Goal: Information Seeking & Learning: Learn about a topic

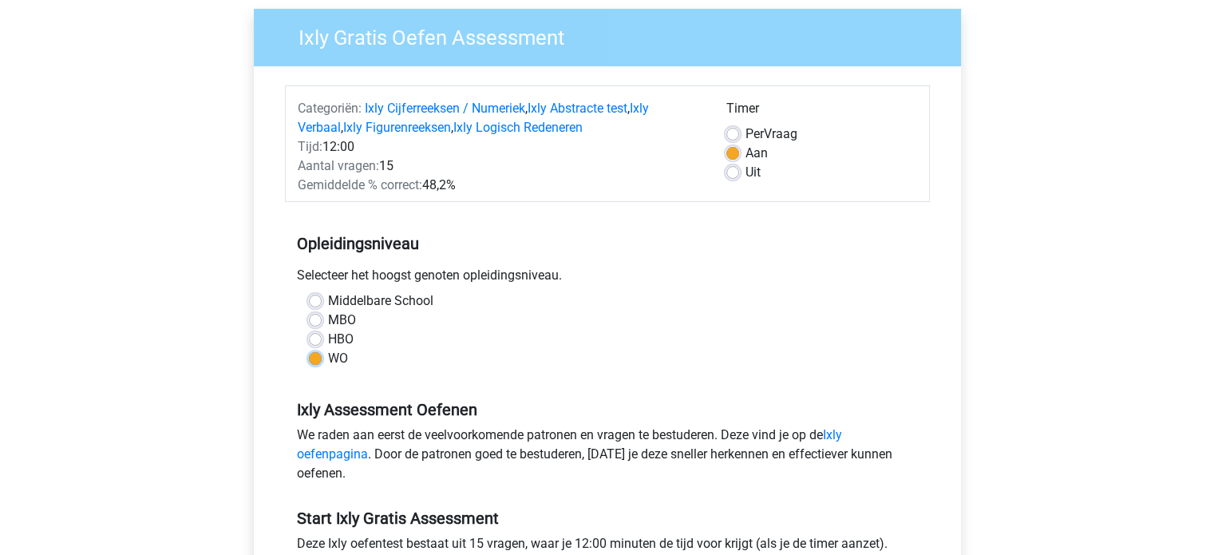
scroll to position [239, 0]
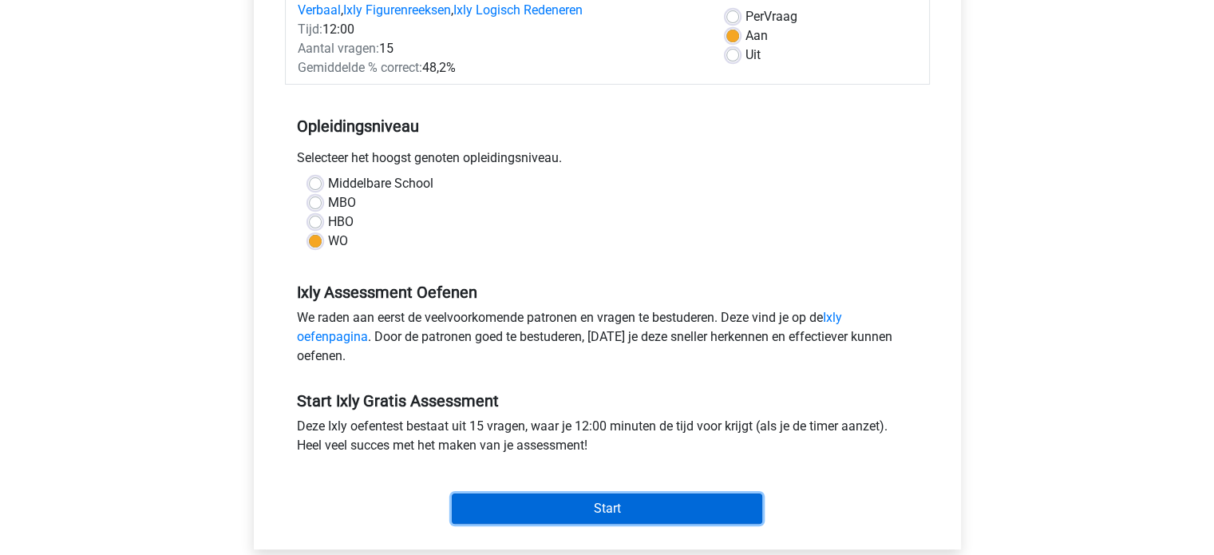
click at [638, 504] on input "Start" at bounding box center [607, 508] width 310 height 30
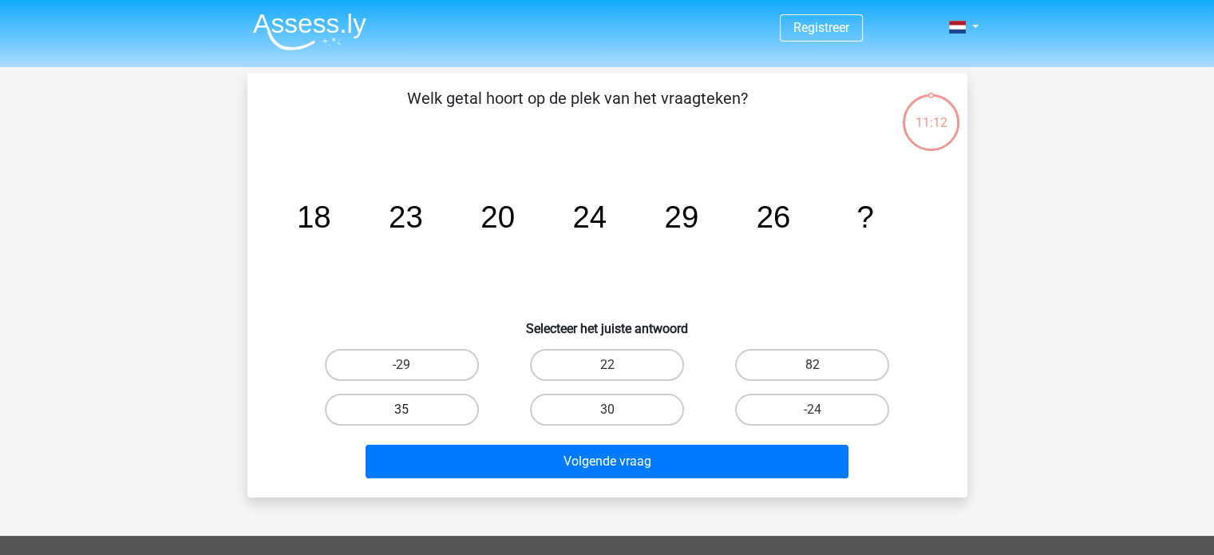
click at [415, 418] on label "35" at bounding box center [402, 409] width 154 height 32
click at [412, 418] on input "35" at bounding box center [406, 414] width 10 height 10
radio input "true"
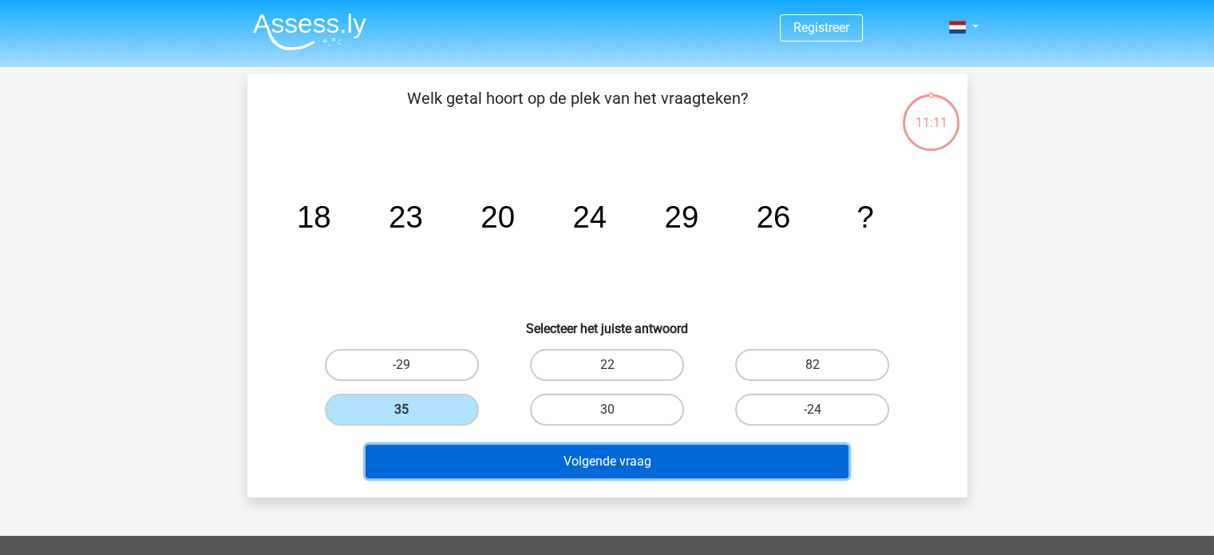
click at [530, 471] on button "Volgende vraag" at bounding box center [607, 462] width 483 height 34
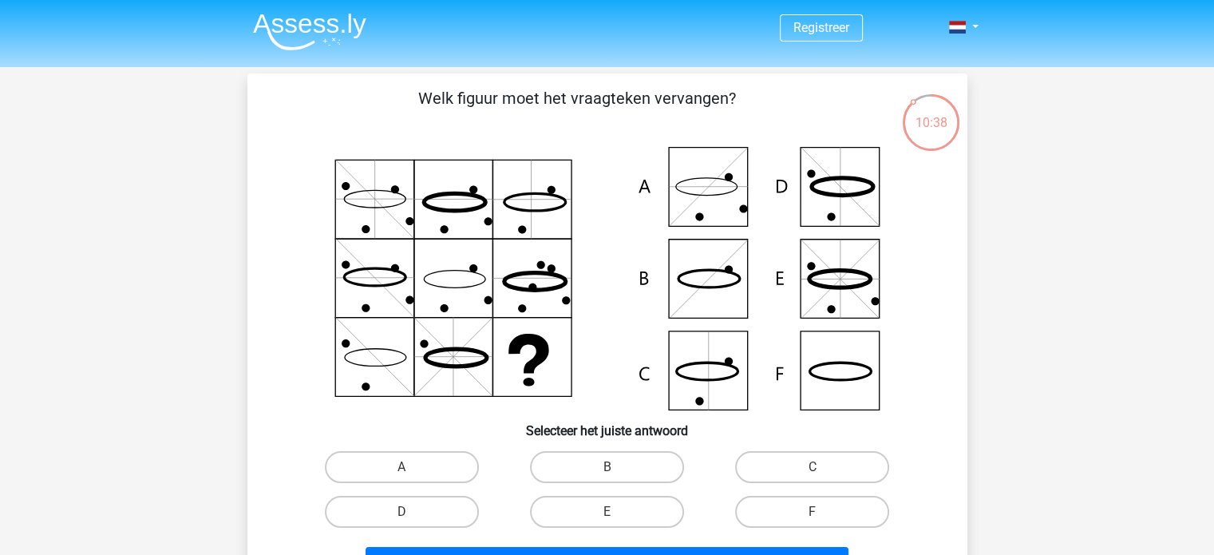
click at [815, 468] on input "C" at bounding box center [817, 472] width 10 height 10
radio input "true"
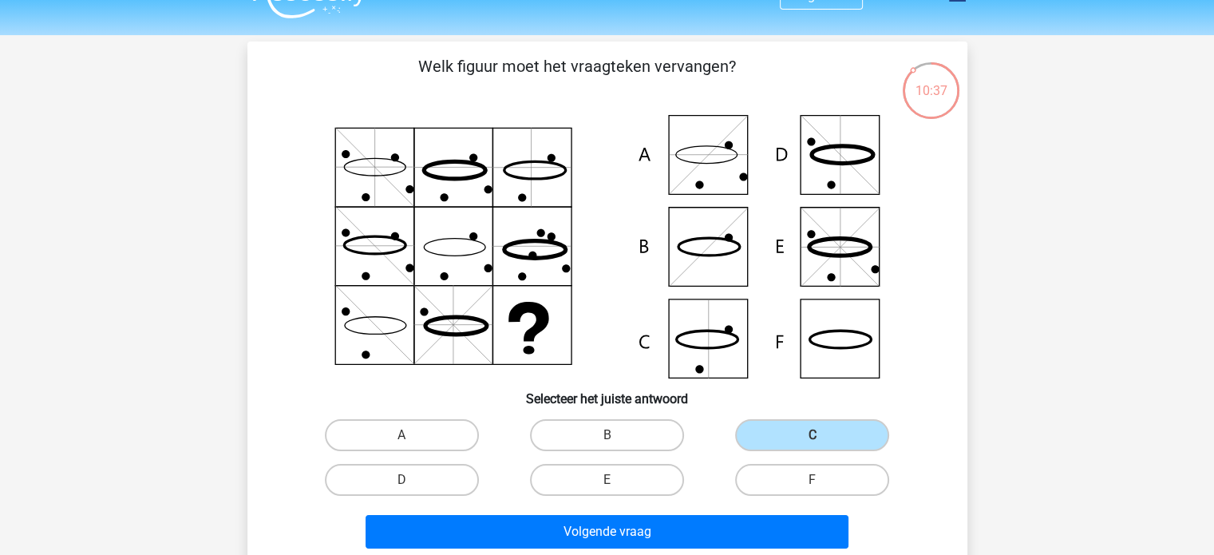
scroll to position [35, 0]
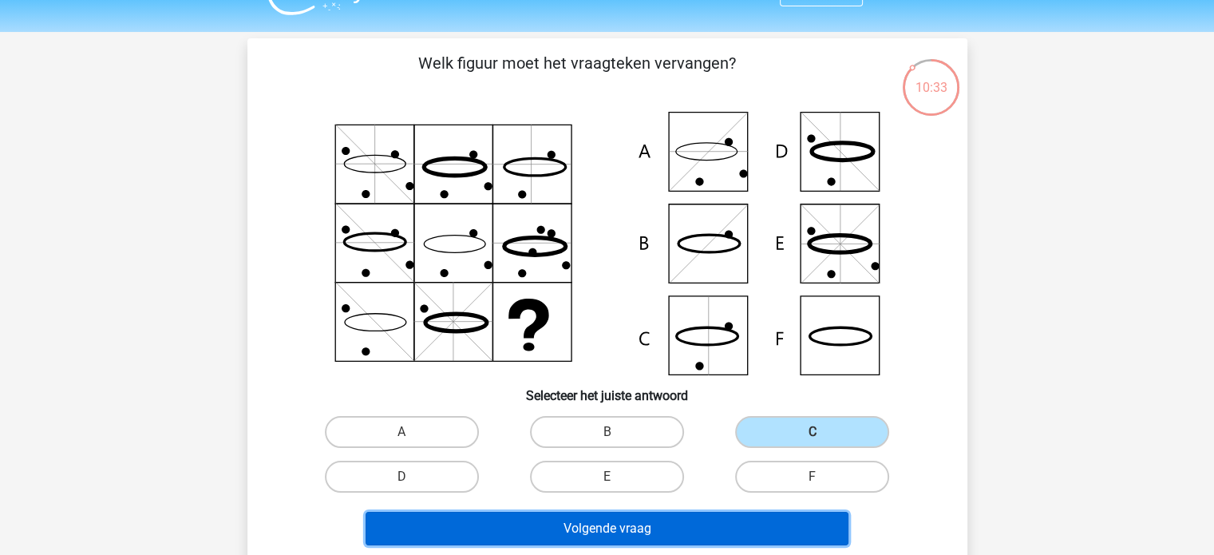
drag, startPoint x: 709, startPoint y: 527, endPoint x: 713, endPoint y: 401, distance: 125.4
click at [713, 401] on div "Welk figuur moet het vraagteken vervangen?" at bounding box center [607, 301] width 707 height 500
click at [718, 526] on button "Volgende vraag" at bounding box center [607, 529] width 483 height 34
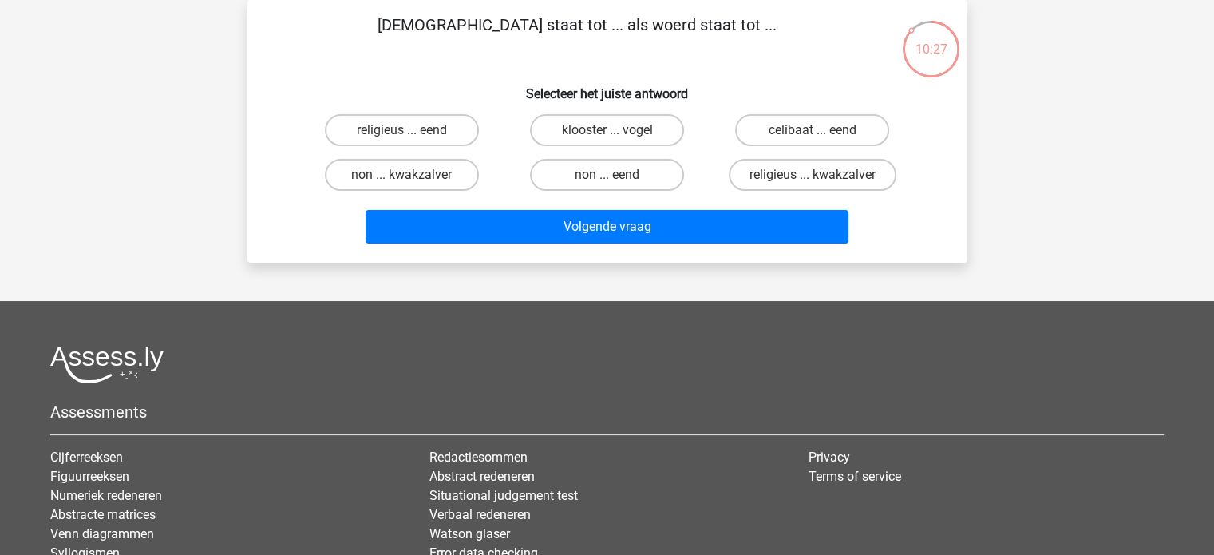
scroll to position [0, 0]
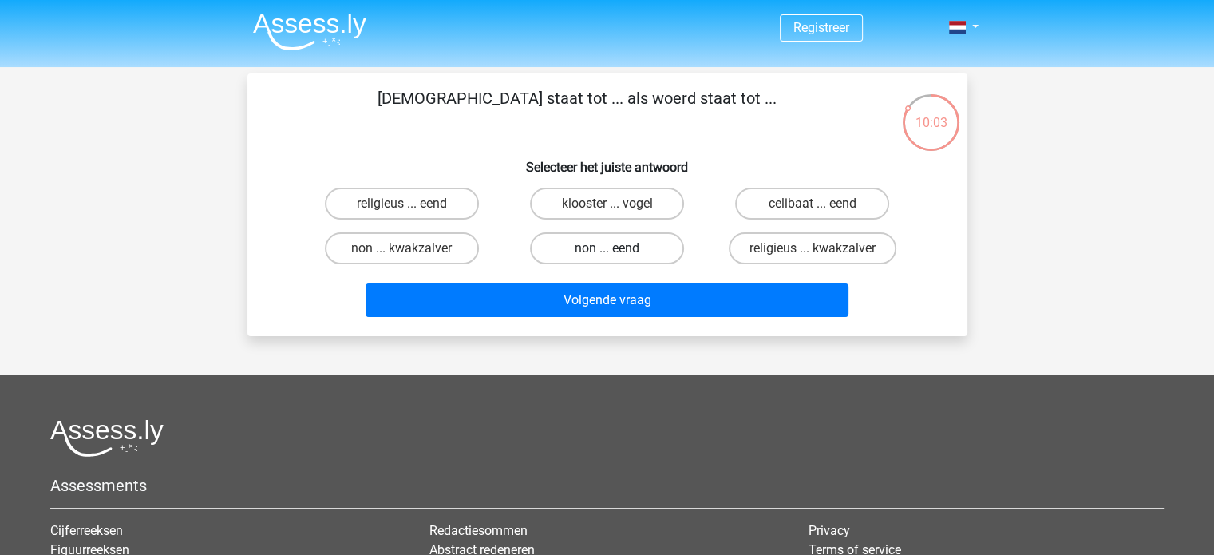
click at [606, 251] on label "non ... eend" at bounding box center [607, 248] width 154 height 32
click at [607, 251] on input "non ... eend" at bounding box center [612, 253] width 10 height 10
radio input "true"
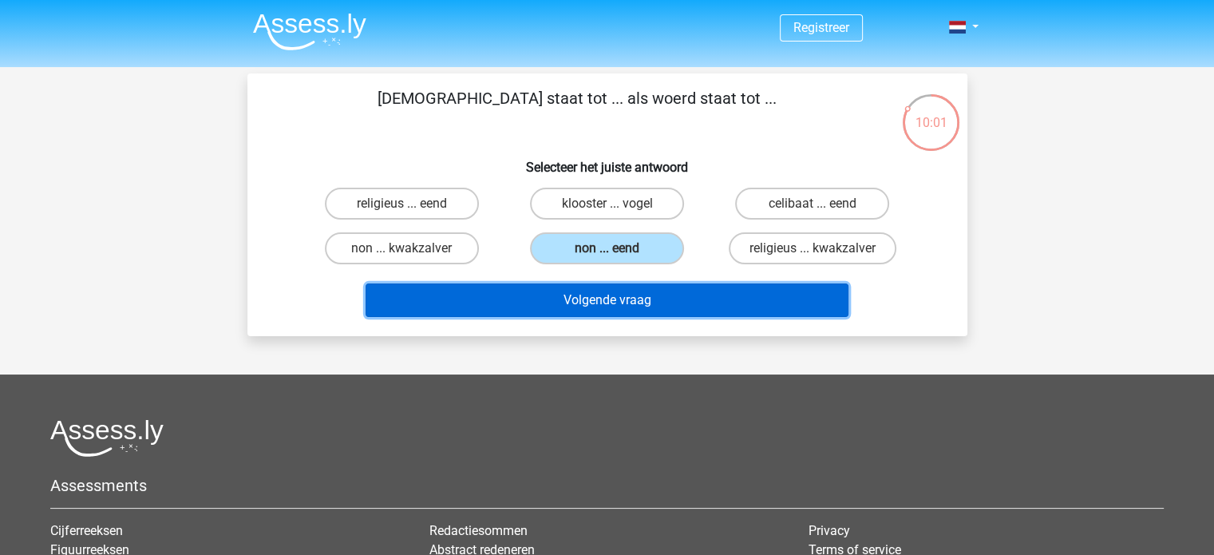
click at [648, 299] on button "Volgende vraag" at bounding box center [607, 300] width 483 height 34
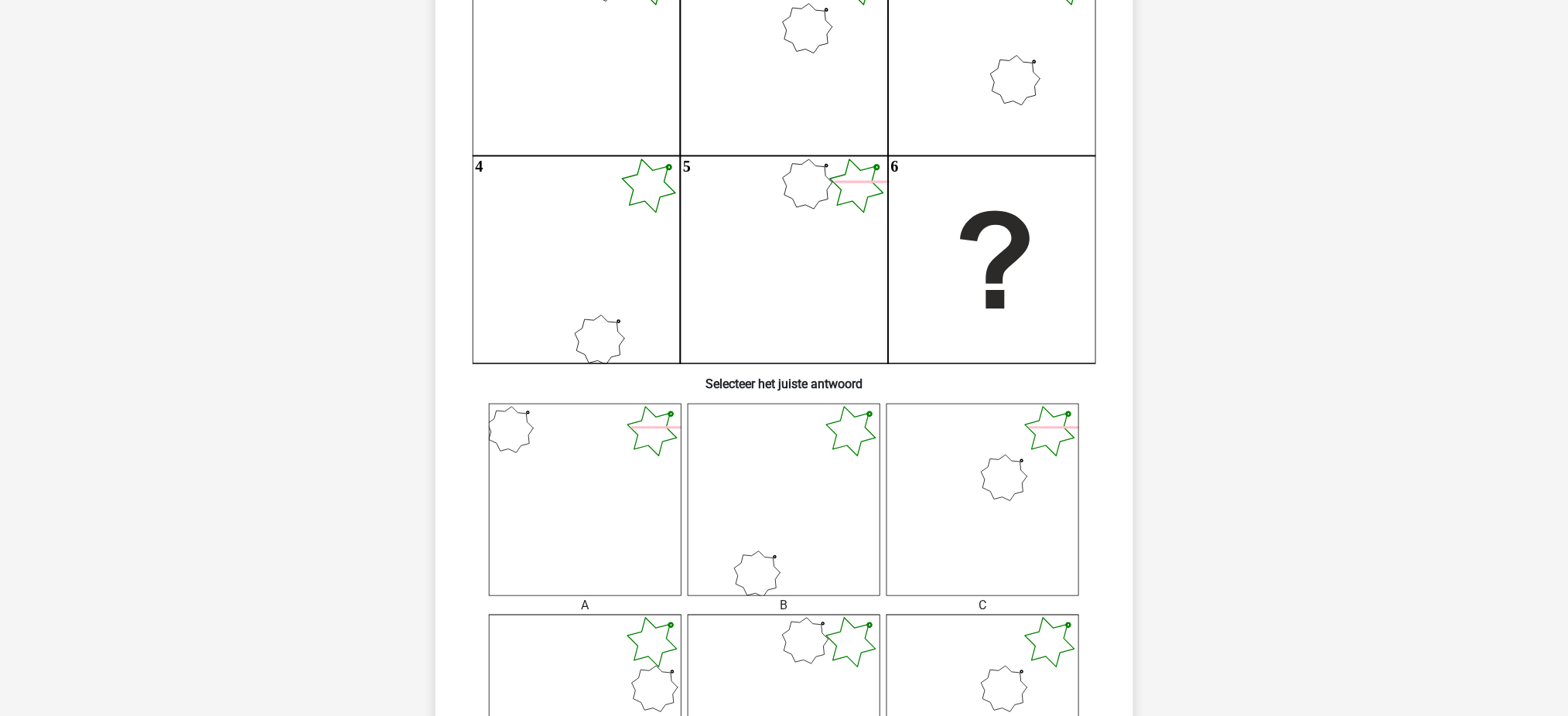
scroll to position [287, 0]
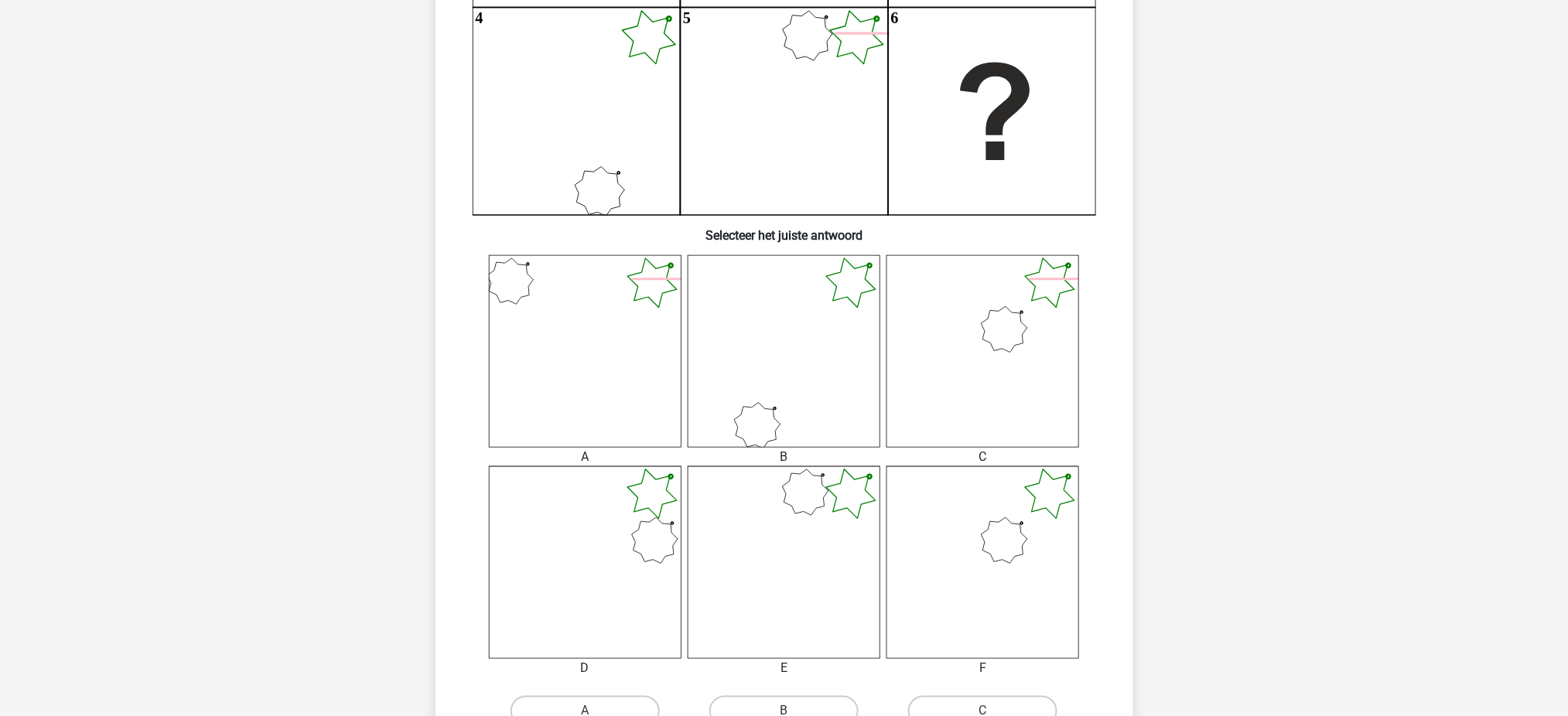
drag, startPoint x: 1099, startPoint y: 3, endPoint x: 988, endPoint y: 541, distance: 549.3
click at [988, 537] on icon at bounding box center [983, 562] width 193 height 193
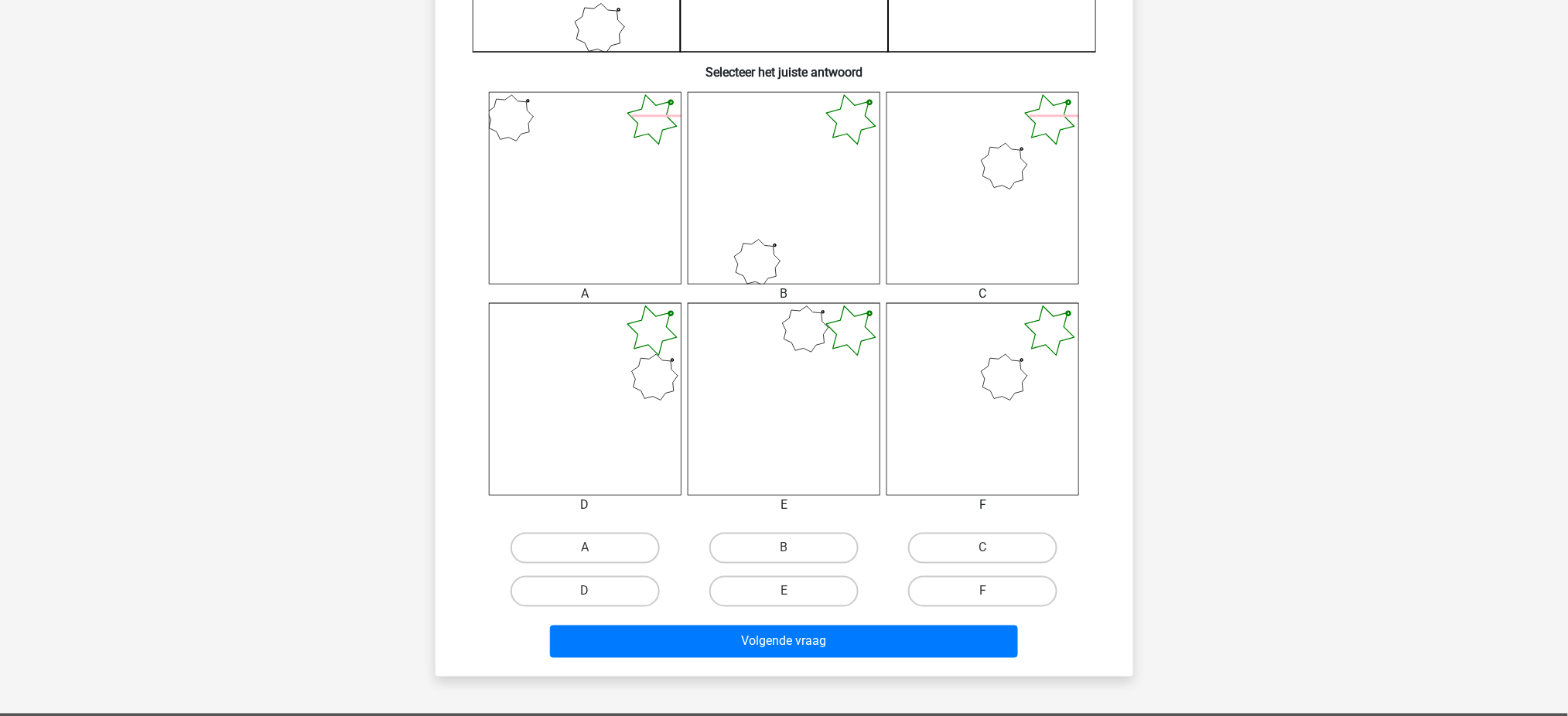
scroll to position [545, 0]
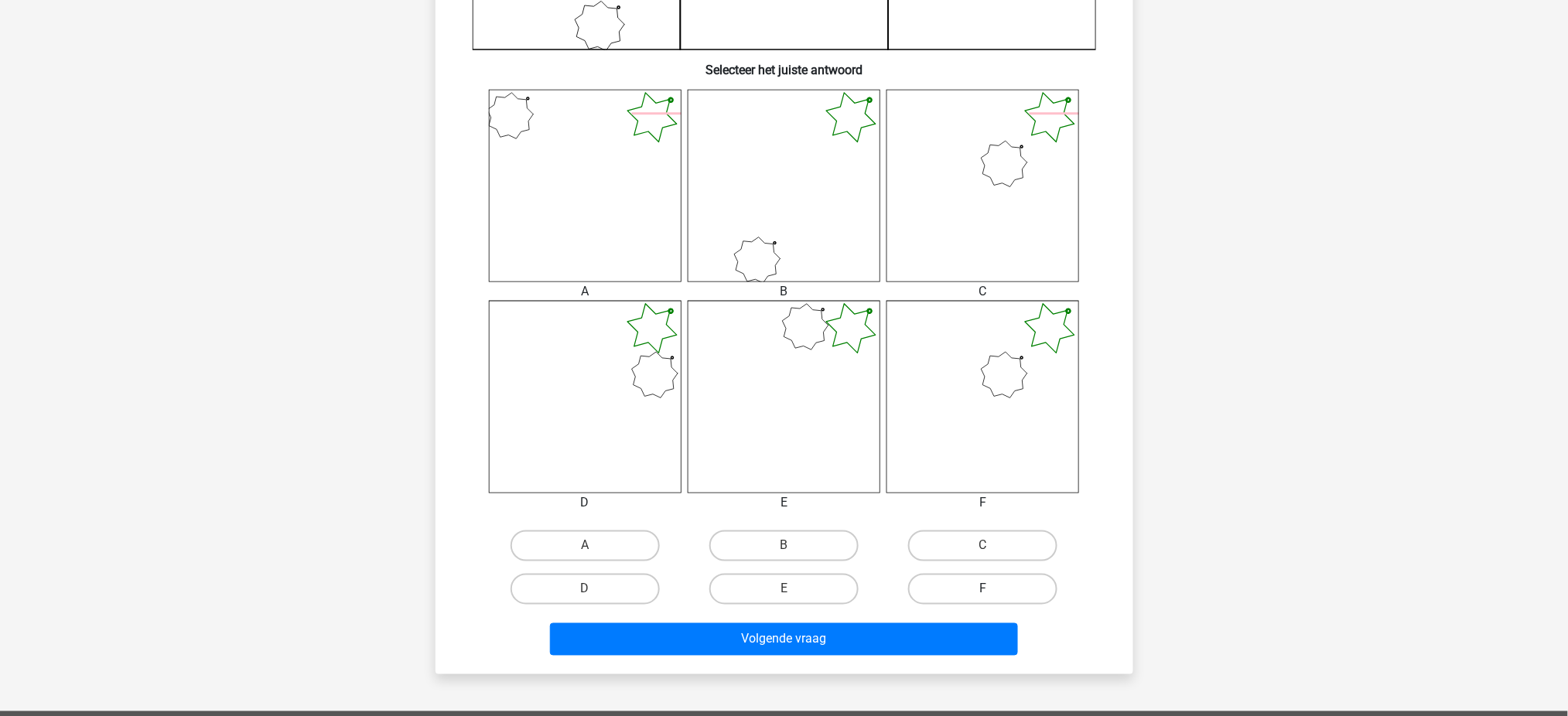
click at [973, 537] on label "F" at bounding box center [983, 589] width 149 height 31
click at [983, 537] on input "F" at bounding box center [988, 594] width 10 height 10
radio input "true"
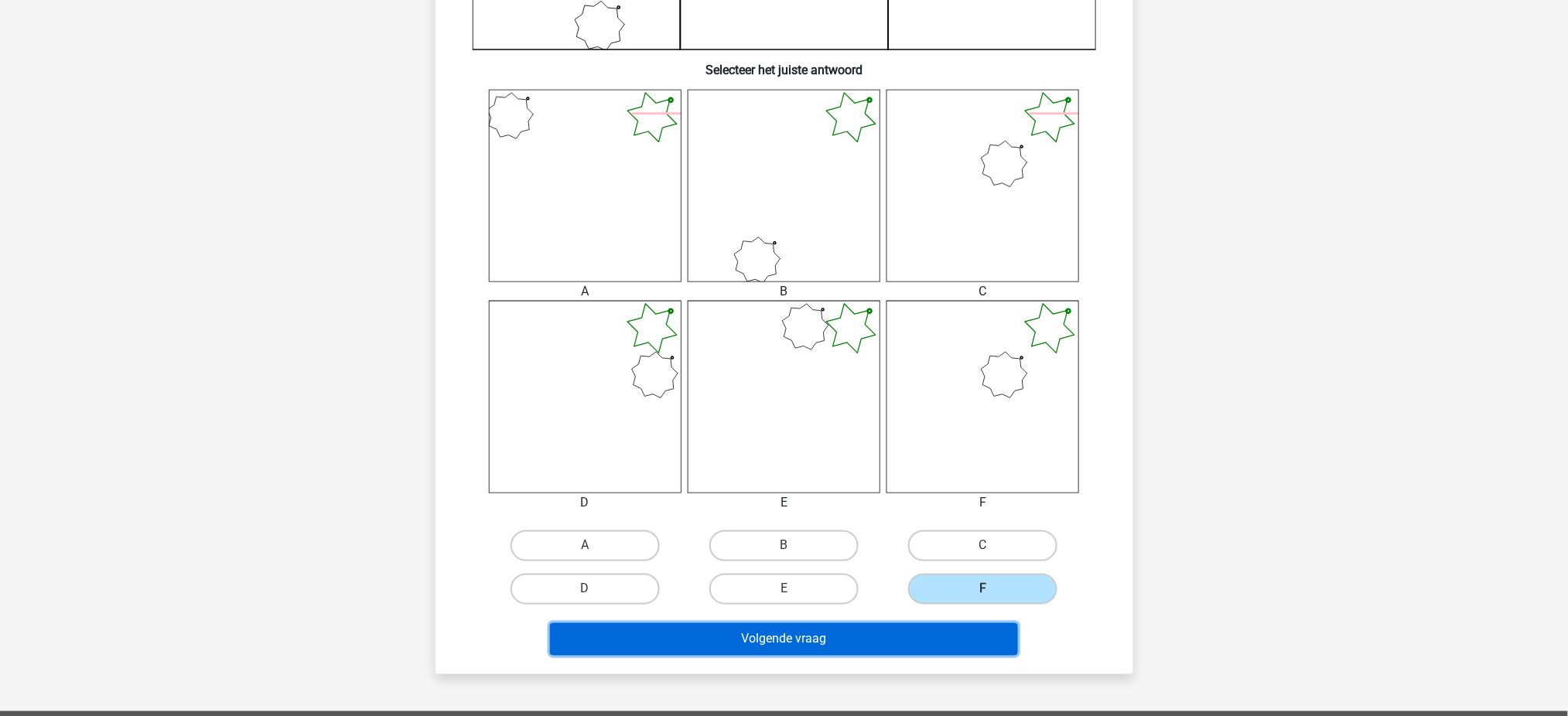
click at [854, 537] on button "Volgende vraag" at bounding box center [783, 639] width 468 height 33
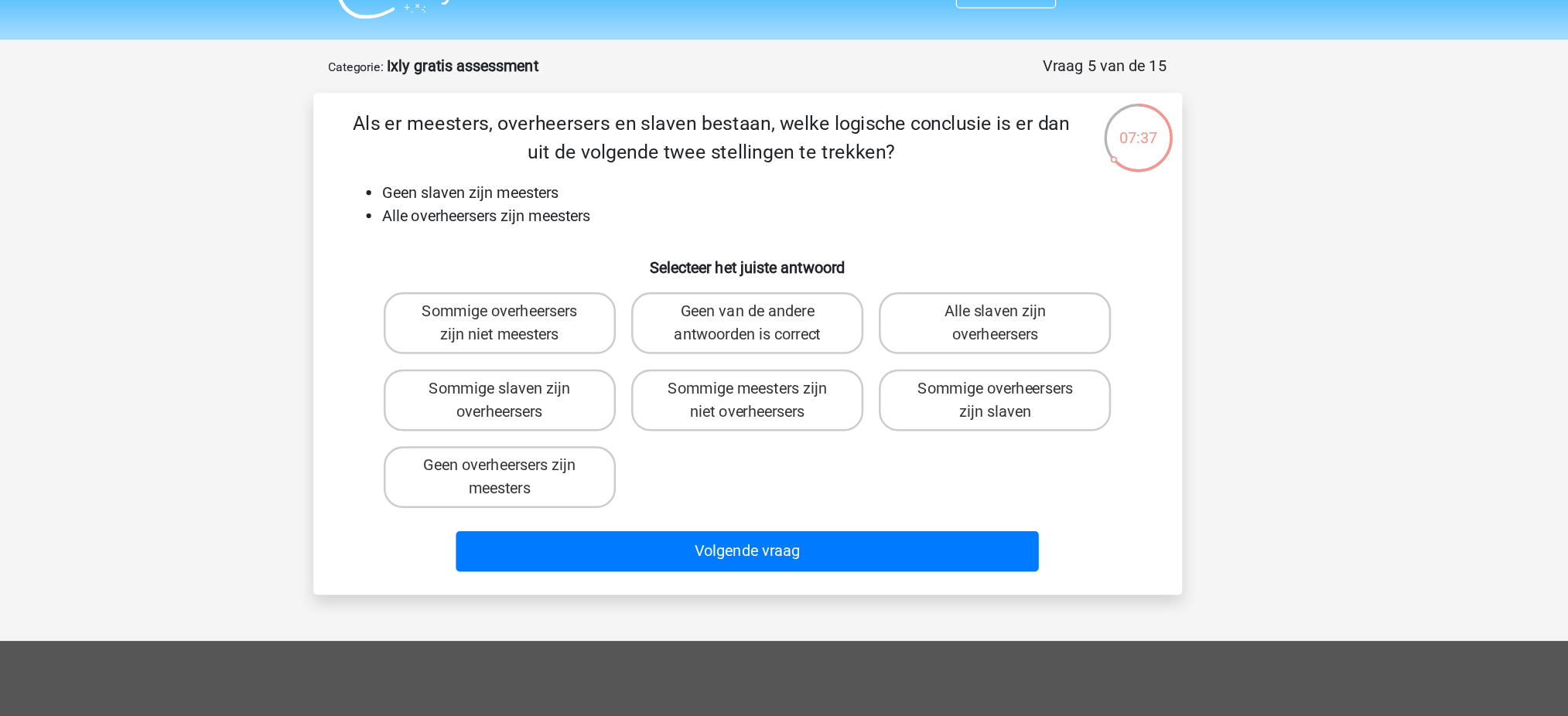
scroll to position [33, 0]
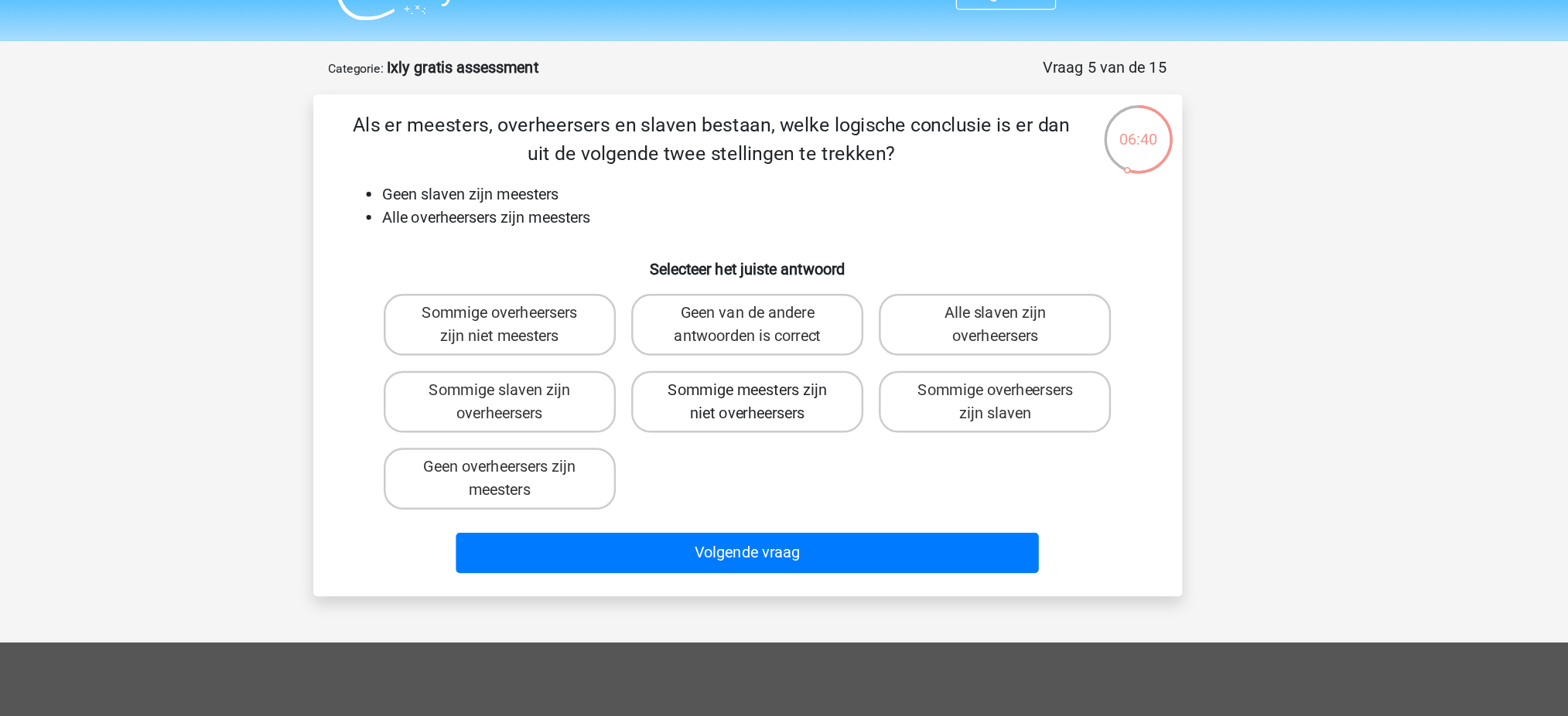
click at [855, 326] on label "Sommige meesters zijn niet overheersers" at bounding box center [784, 322] width 186 height 49
click at [794, 324] on input "Sommige meesters zijn niet overheersers" at bounding box center [788, 318] width 10 height 10
radio input "true"
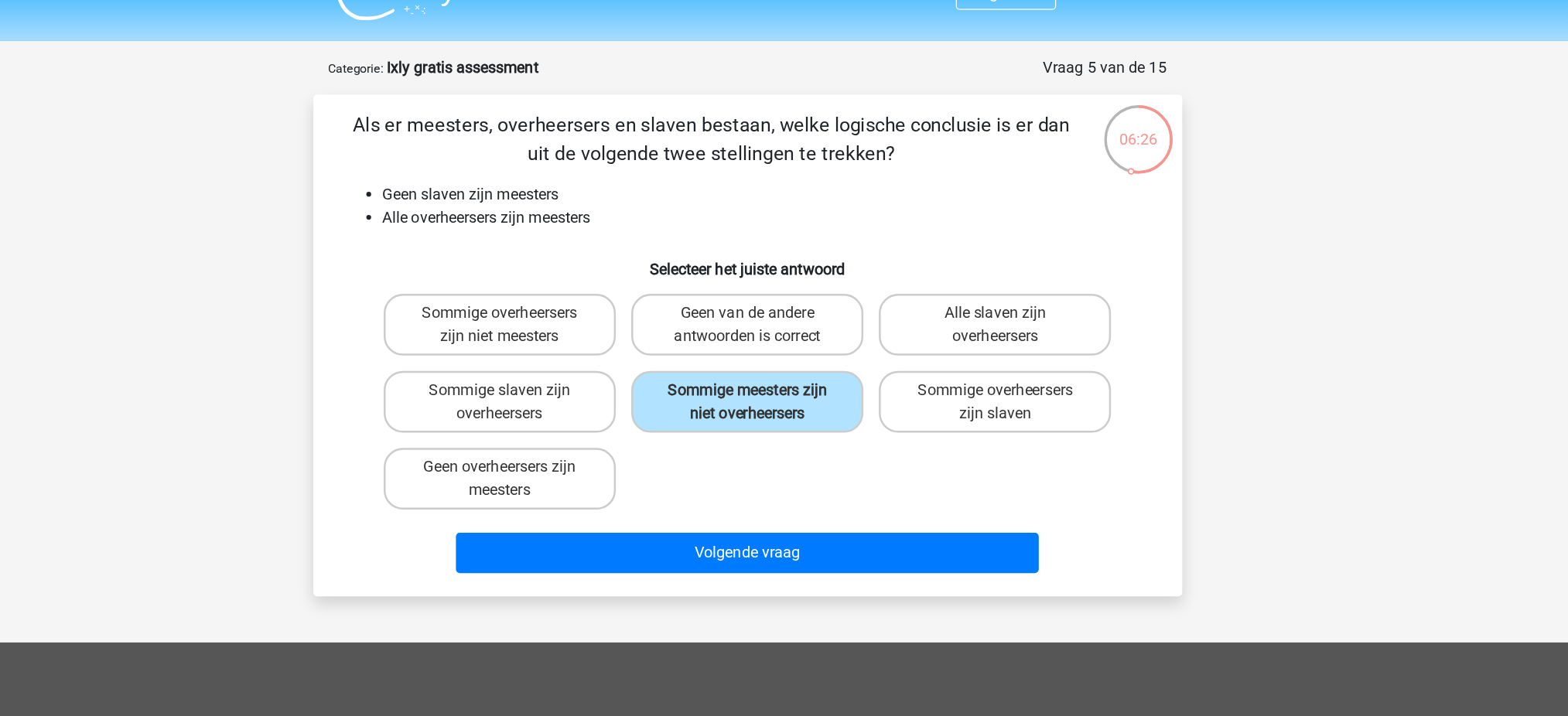
click at [714, 384] on div "Sommige overheersers zijn niet meesters Geen van de andere antwoorden is correc…" at bounding box center [784, 323] width 597 height 186
click at [645, 375] on label "Geen overheersers zijn meesters" at bounding box center [585, 384] width 186 height 49
click at [595, 375] on input "Geen overheersers zijn meesters" at bounding box center [589, 380] width 10 height 10
radio input "true"
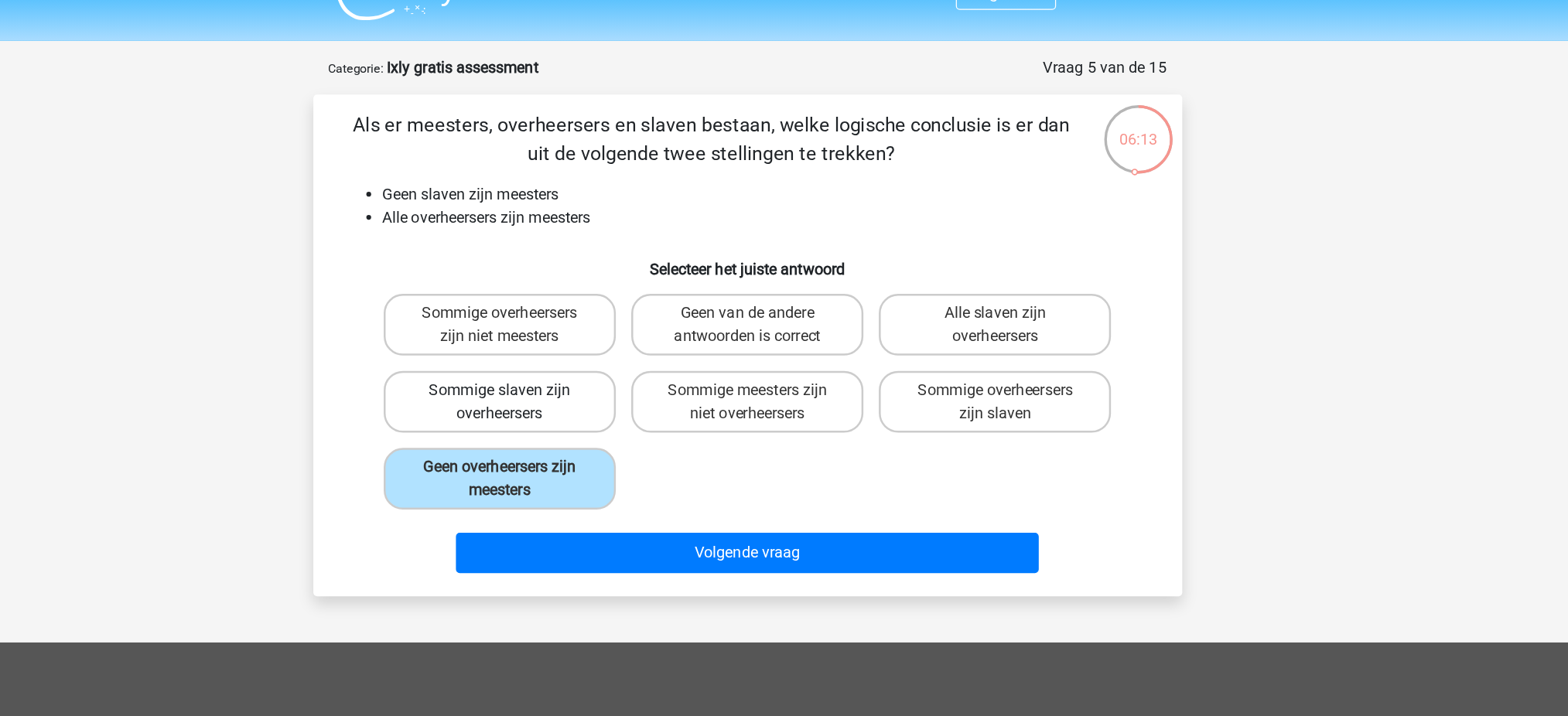
click at [640, 318] on label "Sommige slaven zijn overheersers" at bounding box center [585, 322] width 186 height 49
click at [595, 318] on input "Sommige slaven zijn overheersers" at bounding box center [589, 318] width 10 height 10
radio input "true"
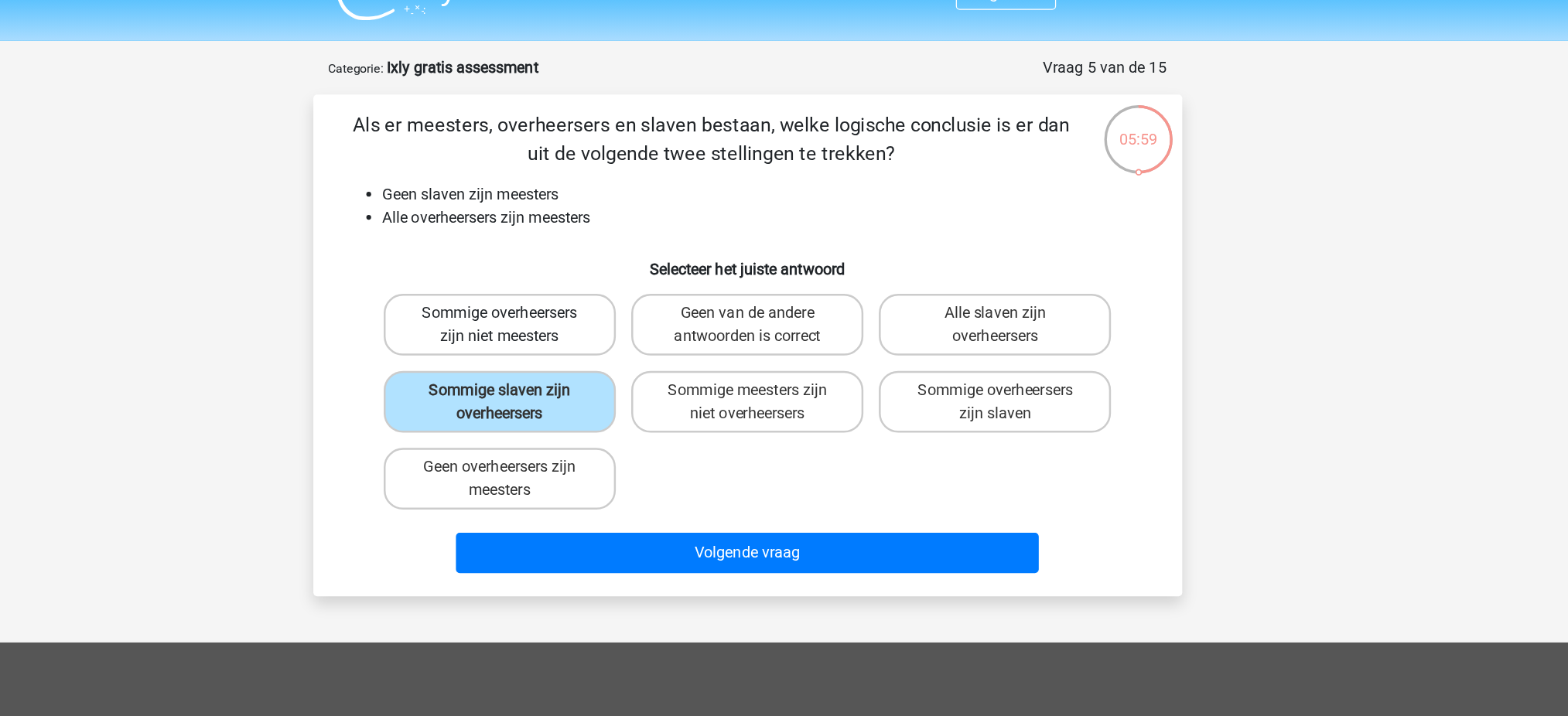
click at [629, 260] on label "Sommige overheersers zijn niet meesters" at bounding box center [585, 260] width 186 height 49
click at [595, 260] on input "Sommige overheersers zijn niet meesters" at bounding box center [589, 256] width 10 height 10
radio input "true"
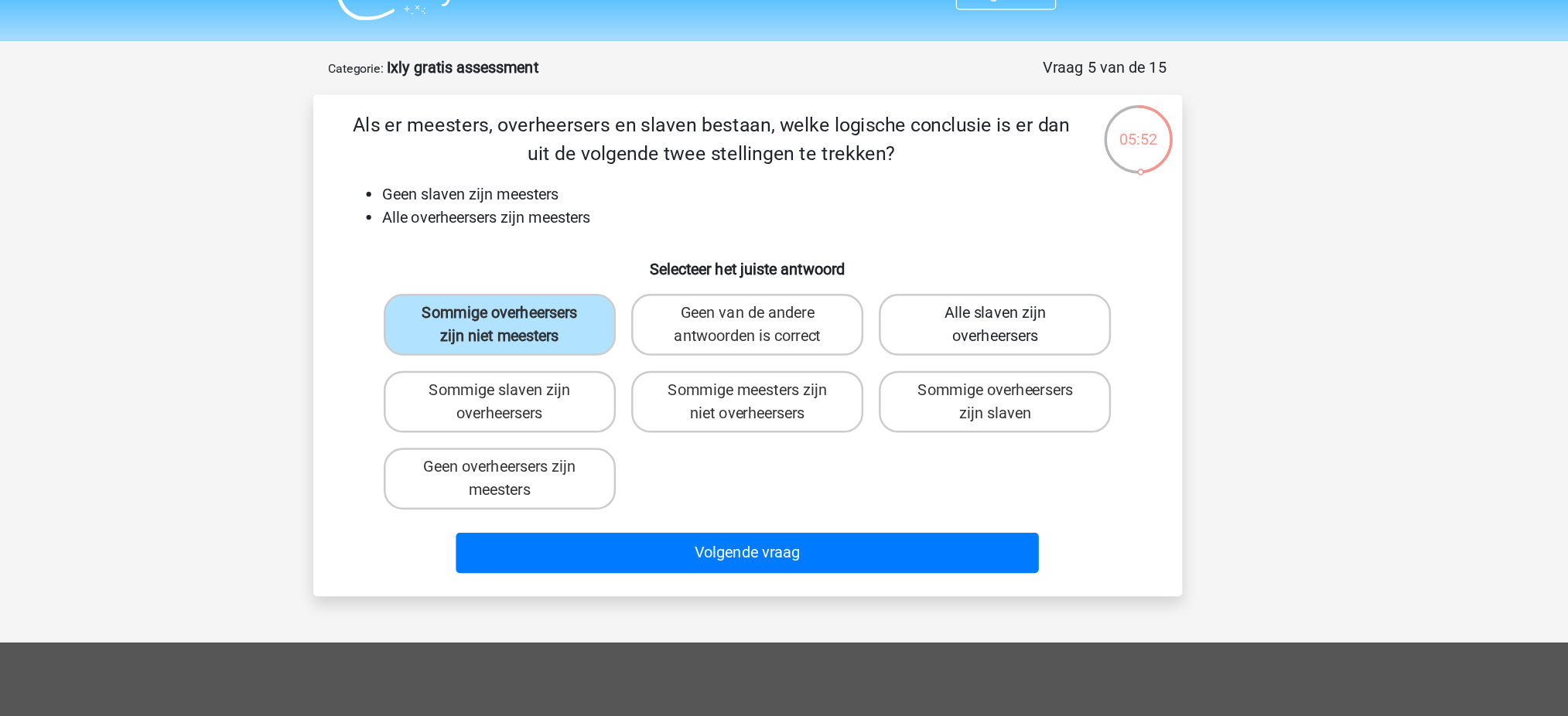
click at [959, 253] on label "Alle slaven zijn overheersers" at bounding box center [983, 260] width 186 height 49
click at [983, 253] on input "Alle slaven zijn overheersers" at bounding box center [988, 256] width 10 height 10
radio input "true"
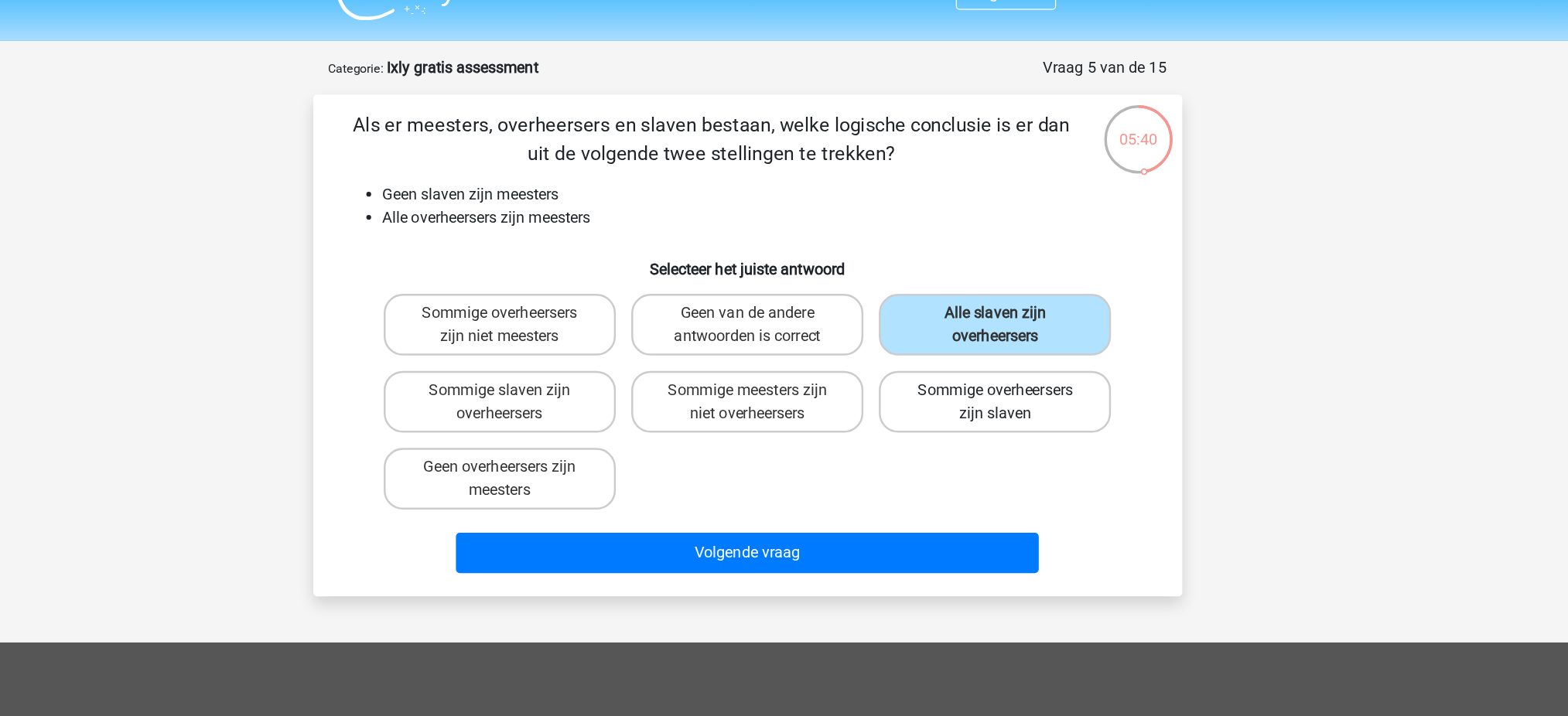
click at [1042, 326] on label "Sommige overheersers zijn slaven" at bounding box center [983, 322] width 186 height 49
click at [993, 324] on input "Sommige overheersers zijn slaven" at bounding box center [988, 318] width 10 height 10
radio input "true"
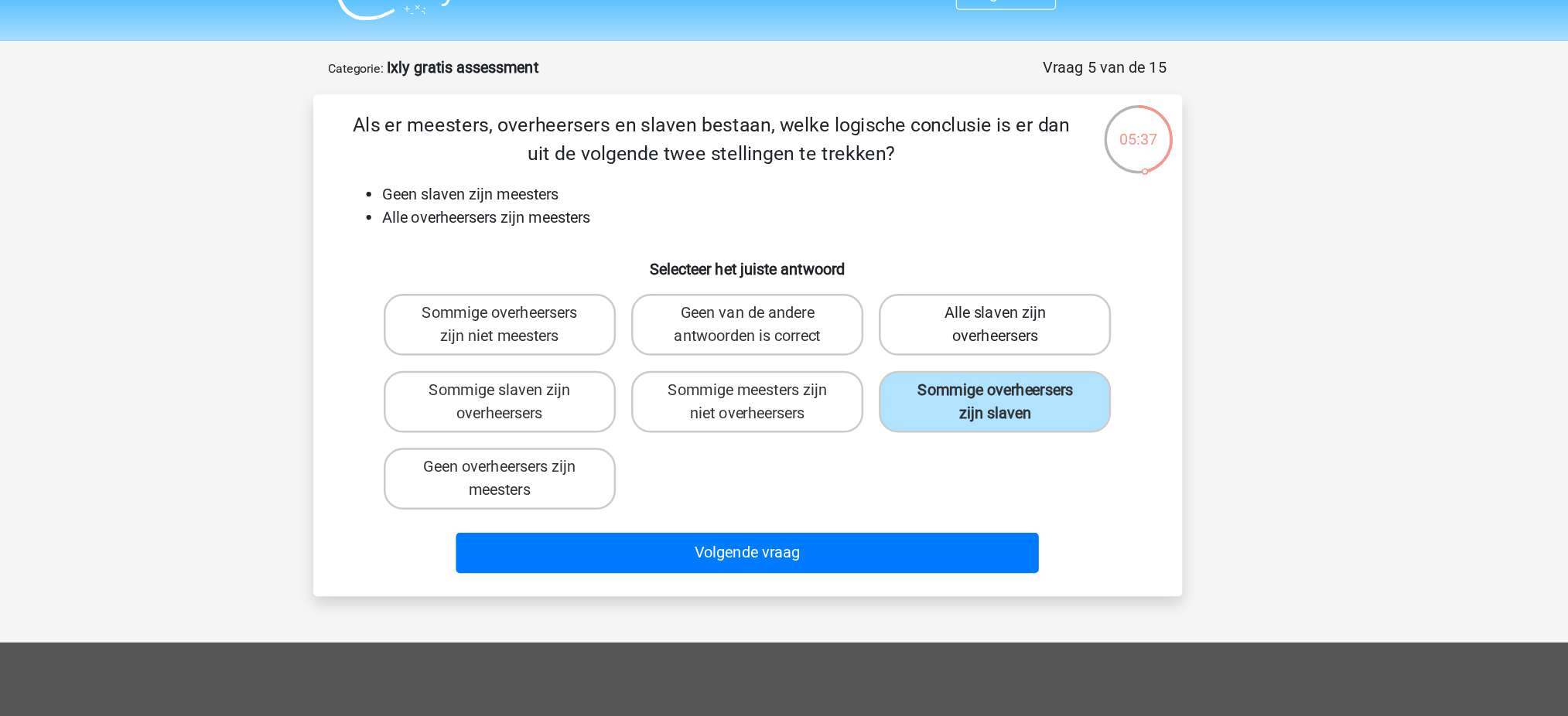
click at [1038, 267] on label "Alle slaven zijn overheersers" at bounding box center [983, 260] width 186 height 49
click at [993, 262] on input "Alle slaven zijn overheersers" at bounding box center [988, 256] width 10 height 10
radio input "true"
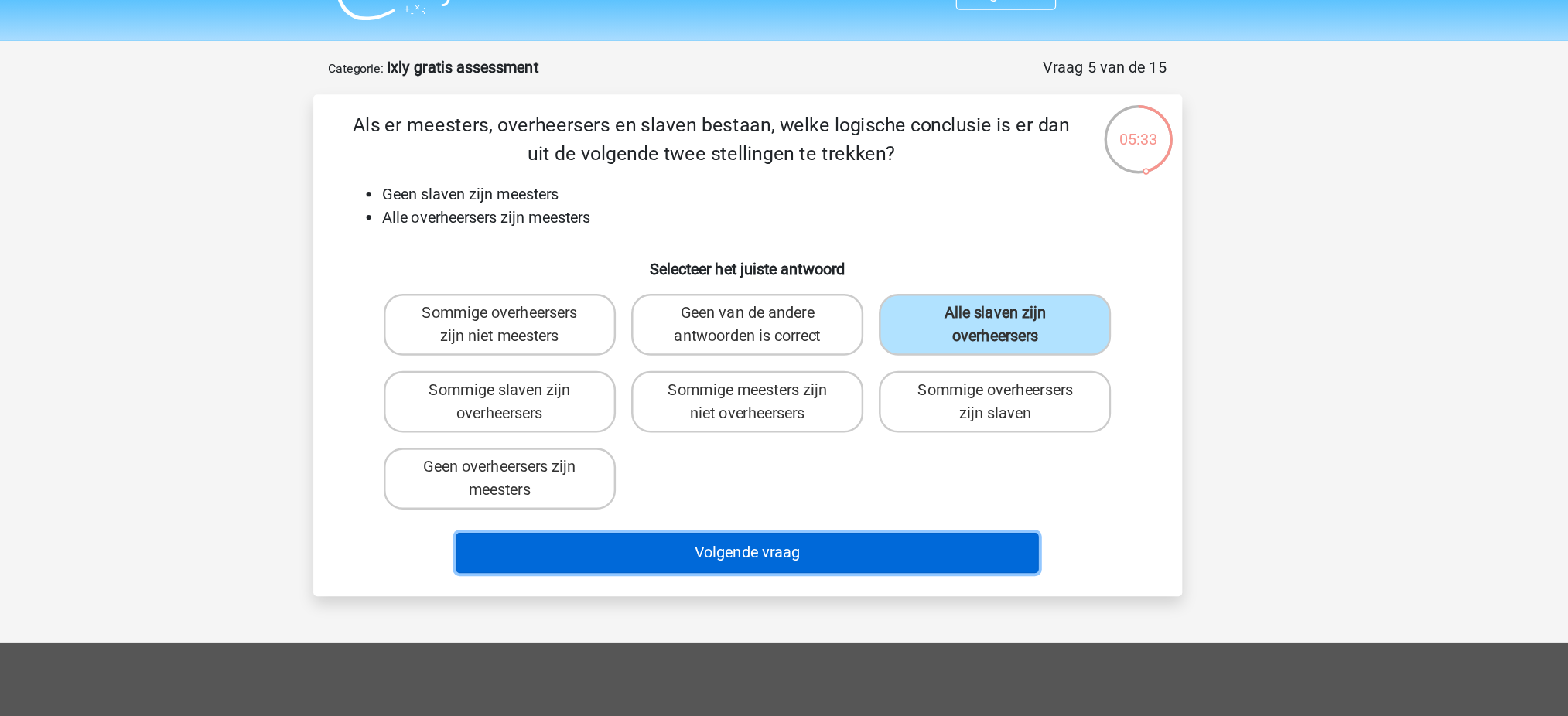
click at [896, 437] on button "Volgende vraag" at bounding box center [783, 444] width 468 height 33
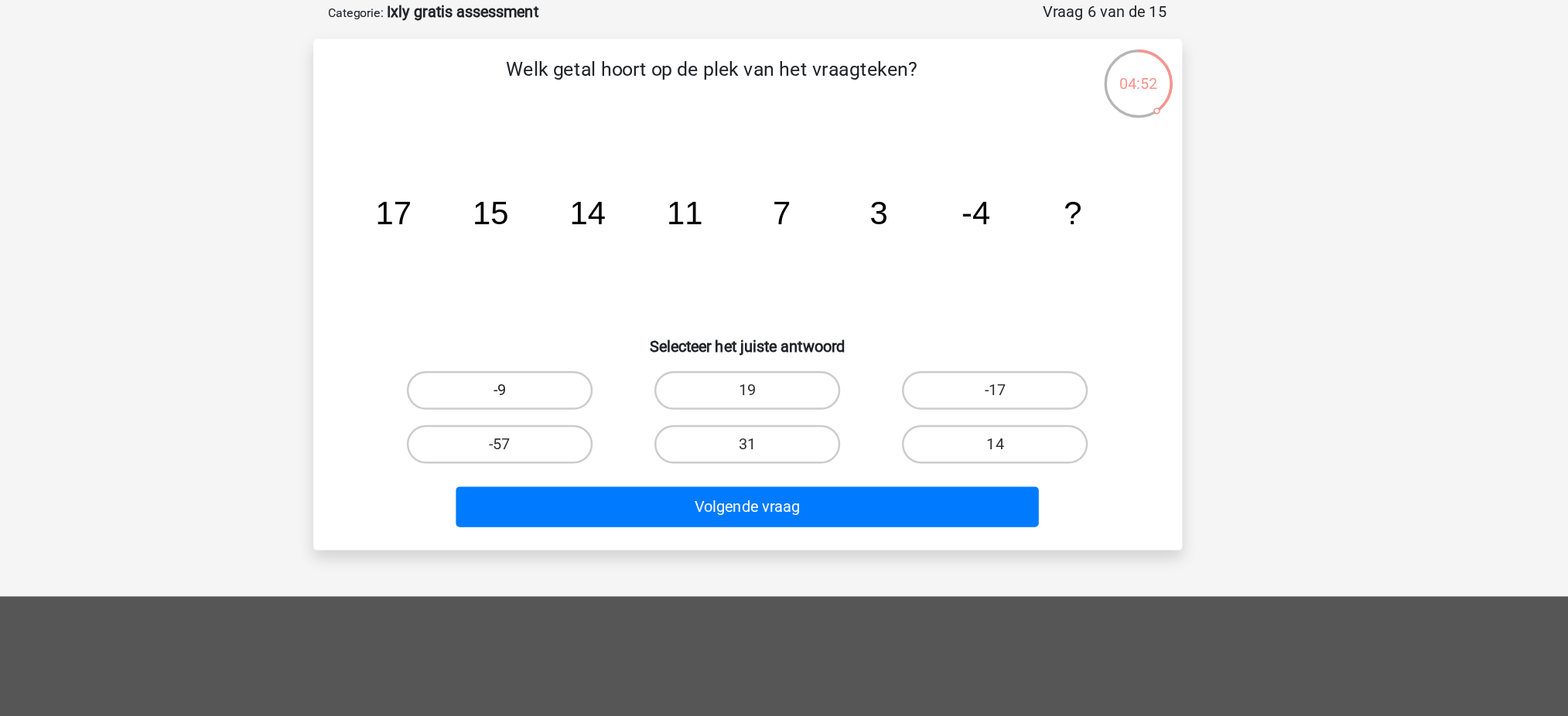
click at [609, 356] on label "-9" at bounding box center [585, 358] width 149 height 31
click at [595, 358] on input "-9" at bounding box center [589, 363] width 10 height 10
radio input "true"
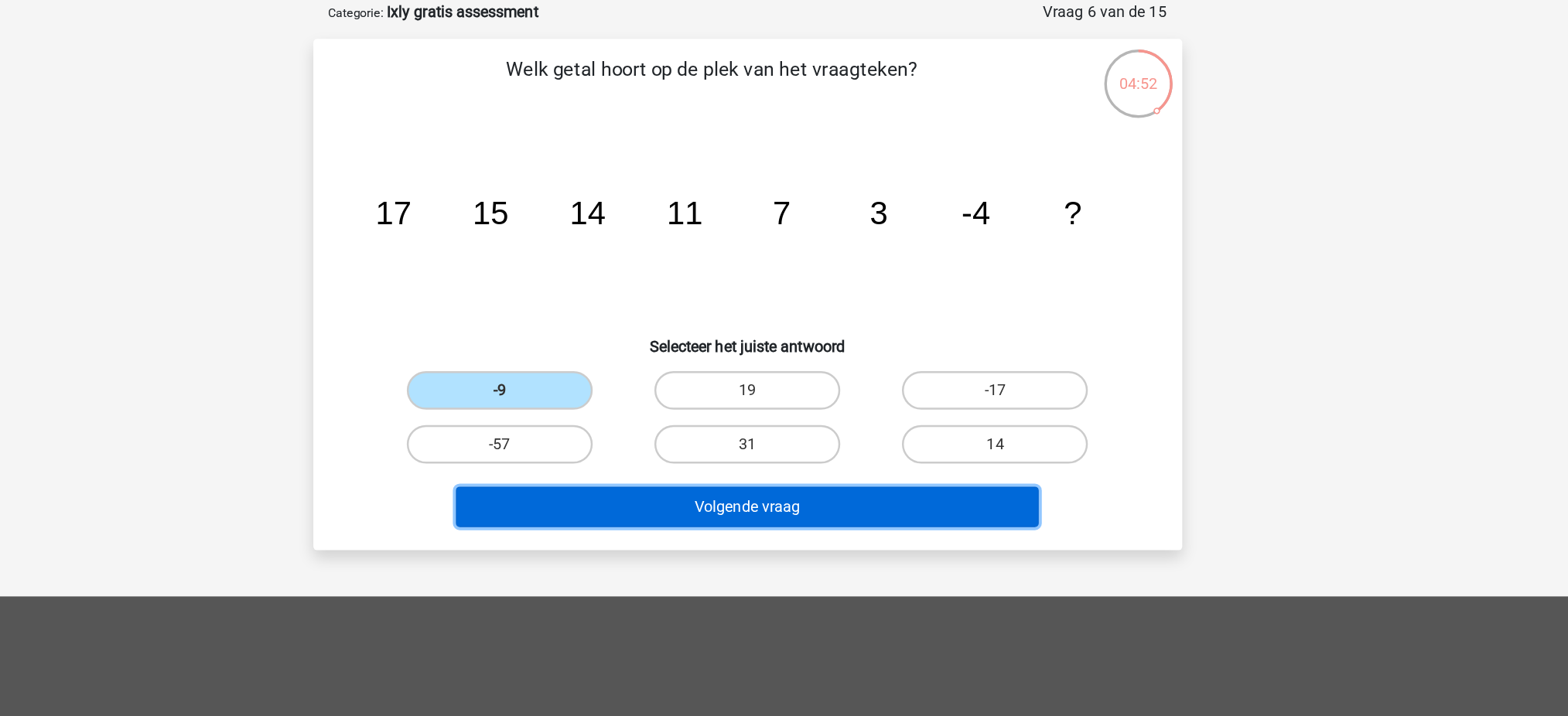
click at [834, 455] on button "Volgende vraag" at bounding box center [783, 451] width 468 height 33
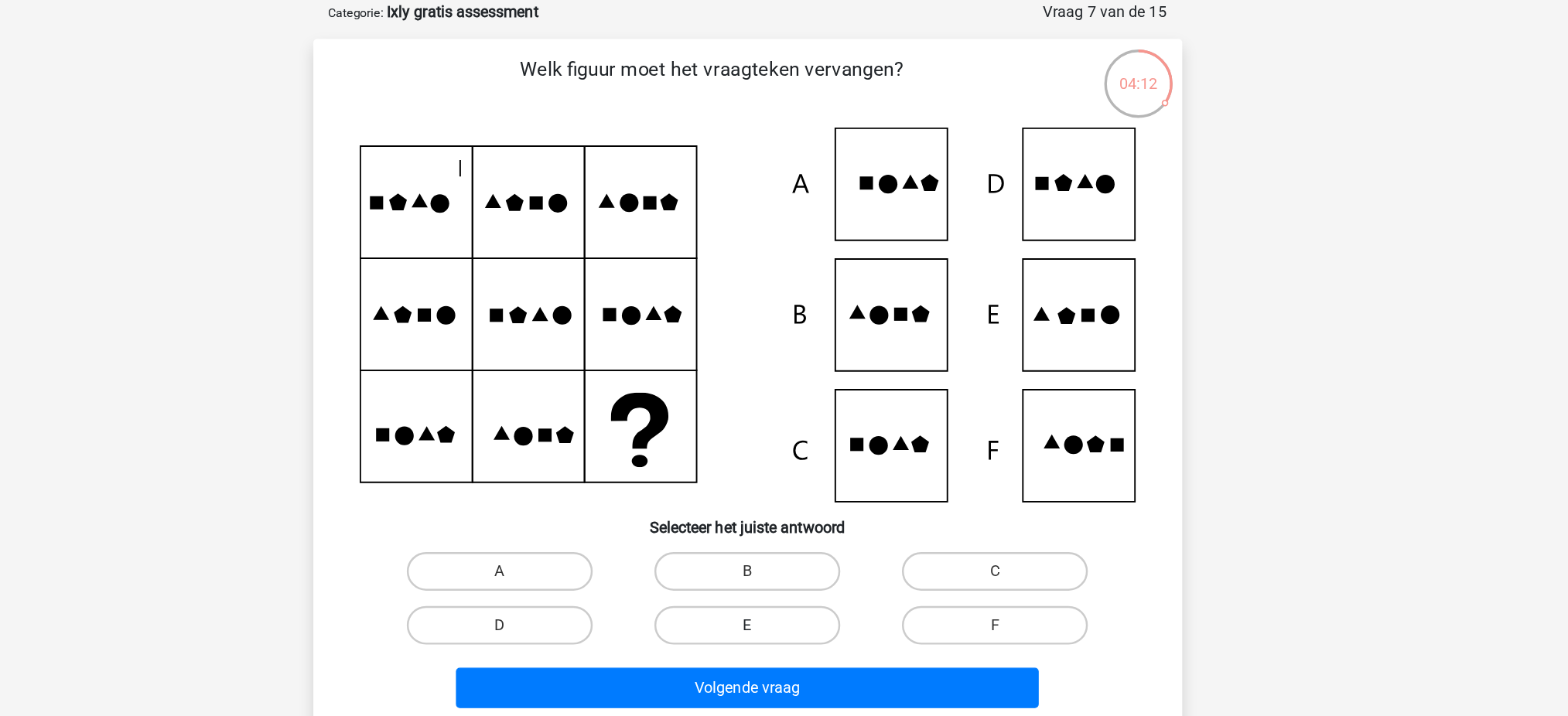
click at [772, 537] on label "E" at bounding box center [784, 546] width 149 height 31
click at [783, 537] on input "E" at bounding box center [788, 551] width 10 height 10
radio input "true"
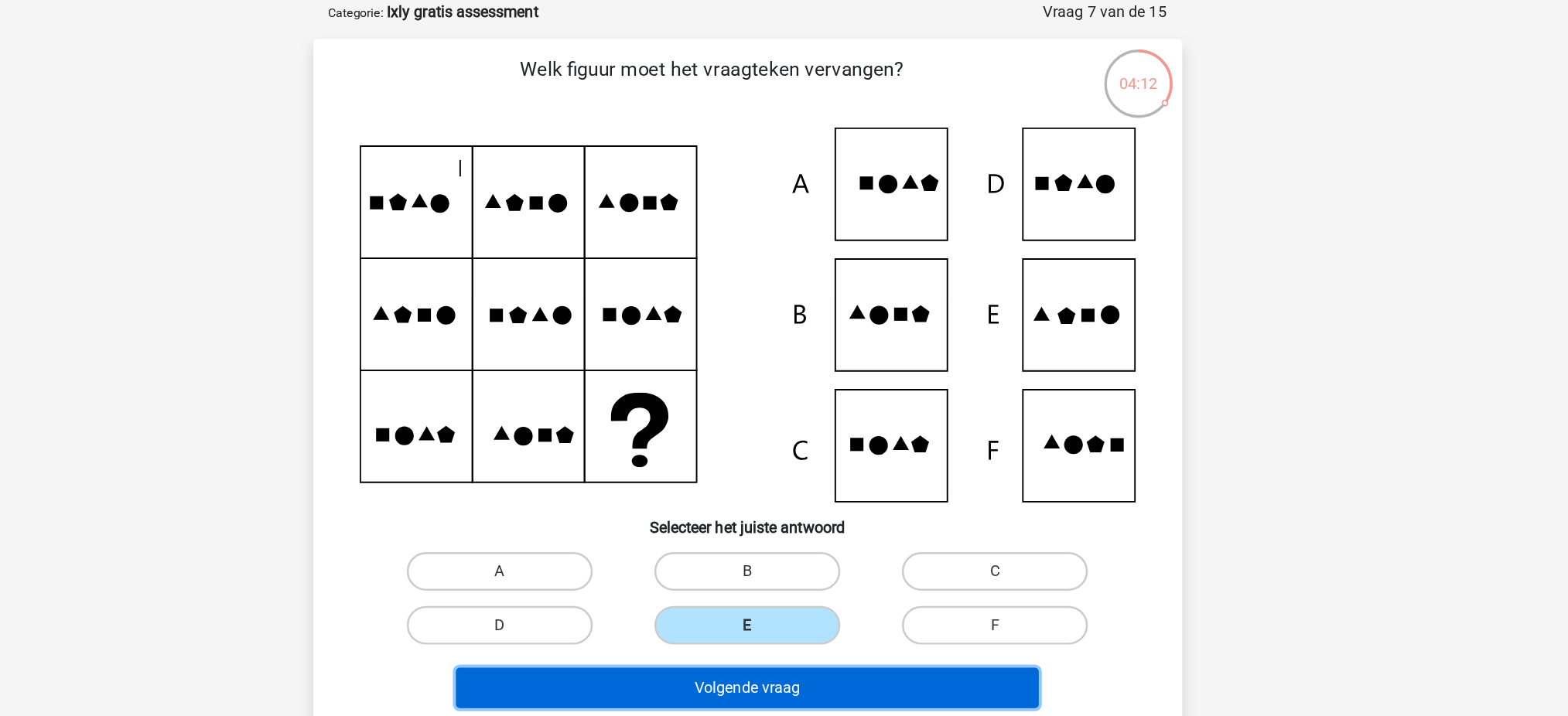
click at [799, 537] on button "Volgende vraag" at bounding box center [783, 597] width 468 height 33
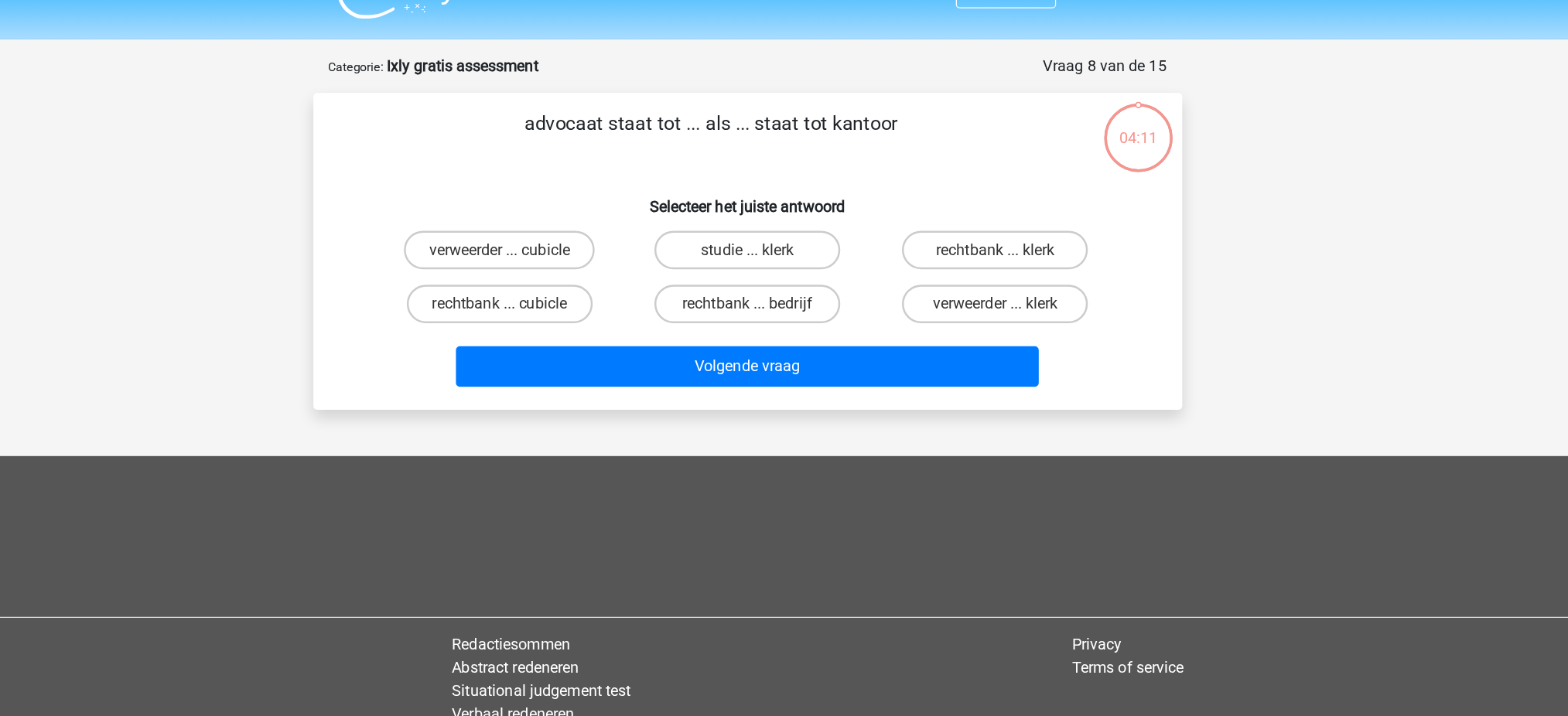
scroll to position [28, 0]
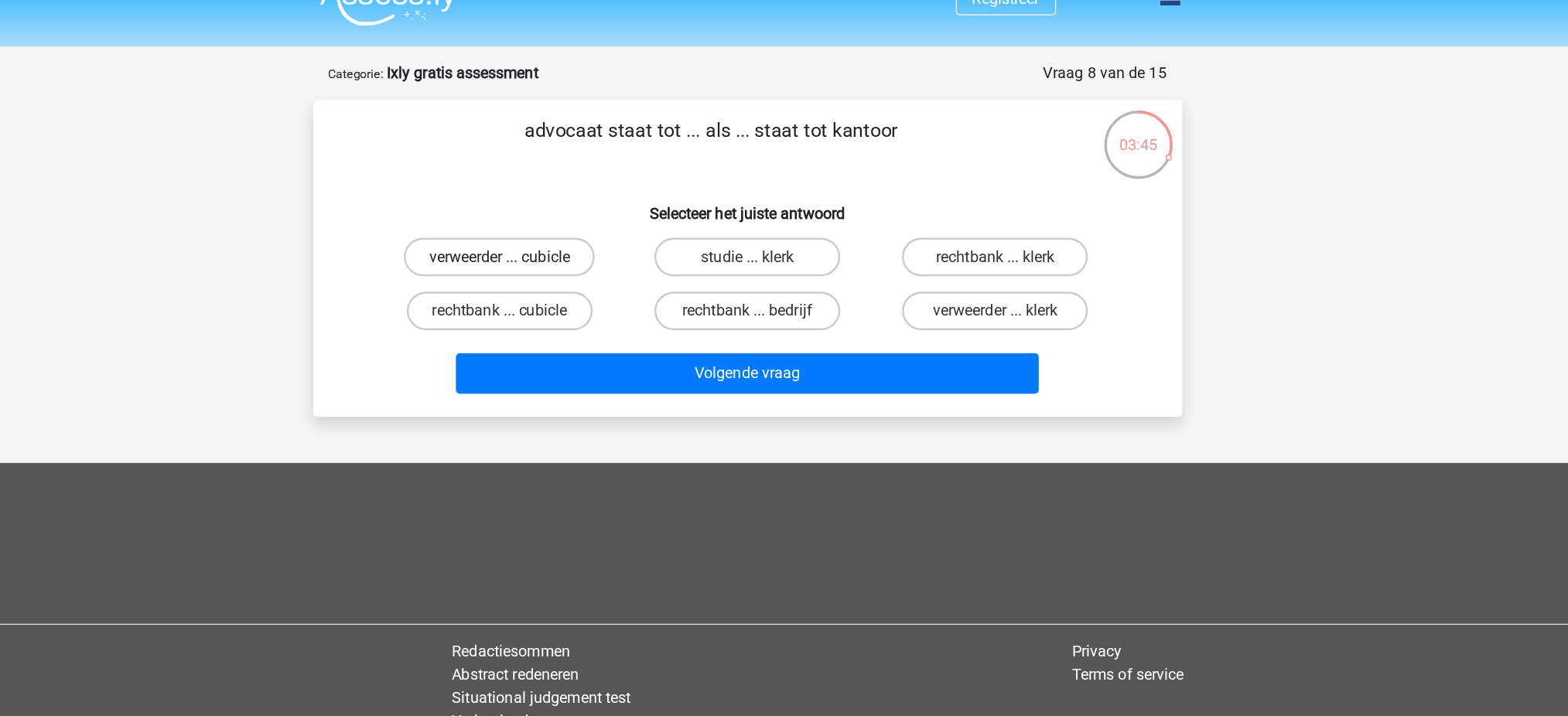
click at [598, 210] on label "verweerder ... cubicle" at bounding box center [584, 206] width 153 height 31
click at [595, 210] on input "verweerder ... cubicle" at bounding box center [589, 211] width 10 height 10
radio input "true"
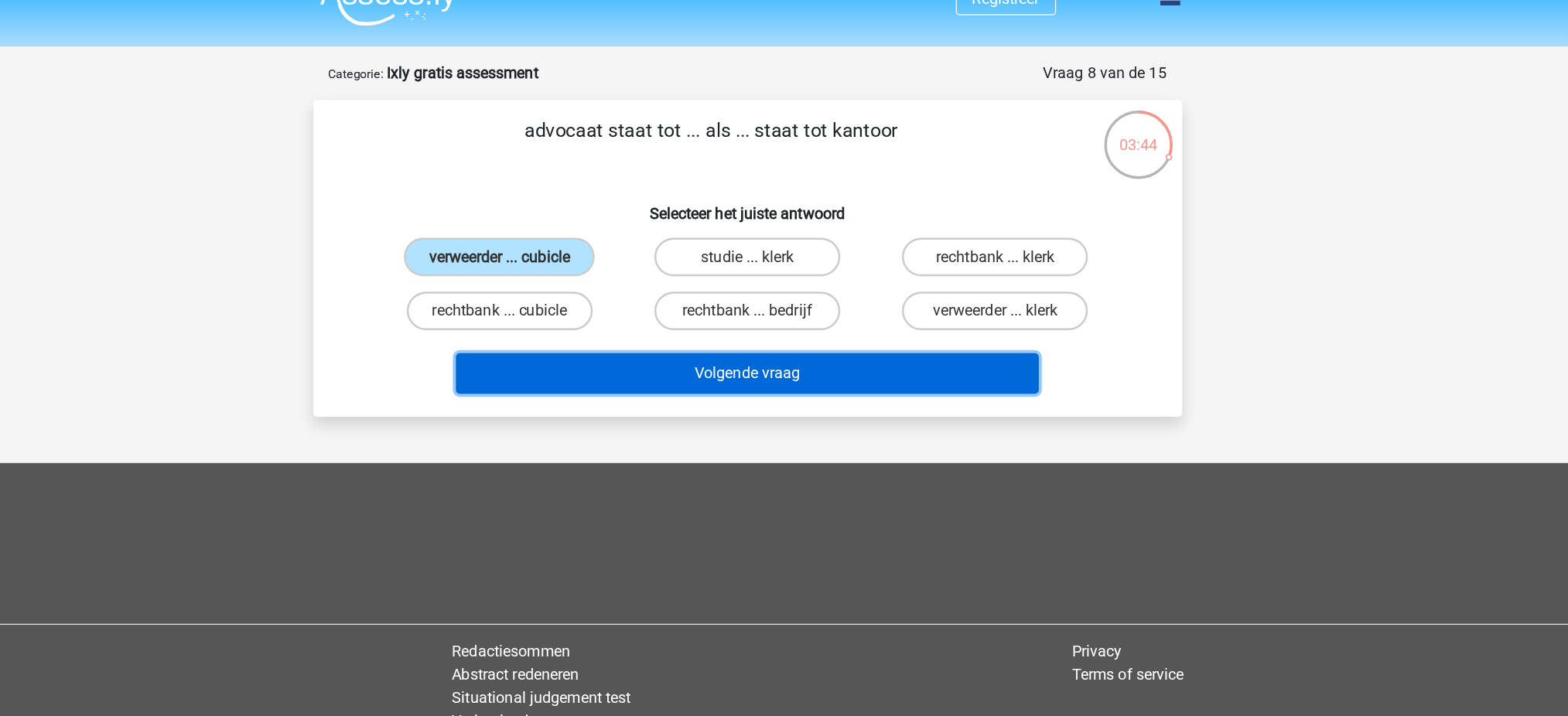
click at [812, 289] on button "Volgende vraag" at bounding box center [783, 300] width 468 height 33
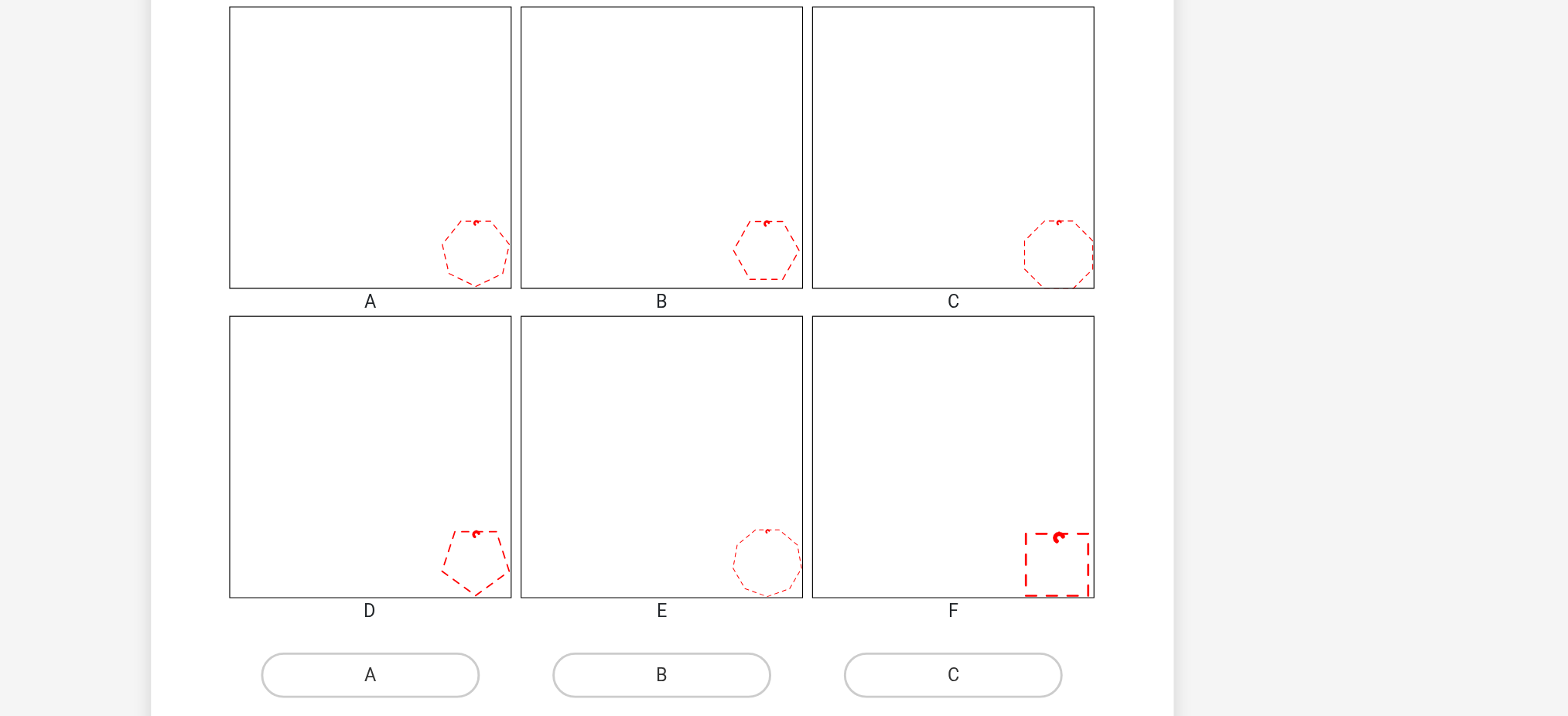
scroll to position [528, 0]
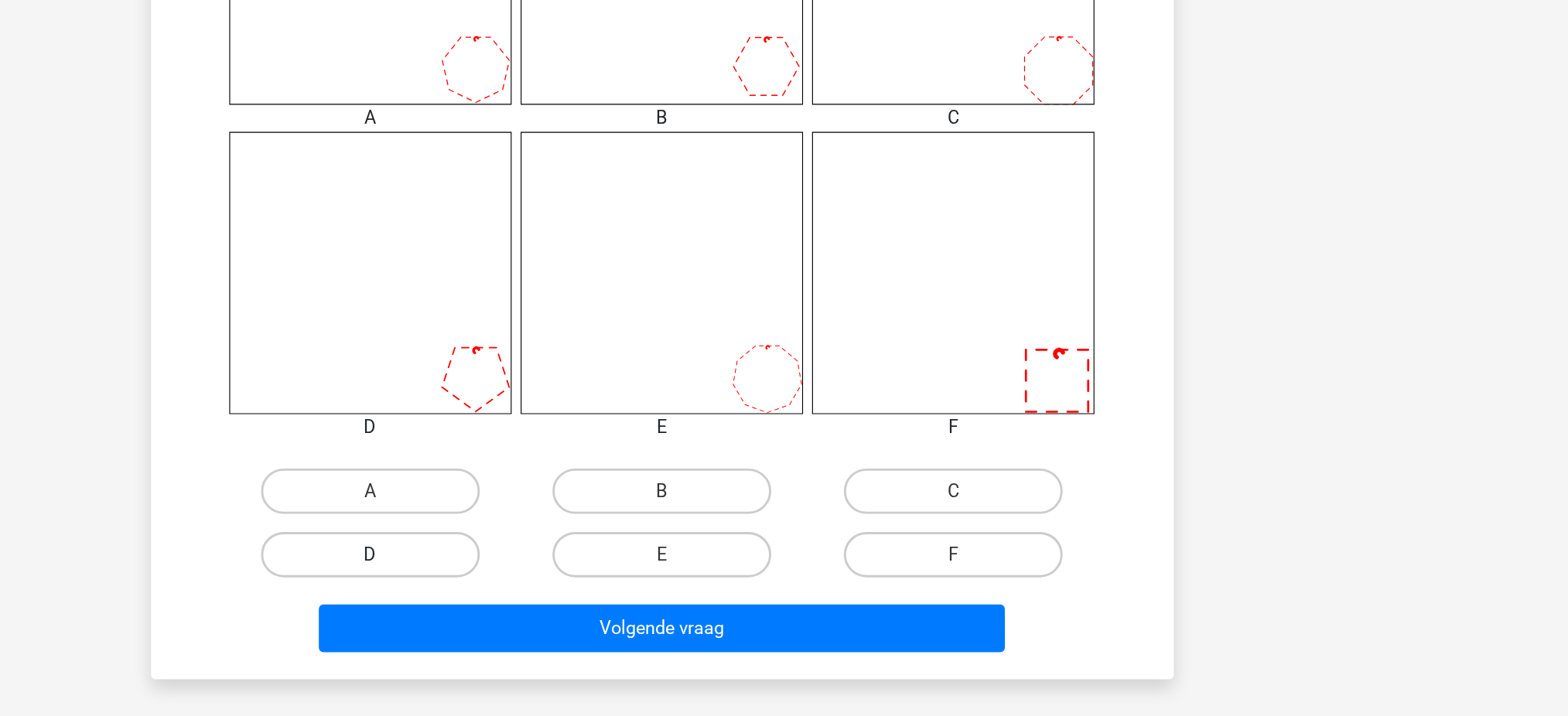
click at [638, 537] on label "D" at bounding box center [585, 607] width 149 height 31
click at [595, 537] on input "D" at bounding box center [589, 611] width 10 height 10
radio input "true"
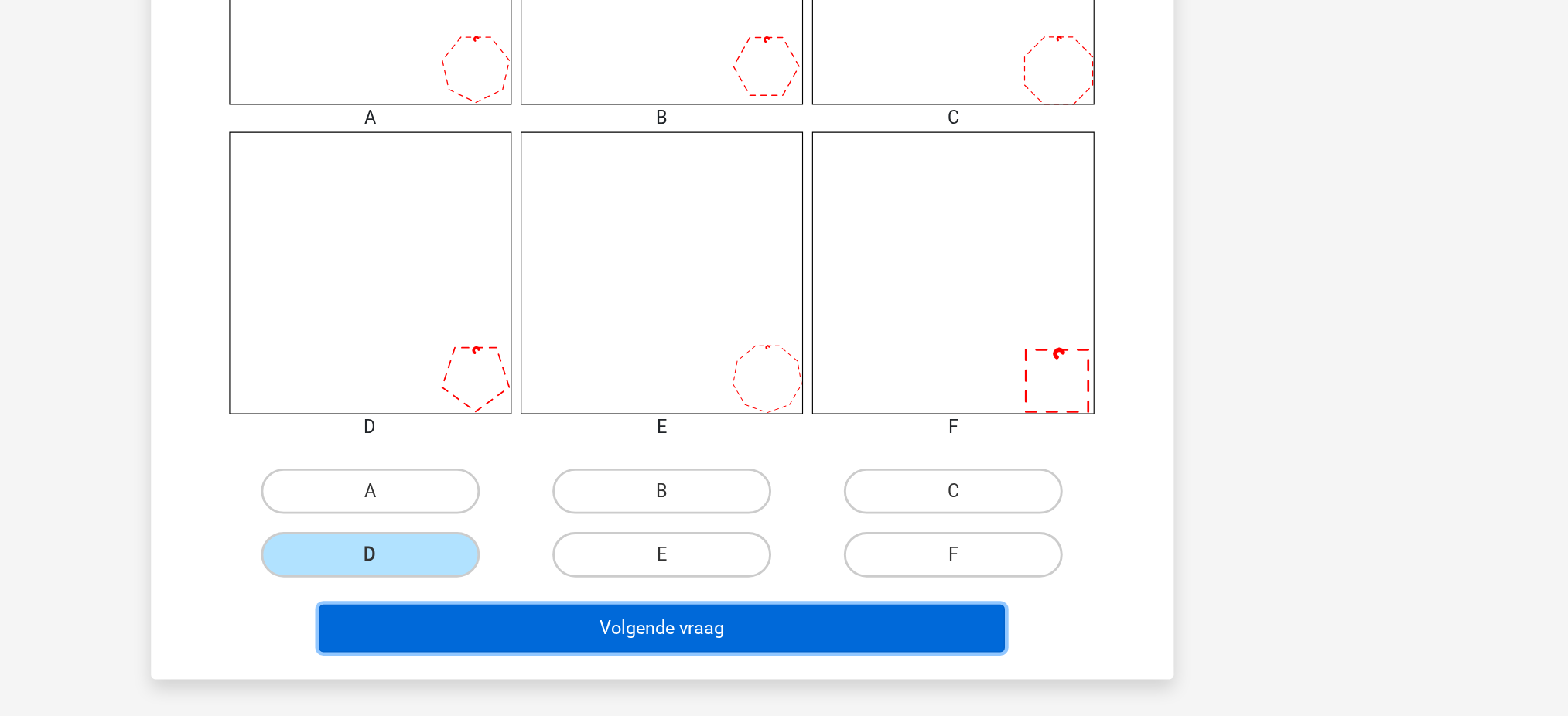
click at [728, 537] on button "Volgende vraag" at bounding box center [783, 657] width 468 height 33
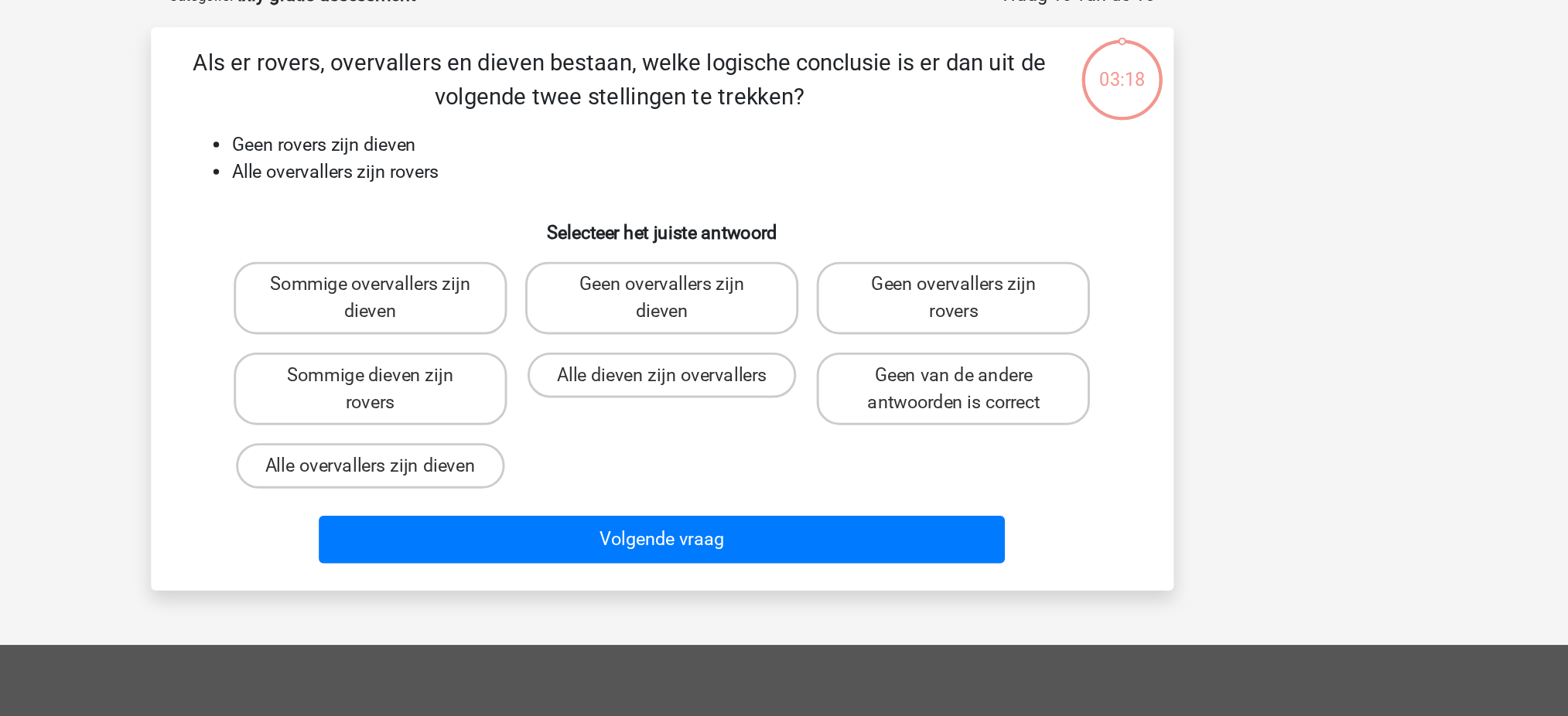
scroll to position [78, 0]
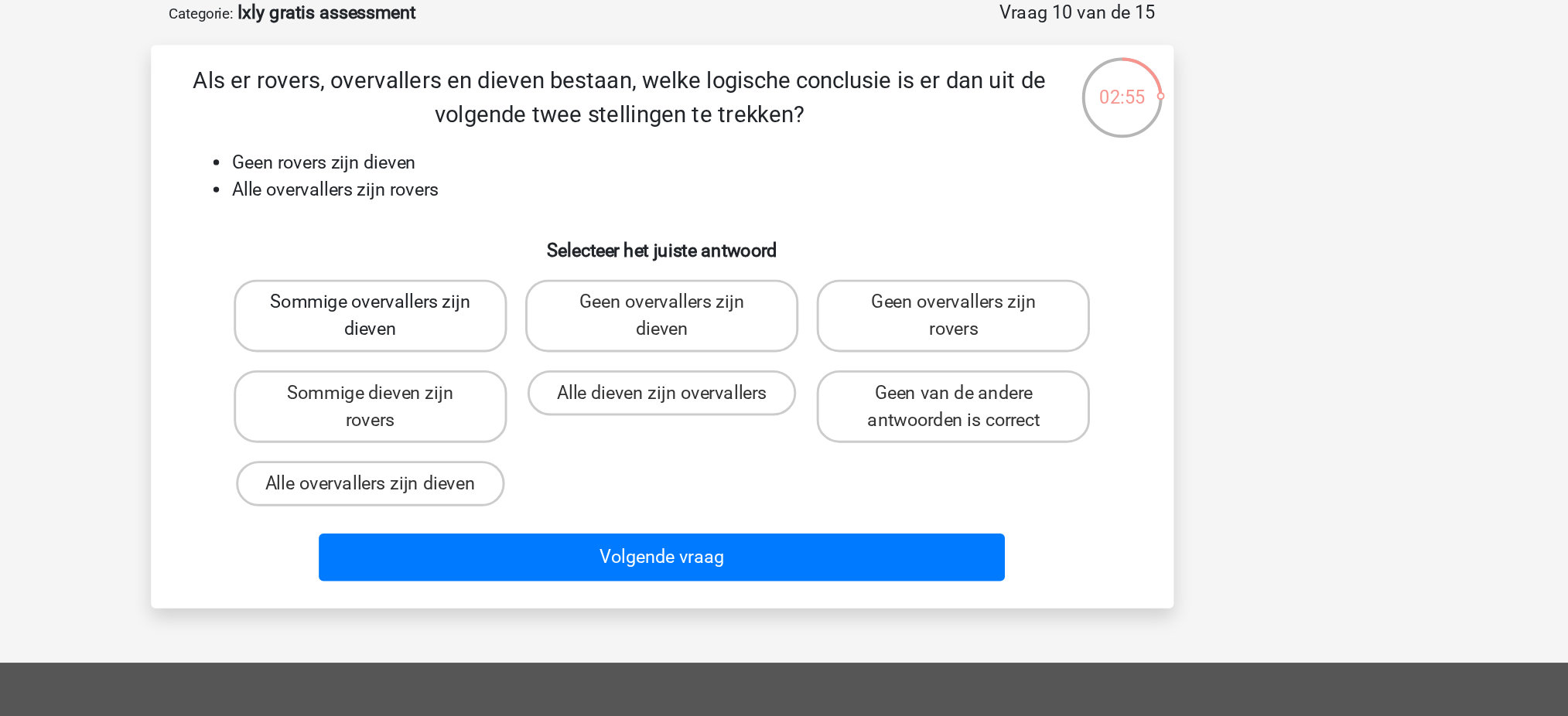
click at [611, 203] on label "Sommige overvallers zijn dieven" at bounding box center [585, 215] width 186 height 49
click at [595, 206] on input "Sommige overvallers zijn dieven" at bounding box center [589, 211] width 10 height 10
radio input "true"
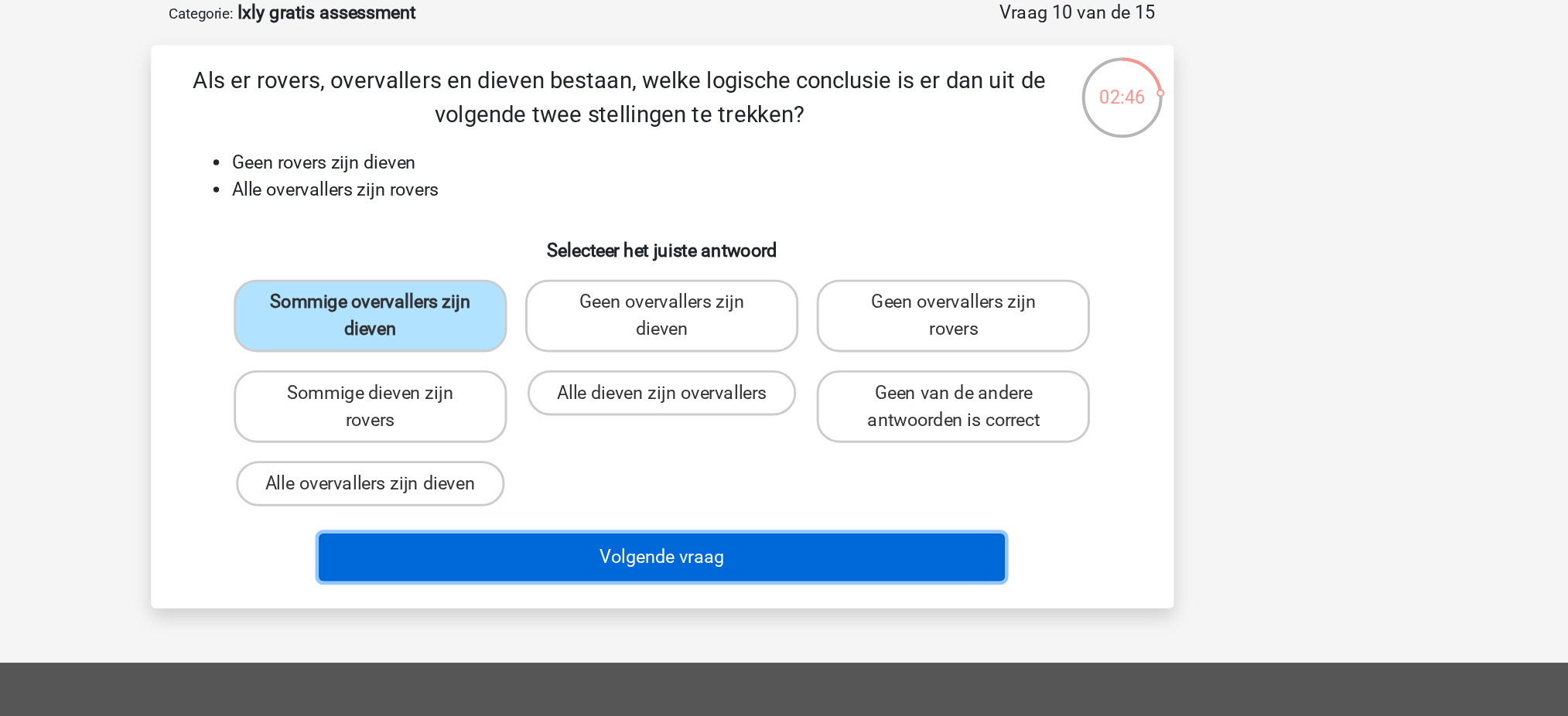
click at [699, 364] on button "Volgende vraag" at bounding box center [783, 381] width 468 height 33
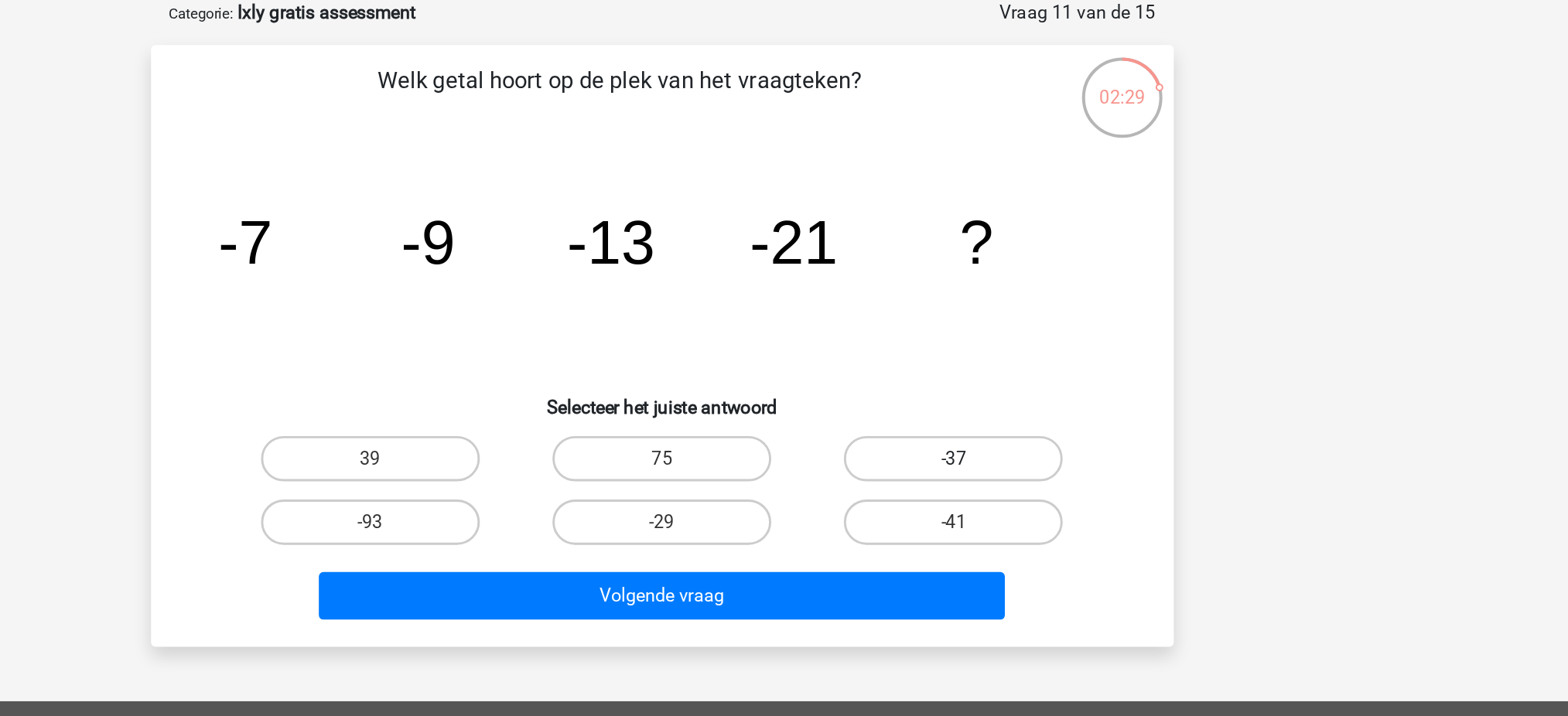
click at [964, 315] on label "-37" at bounding box center [983, 313] width 149 height 31
click at [983, 315] on input "-37" at bounding box center [988, 318] width 10 height 10
radio input "true"
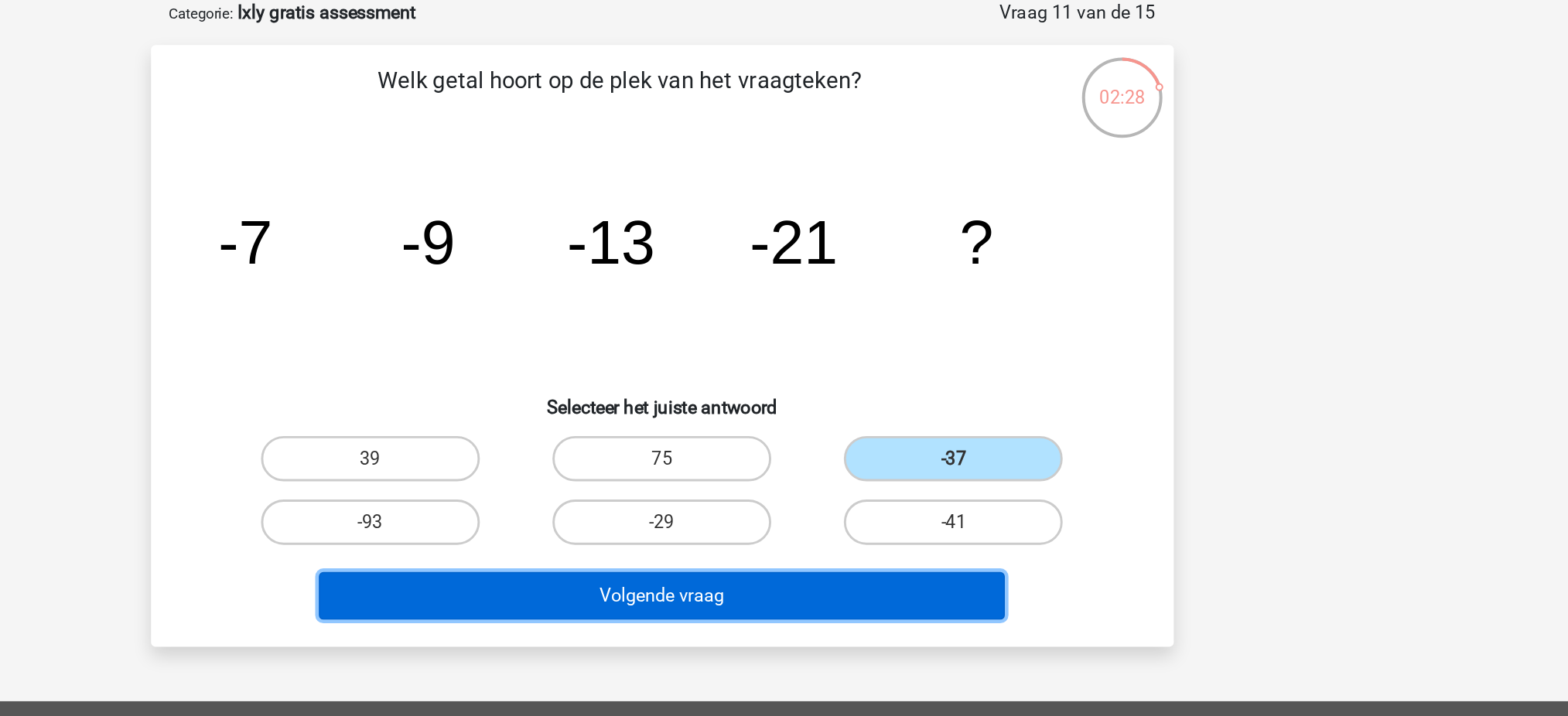
click at [871, 406] on button "Volgende vraag" at bounding box center [783, 407] width 468 height 33
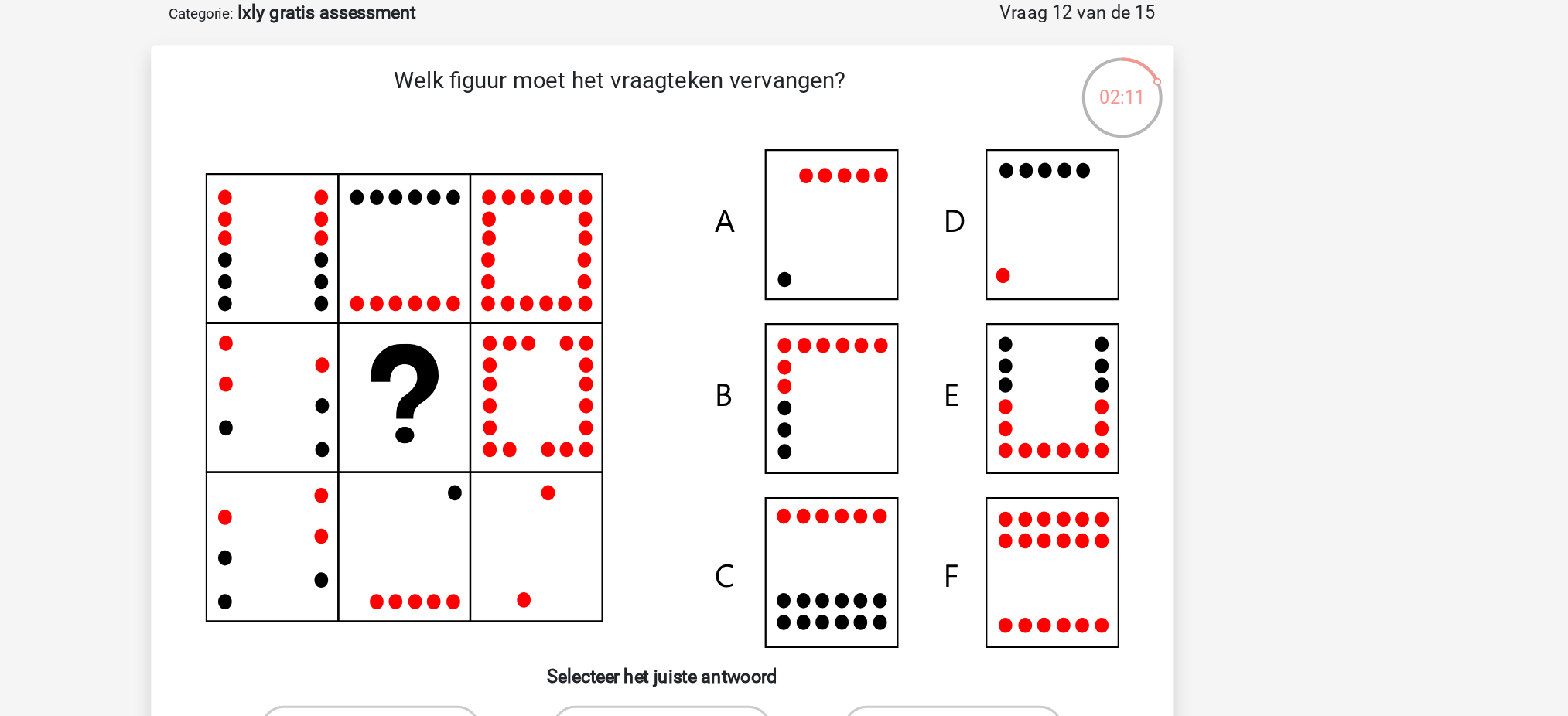
click at [1036, 169] on icon at bounding box center [784, 271] width 623 height 340
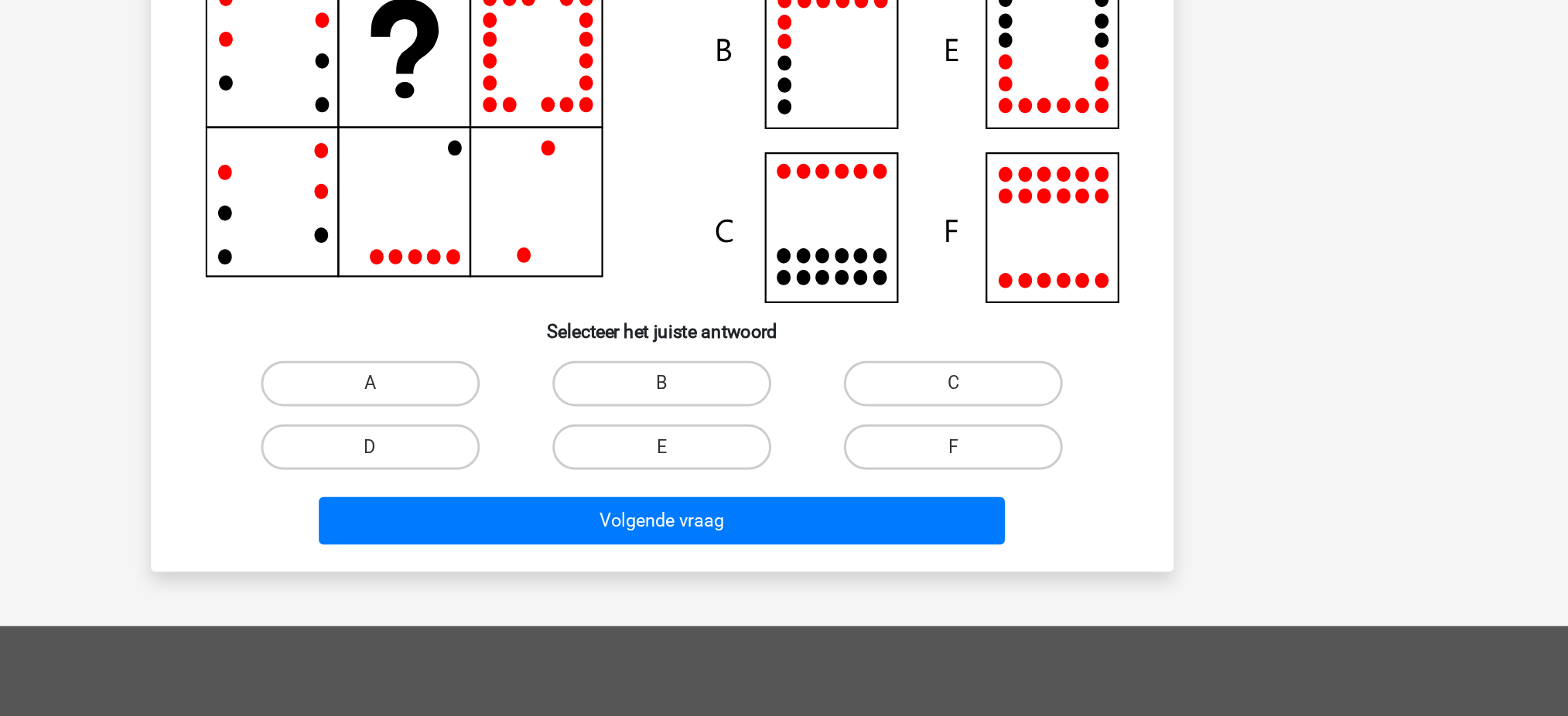
scroll to position [88, 0]
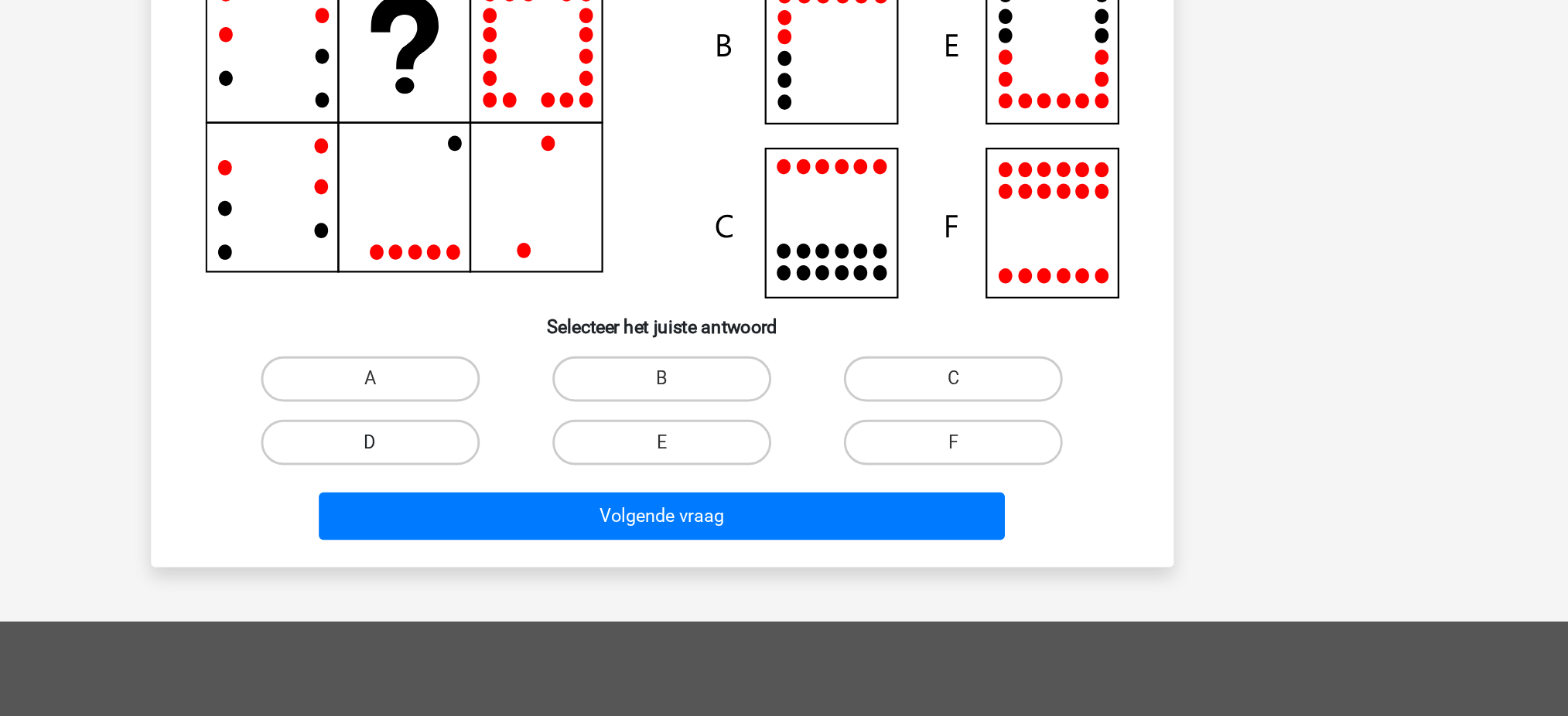
click at [596, 534] on label "D" at bounding box center [585, 530] width 149 height 31
click at [595, 534] on input "D" at bounding box center [589, 535] width 10 height 10
radio input "true"
click at [759, 537] on div "Volgende vraag" at bounding box center [784, 583] width 597 height 39
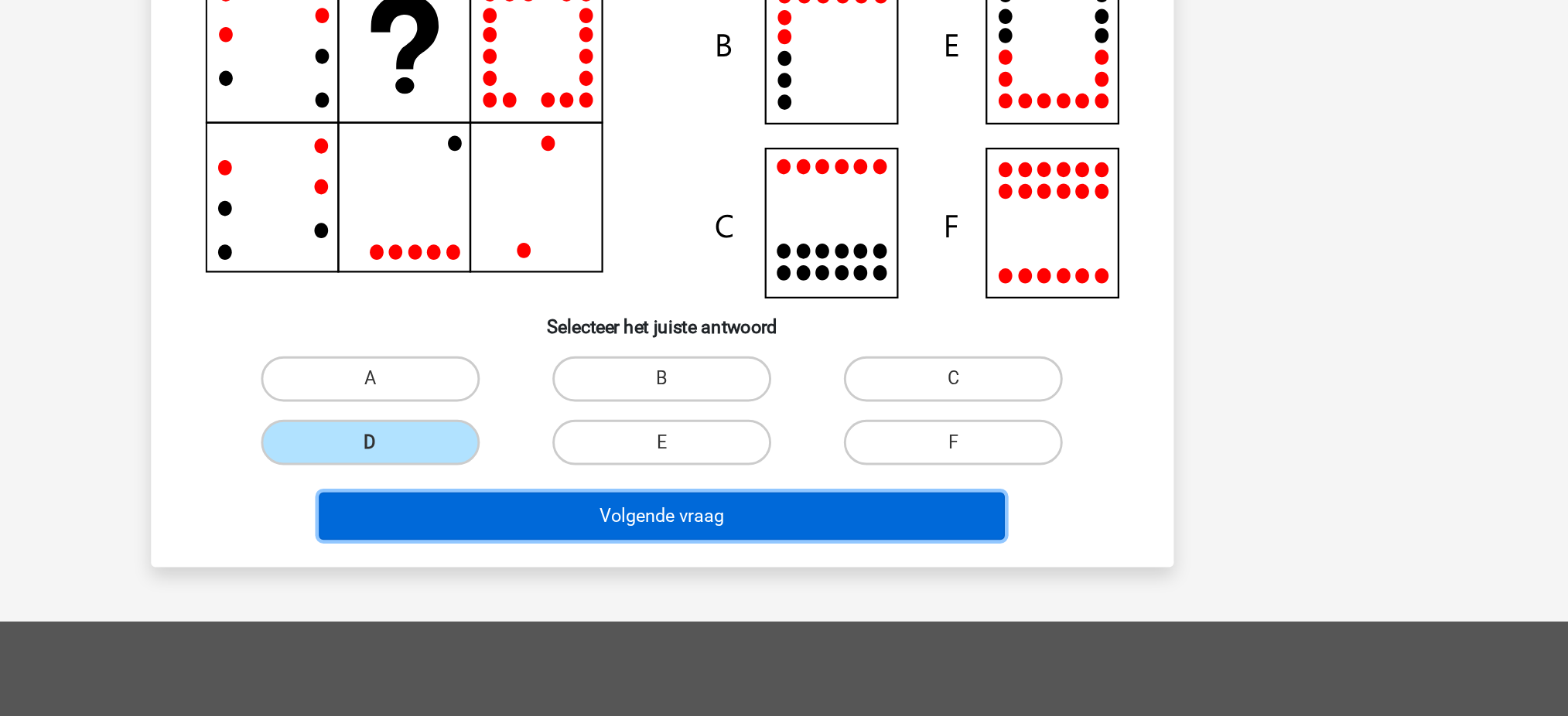
click at [796, 537] on button "Volgende vraag" at bounding box center [783, 580] width 468 height 33
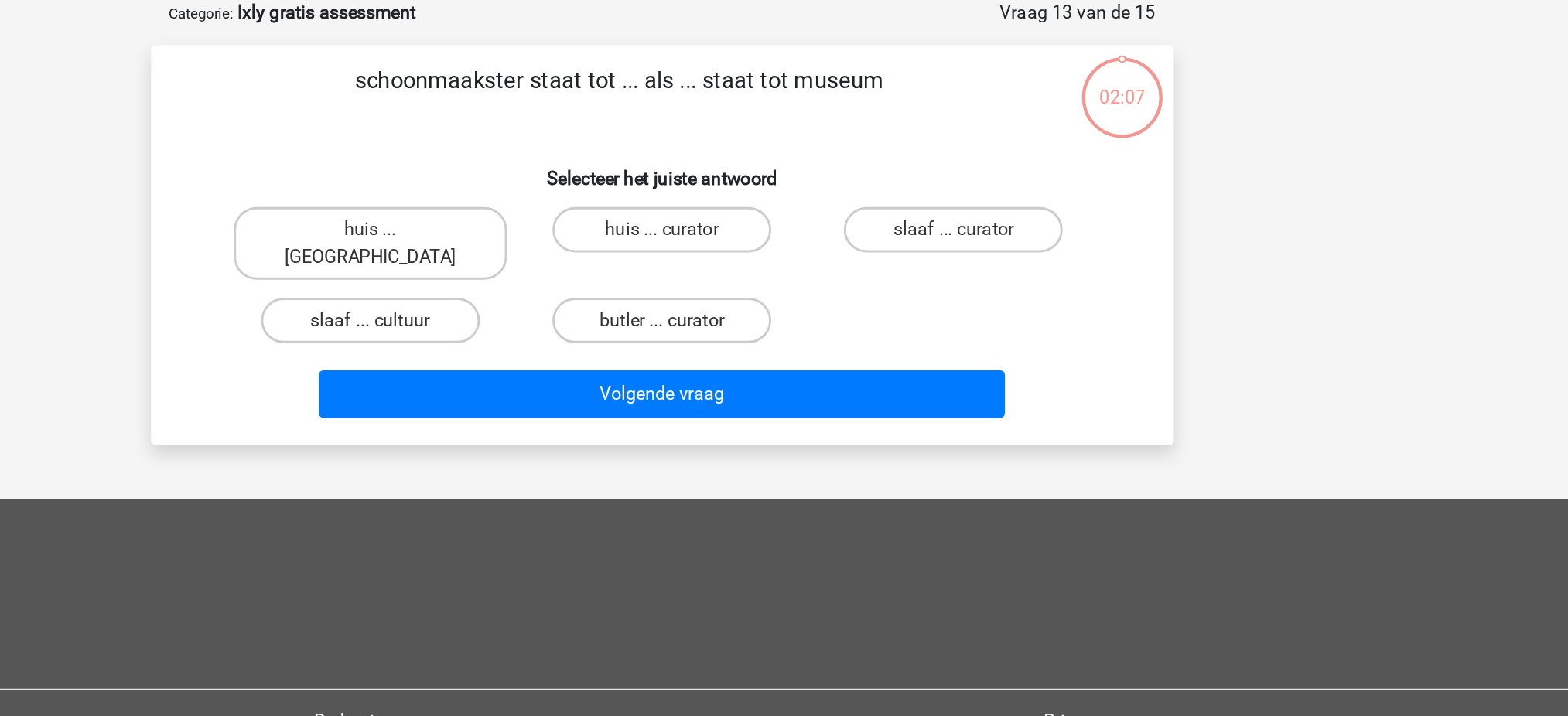
scroll to position [0, 0]
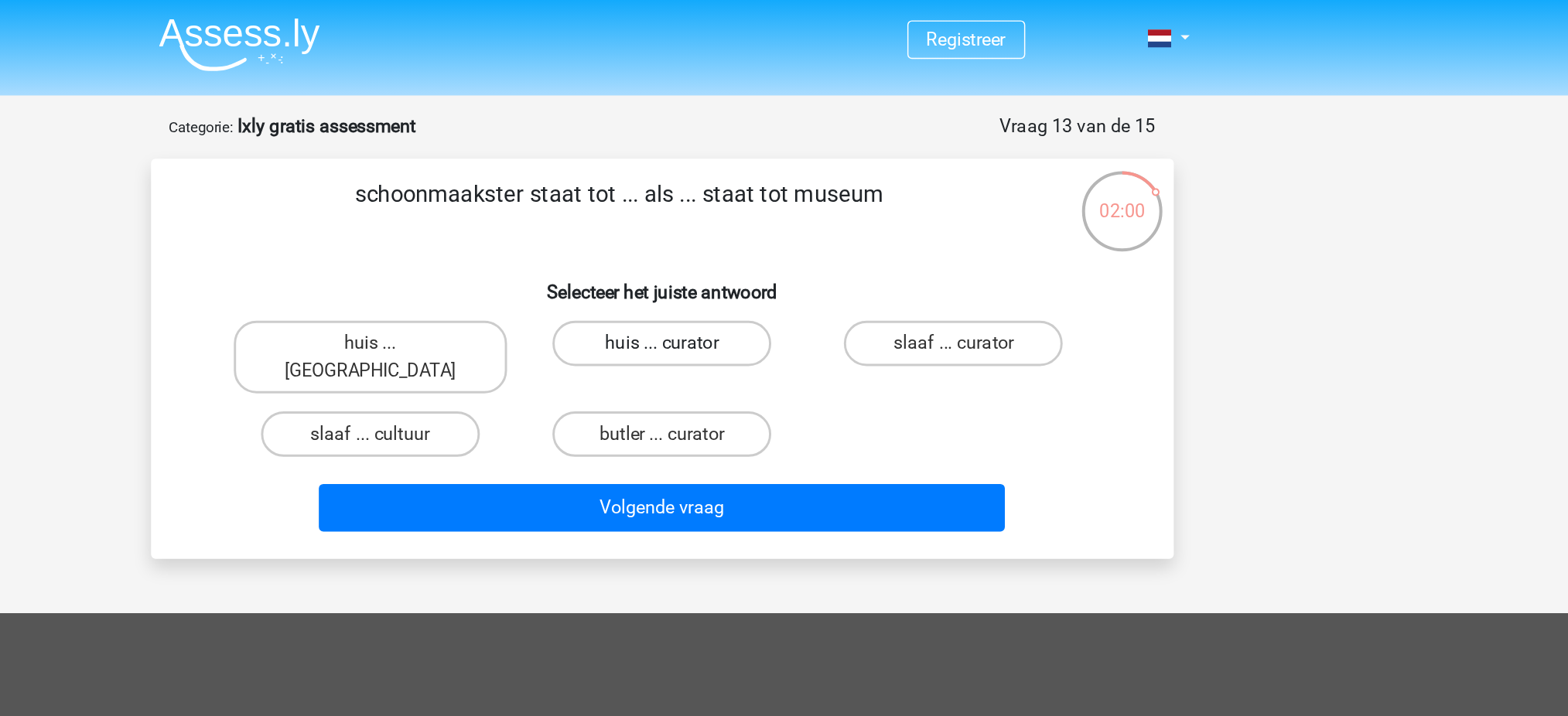
click at [800, 234] on label "huis ... curator" at bounding box center [784, 234] width 149 height 31
click at [794, 234] on input "huis ... curator" at bounding box center [788, 239] width 10 height 10
radio input "true"
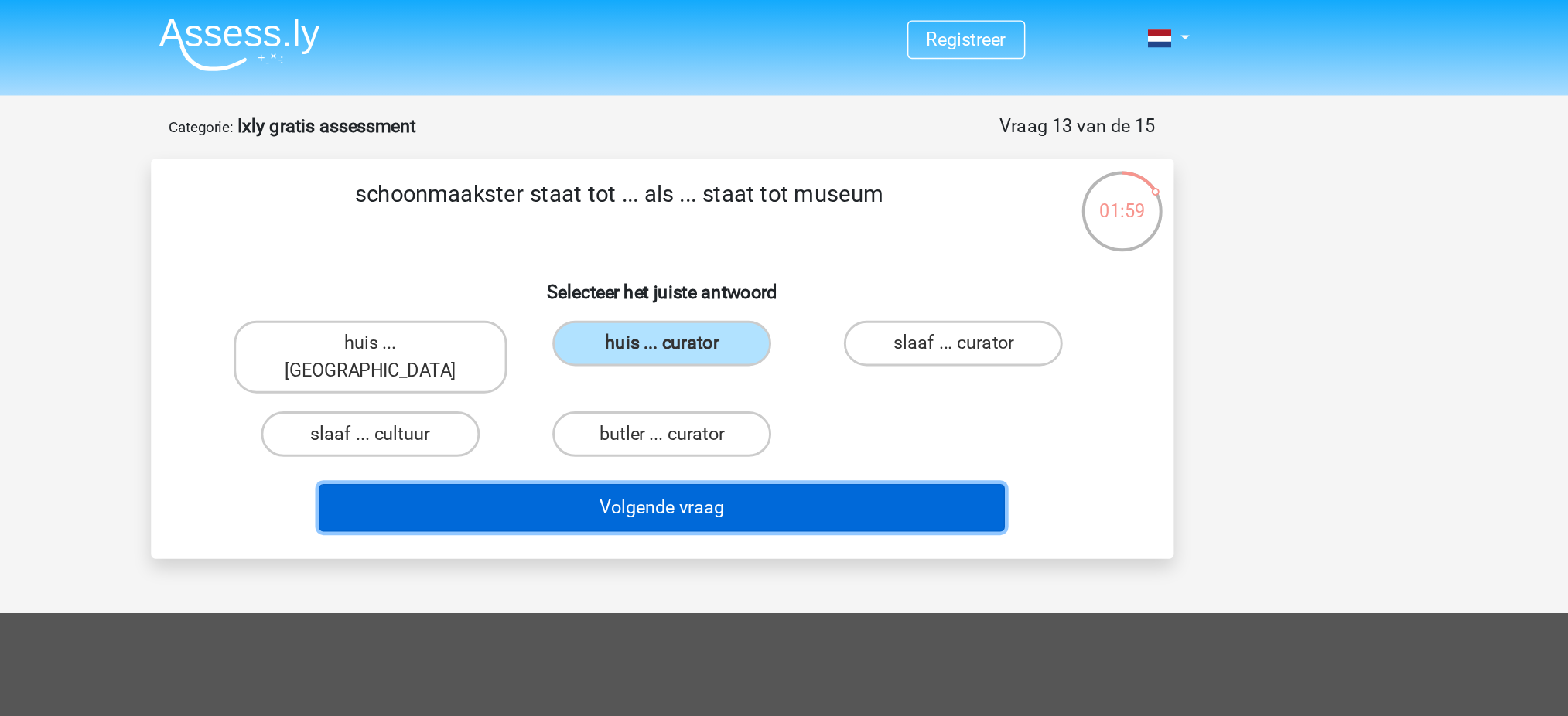
click at [897, 330] on button "Volgende vraag" at bounding box center [783, 347] width 468 height 33
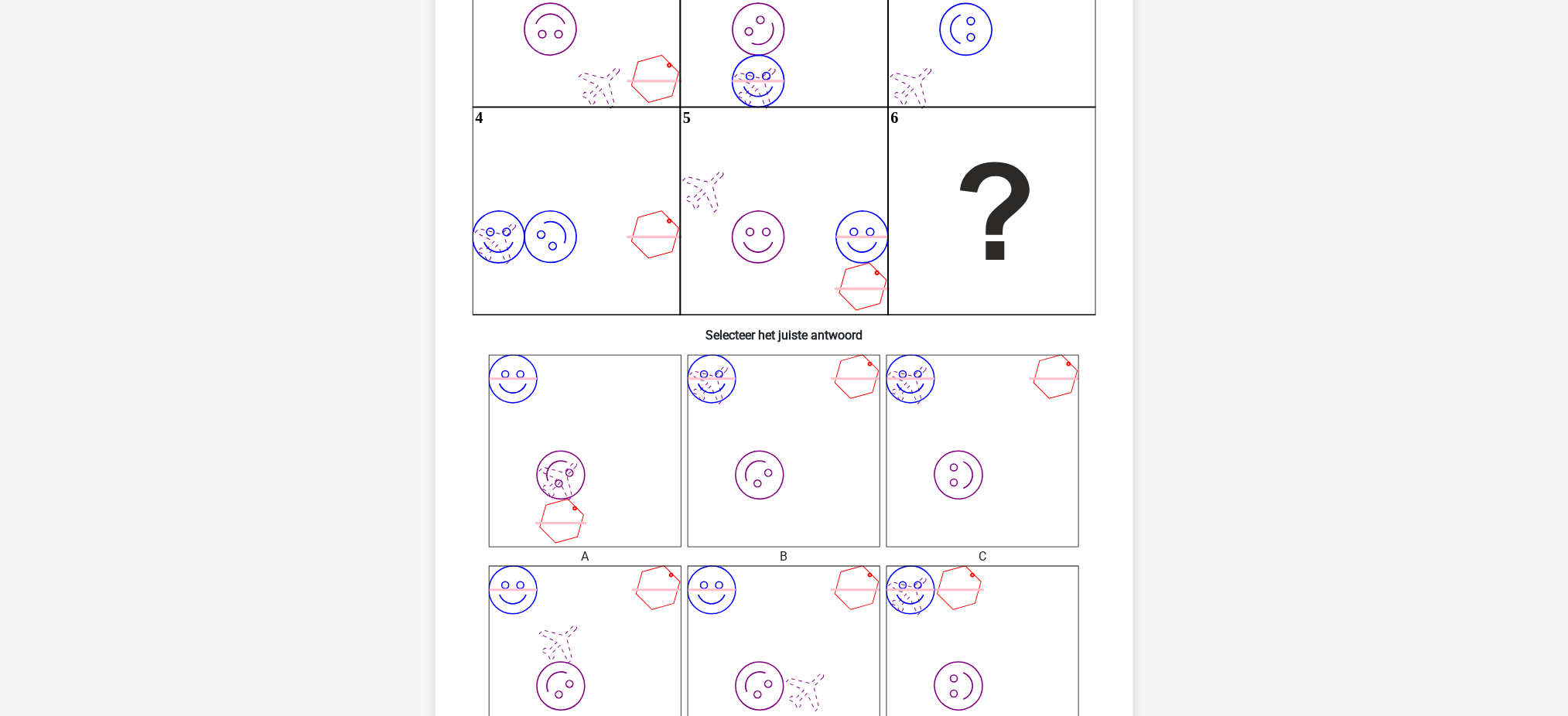
scroll to position [275, 0]
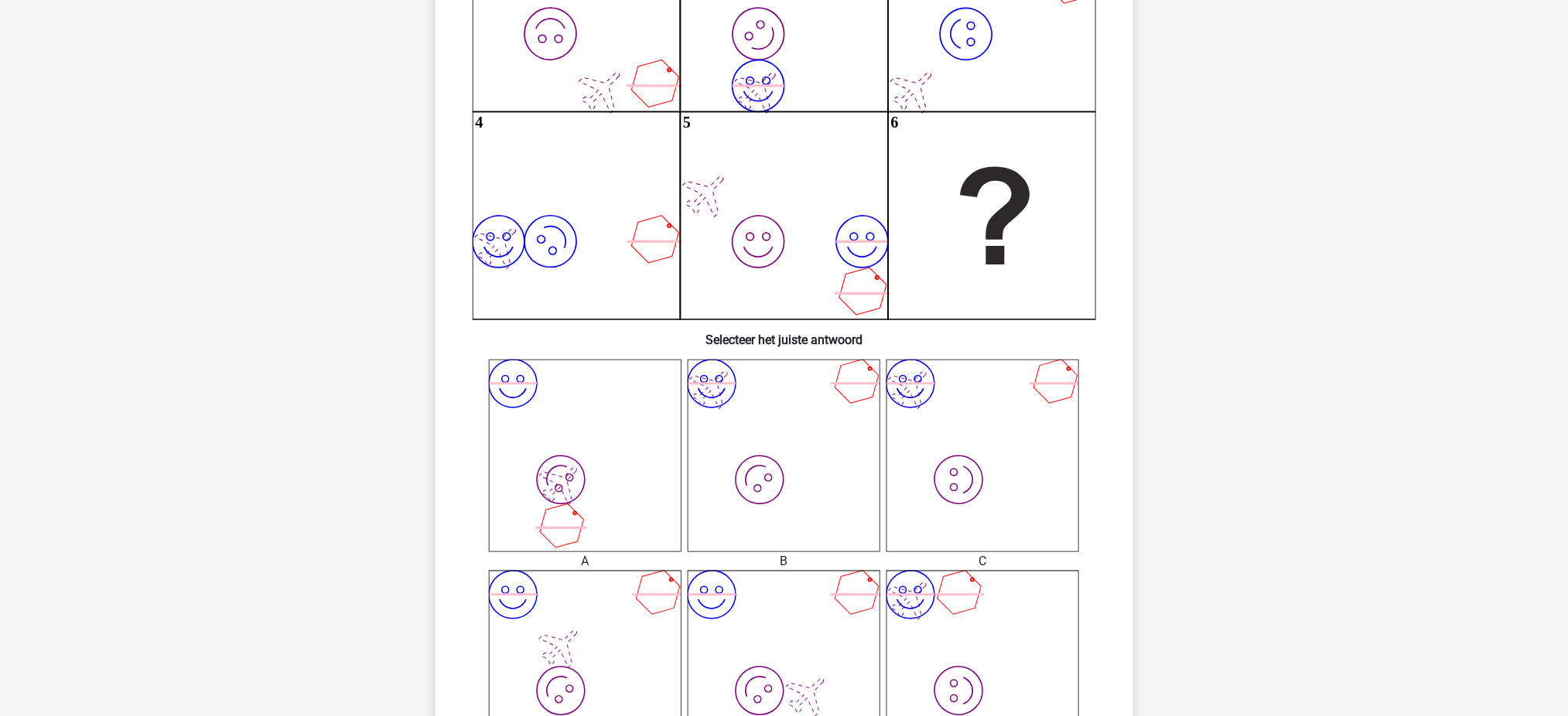
click at [793, 454] on icon "image/svg+xml image/svg+xml" at bounding box center [783, 455] width 193 height 193
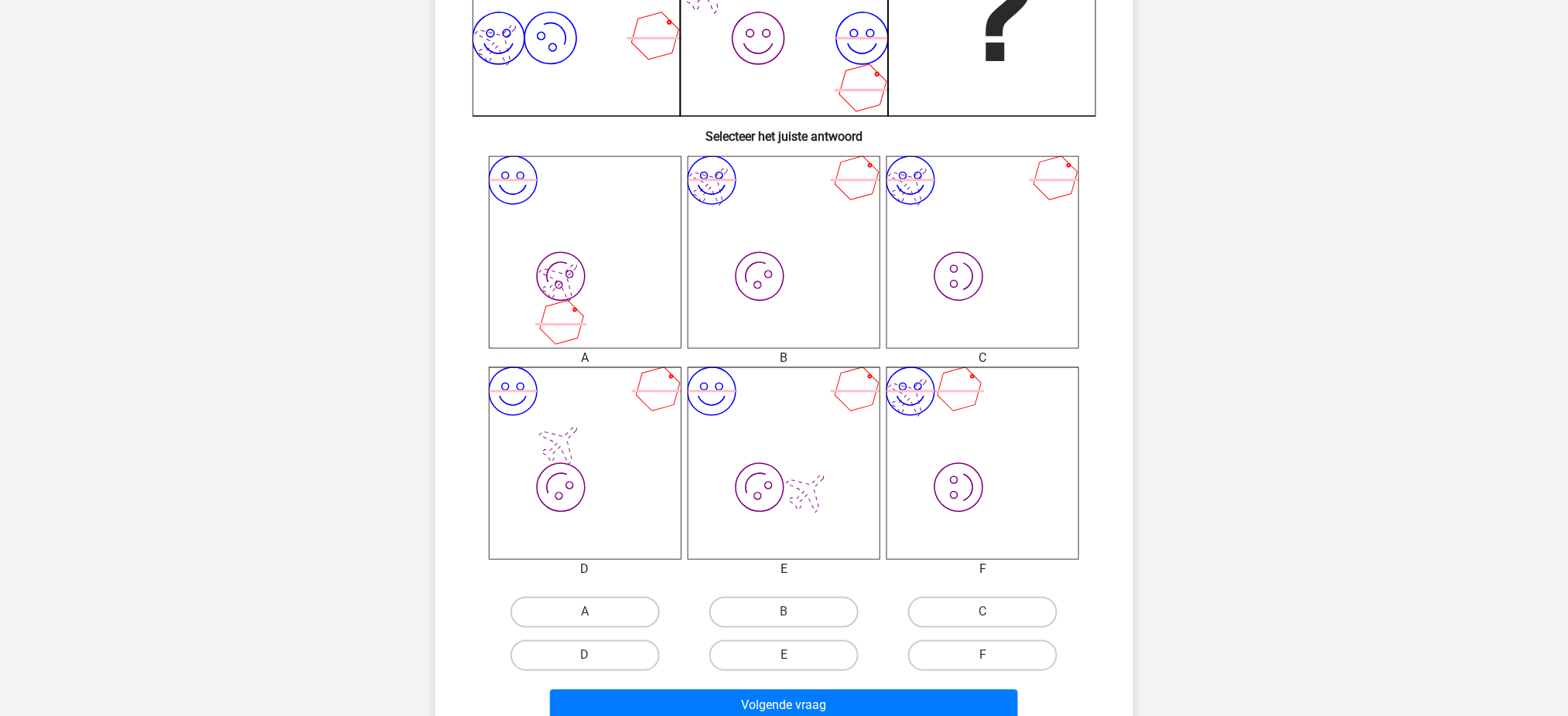
scroll to position [508, 0]
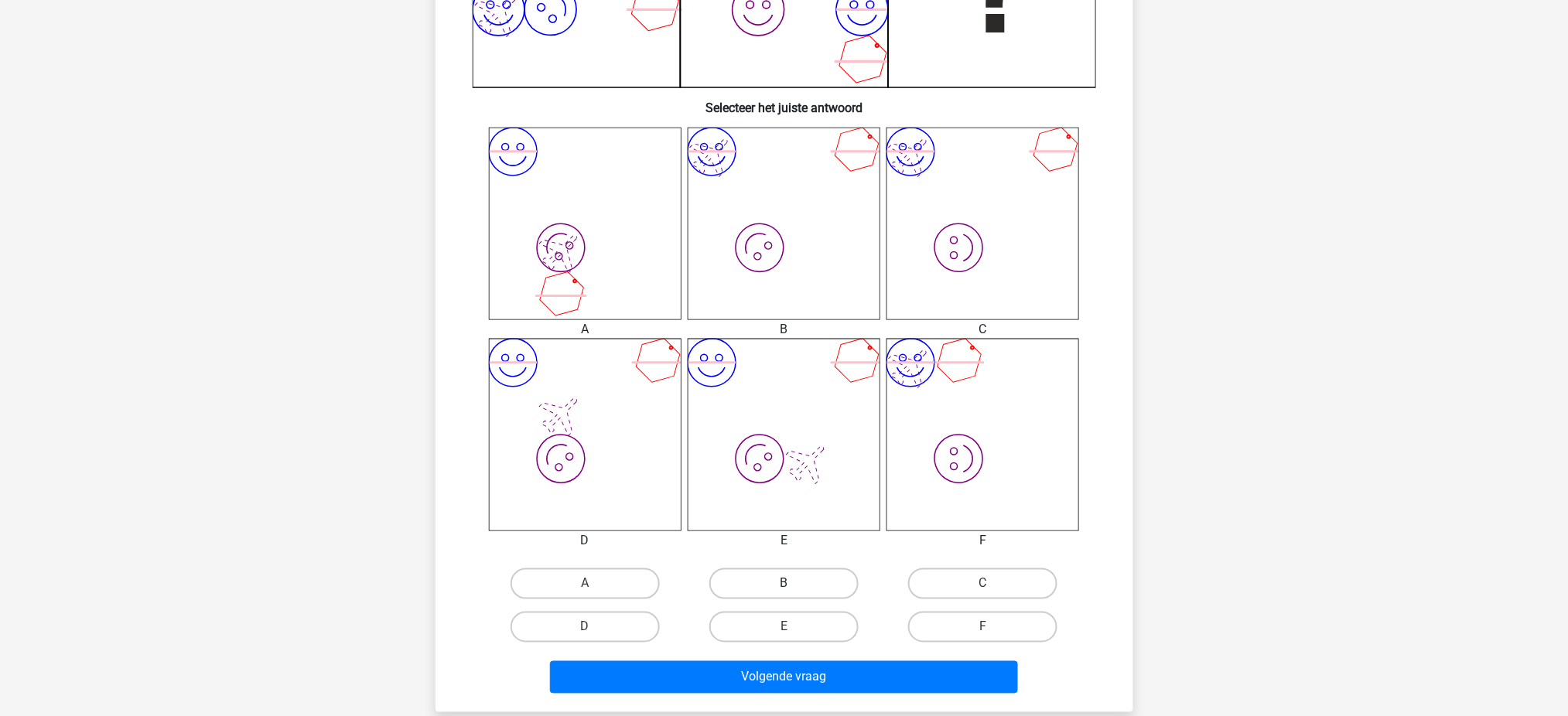
click at [783, 537] on label "B" at bounding box center [784, 584] width 149 height 31
click at [783, 537] on input "B" at bounding box center [788, 589] width 10 height 10
radio input "true"
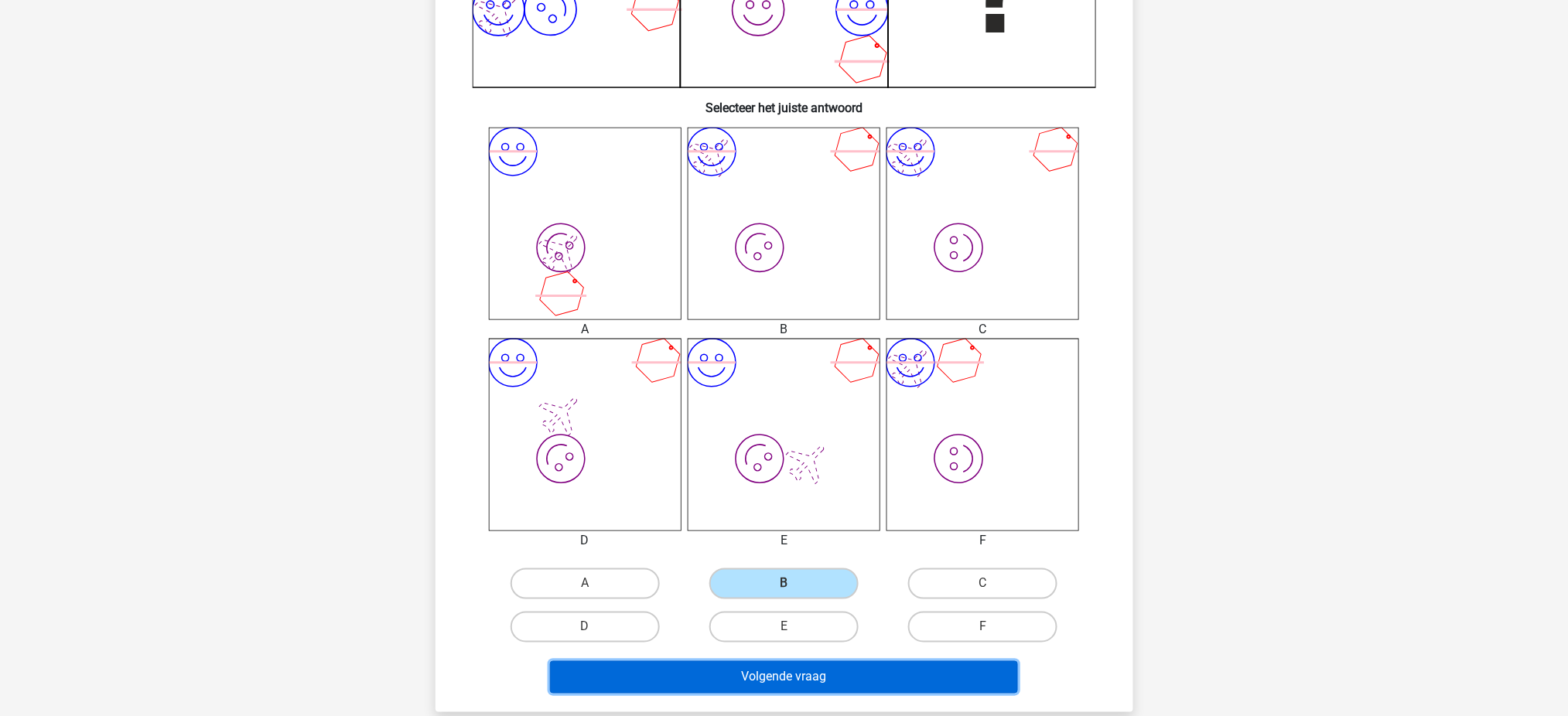
click at [800, 537] on button "Volgende vraag" at bounding box center [783, 677] width 468 height 33
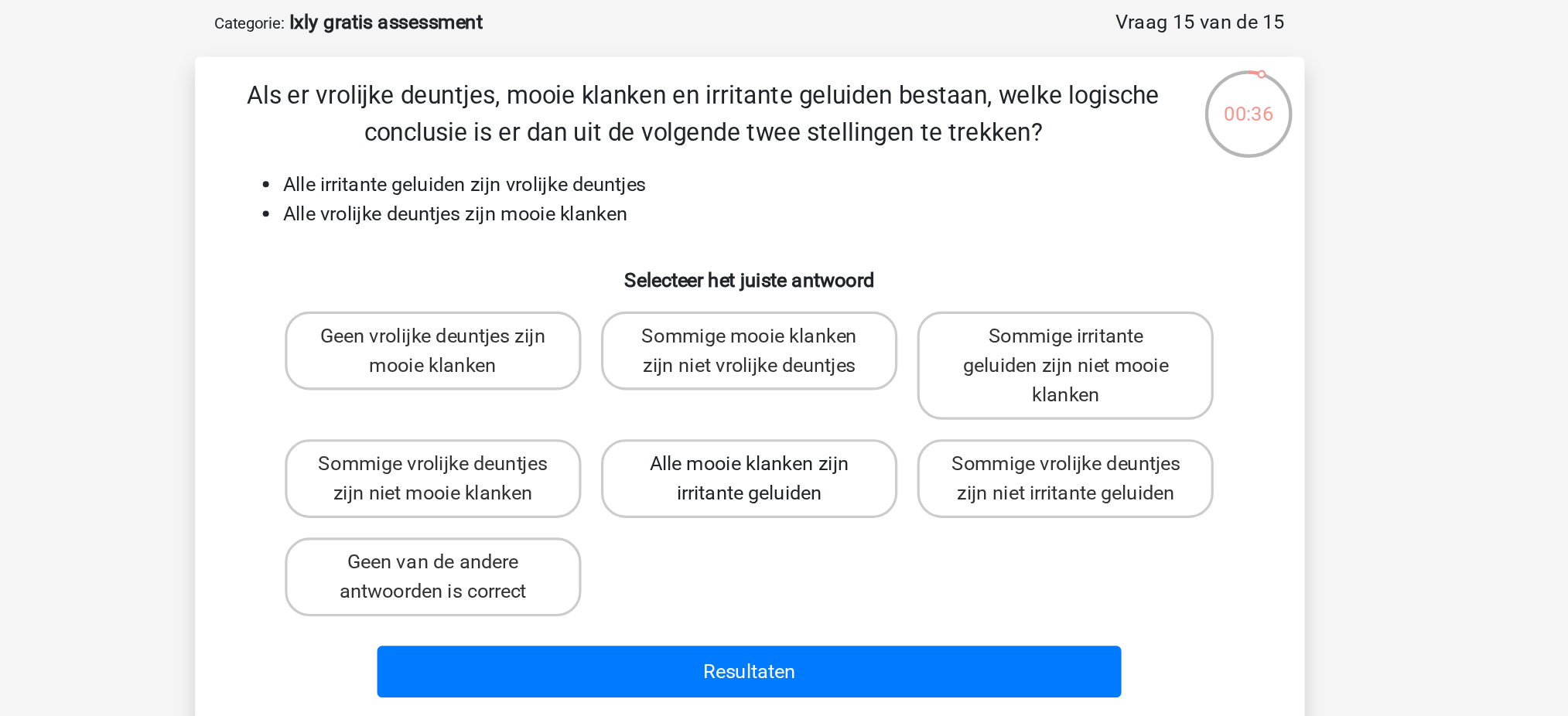
scroll to position [15, 0]
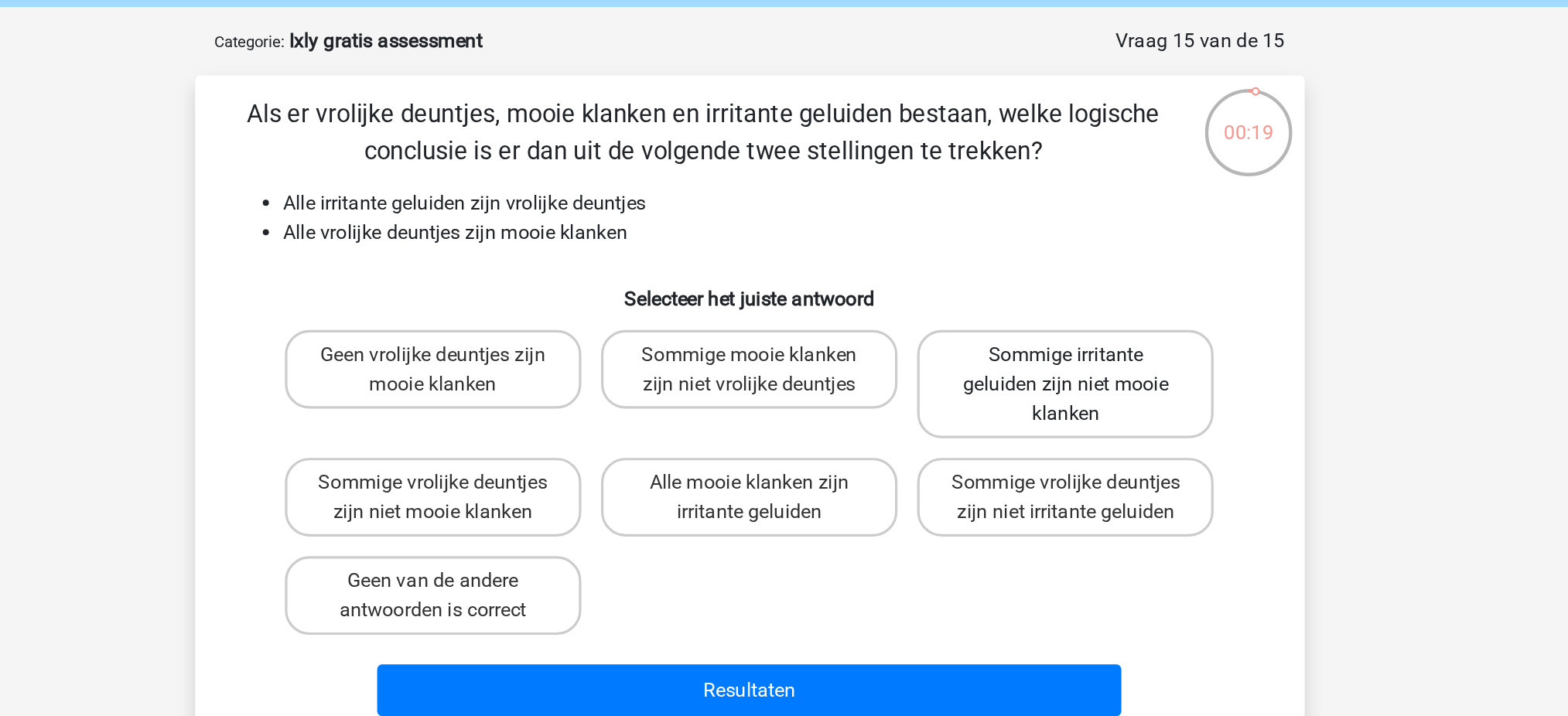
click at [1059, 283] on label "Sommige irritante geluiden zijn niet mooie klanken" at bounding box center [983, 288] width 186 height 68
click at [993, 279] on input "Sommige irritante geluiden zijn niet mooie klanken" at bounding box center [988, 274] width 10 height 10
radio input "true"
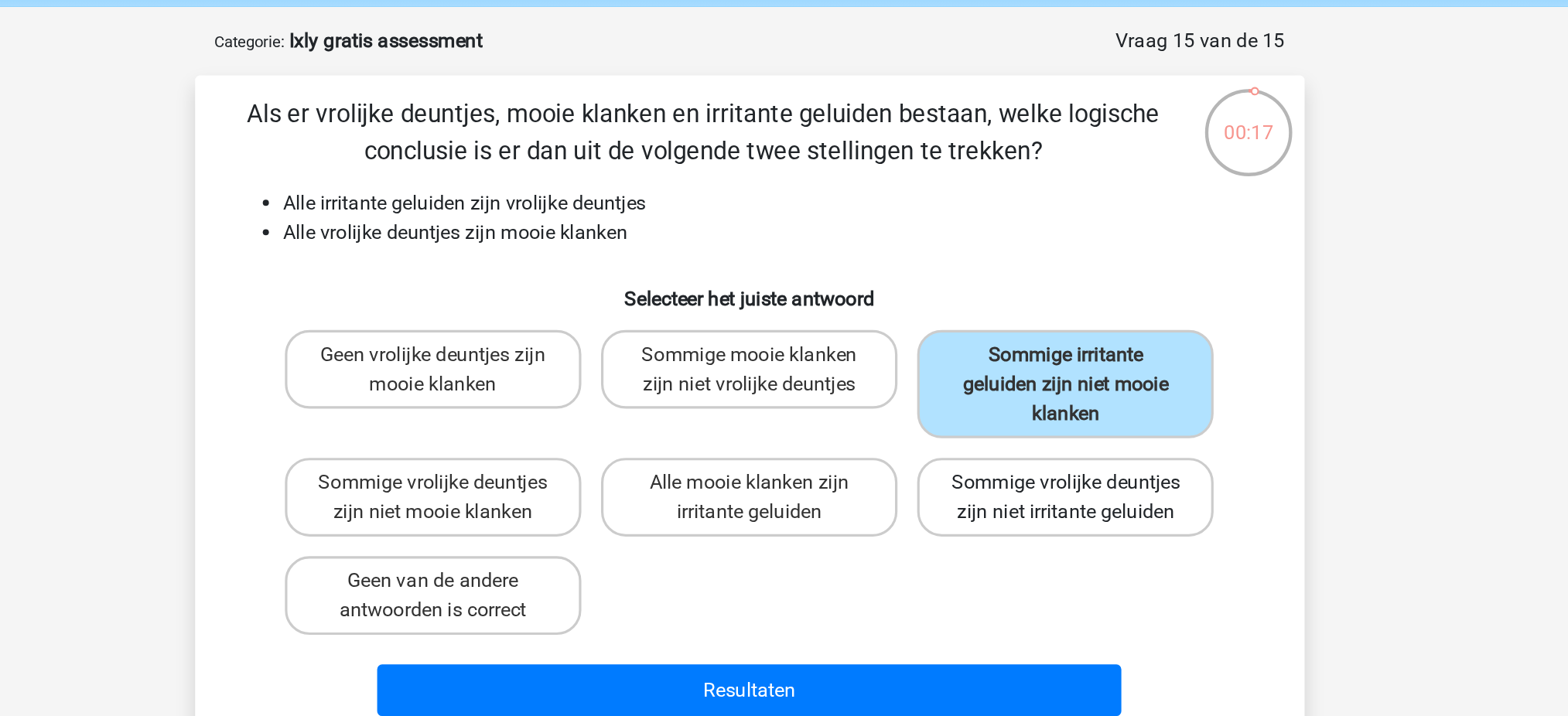
click at [1061, 363] on label "Sommige vrolijke deuntjes zijn niet irritante geluiden" at bounding box center [983, 358] width 186 height 49
click at [993, 359] on input "Sommige vrolijke deuntjes zijn niet irritante geluiden" at bounding box center [988, 355] width 10 height 10
radio input "true"
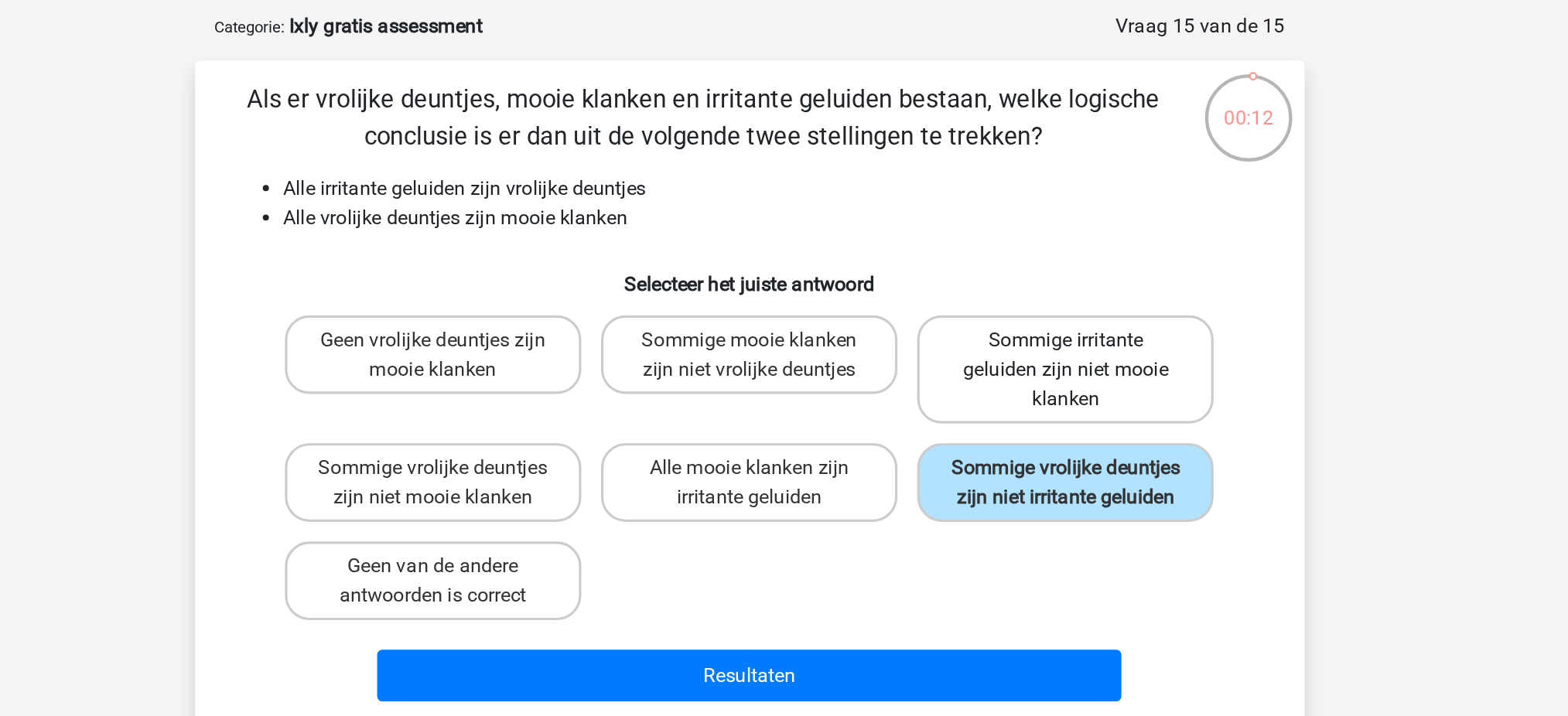
click at [1071, 287] on label "Sommige irritante geluiden zijn niet mooie klanken" at bounding box center [983, 288] width 186 height 68
click at [993, 279] on input "Sommige irritante geluiden zijn niet mooie klanken" at bounding box center [988, 274] width 10 height 10
radio input "true"
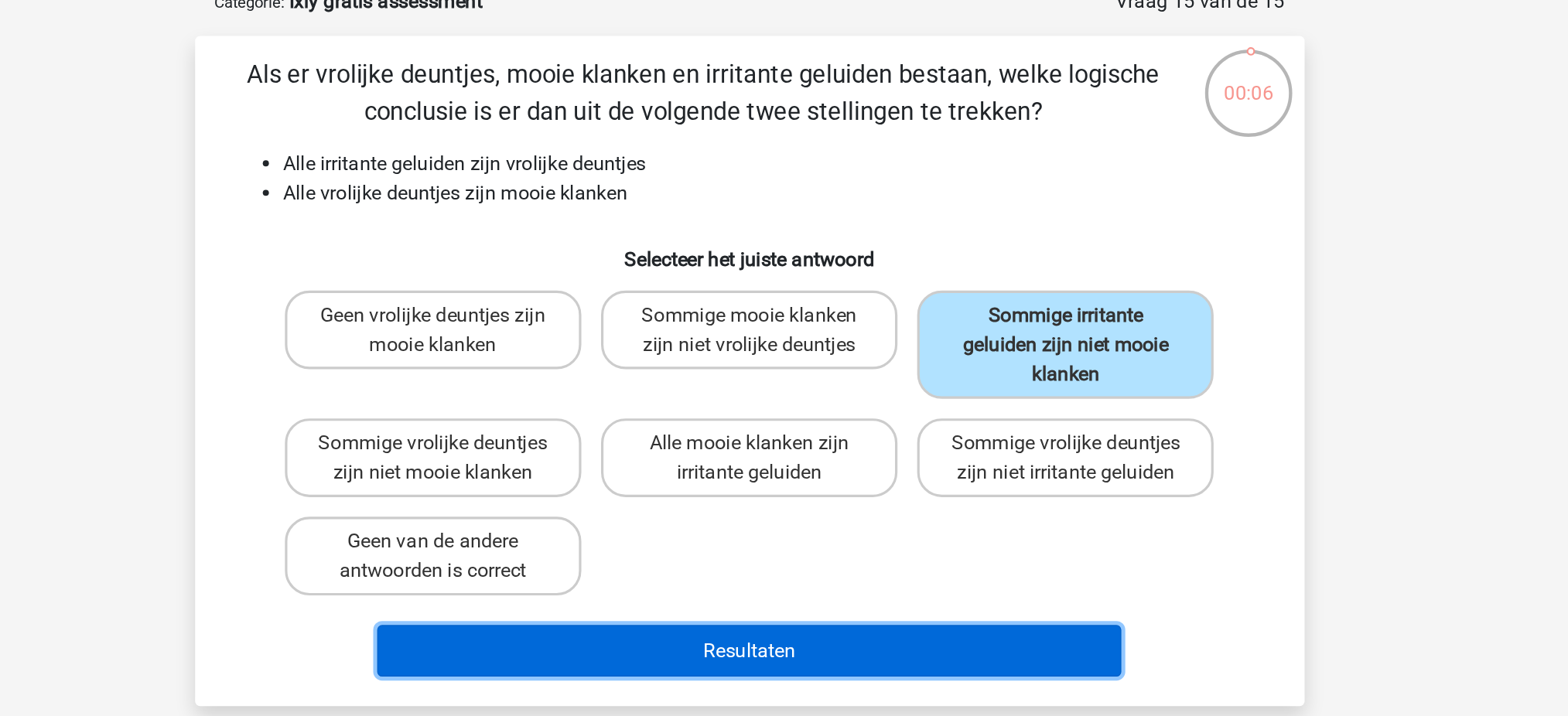
click at [884, 473] on button "Resultaten" at bounding box center [783, 481] width 468 height 33
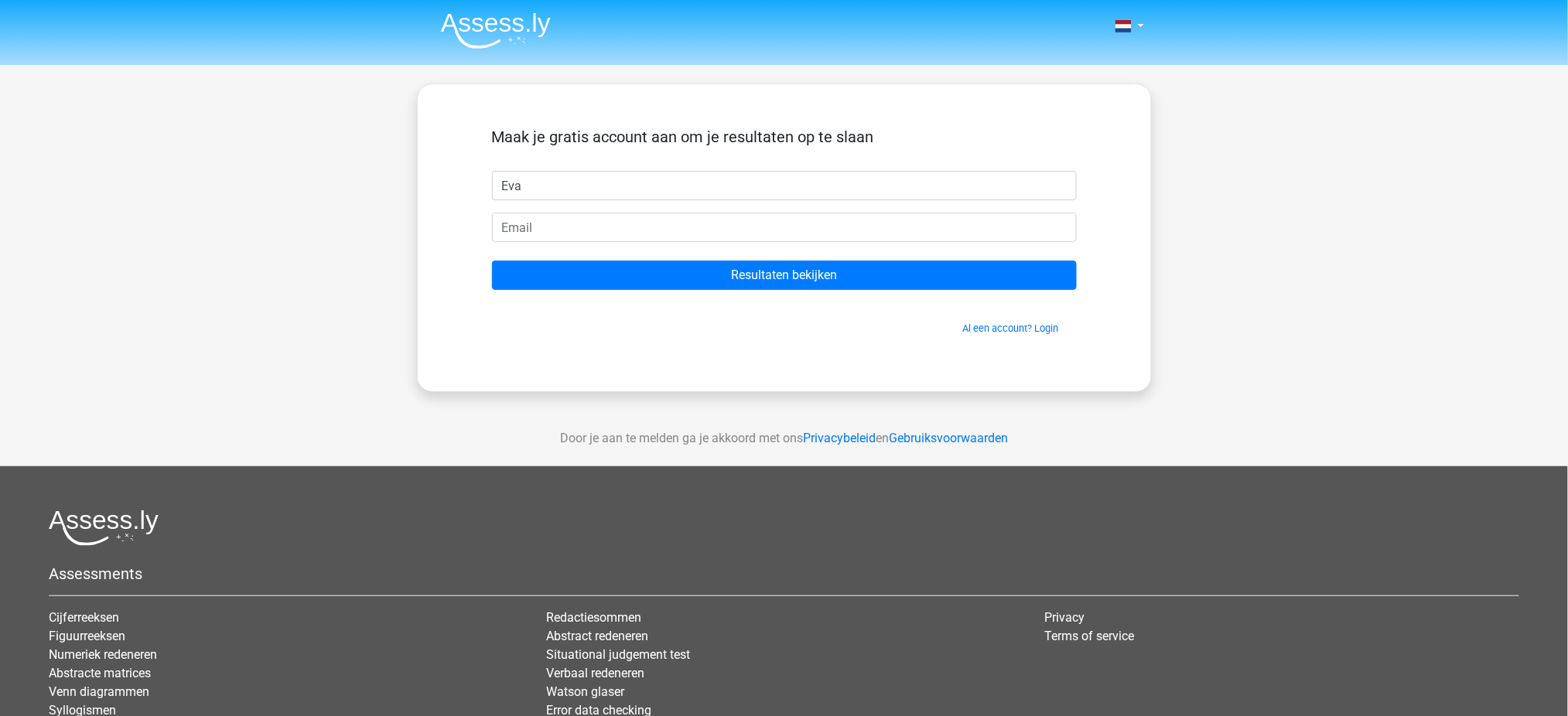
type input "Eva"
type input "[PERSON_NAME][EMAIL_ADDRESS][DOMAIN_NAME]"
click at [687, 292] on form "Maak je gratis account aan om je resultaten op te slaan Eva eva_vanglasenap@hot…" at bounding box center [784, 232] width 584 height 208
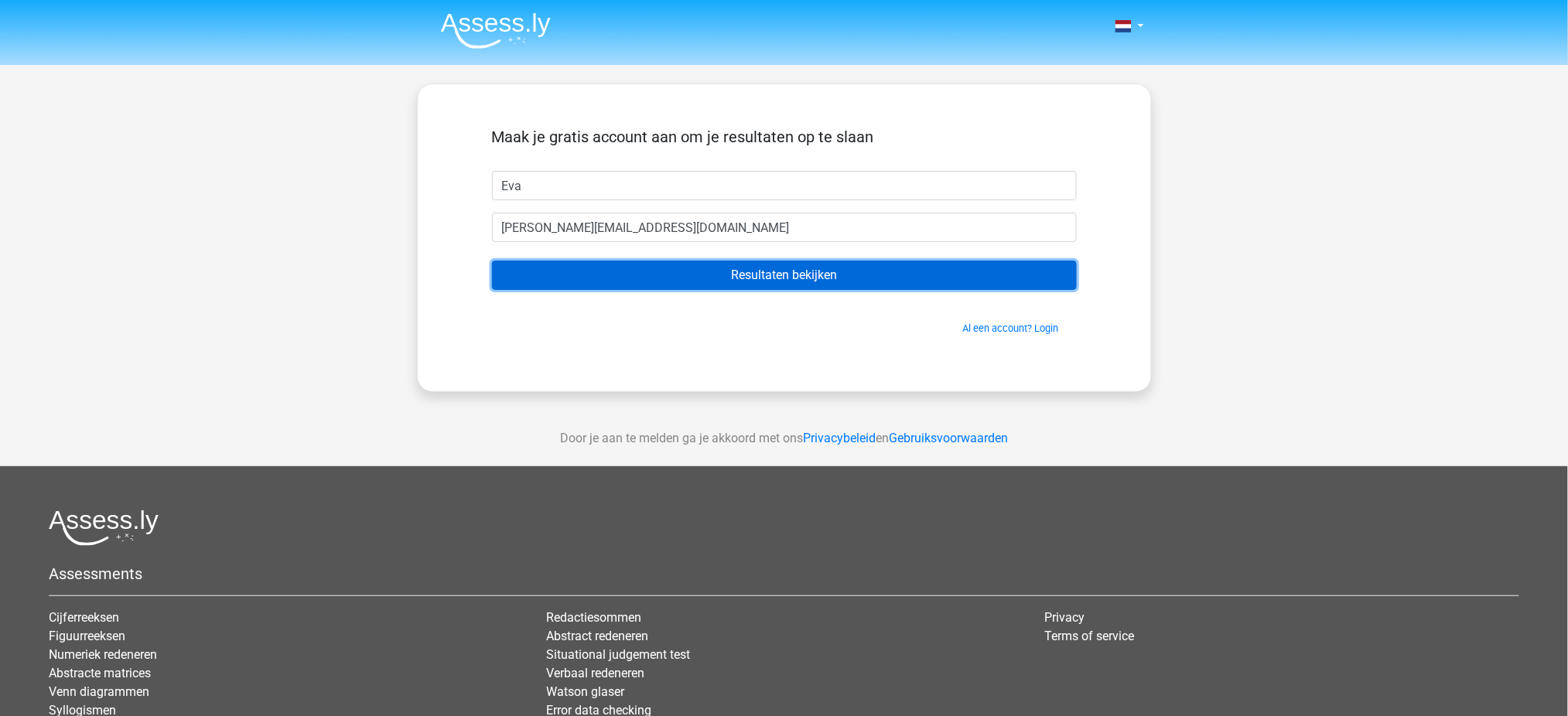
click at [714, 285] on input "Resultaten bekijken" at bounding box center [784, 275] width 584 height 29
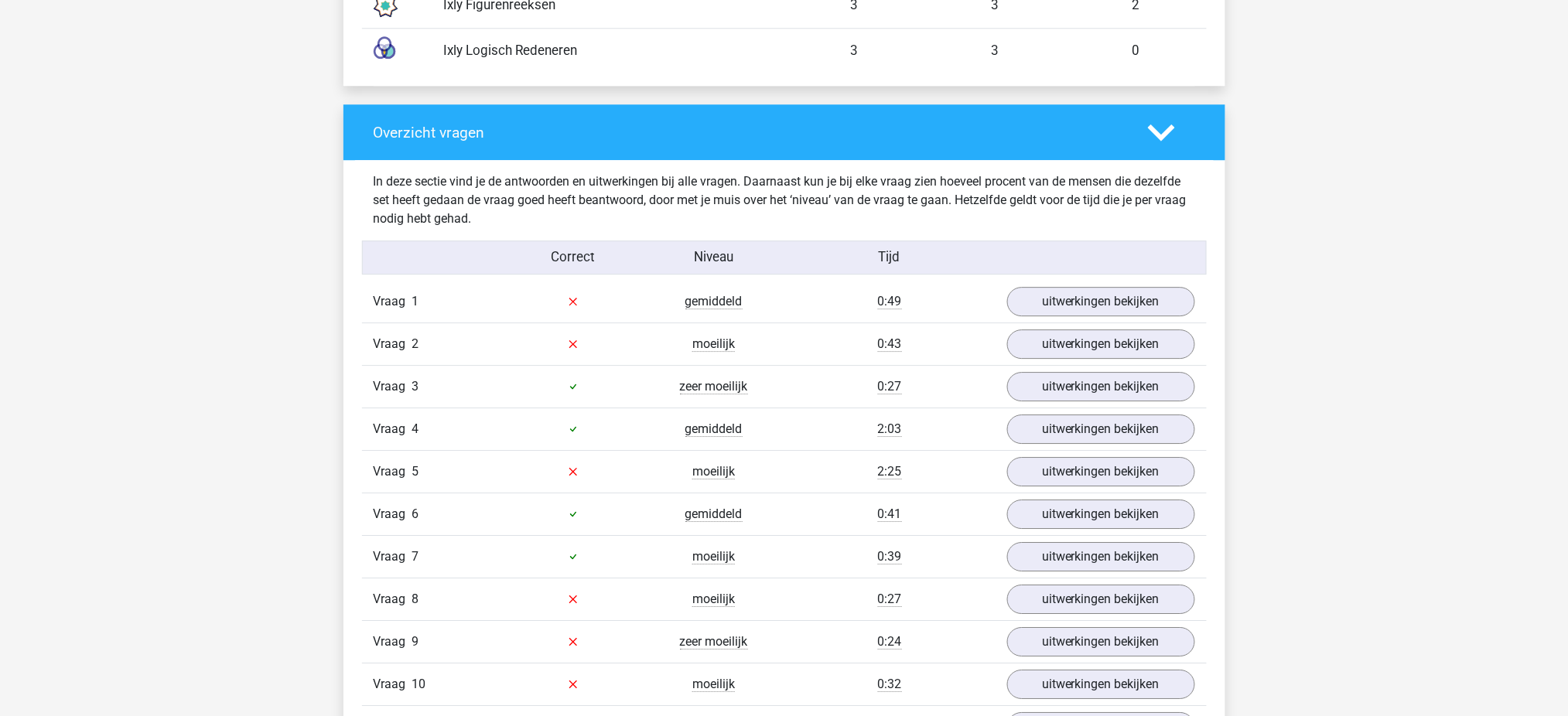
scroll to position [1549, 0]
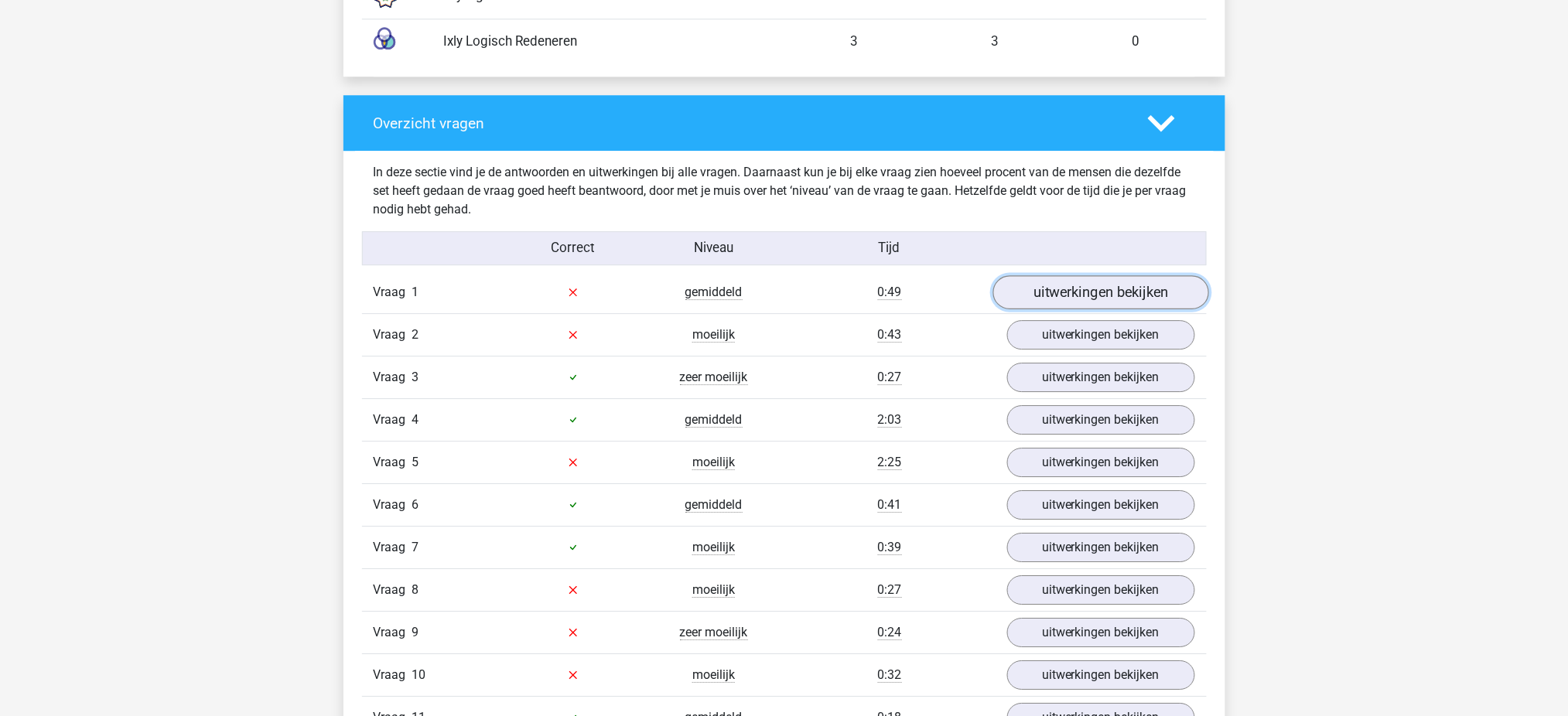
click at [1082, 292] on link "uitwerkingen bekijken" at bounding box center [1100, 292] width 216 height 34
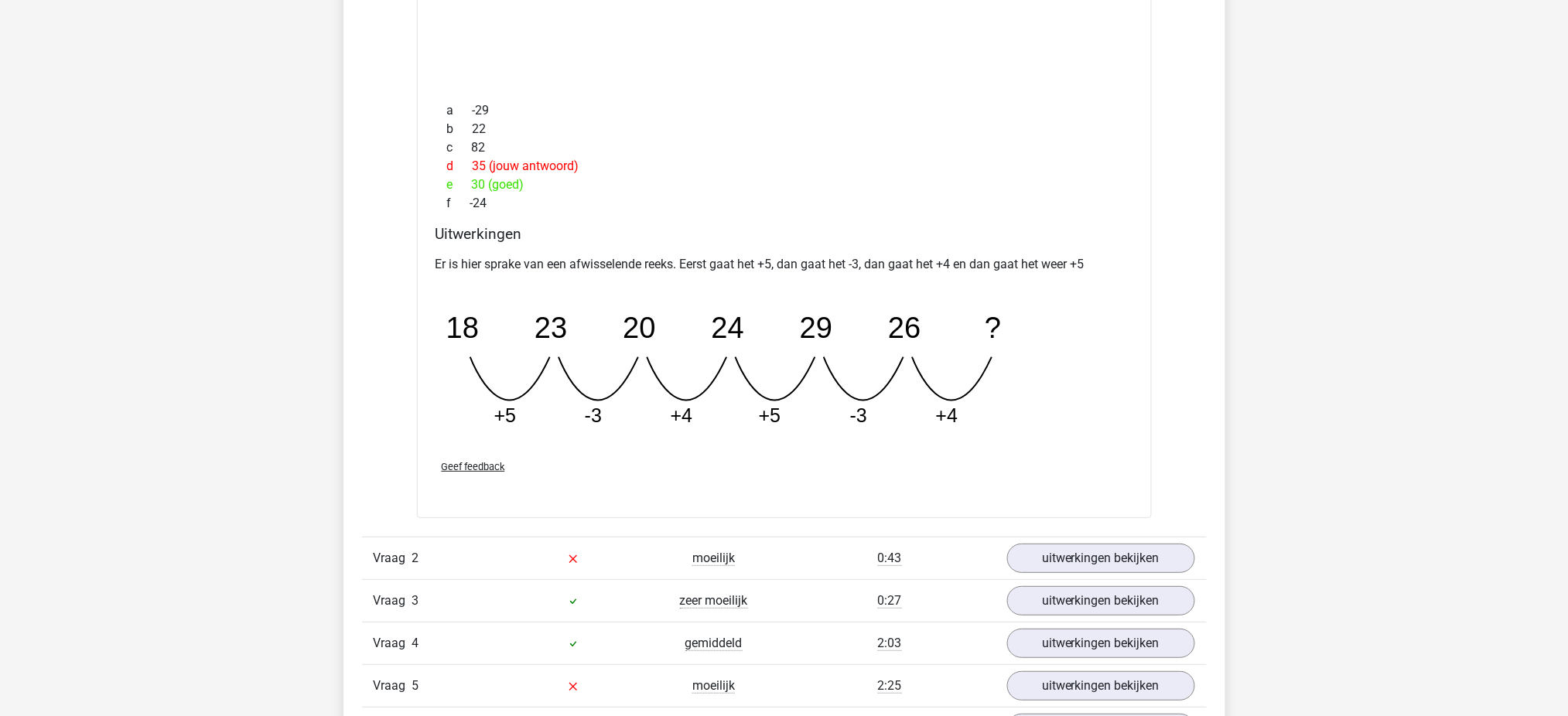
scroll to position [2037, 0]
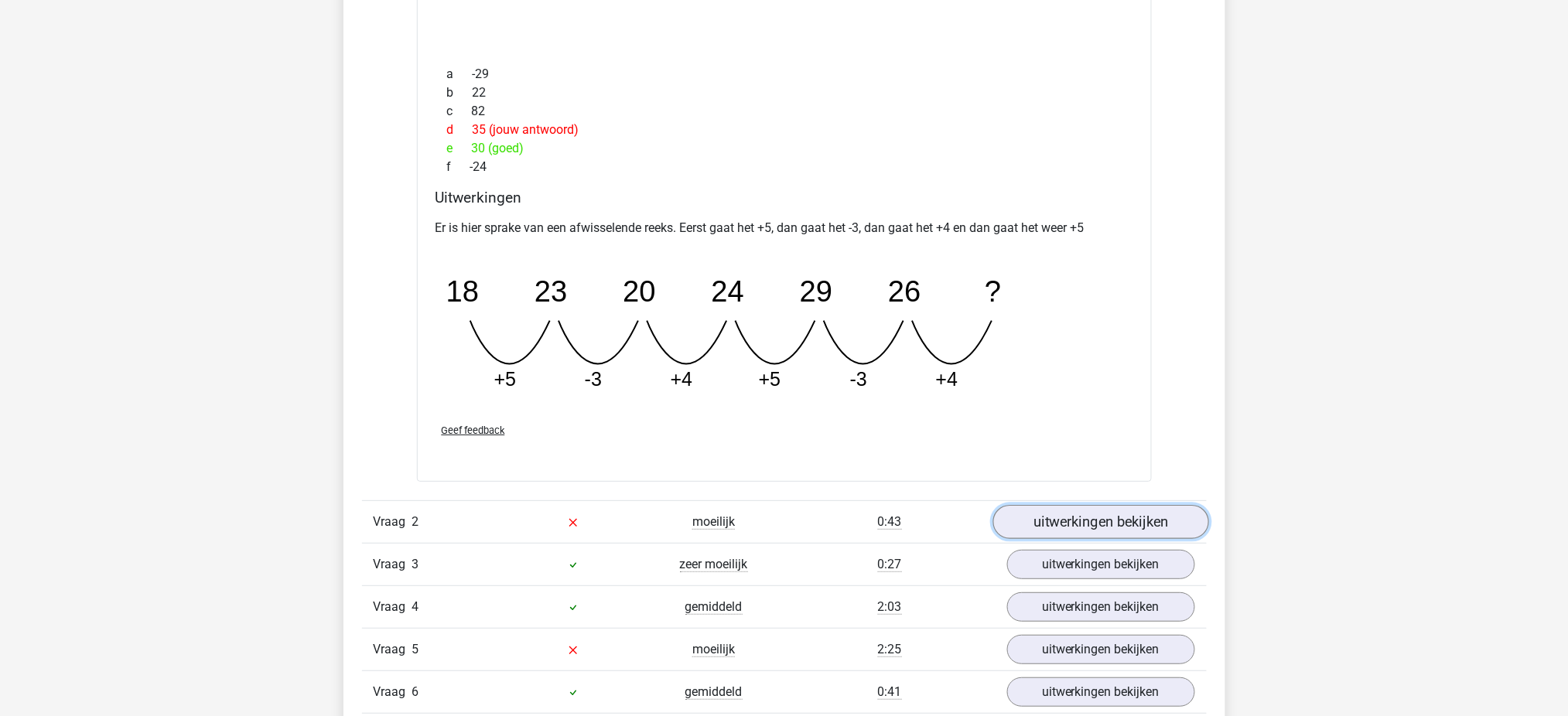
click at [1030, 514] on link "uitwerkingen bekijken" at bounding box center [1100, 522] width 216 height 34
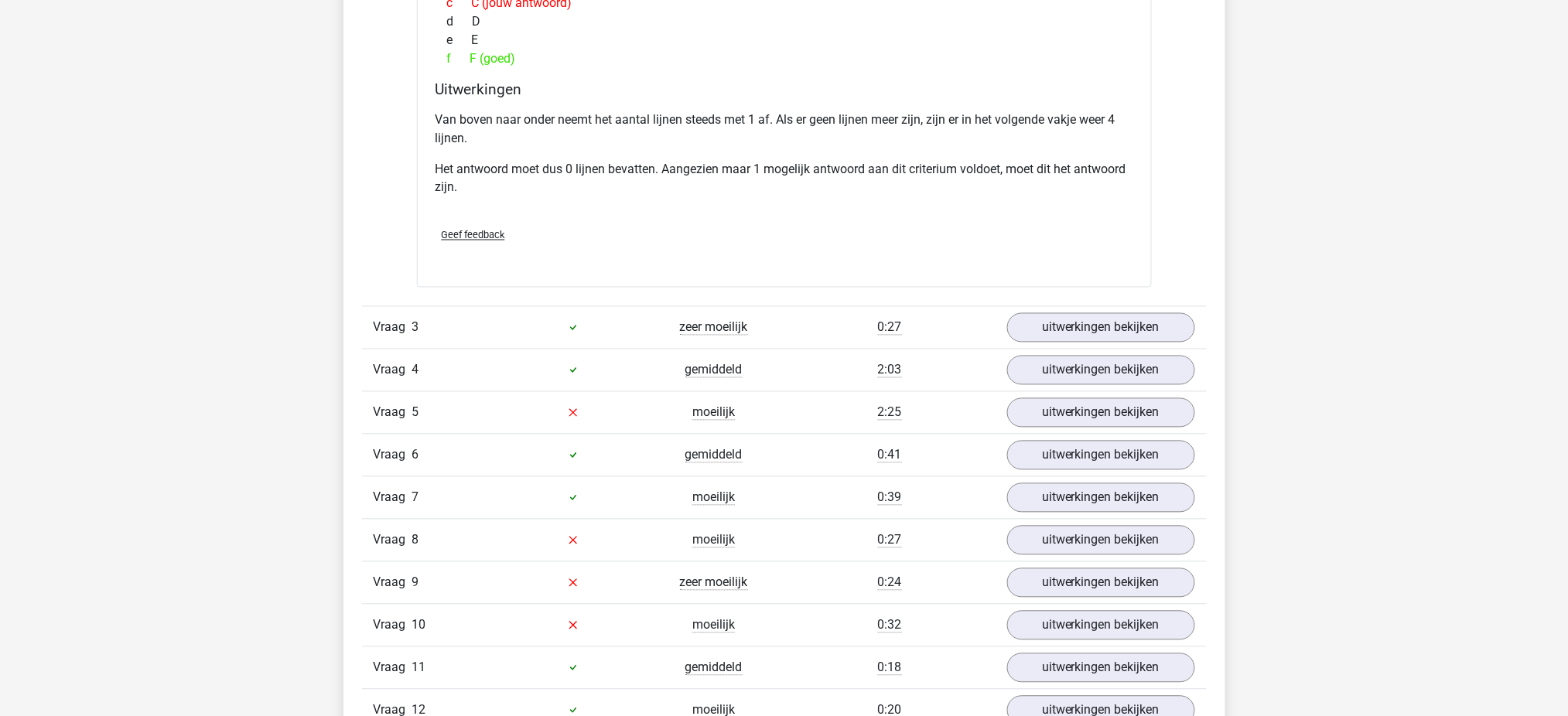
scroll to position [3023, 0]
click at [1068, 331] on link "uitwerkingen bekijken" at bounding box center [1100, 327] width 216 height 34
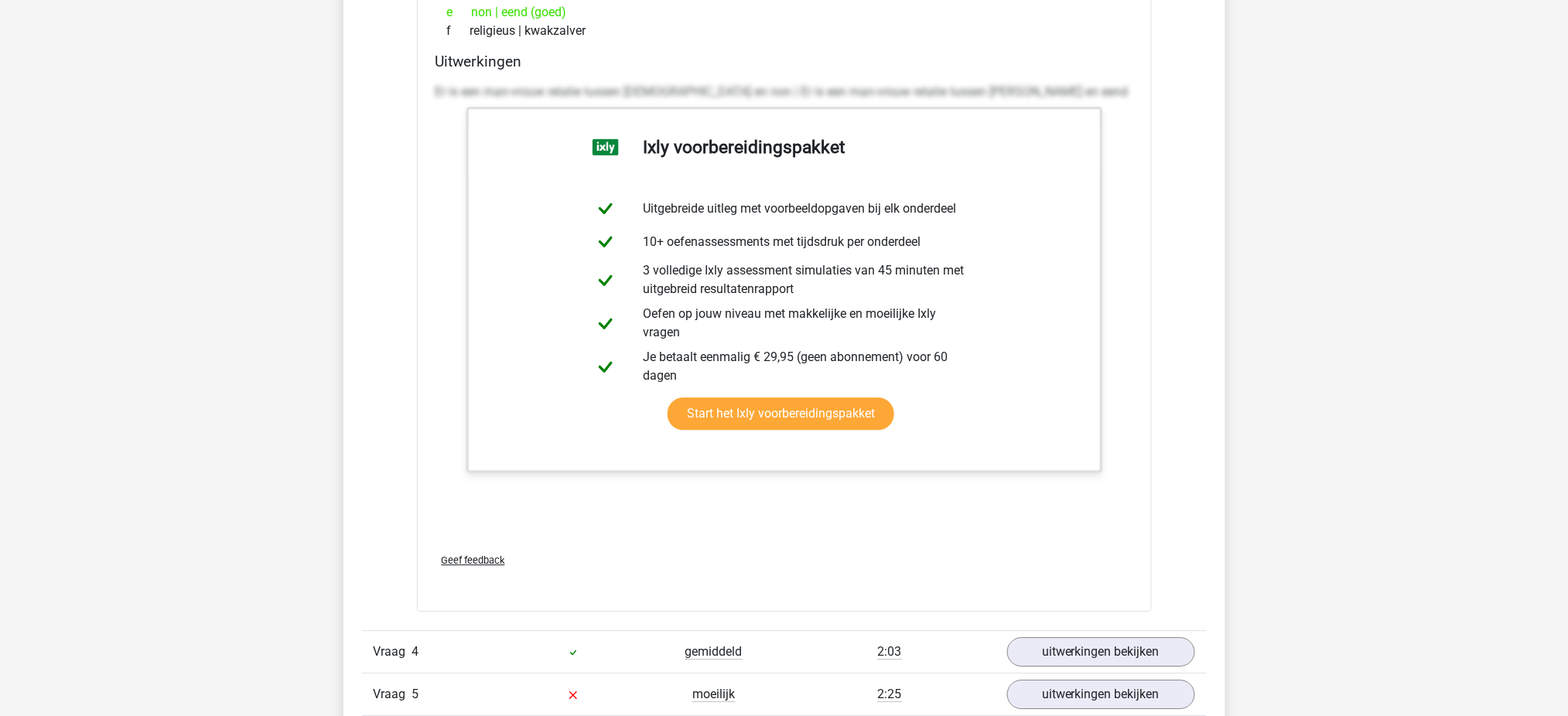
scroll to position [3716, 0]
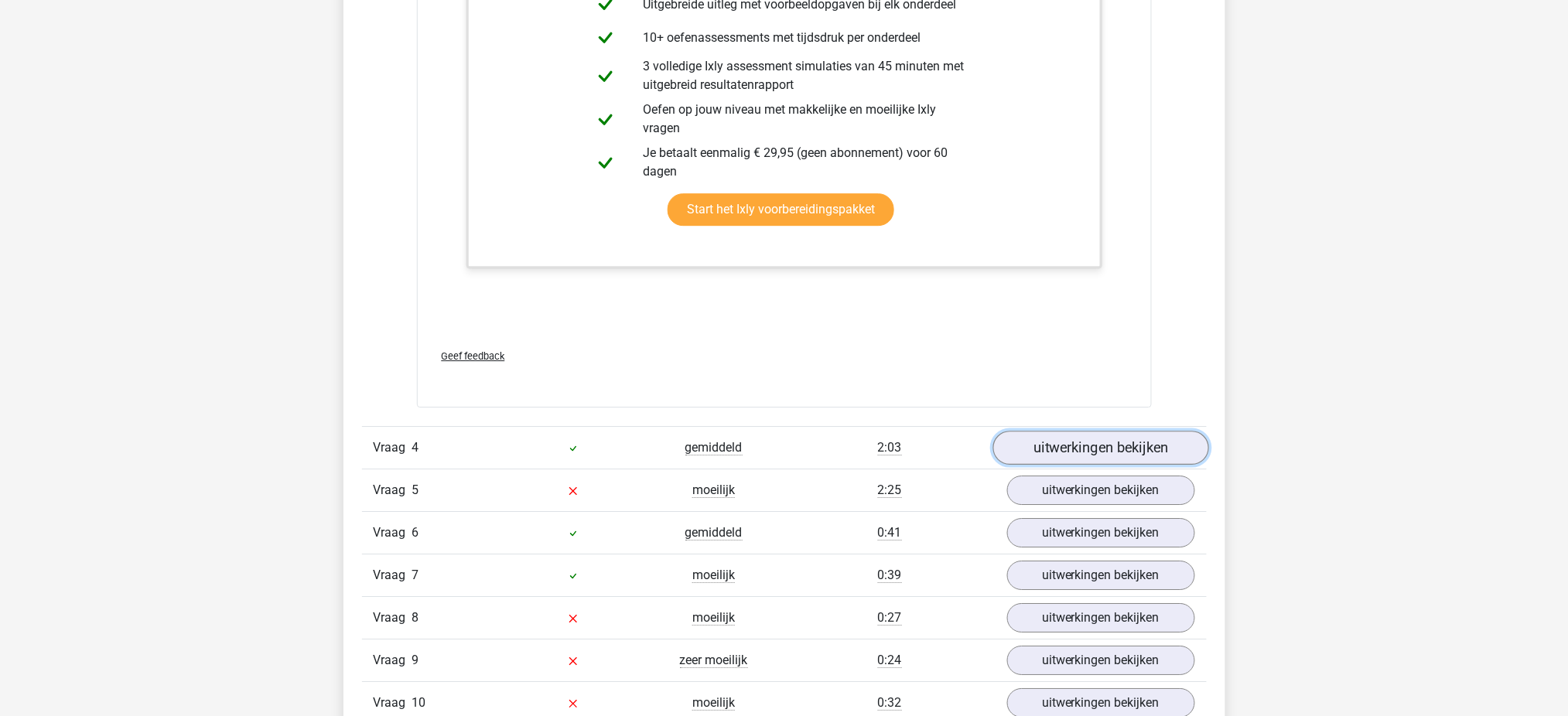
click at [1122, 454] on link "uitwerkingen bekijken" at bounding box center [1100, 448] width 216 height 34
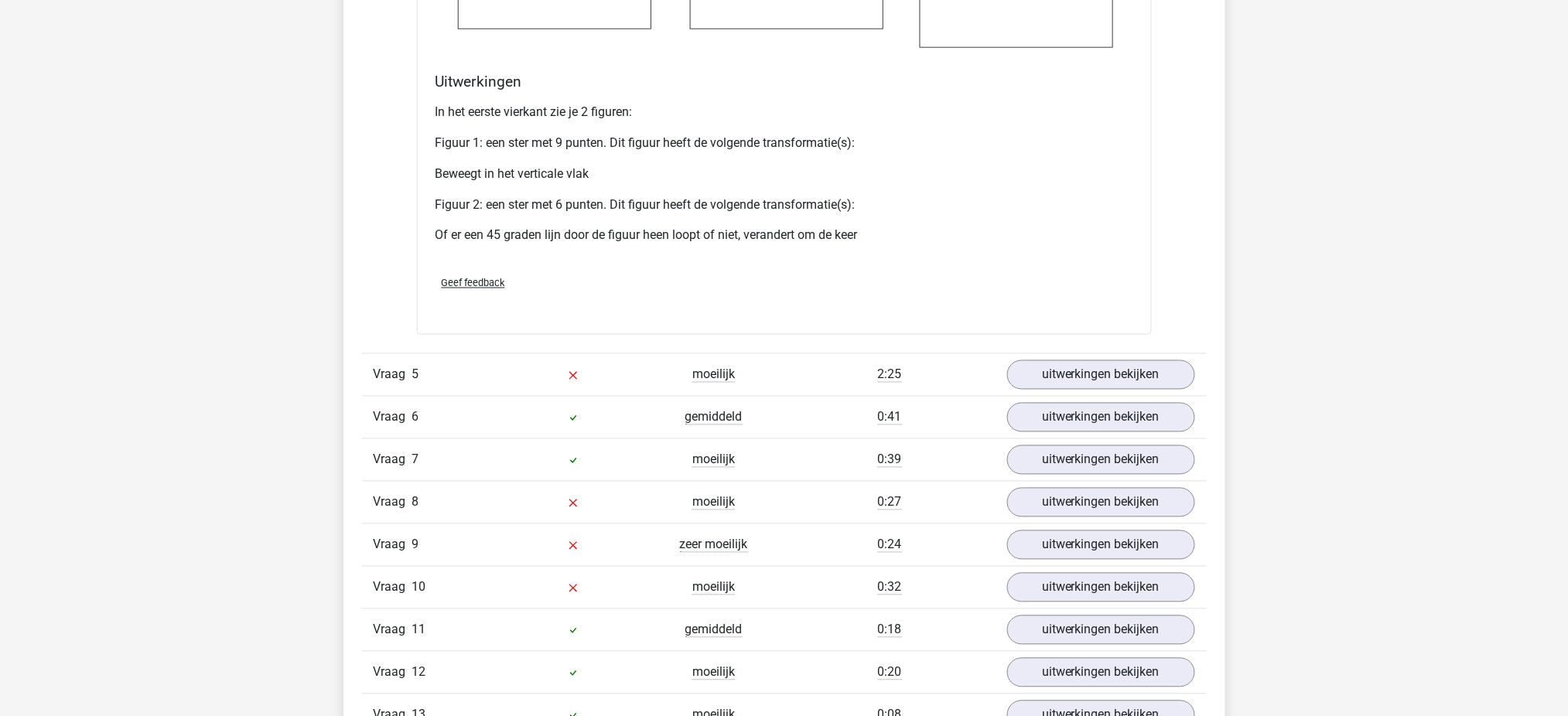
scroll to position [5129, 0]
click at [1094, 381] on link "uitwerkingen bekijken" at bounding box center [1100, 374] width 216 height 34
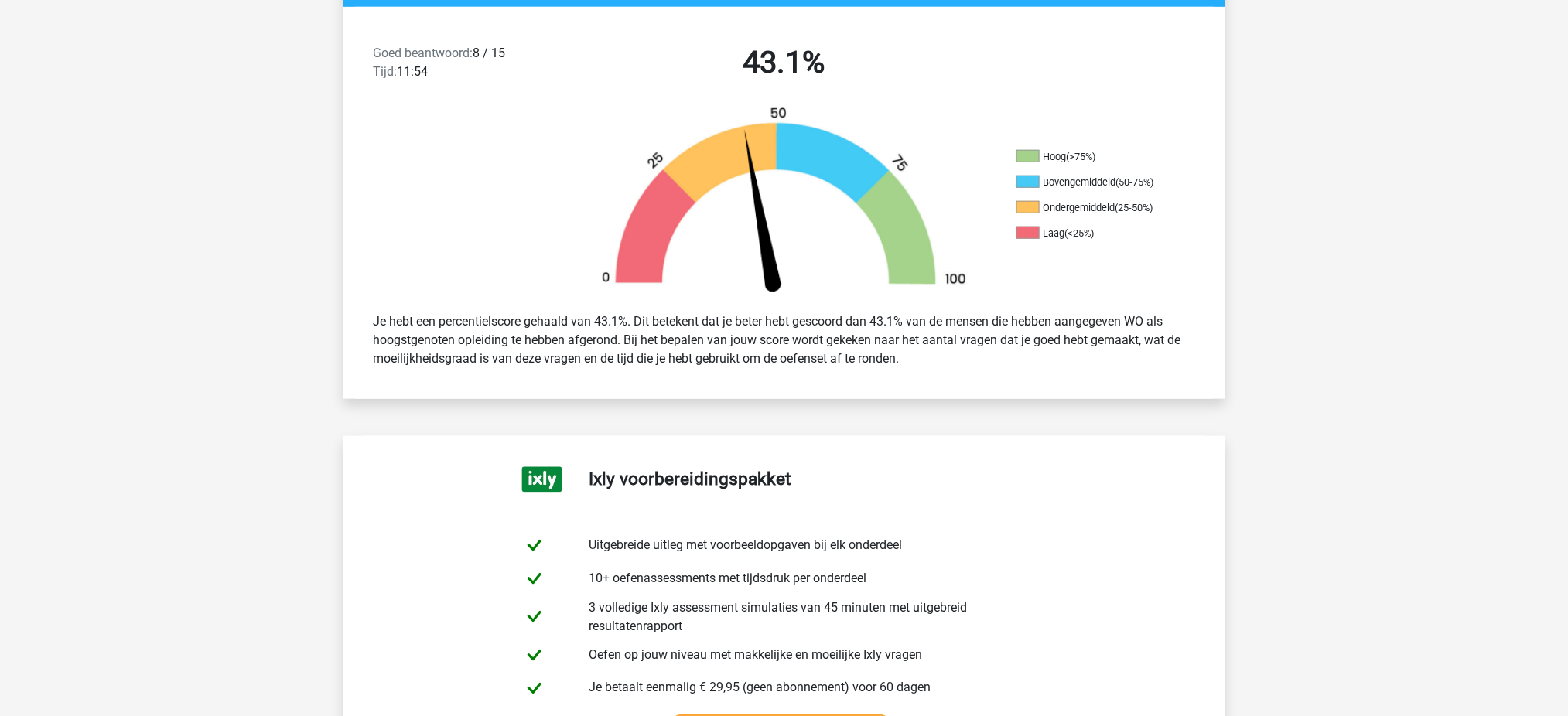
scroll to position [0, 0]
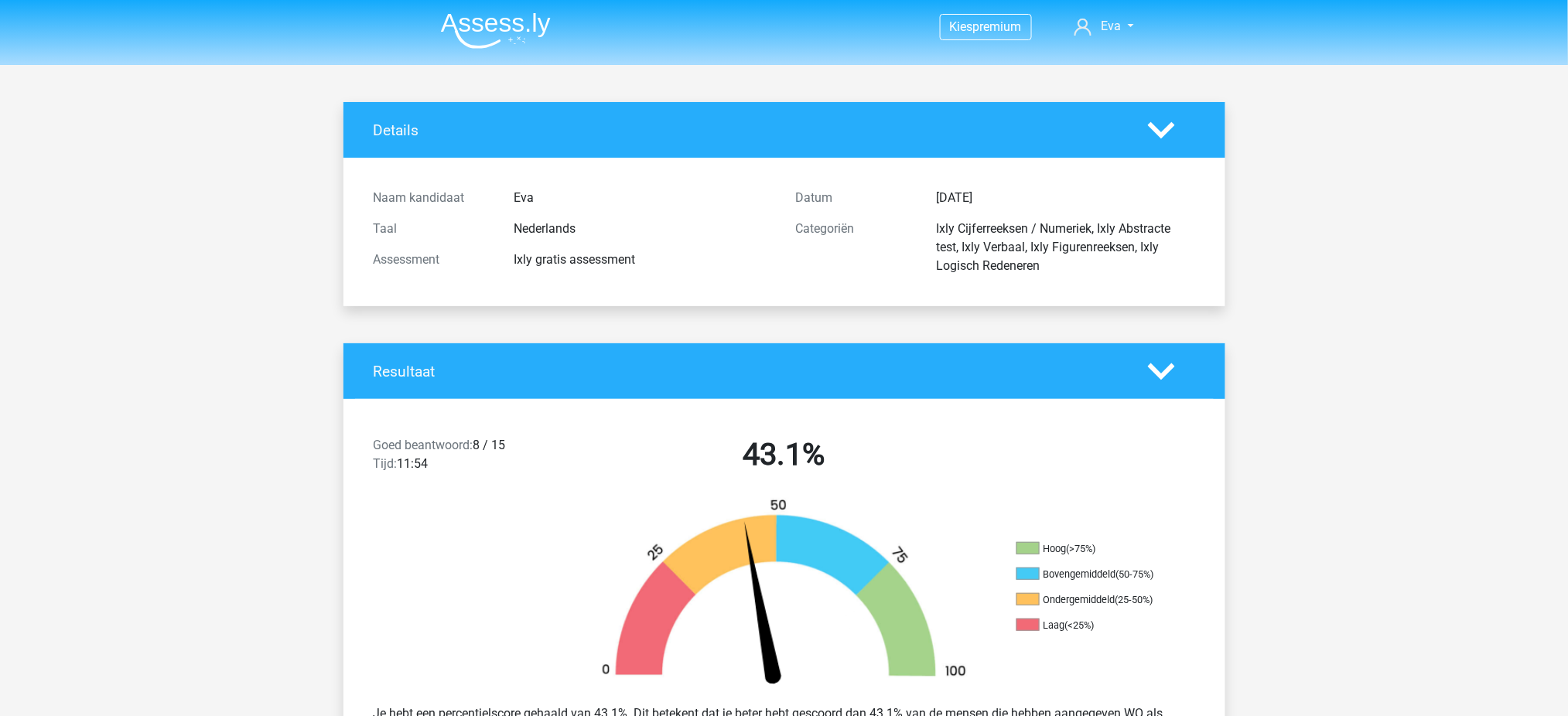
click at [477, 26] on img at bounding box center [495, 31] width 110 height 37
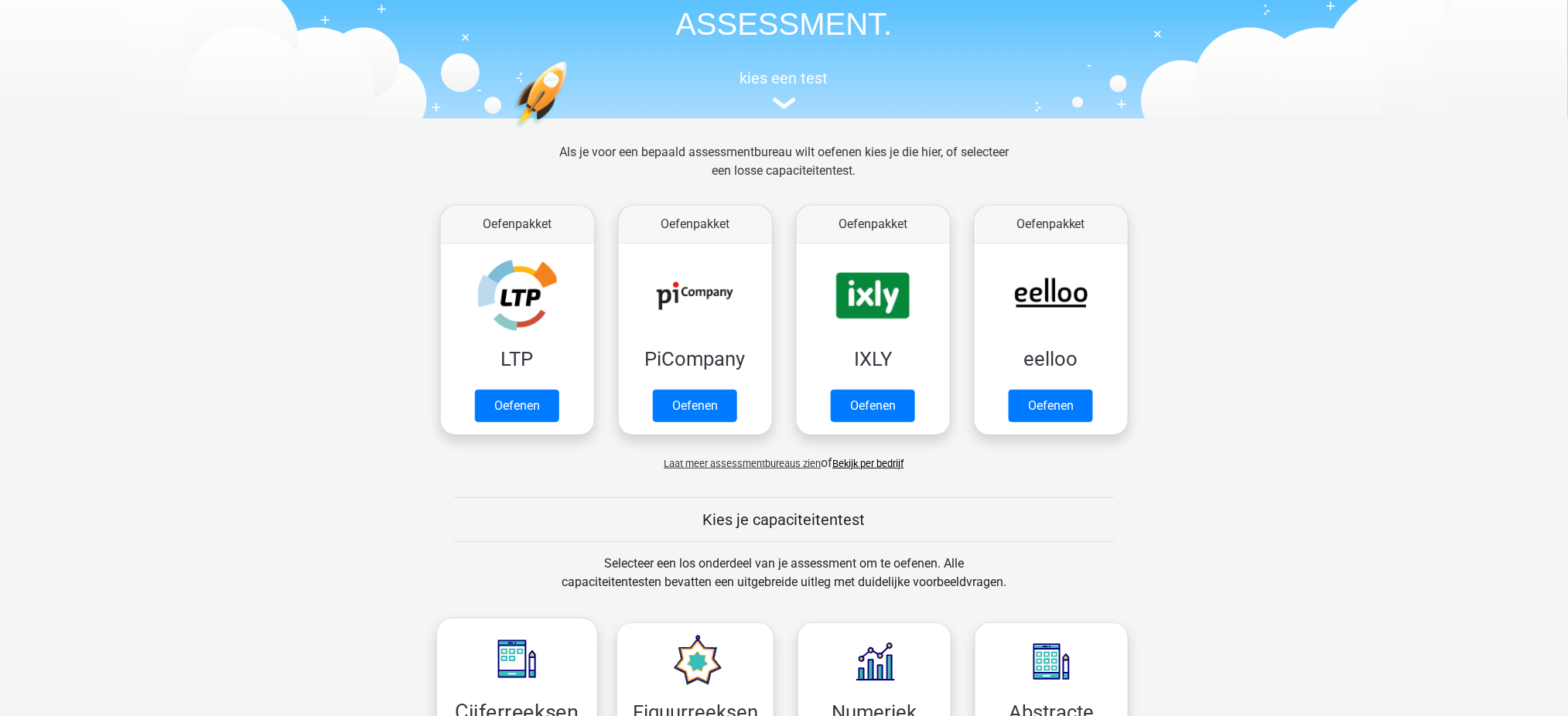
scroll to position [309, 0]
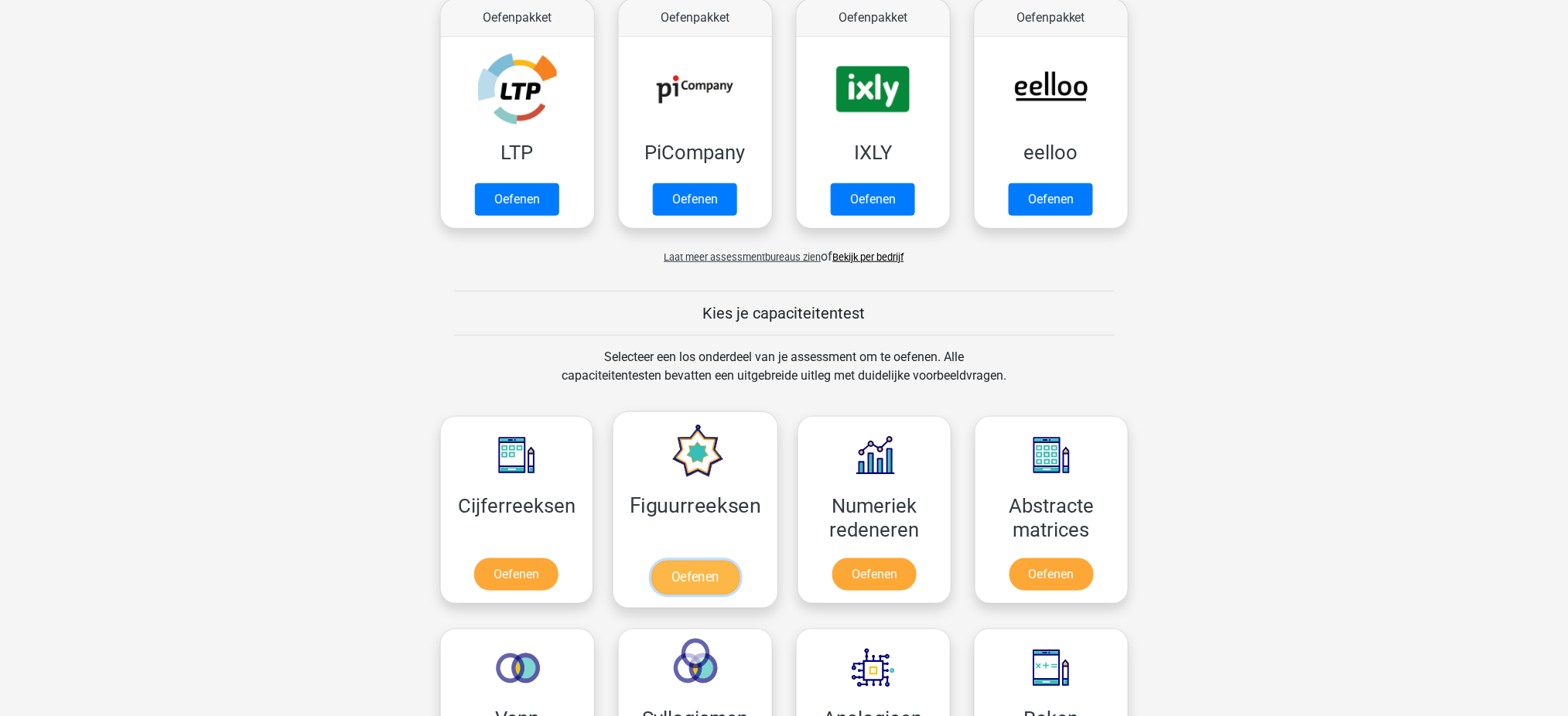
click at [680, 585] on link "Oefenen" at bounding box center [695, 577] width 88 height 34
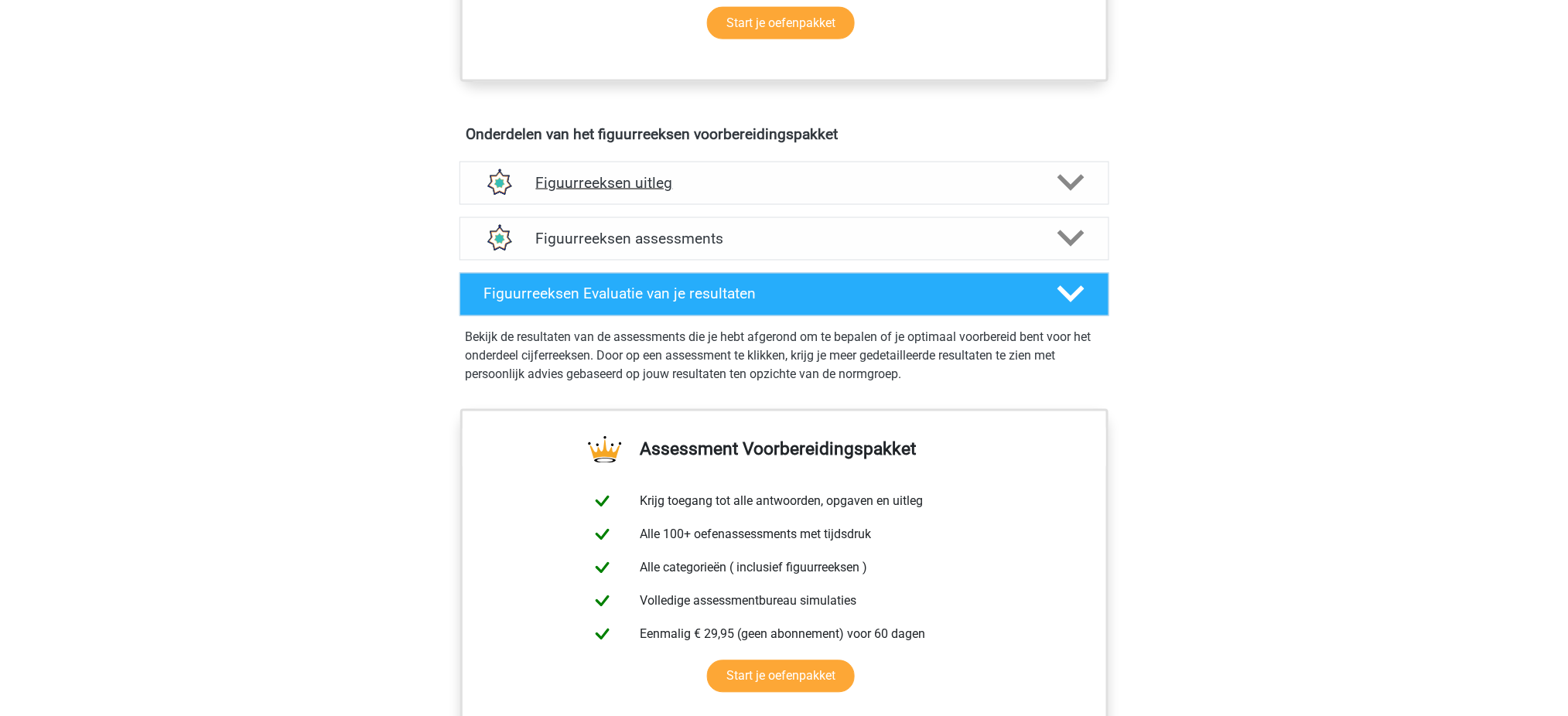
scroll to position [205, 0]
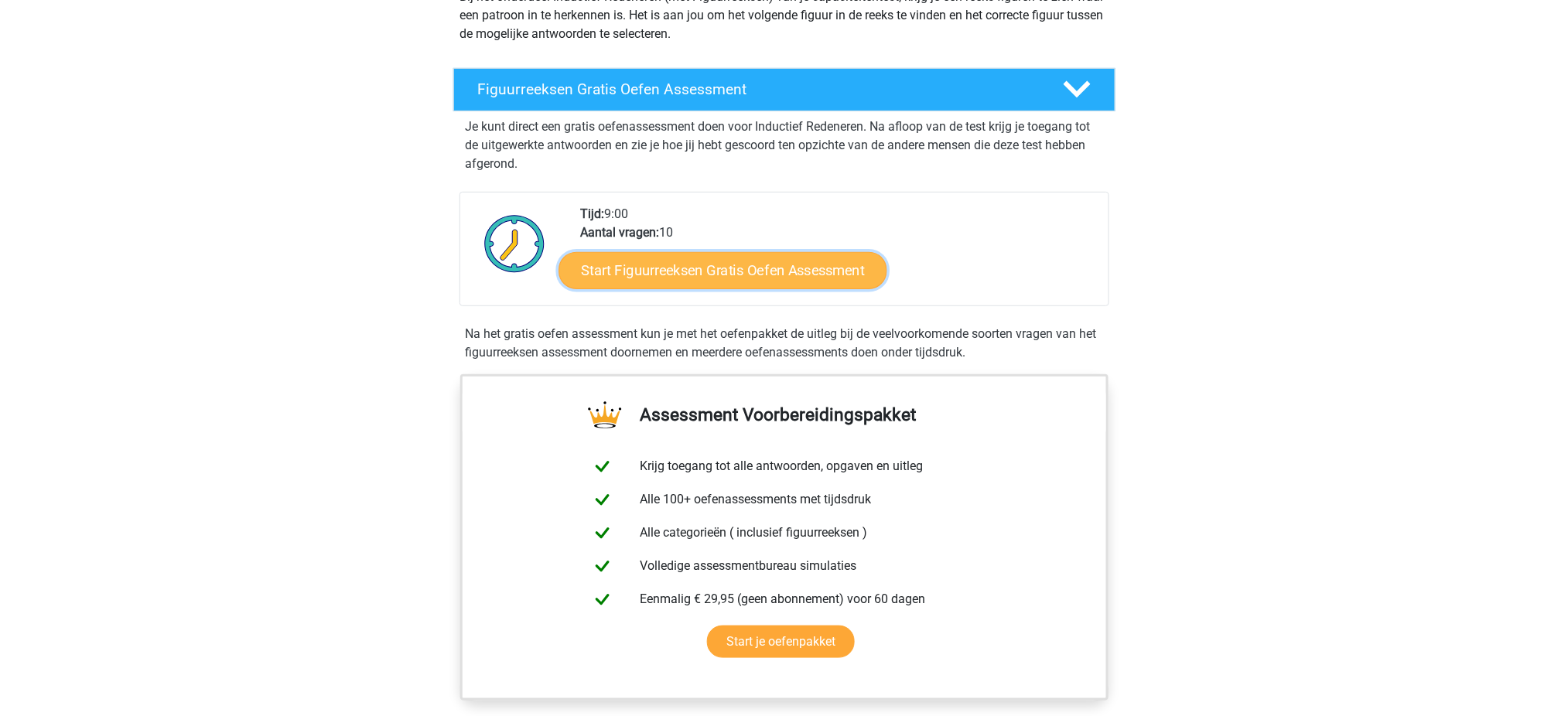
click at [731, 278] on link "Start Figuurreeksen Gratis Oefen Assessment" at bounding box center [722, 269] width 328 height 37
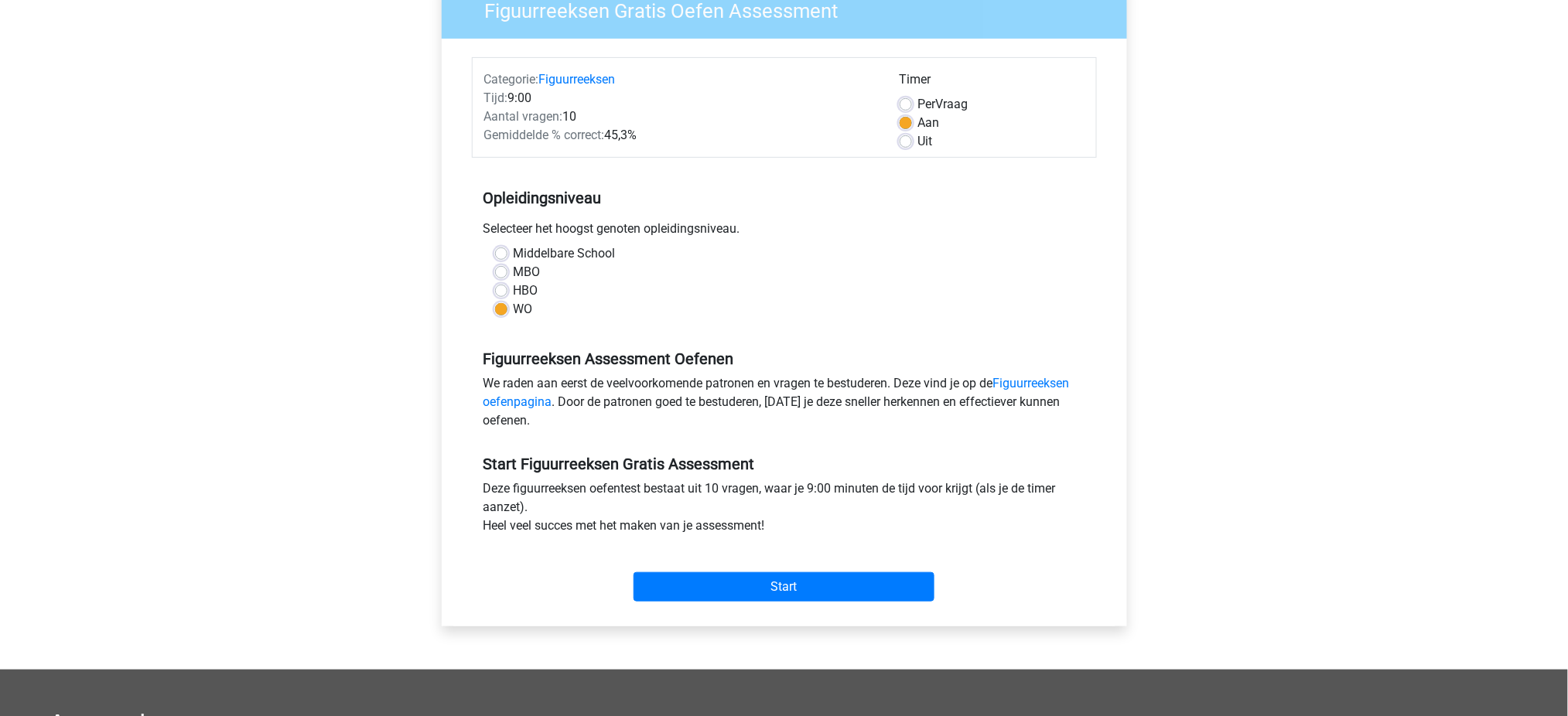
scroll to position [412, 0]
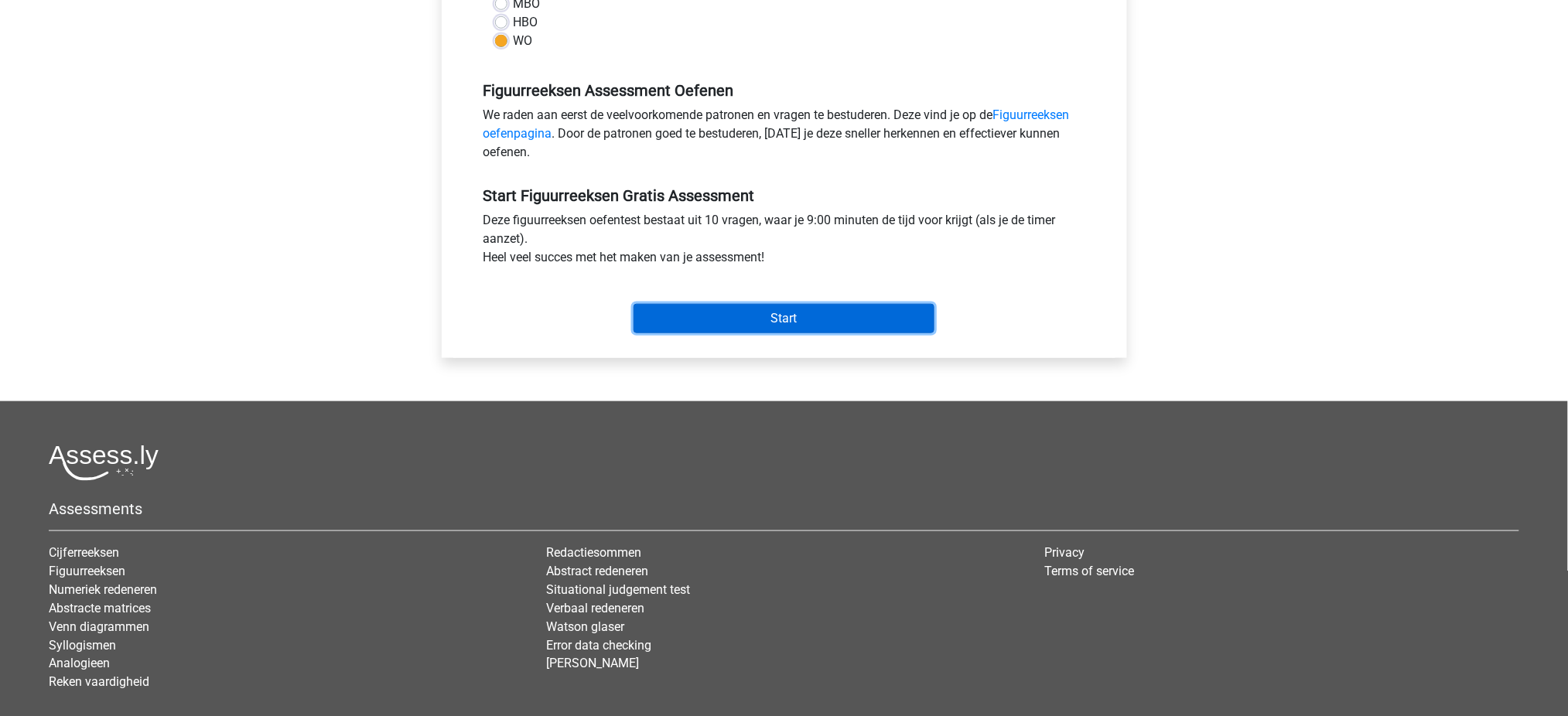
click at [790, 321] on input "Start" at bounding box center [784, 319] width 300 height 29
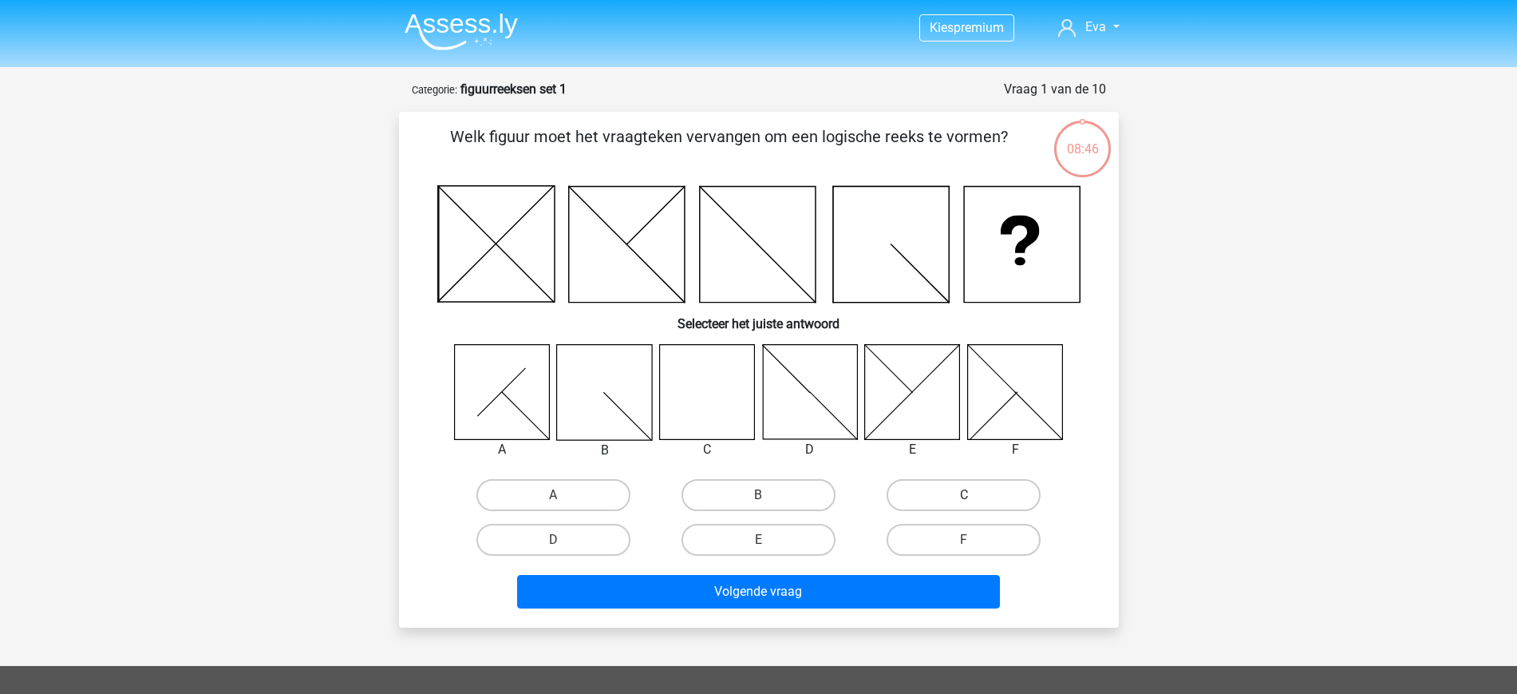
click at [974, 505] on label "C" at bounding box center [964, 495] width 154 height 32
click at [974, 505] on input "C" at bounding box center [969, 500] width 10 height 10
radio input "true"
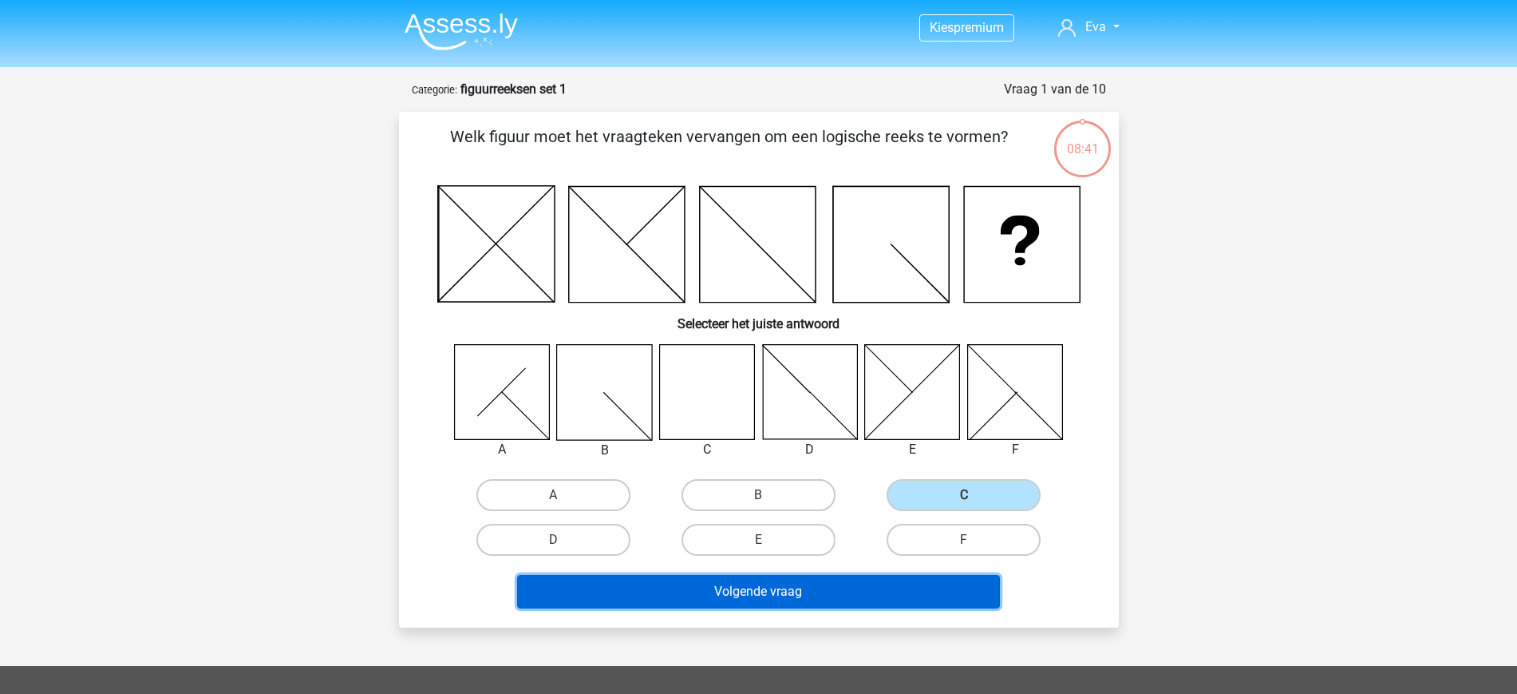
click at [778, 588] on button "Volgende vraag" at bounding box center [758, 592] width 483 height 34
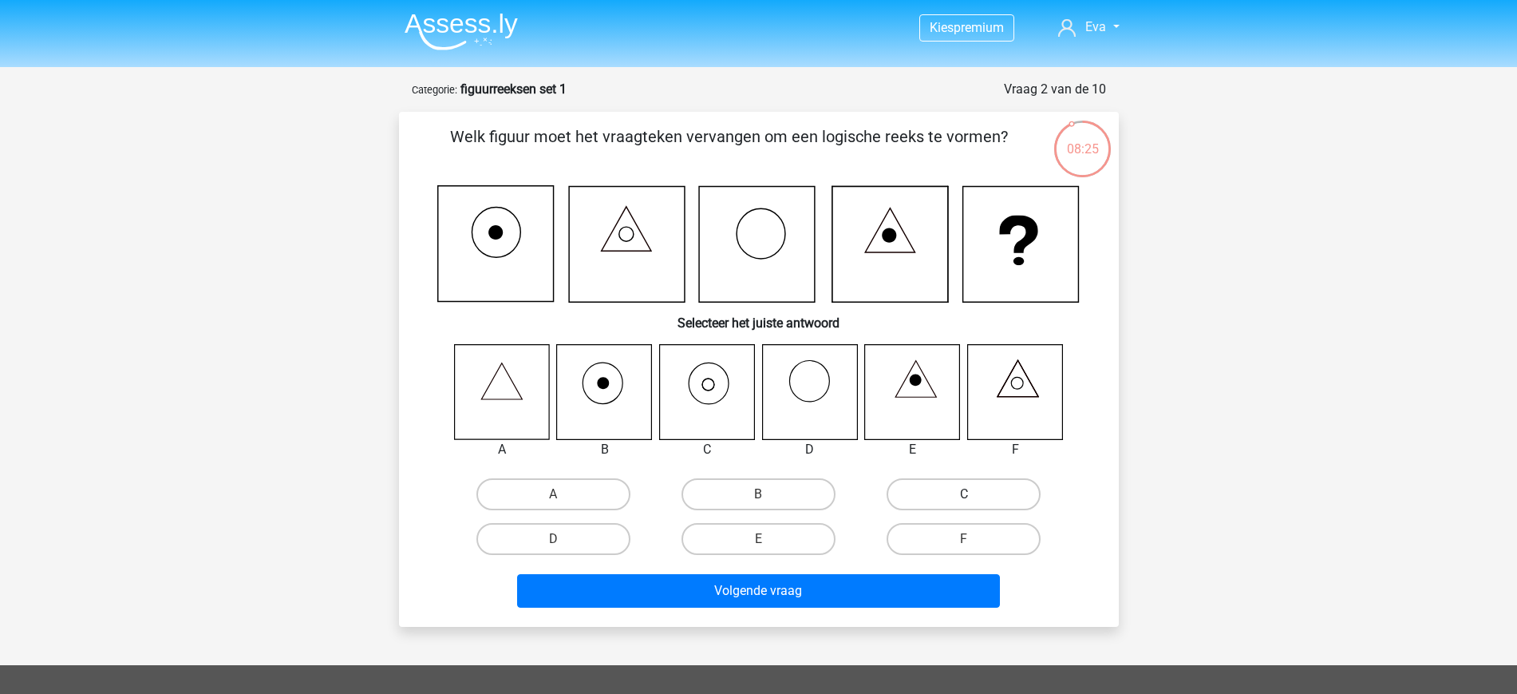
click at [945, 480] on label "C" at bounding box center [964, 494] width 154 height 32
click at [964, 494] on input "C" at bounding box center [969, 499] width 10 height 10
radio input "true"
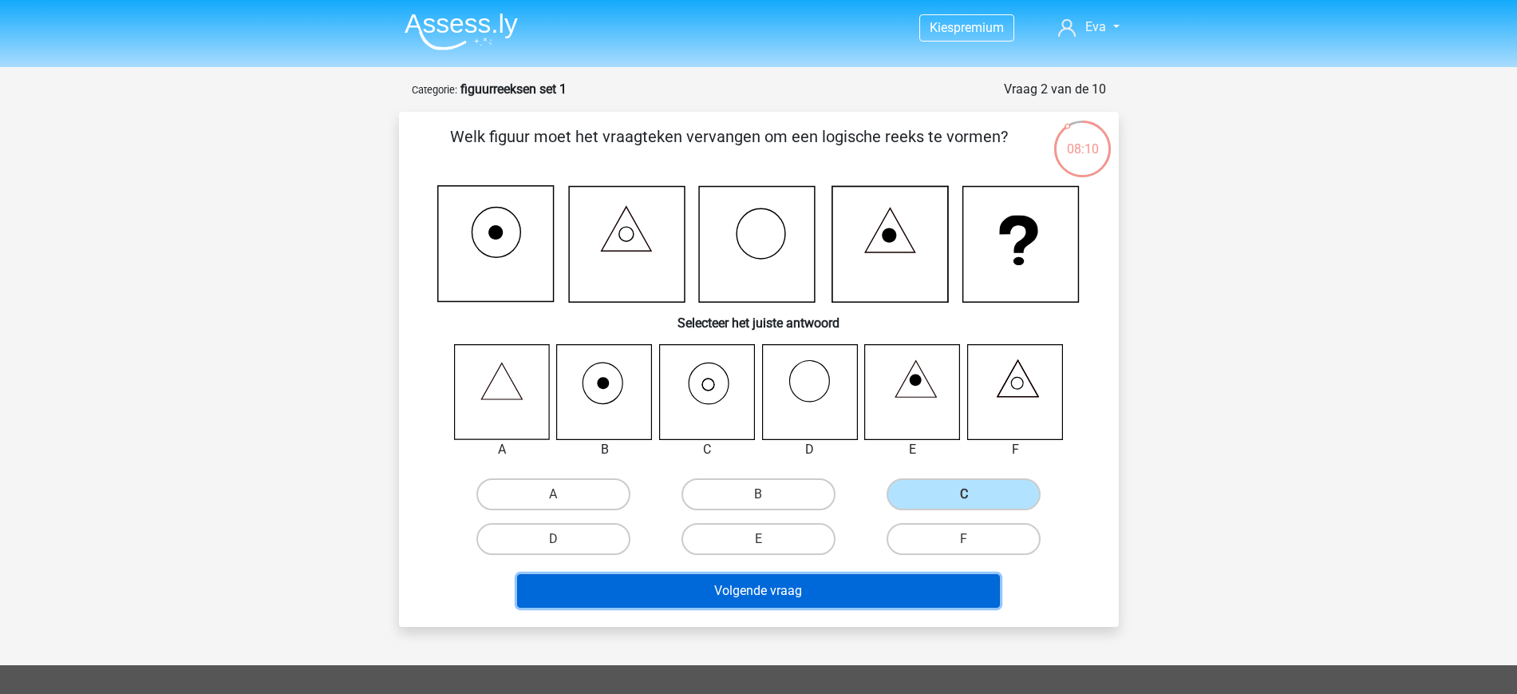
click at [833, 603] on button "Volgende vraag" at bounding box center [758, 591] width 483 height 34
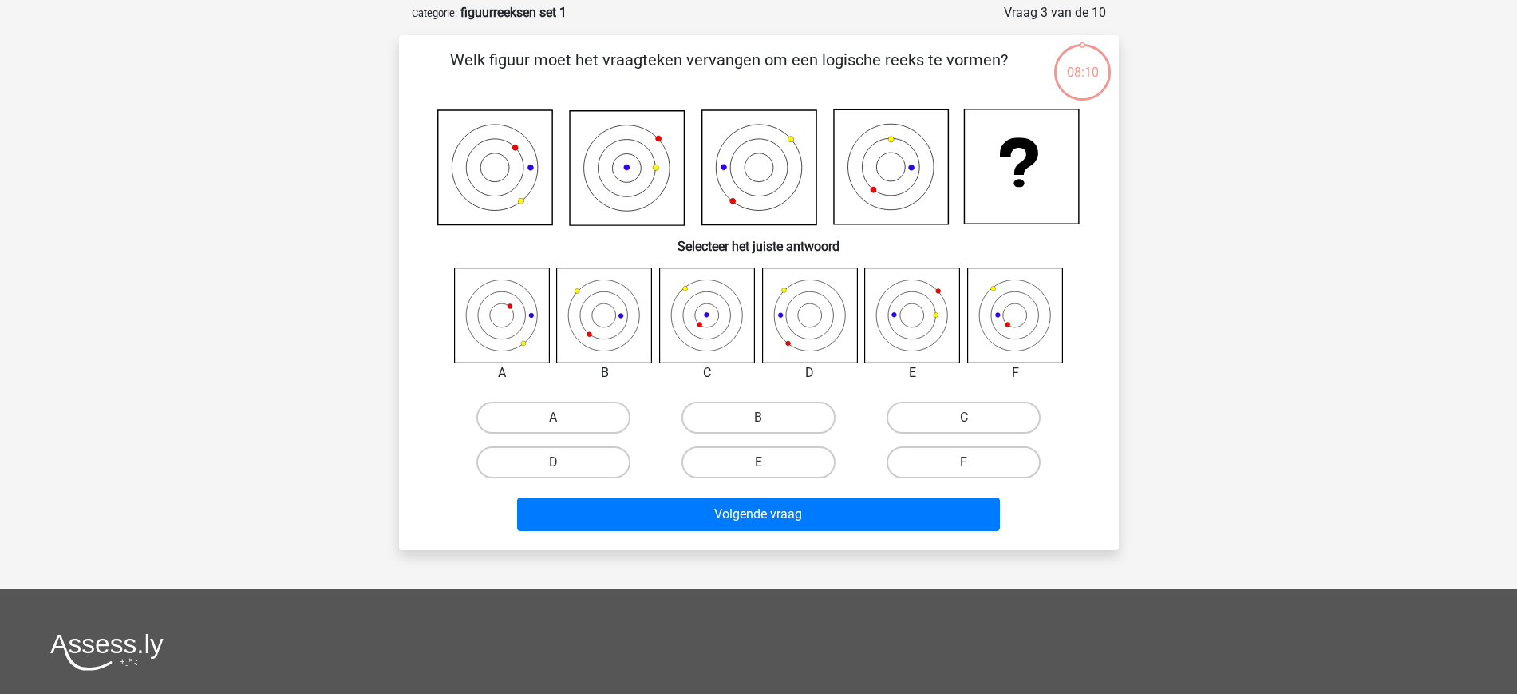
scroll to position [80, 0]
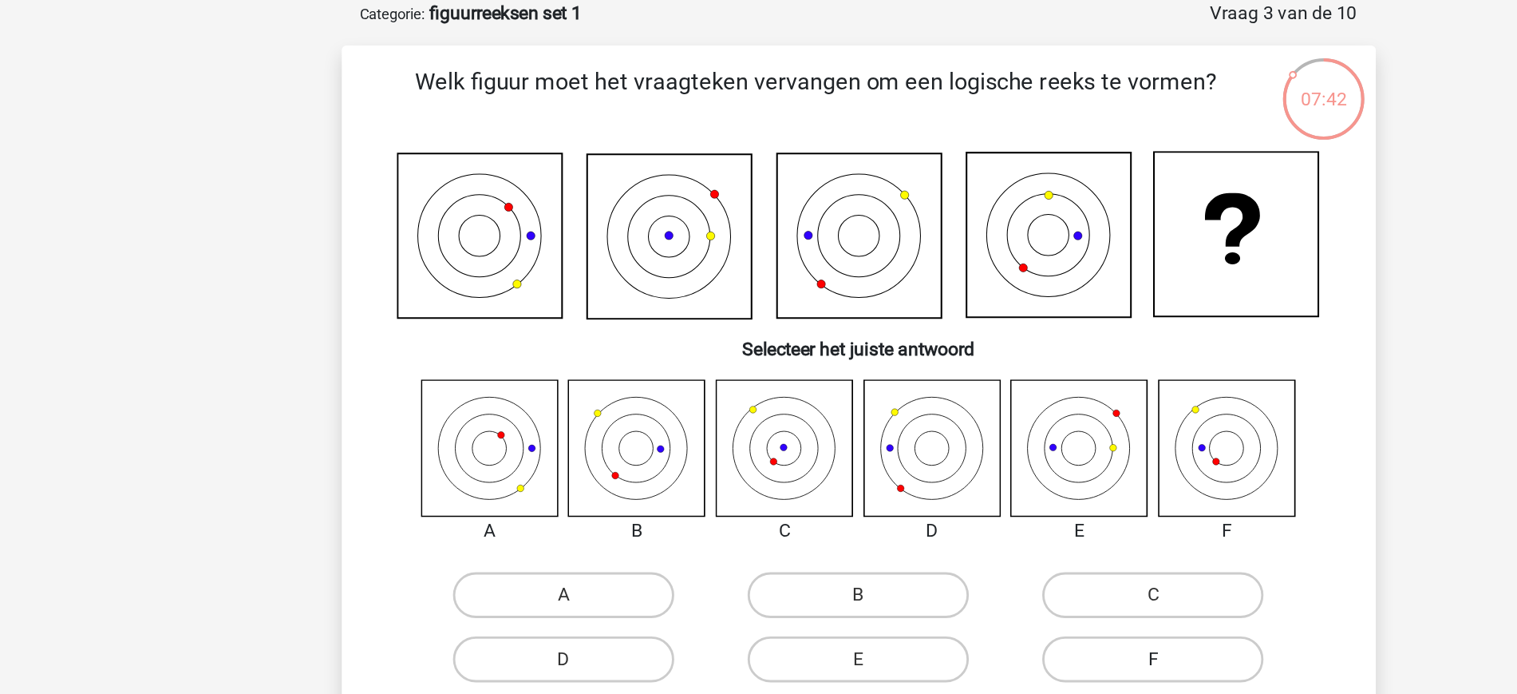
click at [920, 464] on label "F" at bounding box center [964, 459] width 154 height 32
click at [964, 464] on input "F" at bounding box center [969, 464] width 10 height 10
radio input "true"
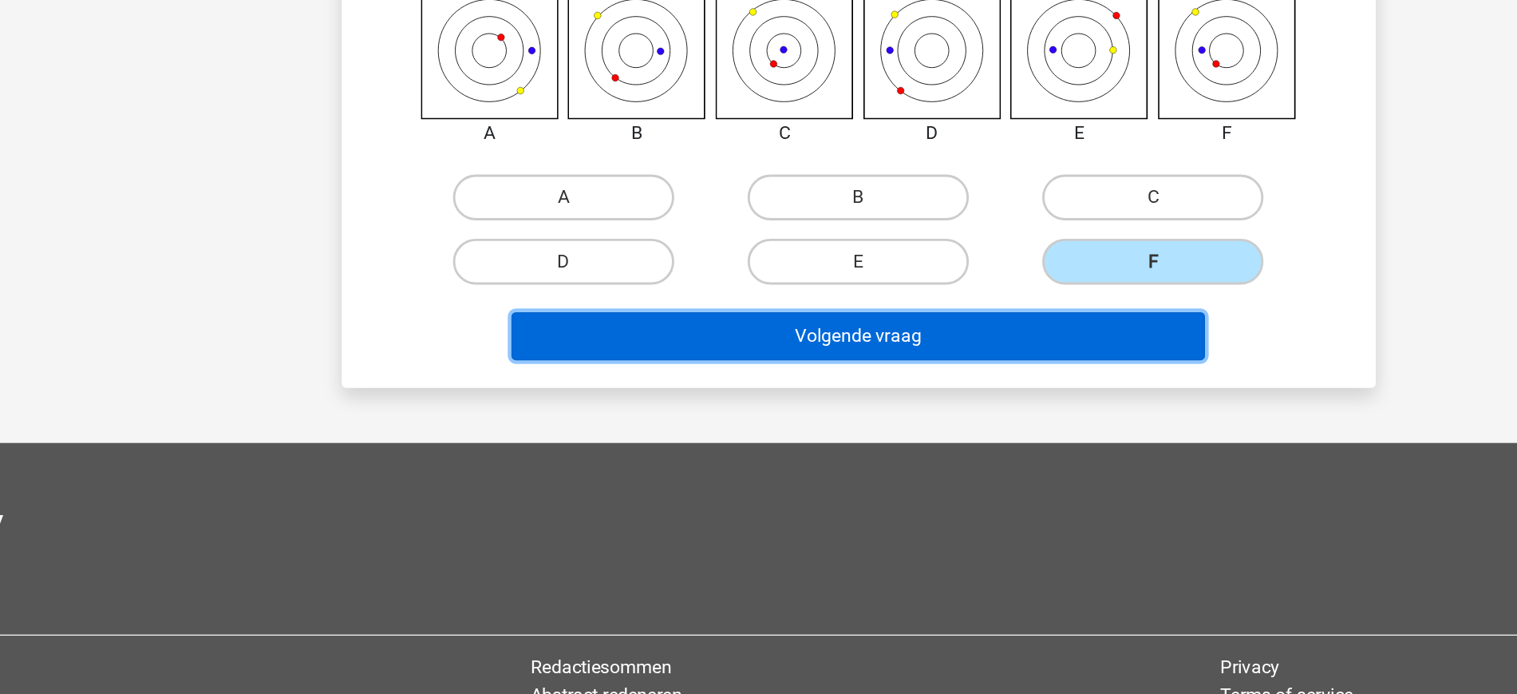
click at [839, 441] on button "Volgende vraag" at bounding box center [758, 445] width 483 height 34
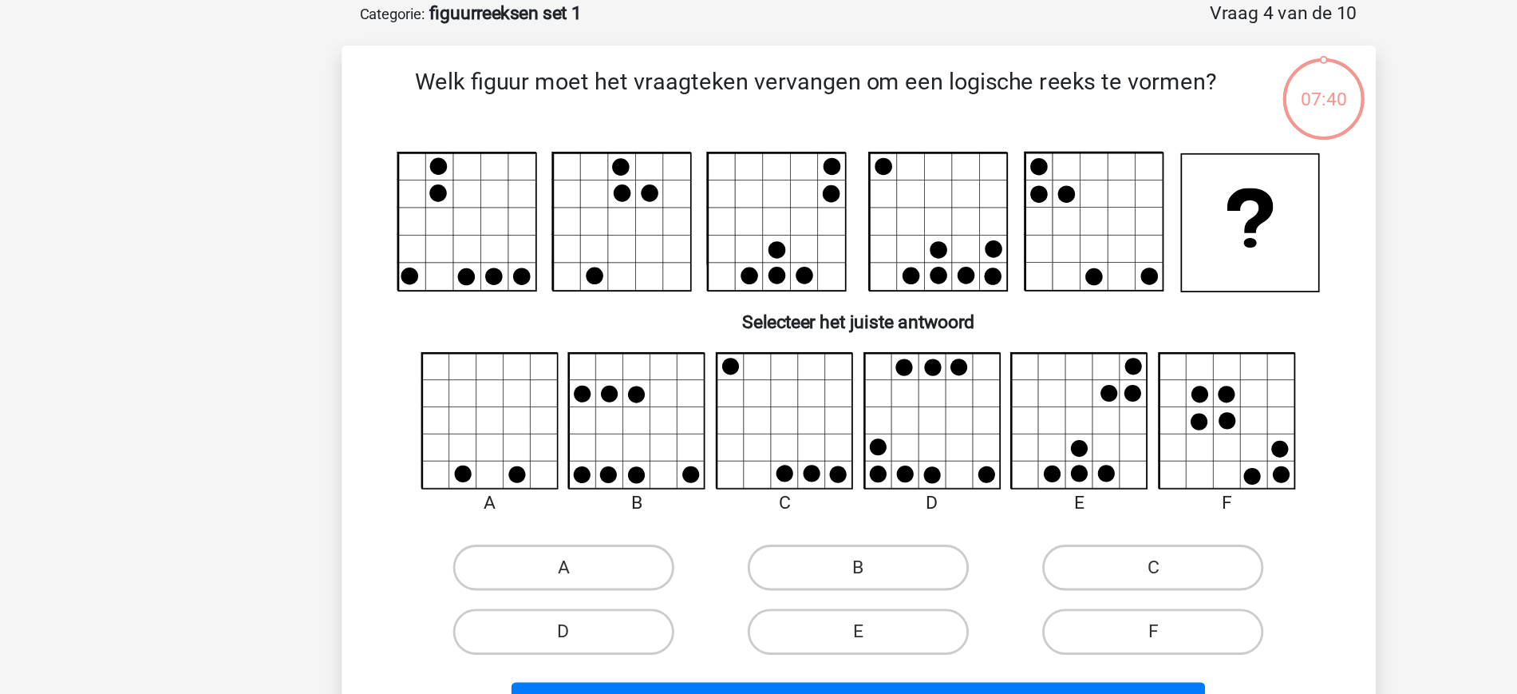
scroll to position [41, 0]
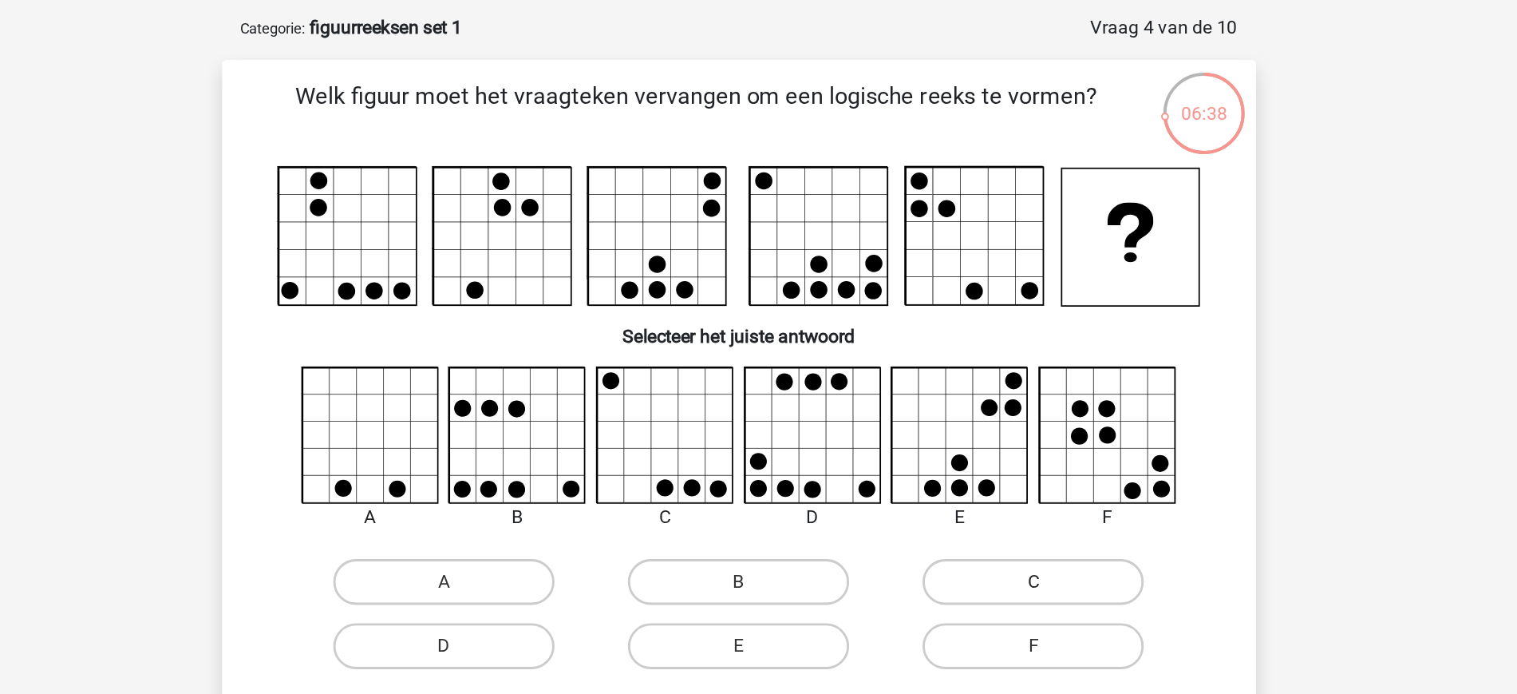
click at [902, 438] on label "C" at bounding box center [964, 434] width 154 height 32
click at [964, 438] on input "C" at bounding box center [969, 439] width 10 height 10
radio input "true"
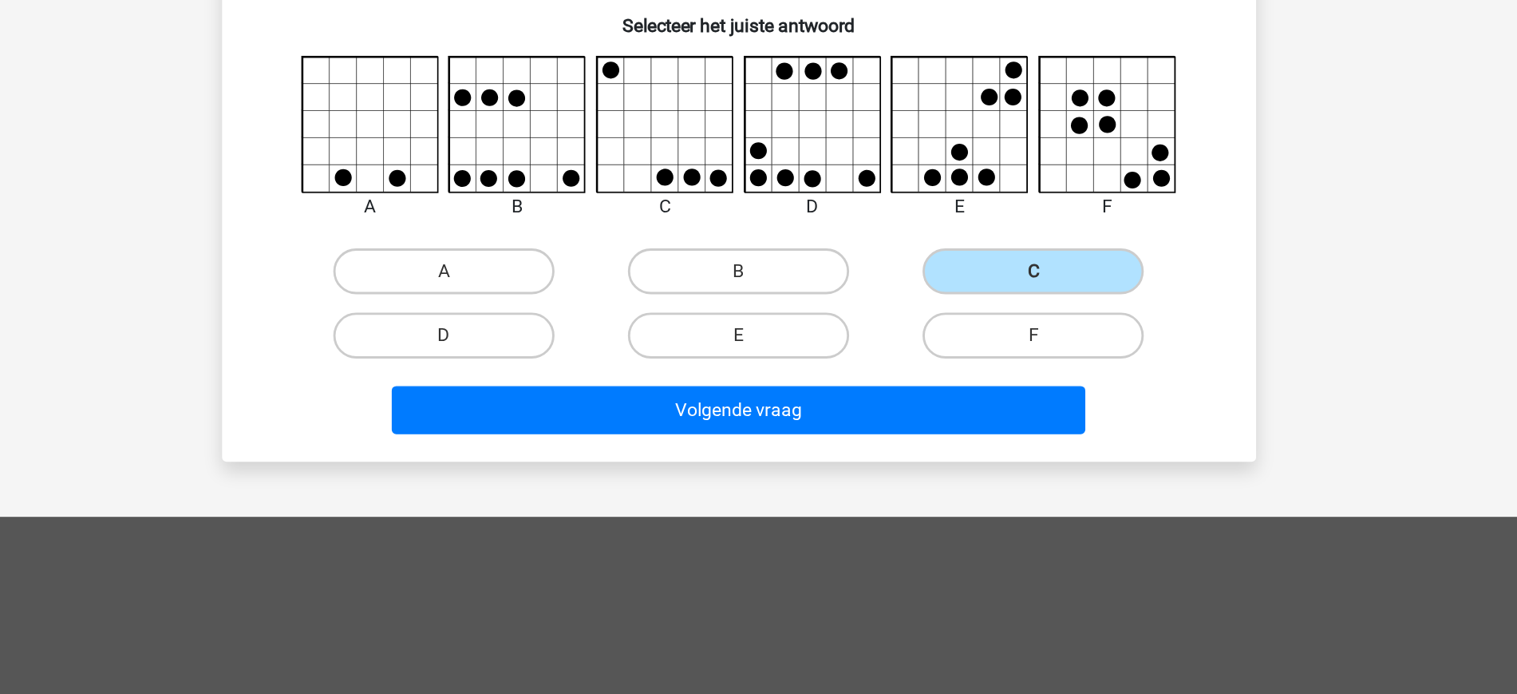
click at [848, 512] on div "Volgende vraag" at bounding box center [759, 499] width 616 height 40
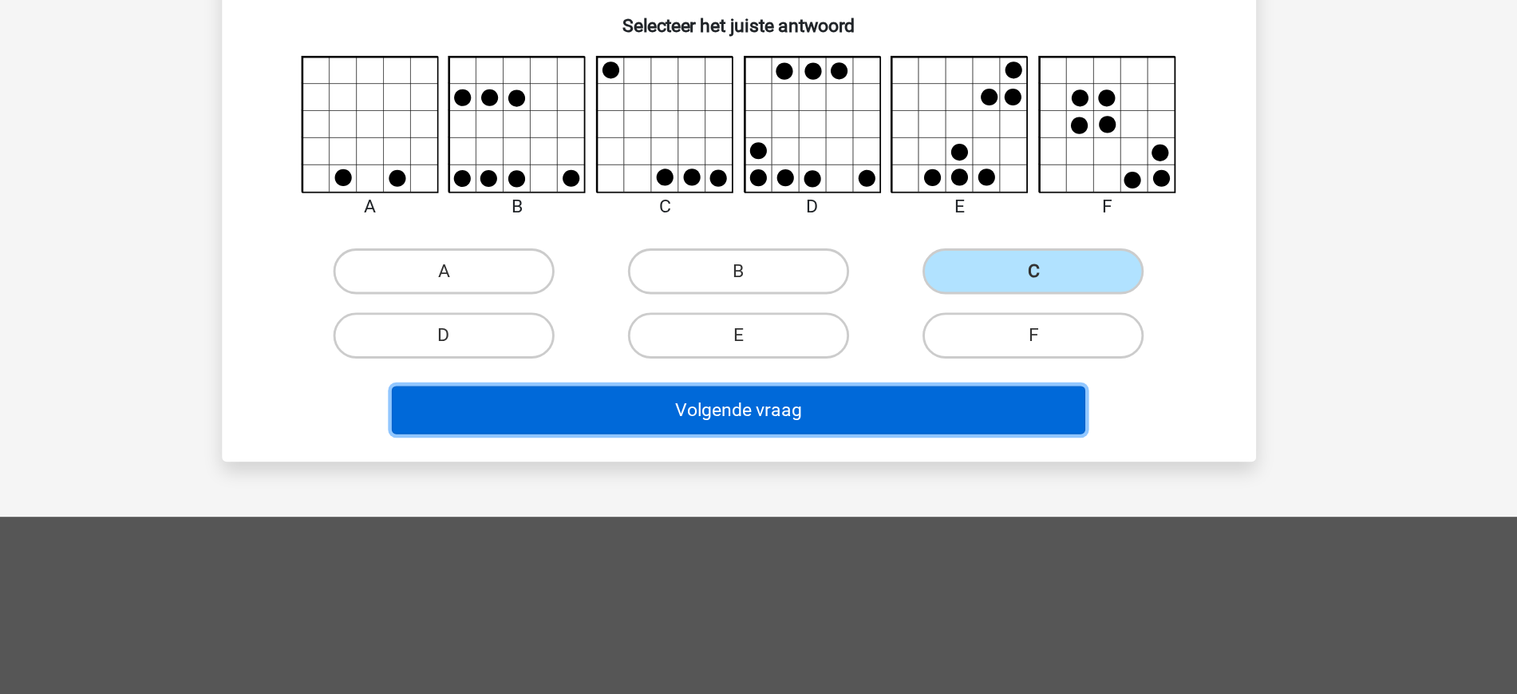
click at [836, 496] on button "Volgende vraag" at bounding box center [758, 496] width 483 height 34
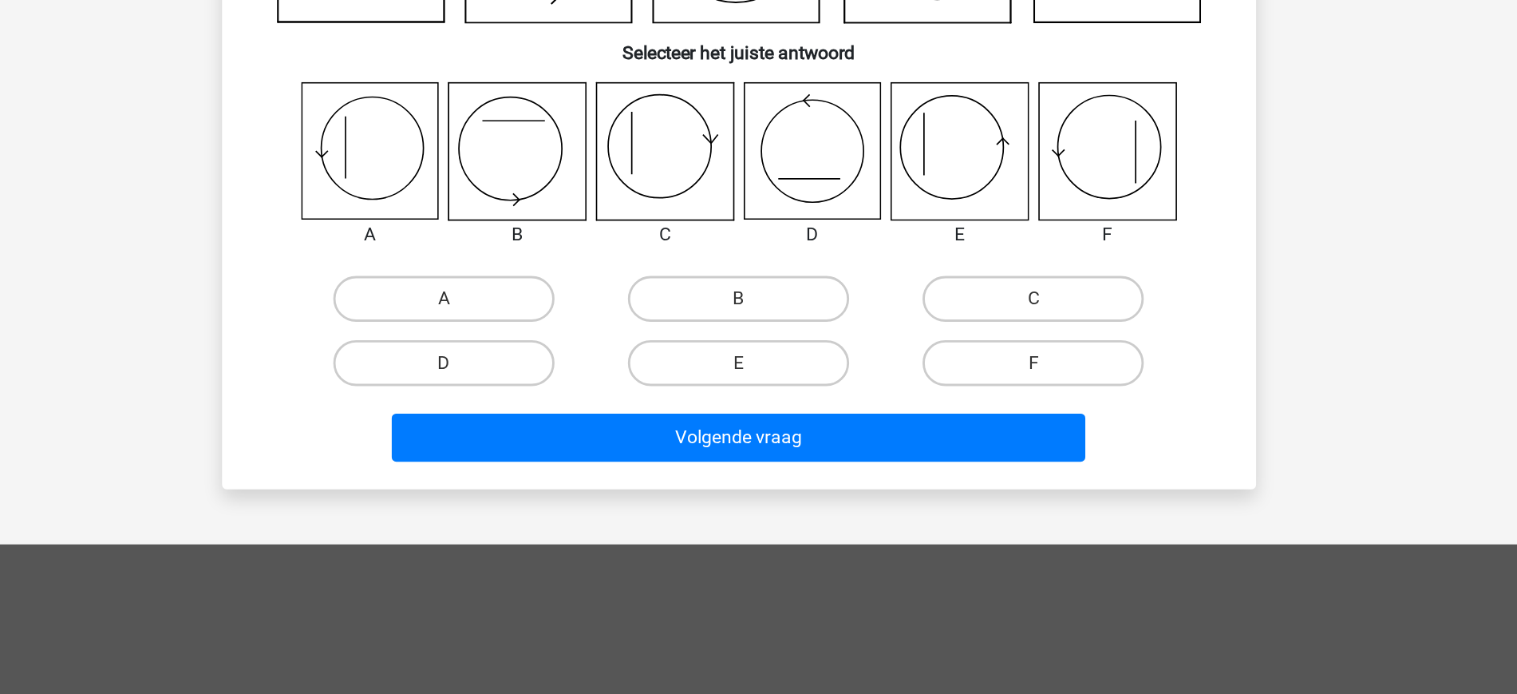
scroll to position [75, 0]
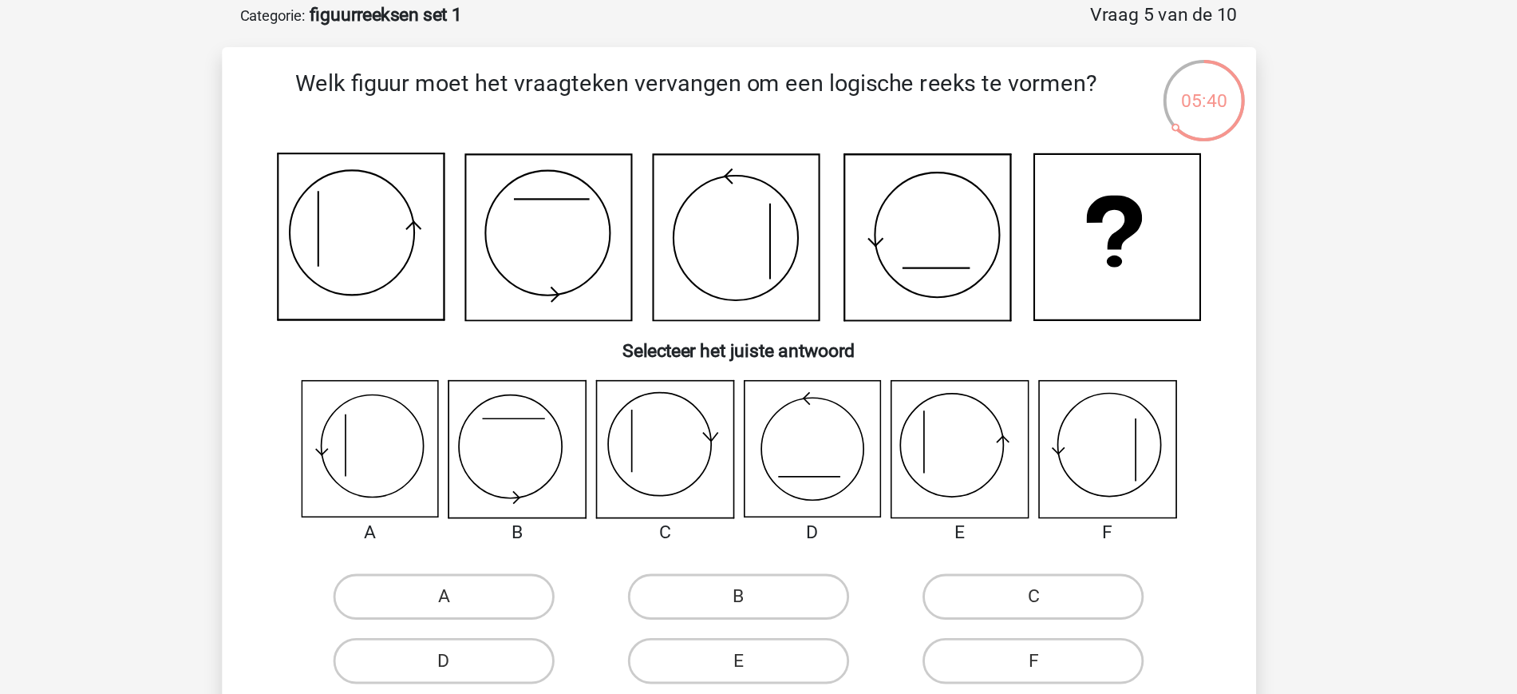
click at [1017, 329] on icon at bounding box center [1014, 316] width 95 height 95
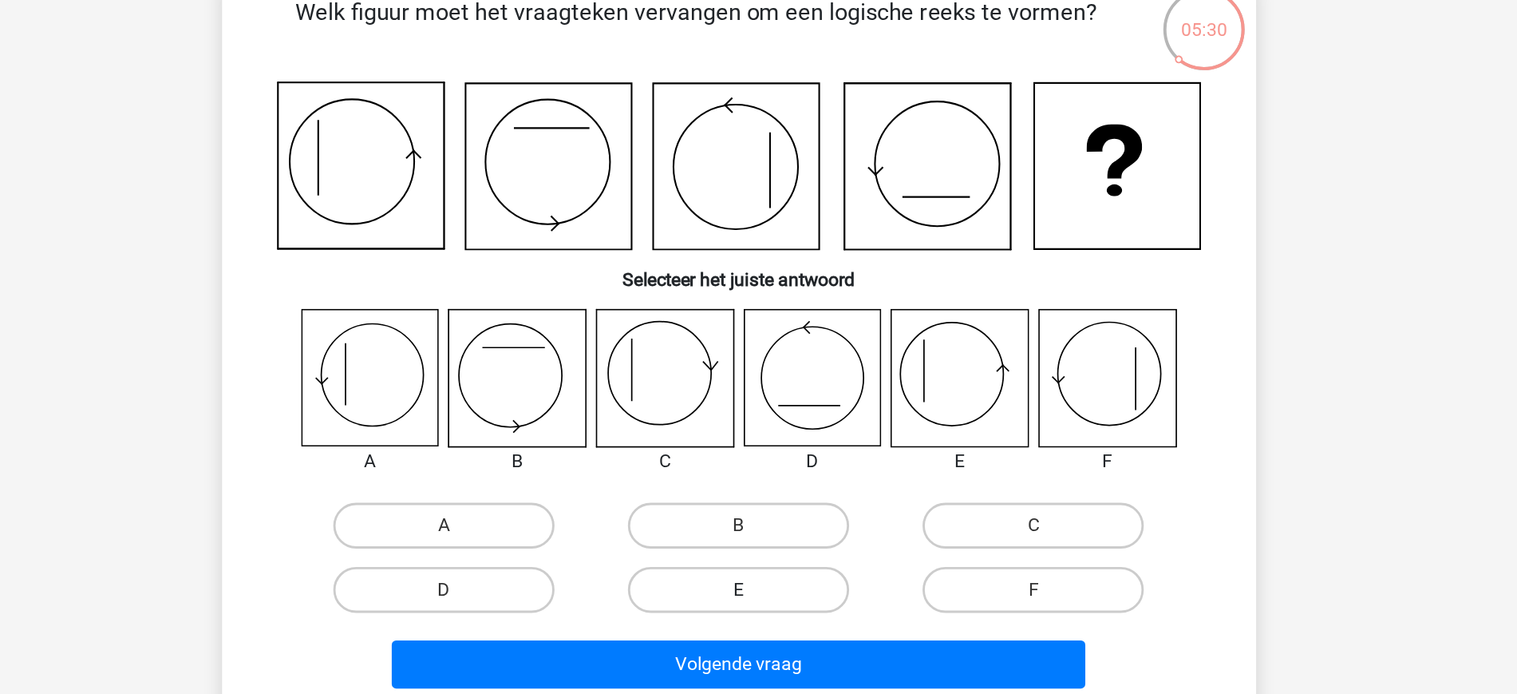
click at [794, 462] on label "E" at bounding box center [759, 464] width 154 height 32
click at [769, 464] on input "E" at bounding box center [763, 469] width 10 height 10
radio input "true"
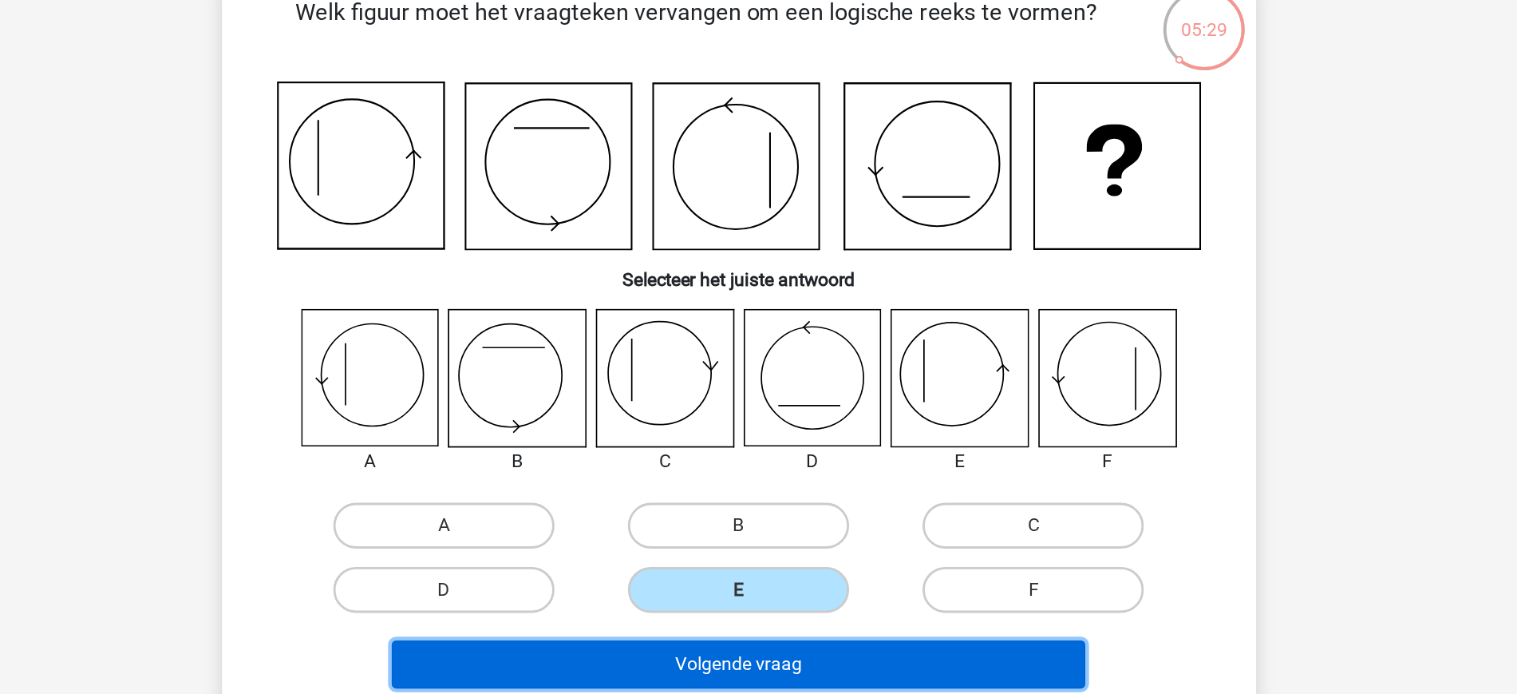
click at [868, 526] on button "Volgende vraag" at bounding box center [758, 516] width 483 height 34
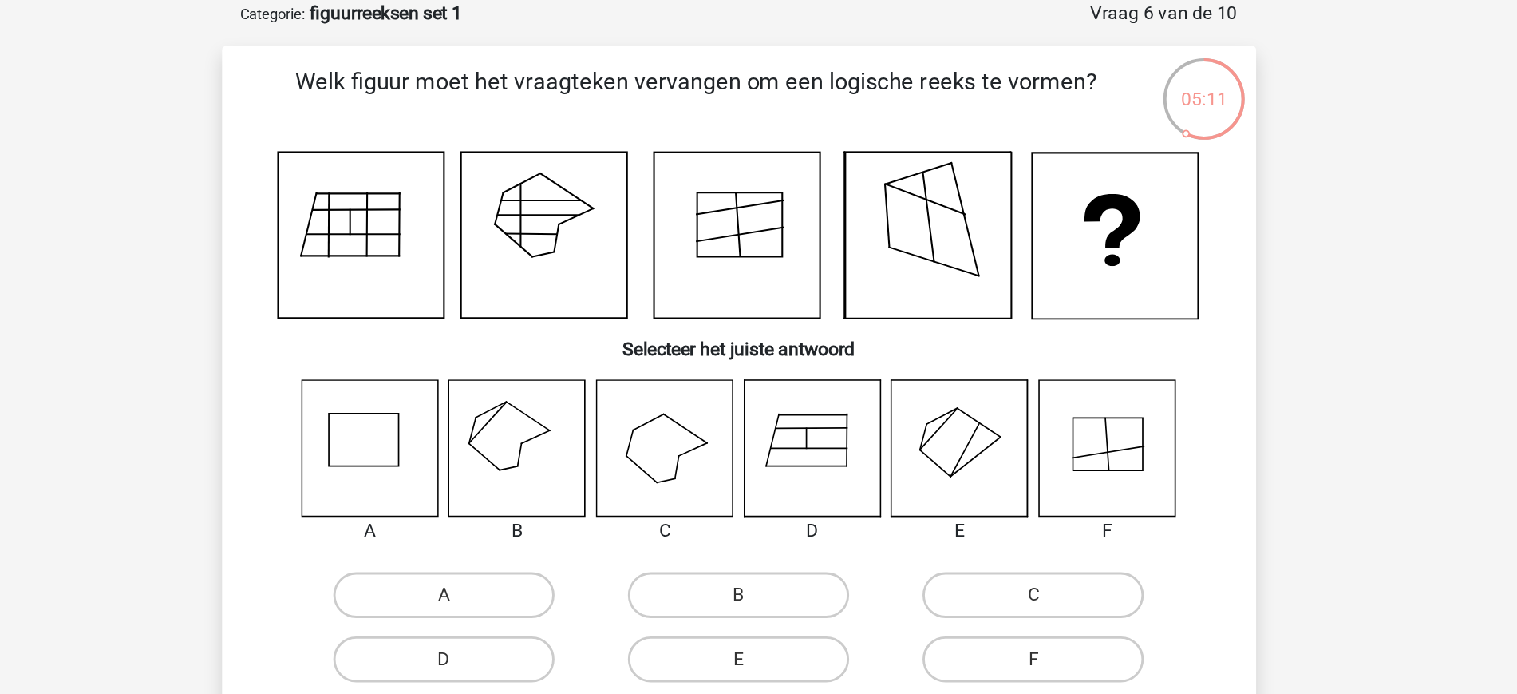
click at [597, 320] on icon at bounding box center [604, 316] width 95 height 95
click at [762, 416] on label "B" at bounding box center [759, 419] width 154 height 32
click at [762, 419] on input "B" at bounding box center [763, 424] width 10 height 10
radio input "true"
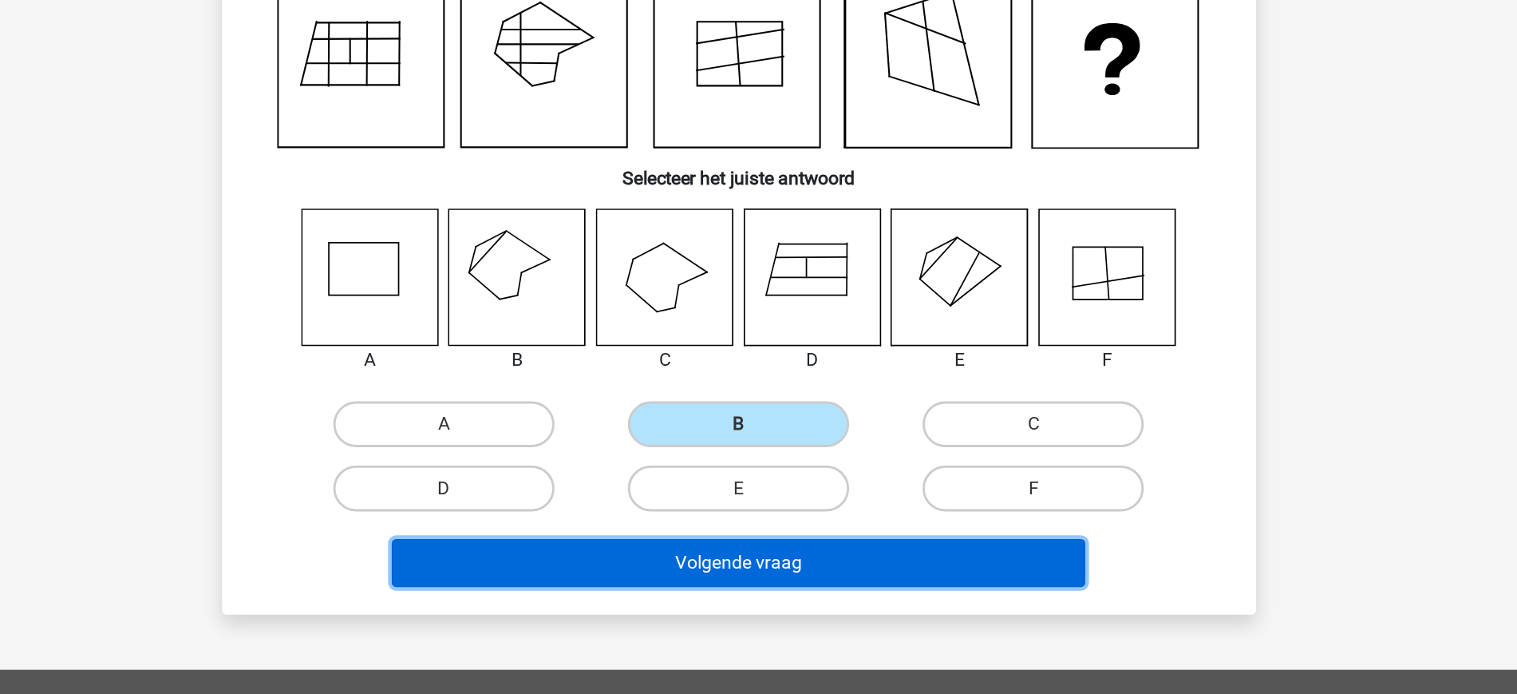
click at [794, 528] on button "Volgende vraag" at bounding box center [758, 516] width 483 height 34
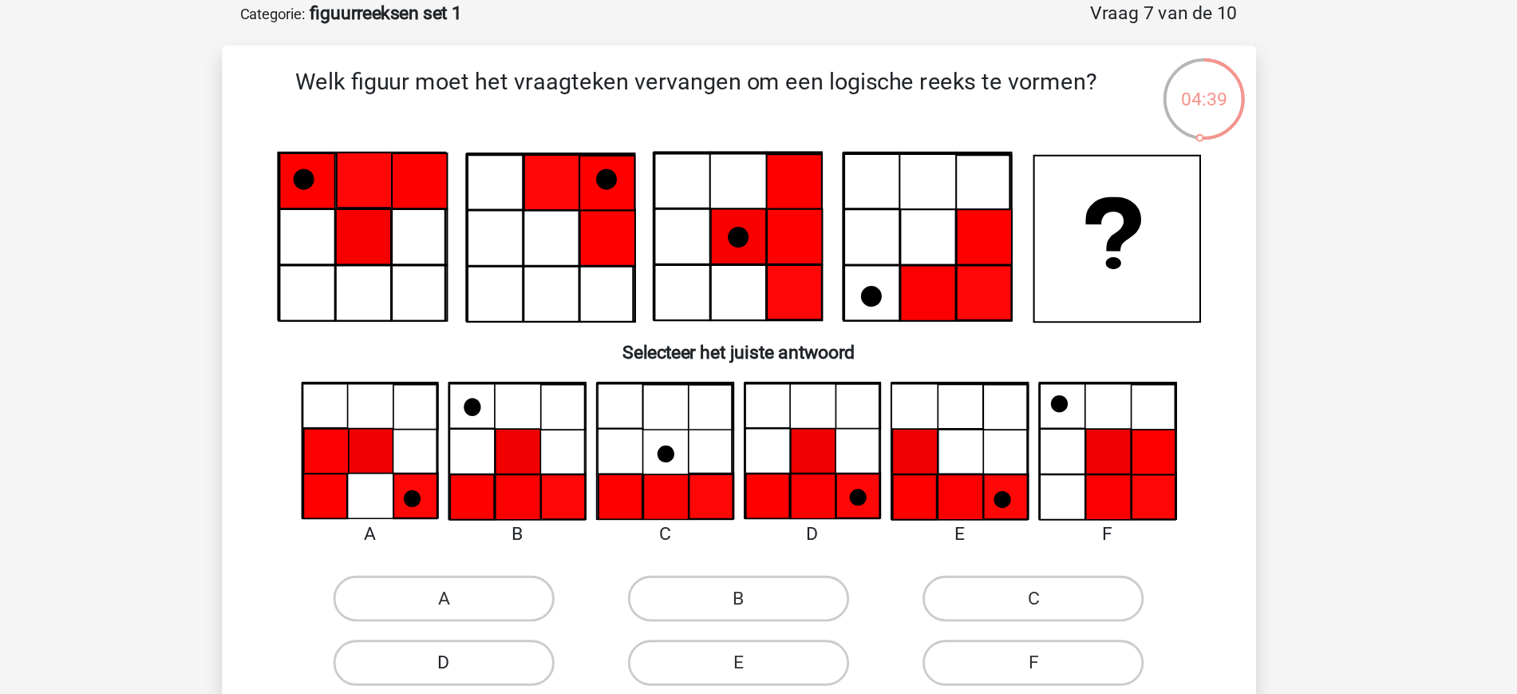
click at [568, 464] on label "D" at bounding box center [553, 466] width 154 height 32
click at [563, 466] on input "D" at bounding box center [558, 471] width 10 height 10
radio input "true"
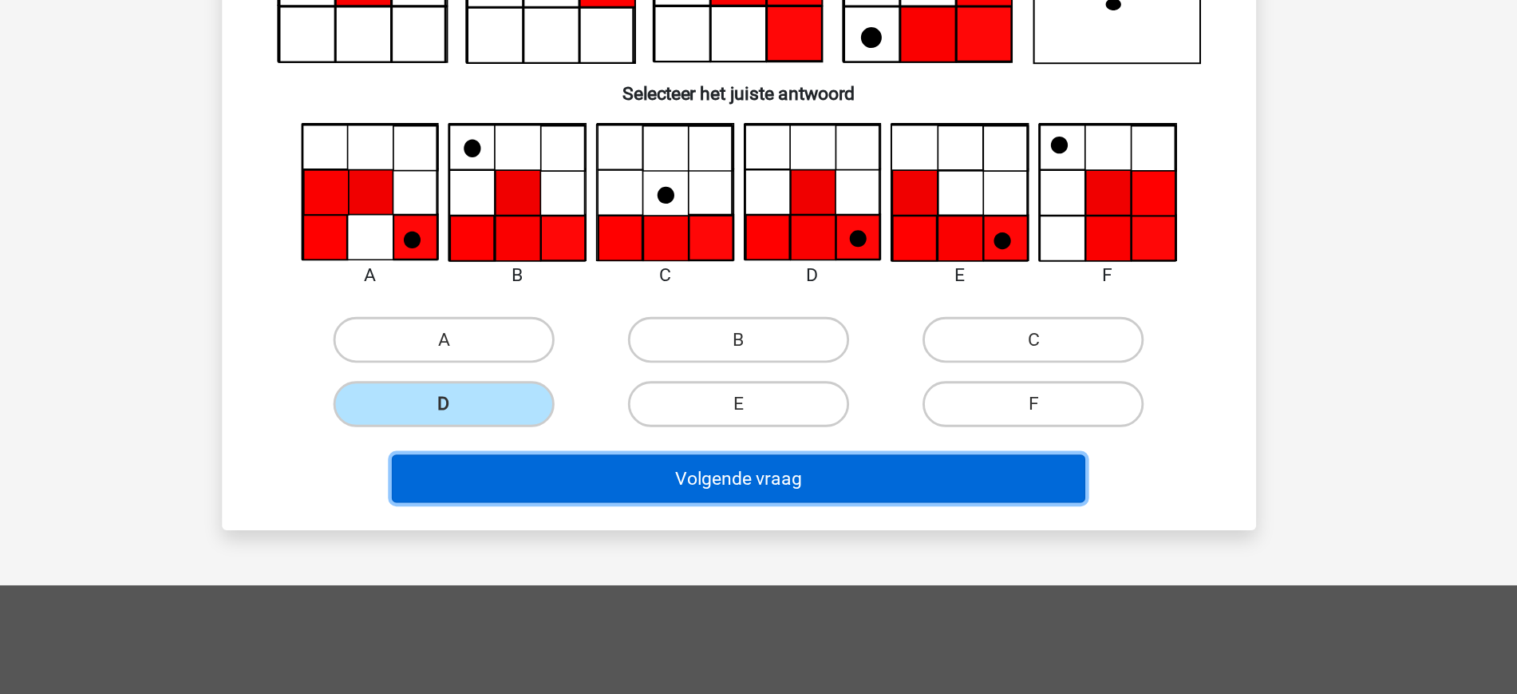
click at [765, 530] on button "Volgende vraag" at bounding box center [758, 518] width 483 height 34
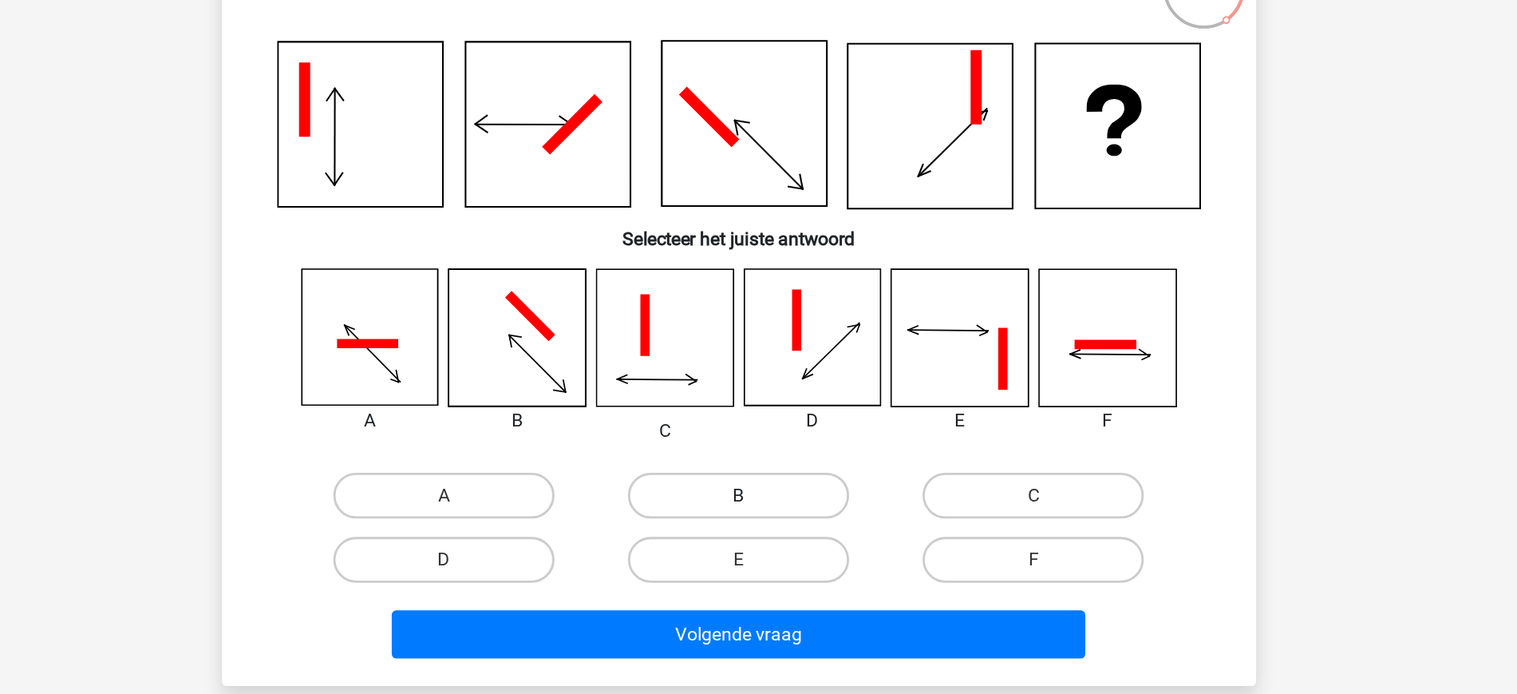
click at [749, 429] on label "B" at bounding box center [759, 427] width 154 height 32
click at [758, 429] on input "B" at bounding box center [763, 432] width 10 height 10
radio input "true"
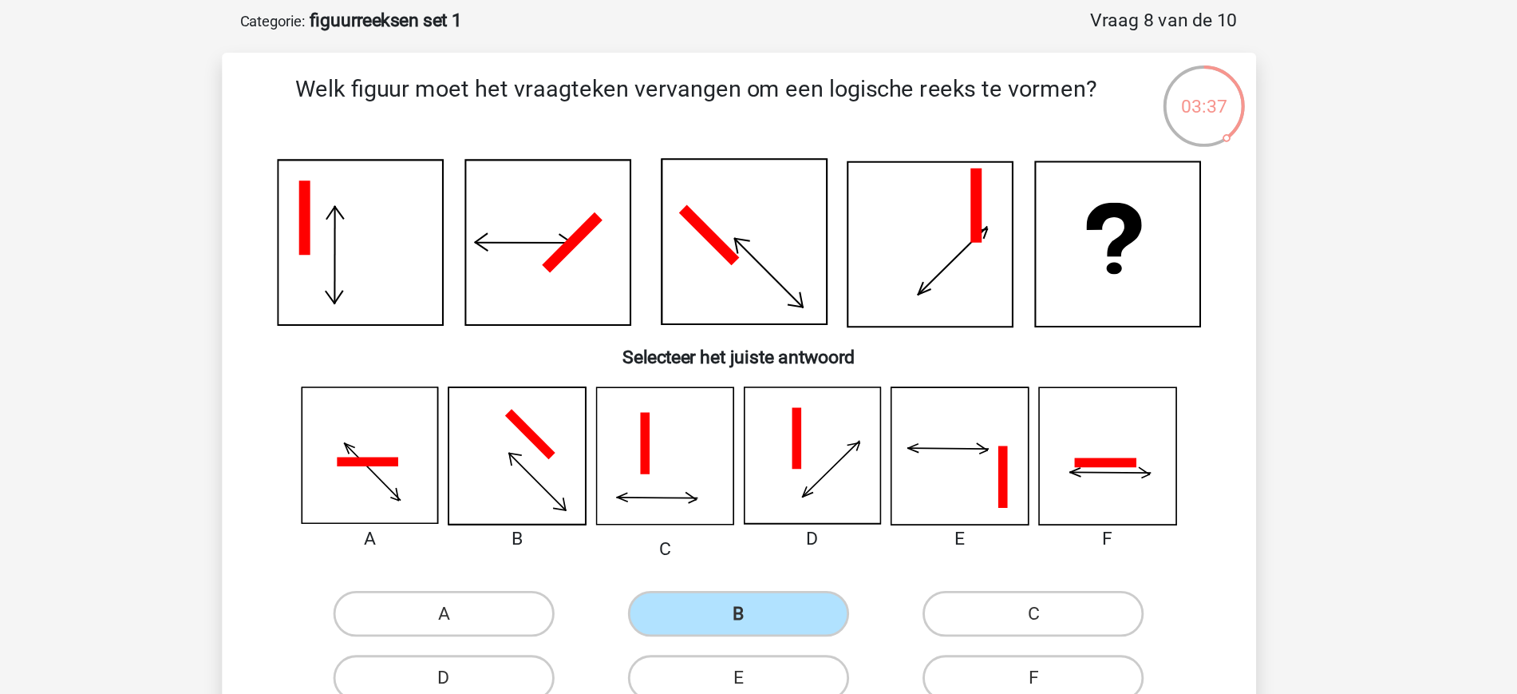
scroll to position [65, 0]
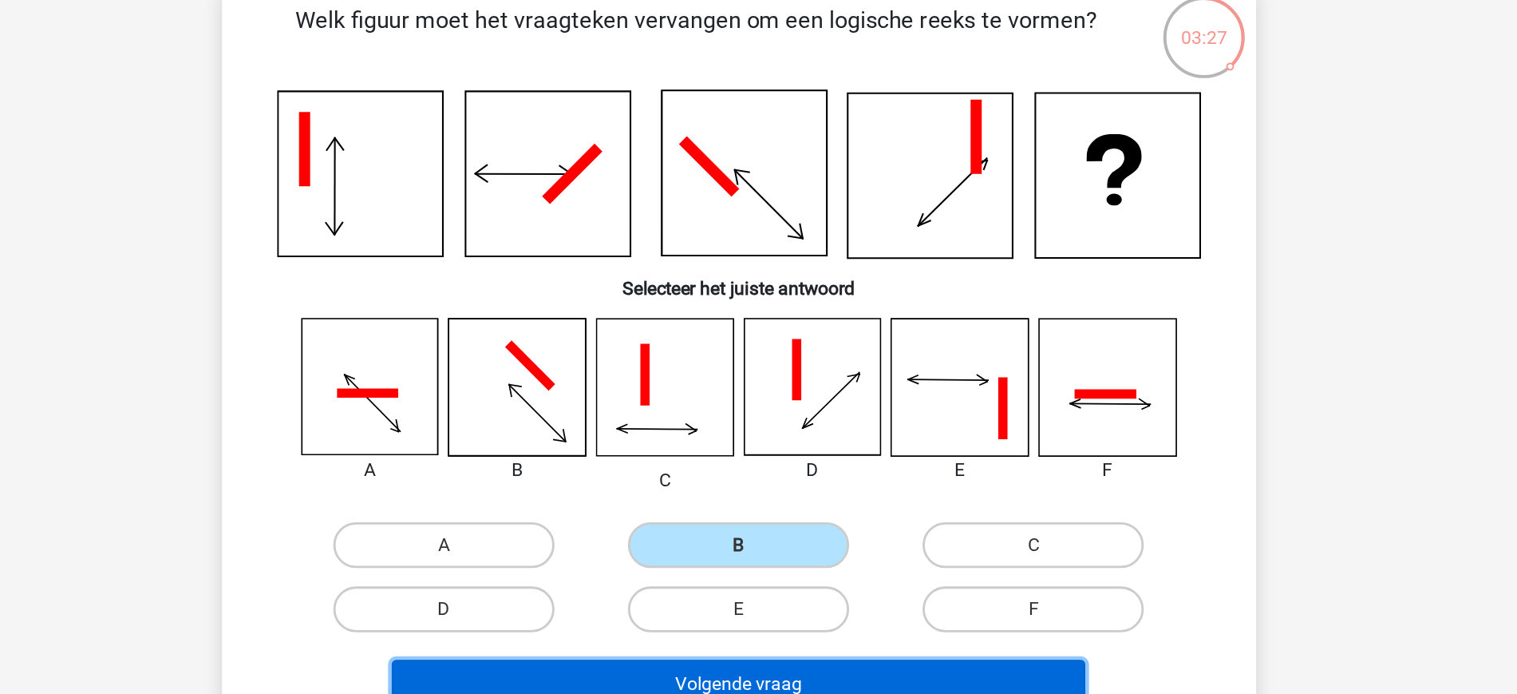
click at [814, 528] on button "Volgende vraag" at bounding box center [758, 533] width 483 height 34
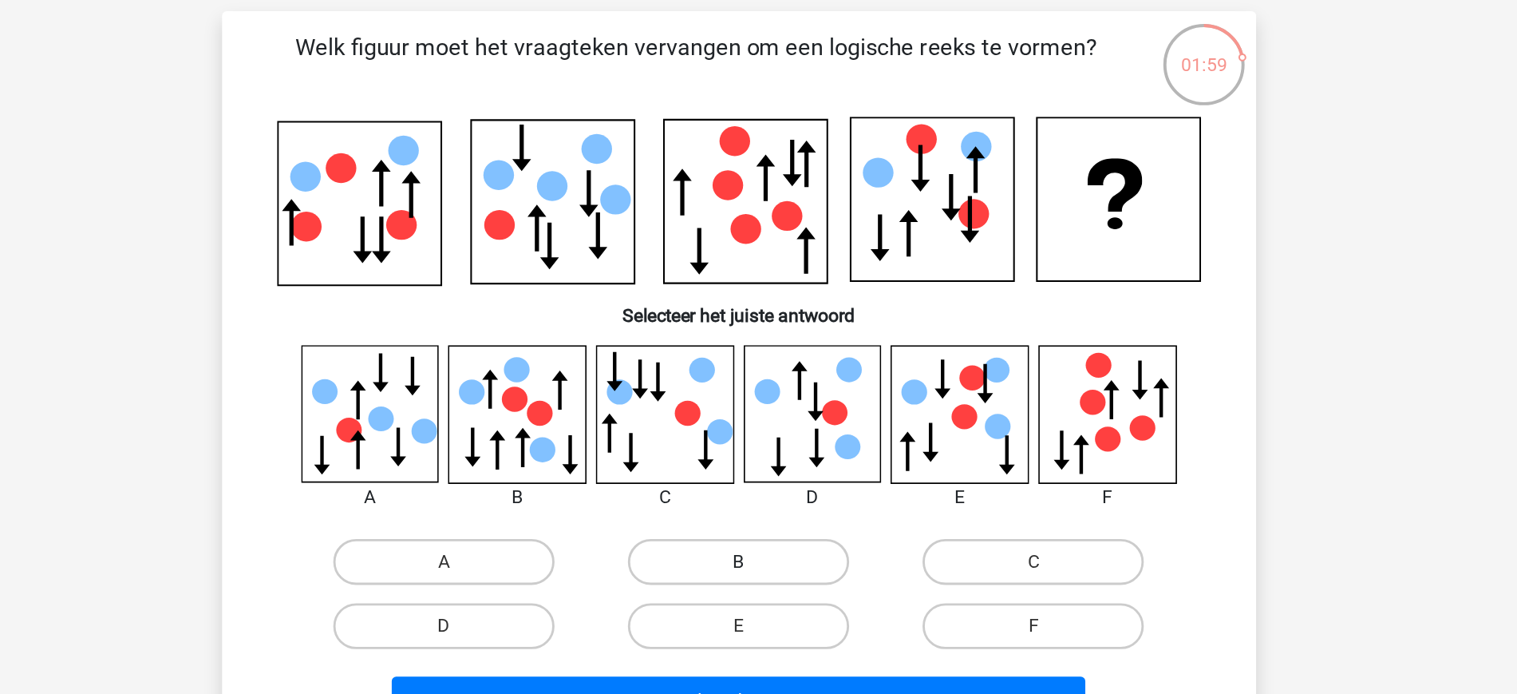
click at [763, 419] on label "B" at bounding box center [759, 429] width 154 height 32
click at [763, 429] on input "B" at bounding box center [763, 434] width 10 height 10
radio input "true"
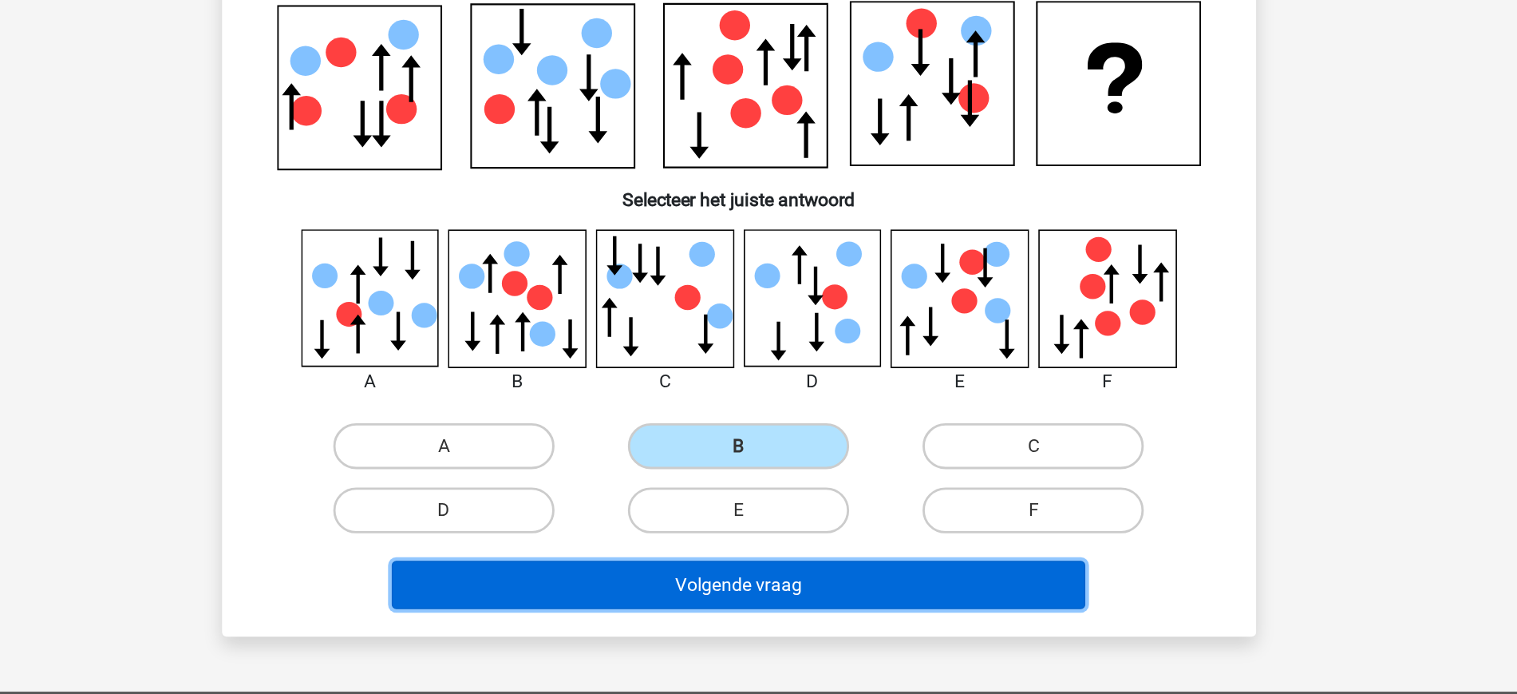
click at [794, 534] on button "Volgende vraag" at bounding box center [758, 526] width 483 height 34
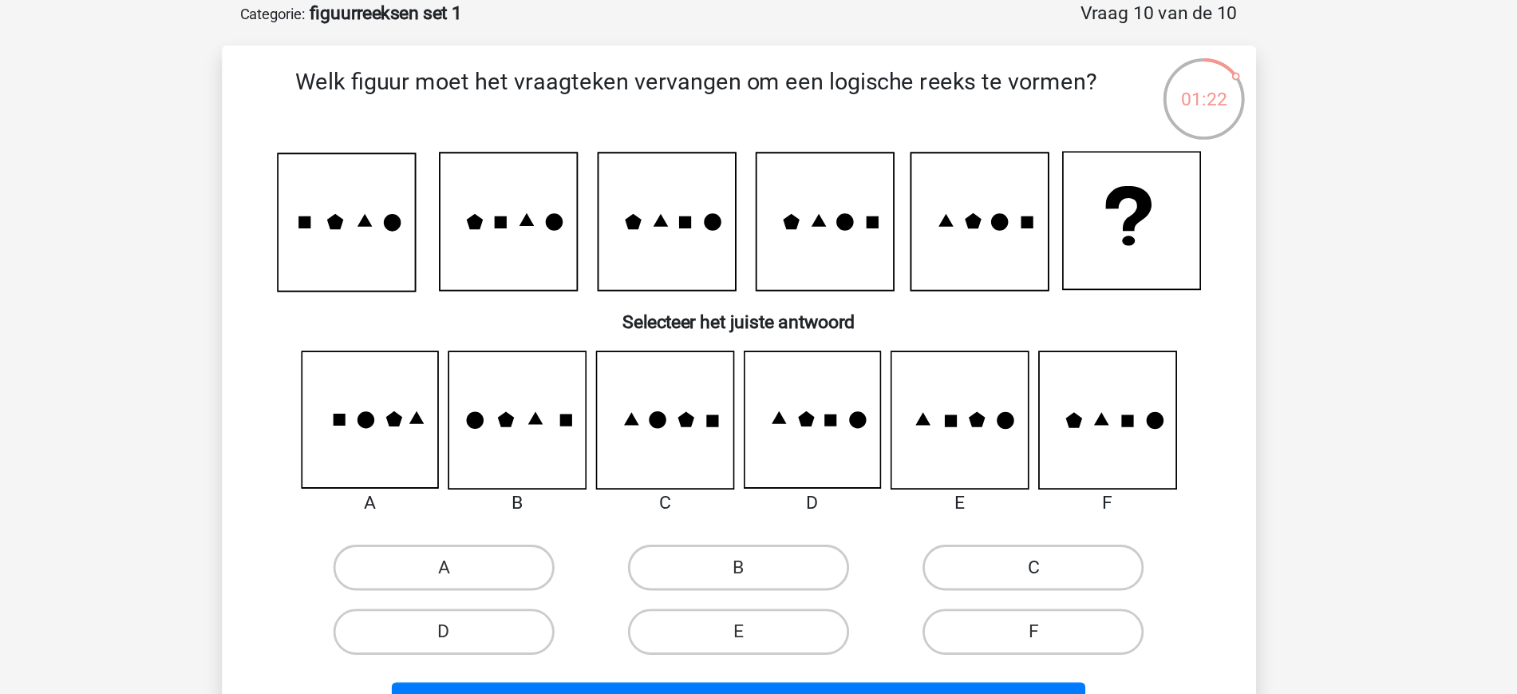
click at [943, 401] on label "C" at bounding box center [964, 409] width 154 height 32
click at [964, 409] on input "C" at bounding box center [969, 414] width 10 height 10
radio input "true"
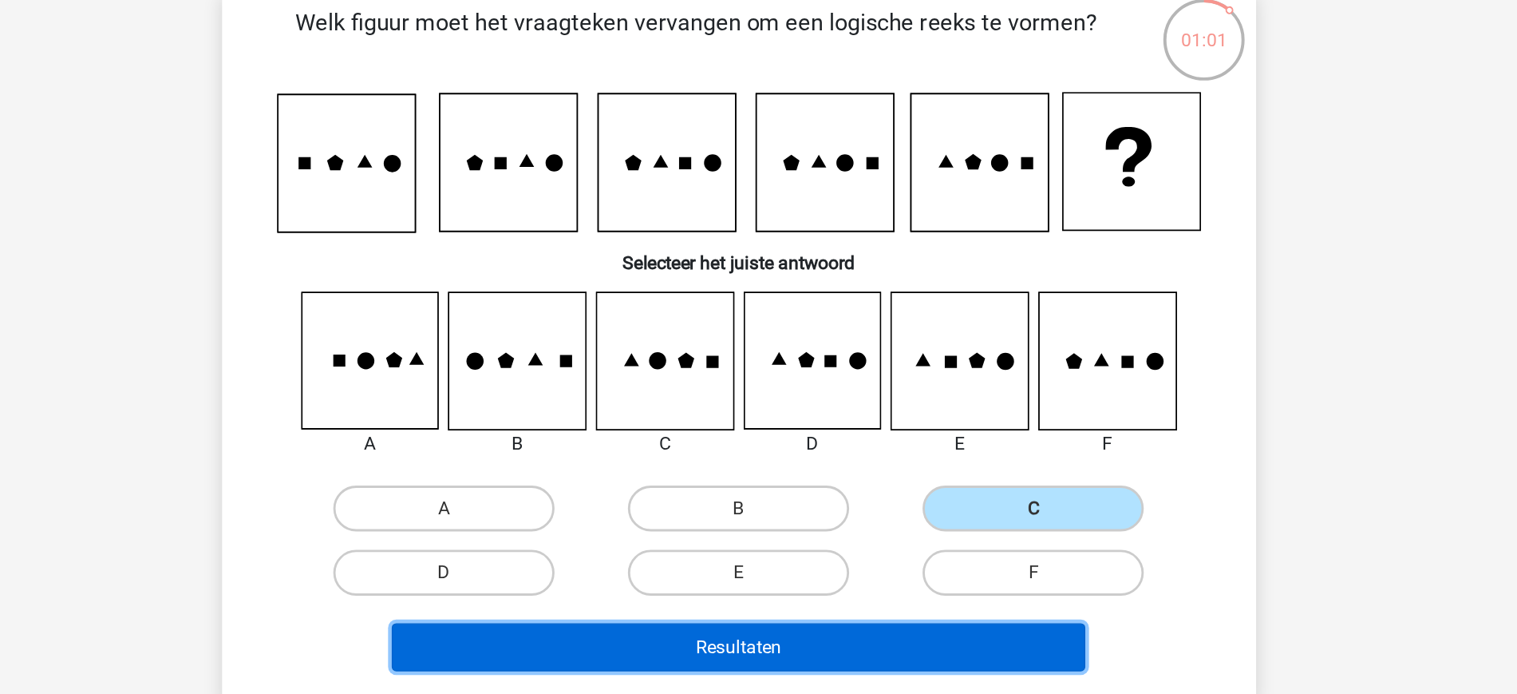
click at [725, 499] on button "Resultaten" at bounding box center [758, 506] width 483 height 34
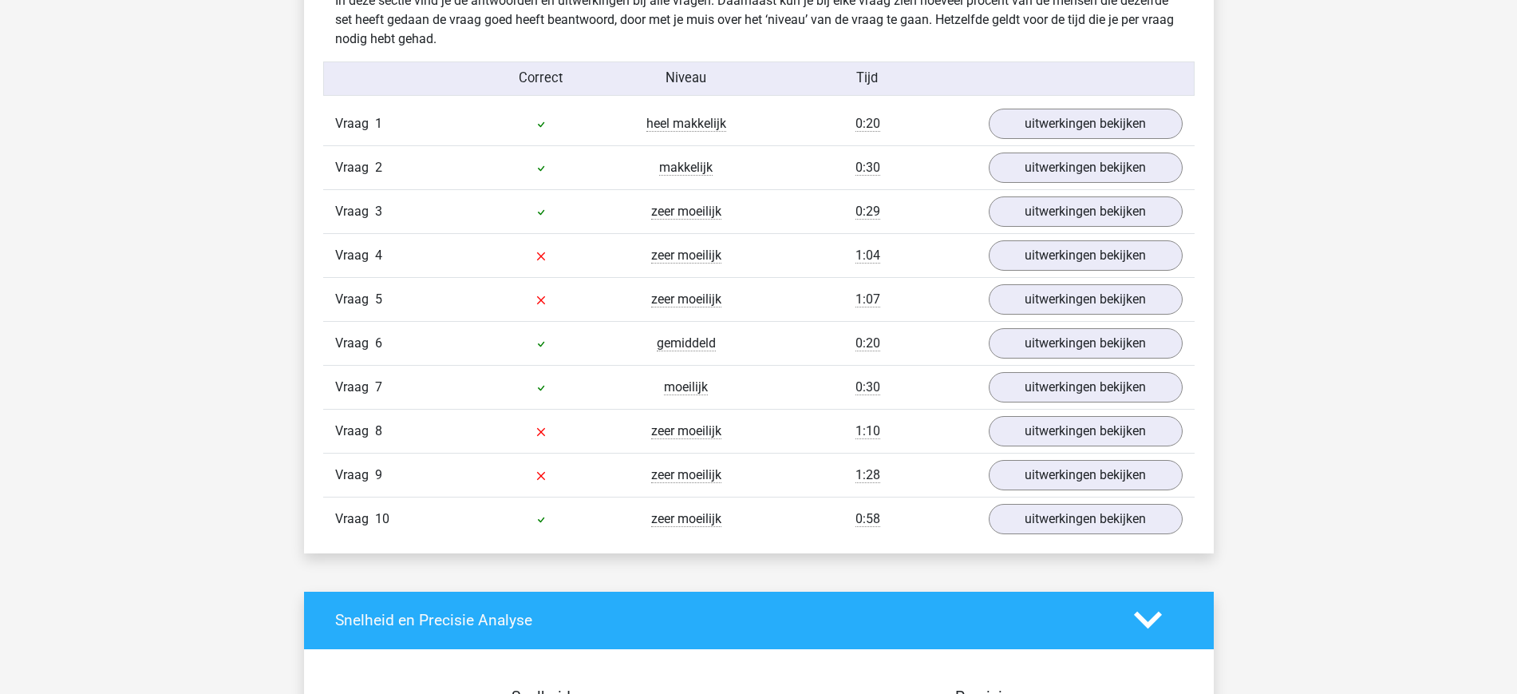
scroll to position [1277, 0]
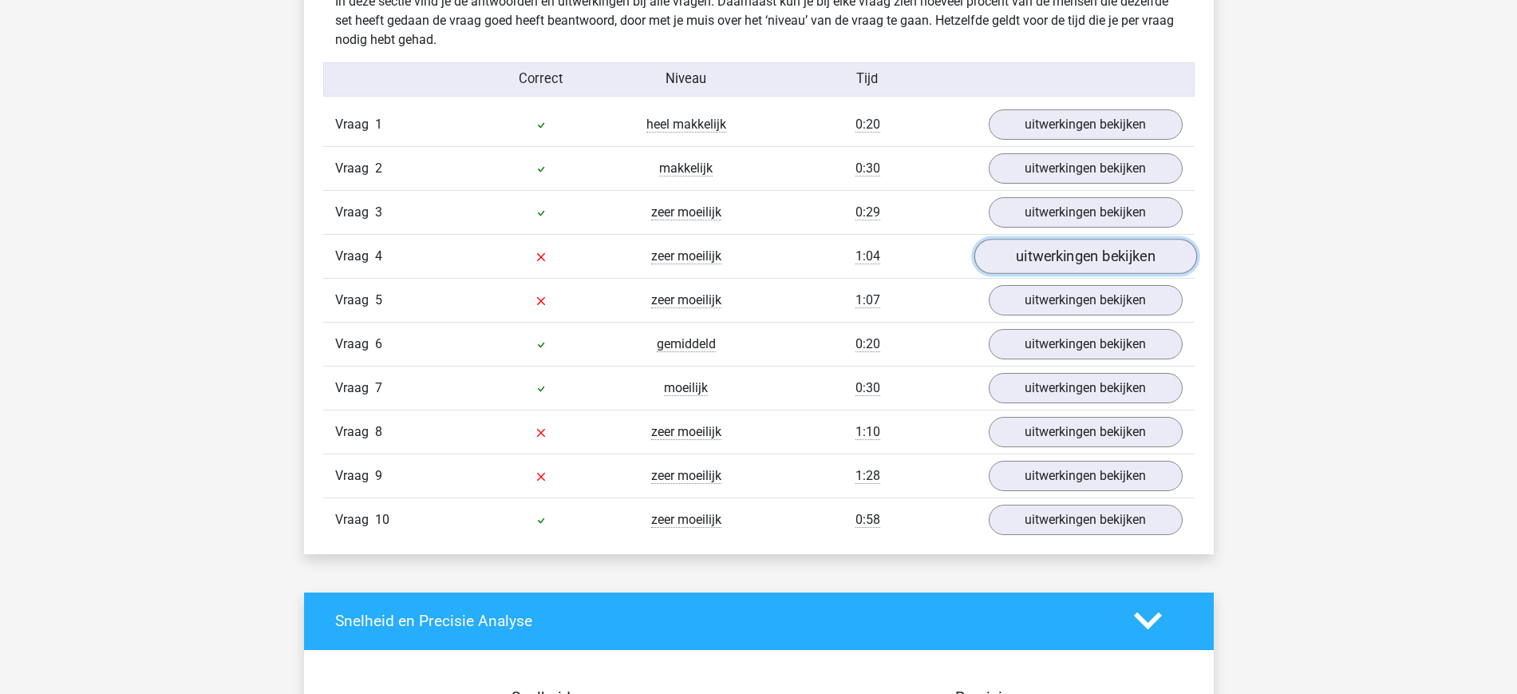
click at [1030, 247] on link "uitwerkingen bekijken" at bounding box center [1085, 256] width 223 height 35
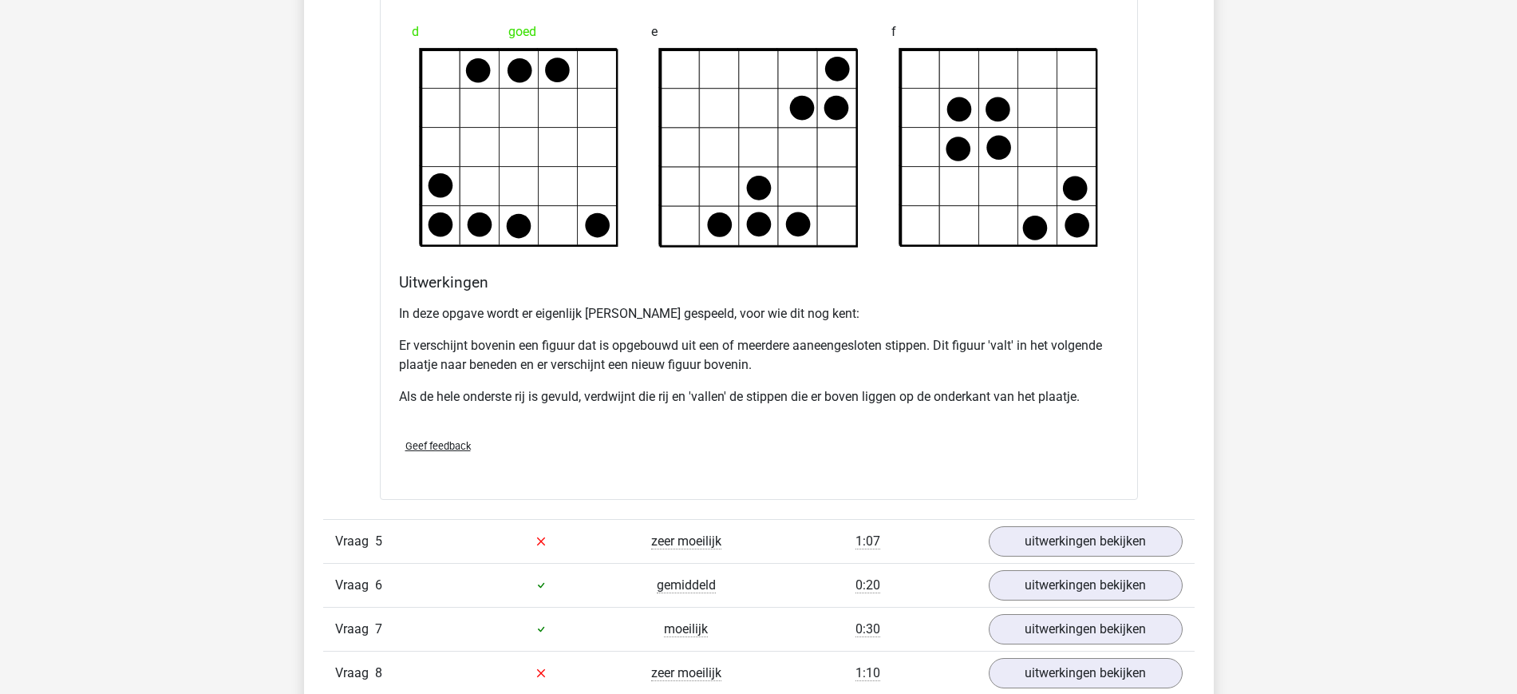
scroll to position [2046, 0]
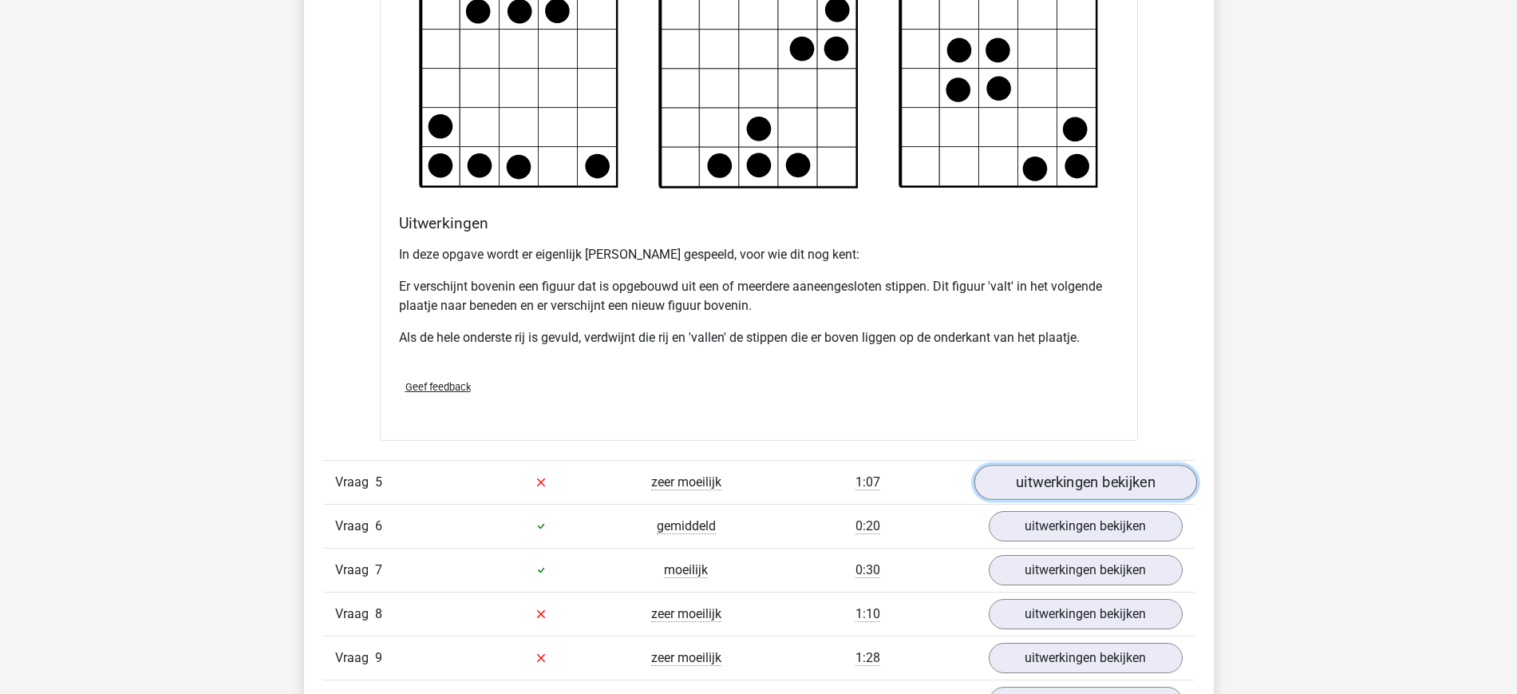
click at [1049, 482] on link "uitwerkingen bekijken" at bounding box center [1085, 481] width 223 height 35
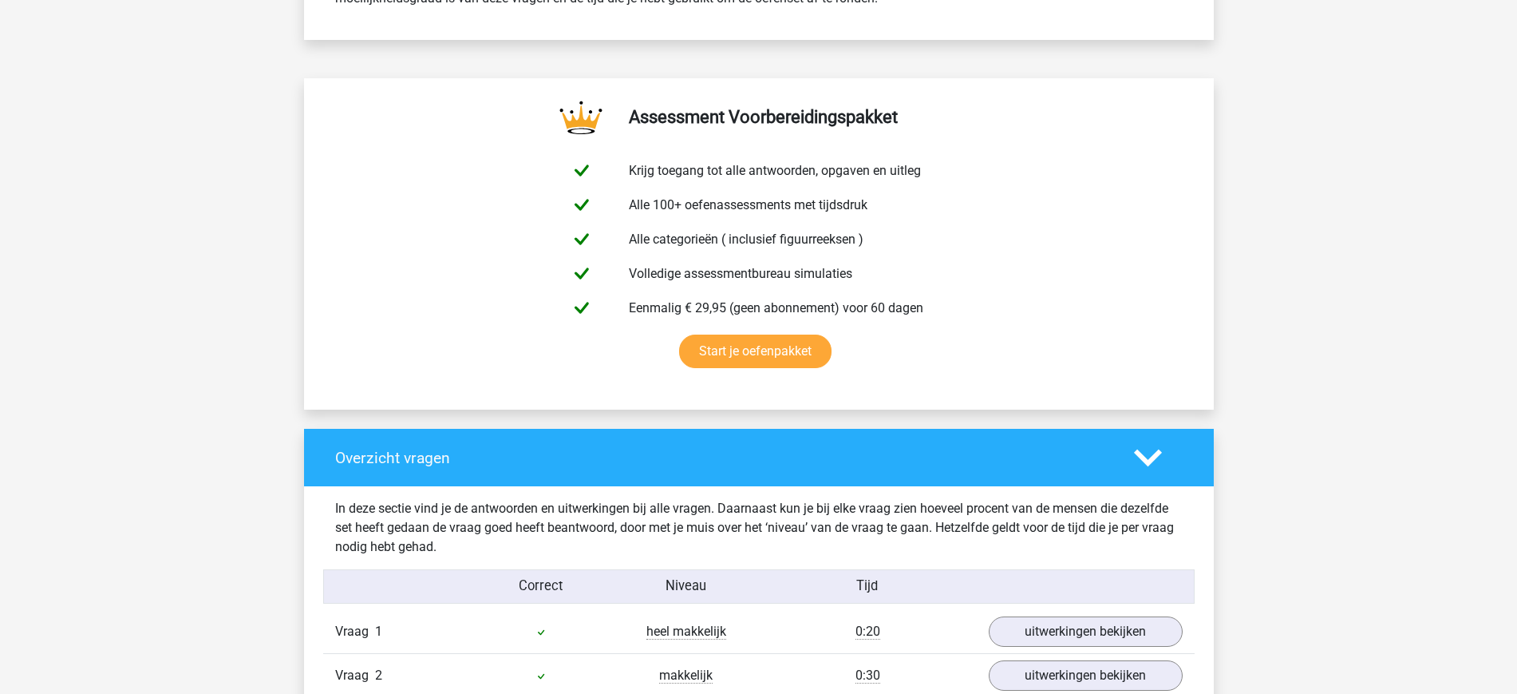
scroll to position [0, 0]
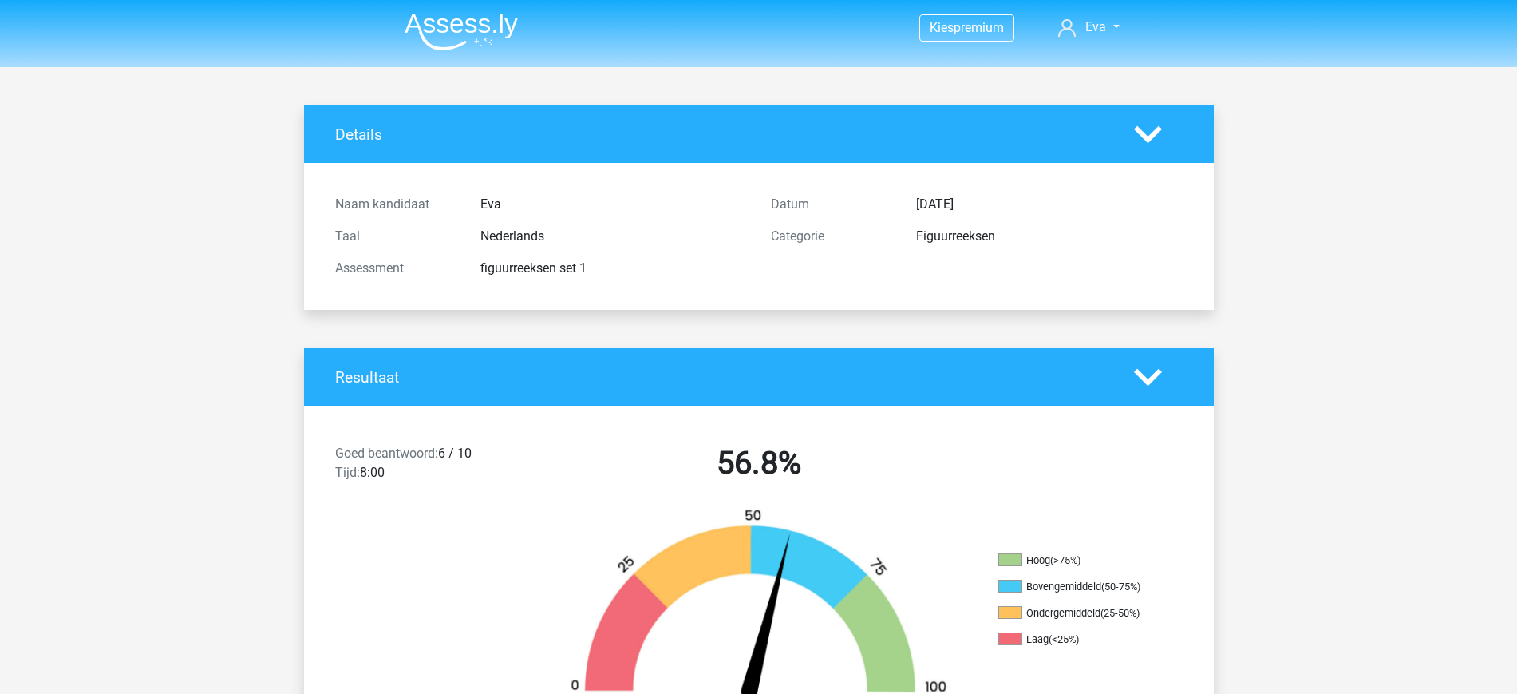
click at [480, 19] on img at bounding box center [461, 32] width 113 height 38
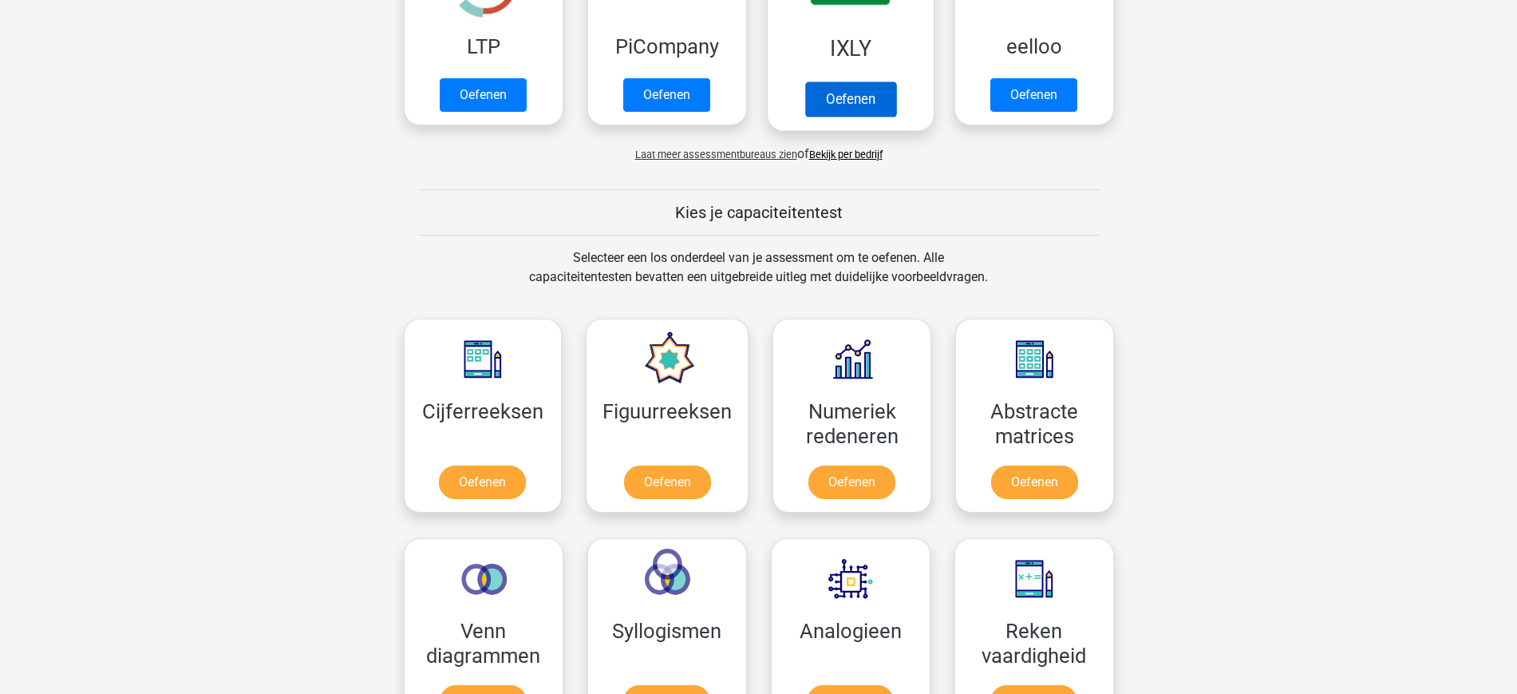
scroll to position [507, 0]
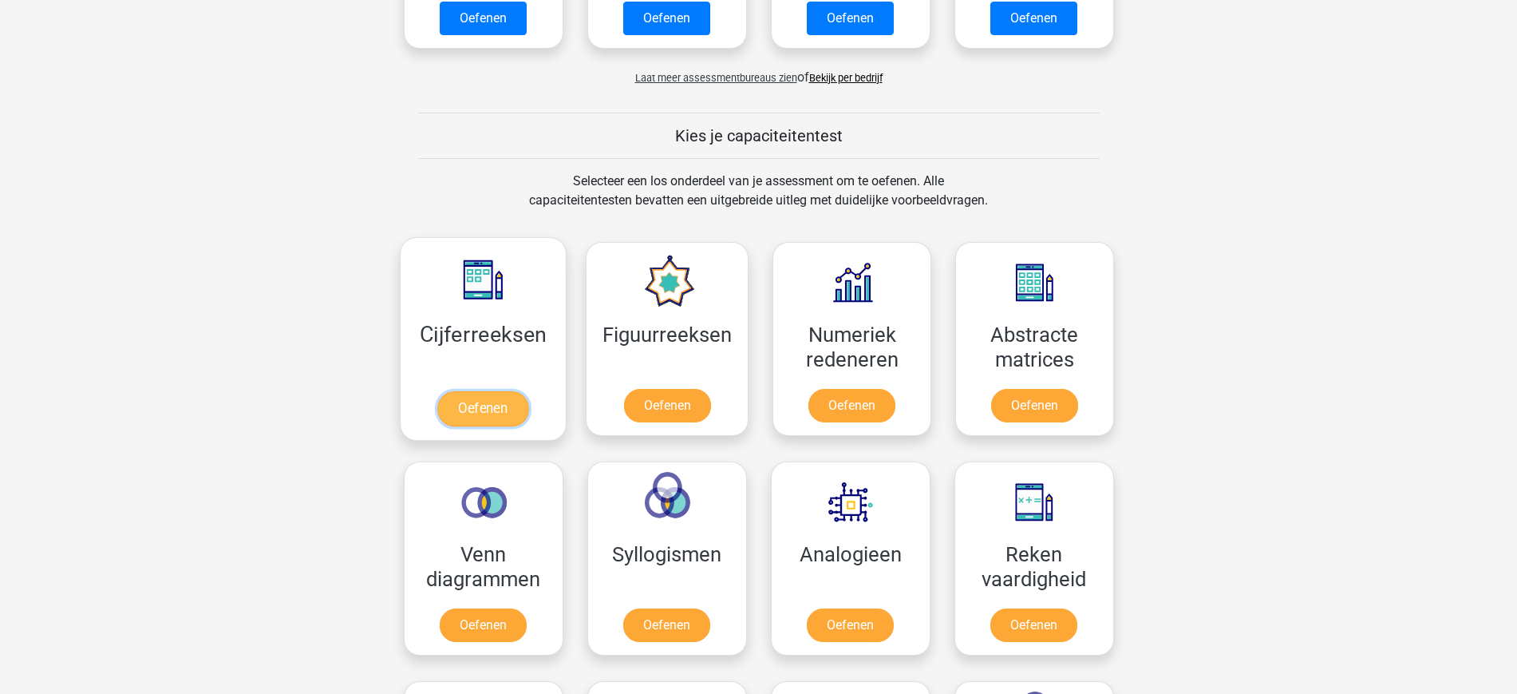
click at [490, 412] on link "Oefenen" at bounding box center [482, 408] width 91 height 35
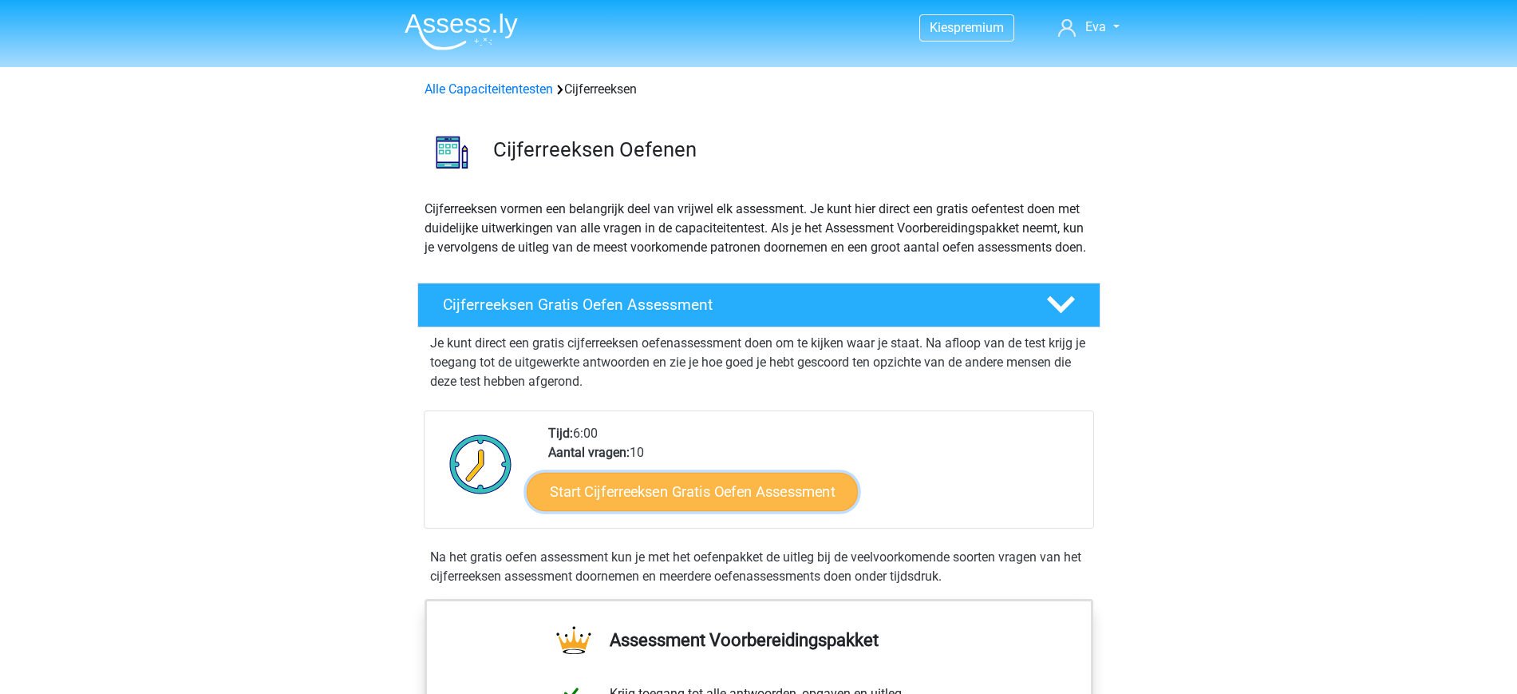
click at [686, 507] on link "Start Cijferreeksen Gratis Oefen Assessment" at bounding box center [692, 491] width 331 height 38
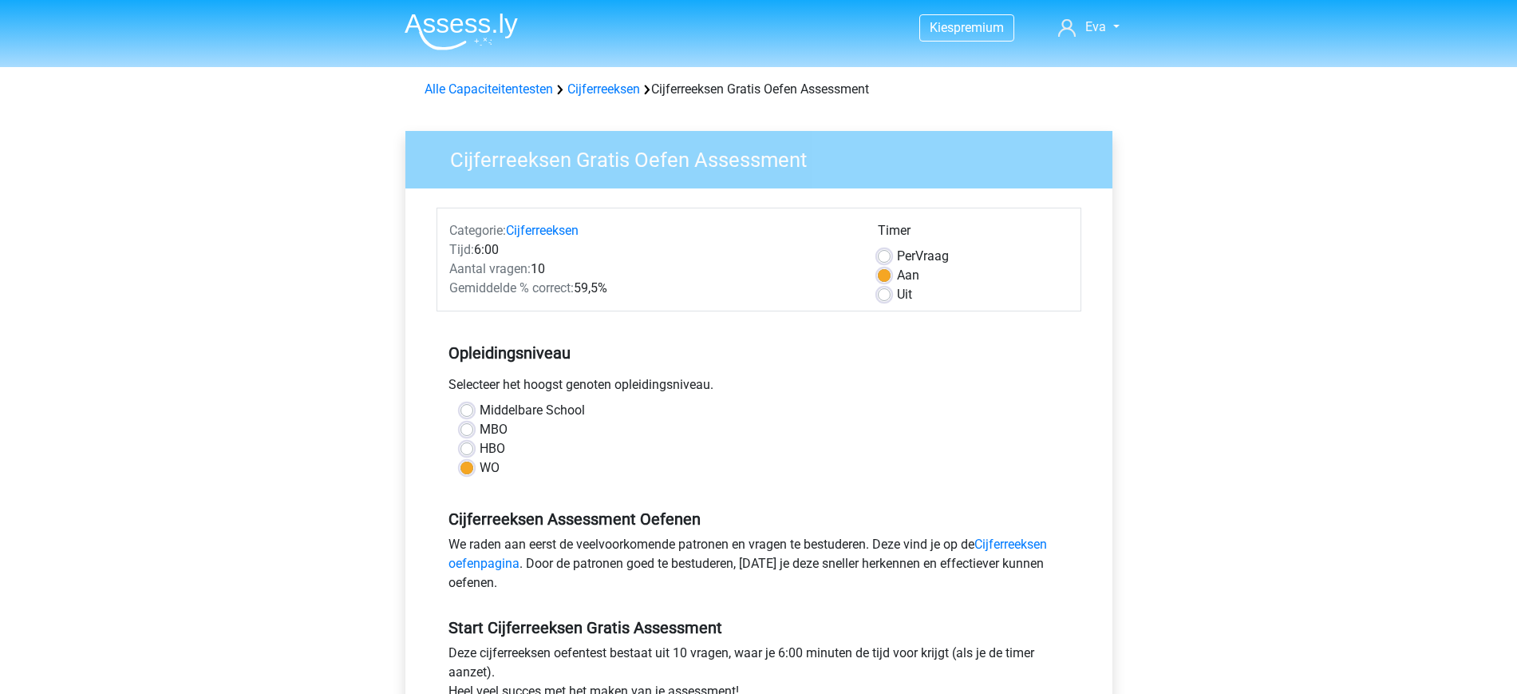
scroll to position [433, 0]
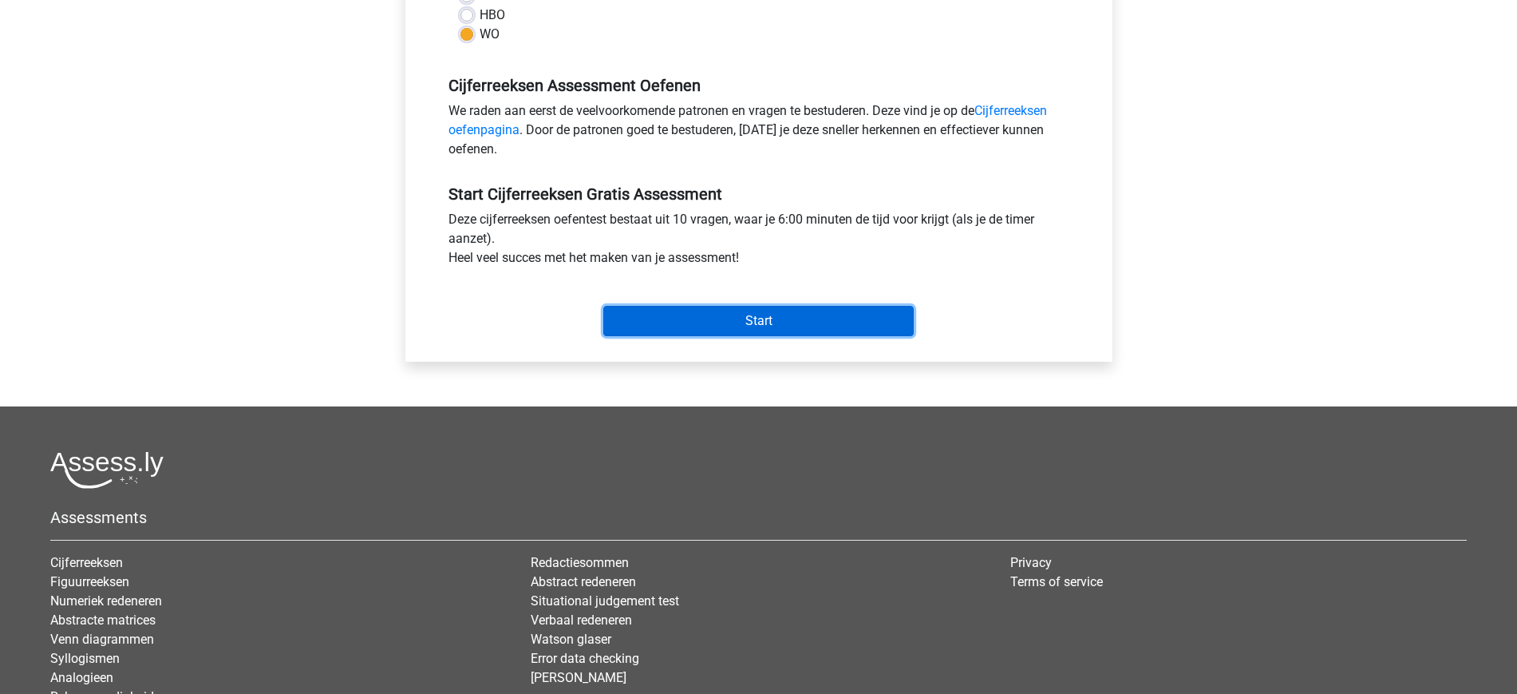
click at [804, 331] on input "Start" at bounding box center [758, 321] width 310 height 30
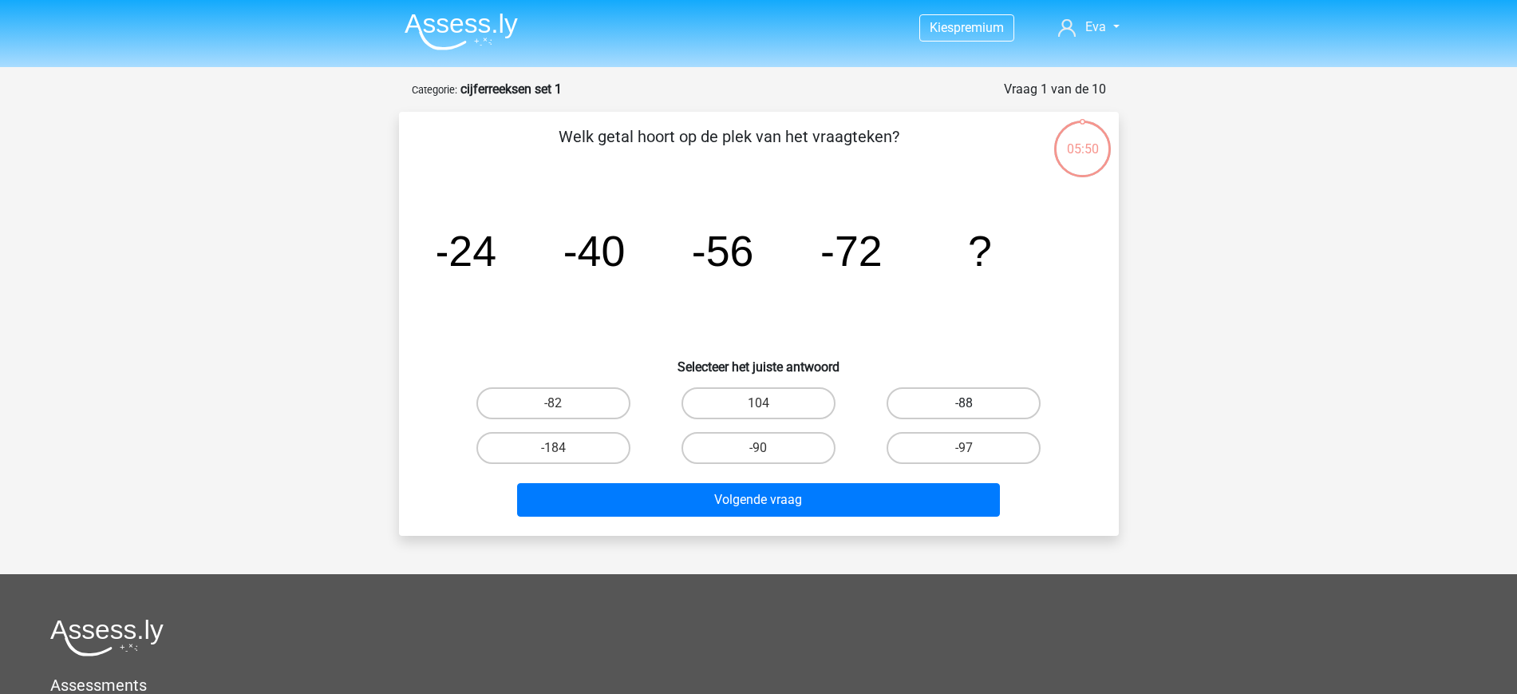
click at [977, 395] on label "-88" at bounding box center [964, 403] width 154 height 32
click at [974, 403] on input "-88" at bounding box center [969, 408] width 10 height 10
radio input "true"
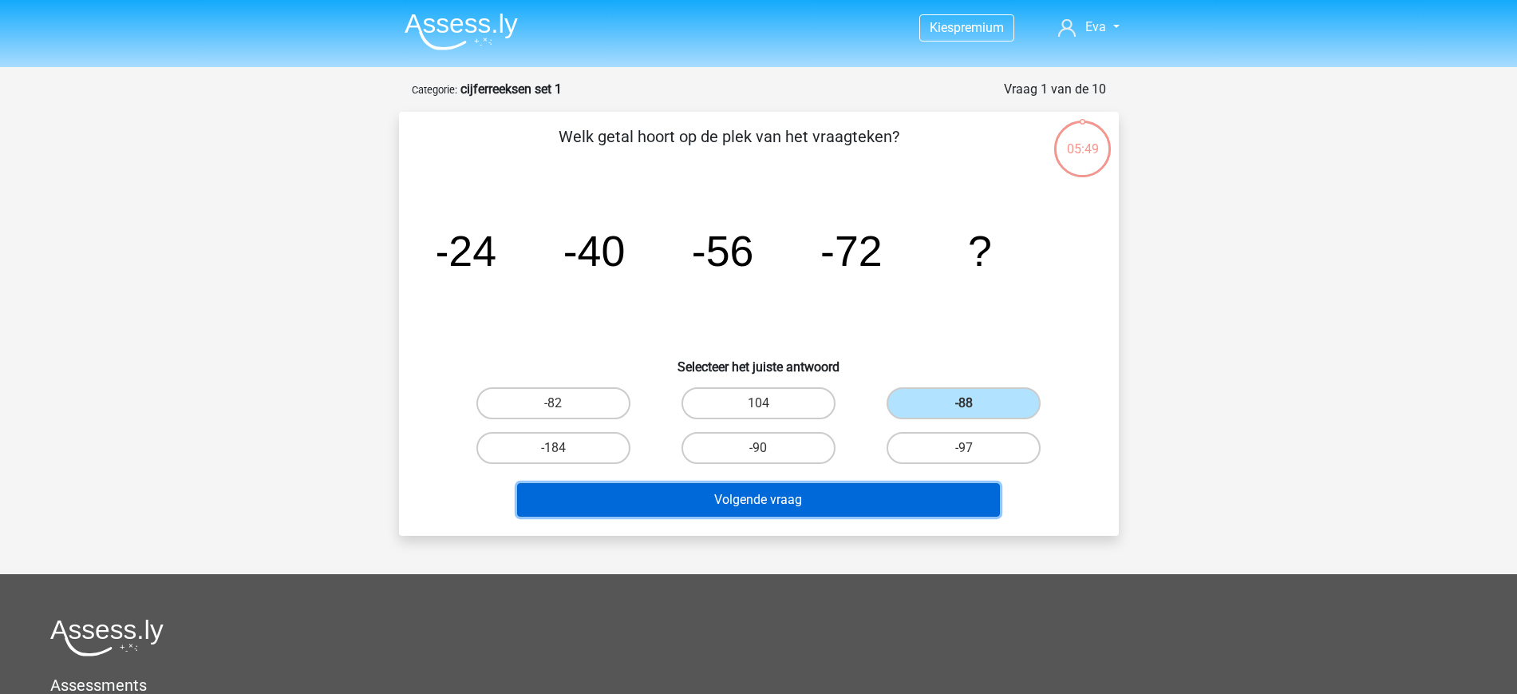
click at [778, 494] on button "Volgende vraag" at bounding box center [758, 500] width 483 height 34
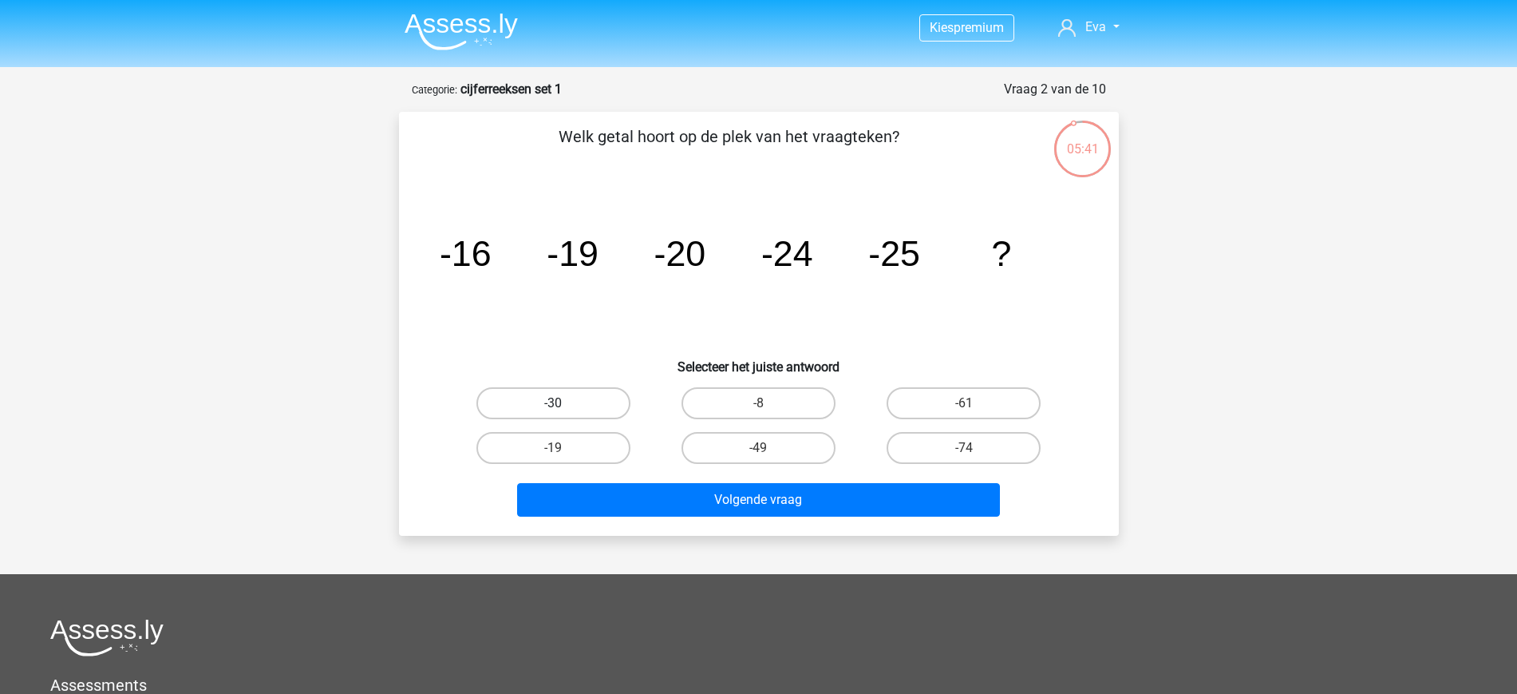
click at [584, 400] on label "-30" at bounding box center [553, 403] width 154 height 32
click at [563, 403] on input "-30" at bounding box center [558, 408] width 10 height 10
radio input "true"
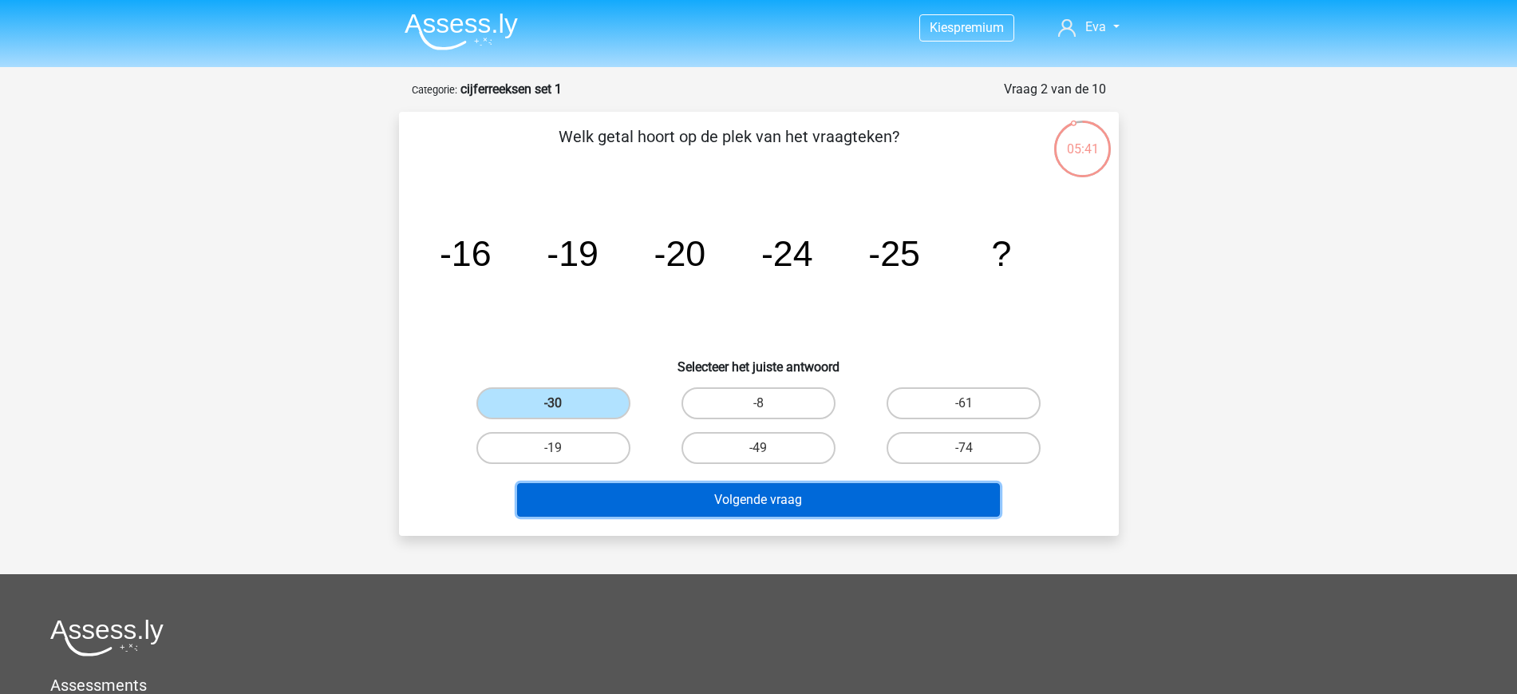
click at [737, 506] on button "Volgende vraag" at bounding box center [758, 500] width 483 height 34
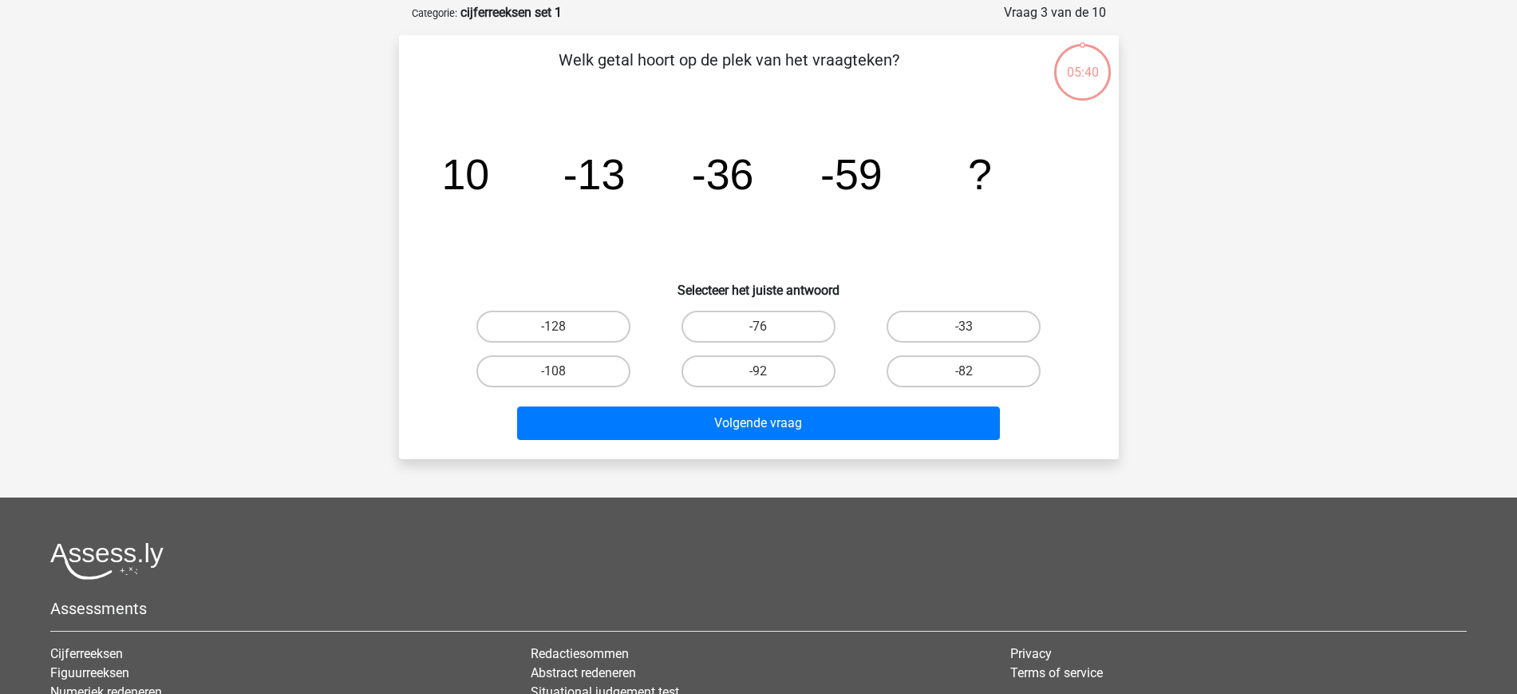
scroll to position [80, 0]
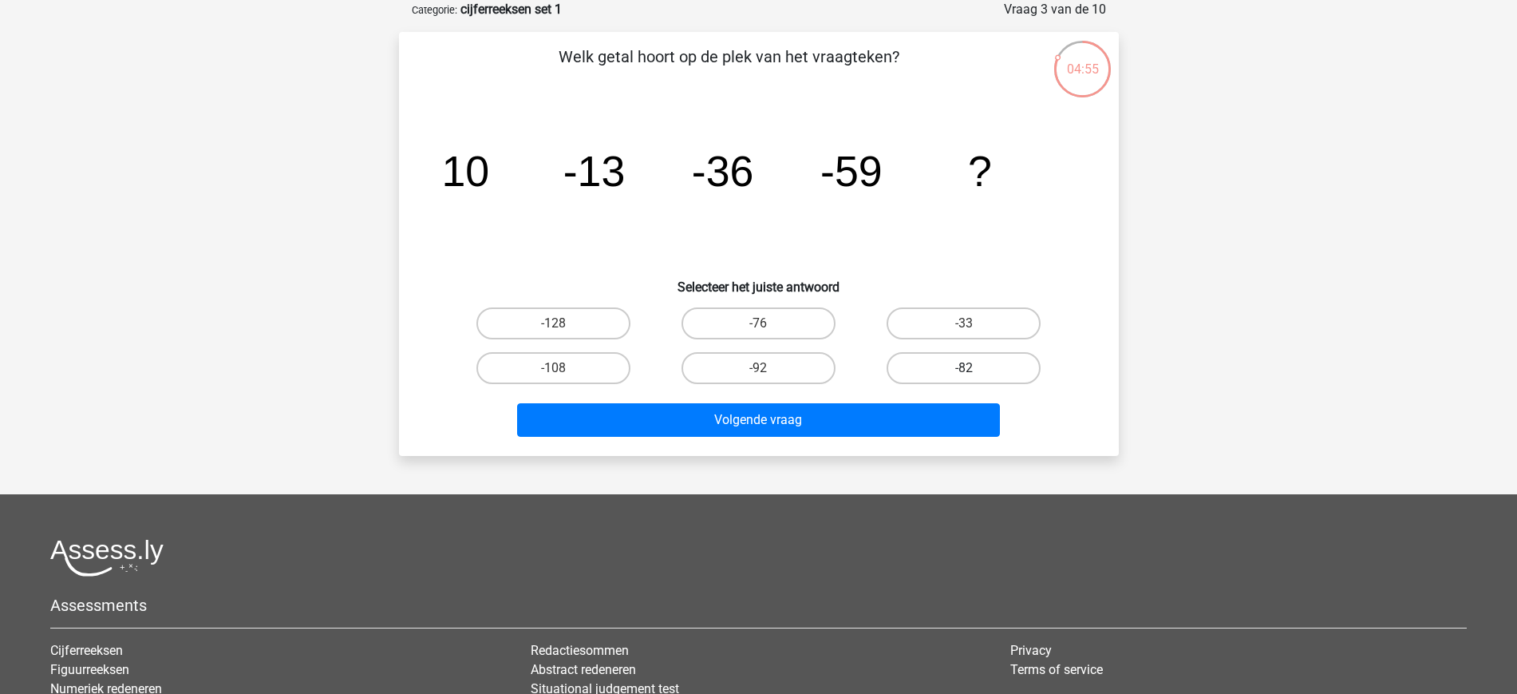
click at [997, 370] on label "-82" at bounding box center [964, 368] width 154 height 32
click at [974, 370] on input "-82" at bounding box center [969, 373] width 10 height 10
radio input "true"
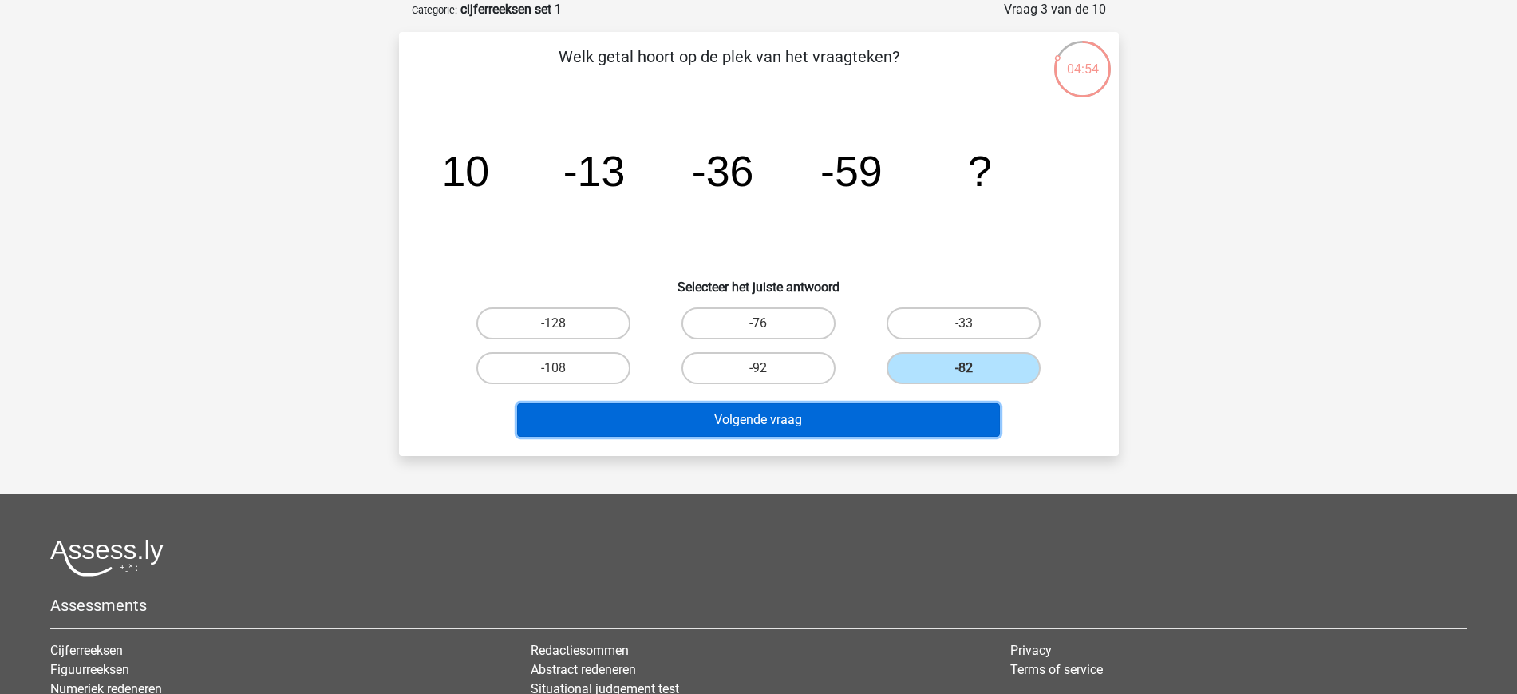
click at [883, 423] on button "Volgende vraag" at bounding box center [758, 420] width 483 height 34
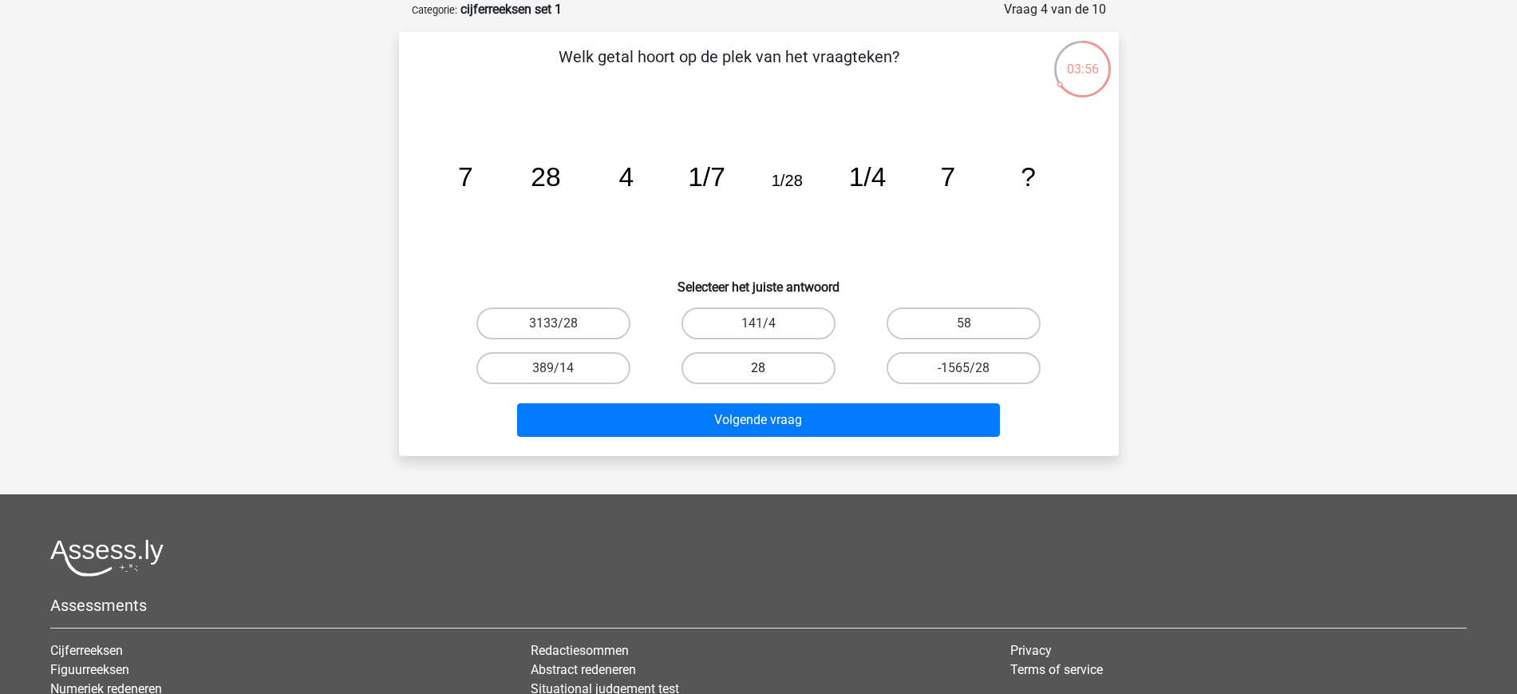
click at [749, 370] on label "28" at bounding box center [759, 368] width 154 height 32
click at [758, 370] on input "28" at bounding box center [763, 373] width 10 height 10
radio input "true"
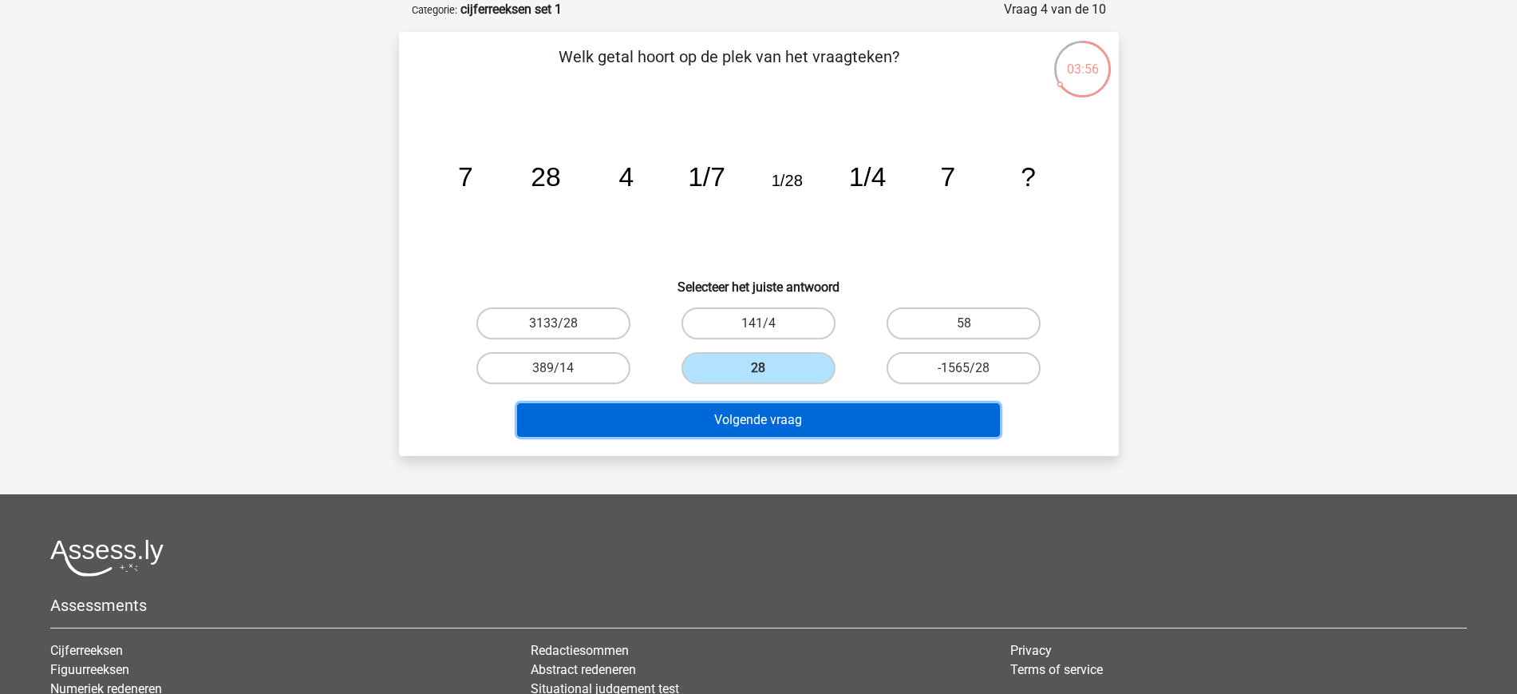
click at [781, 417] on button "Volgende vraag" at bounding box center [758, 420] width 483 height 34
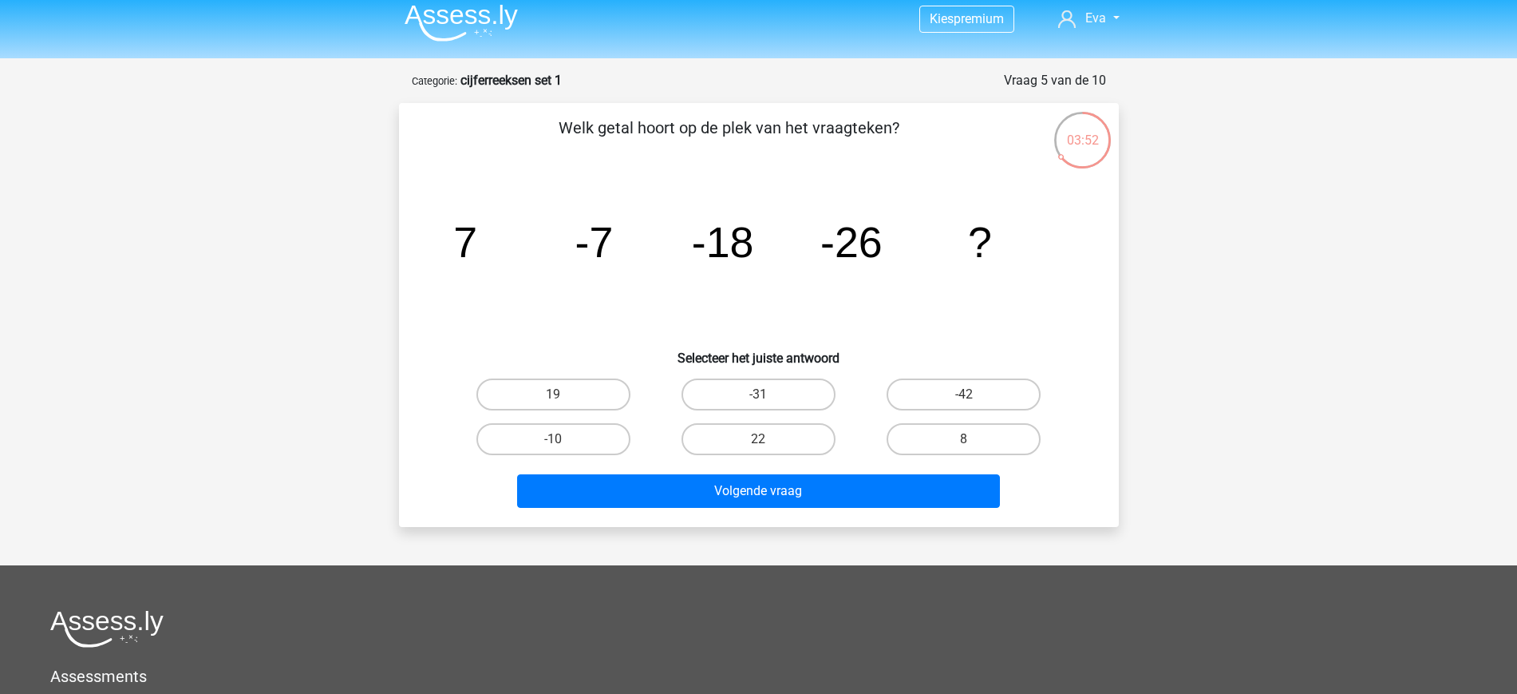
scroll to position [8, 0]
click at [781, 394] on label "-31" at bounding box center [759, 395] width 154 height 32
click at [769, 395] on input "-31" at bounding box center [763, 400] width 10 height 10
radio input "true"
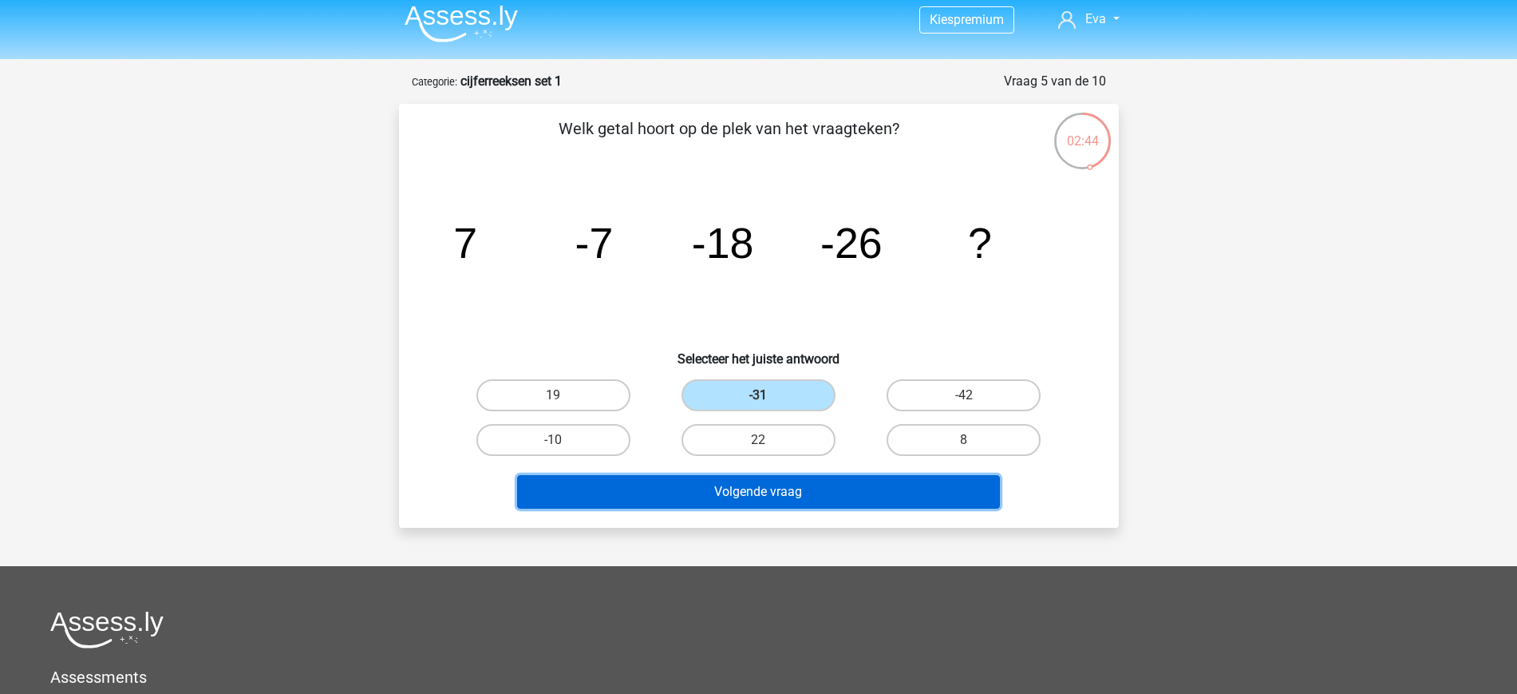
drag, startPoint x: 838, startPoint y: 497, endPoint x: 794, endPoint y: 291, distance: 210.5
click at [794, 291] on div "Welk getal hoort op de plek van het vraagteken? image/svg+xml 7 -7 -18 -26 ? Se…" at bounding box center [758, 316] width 707 height 398
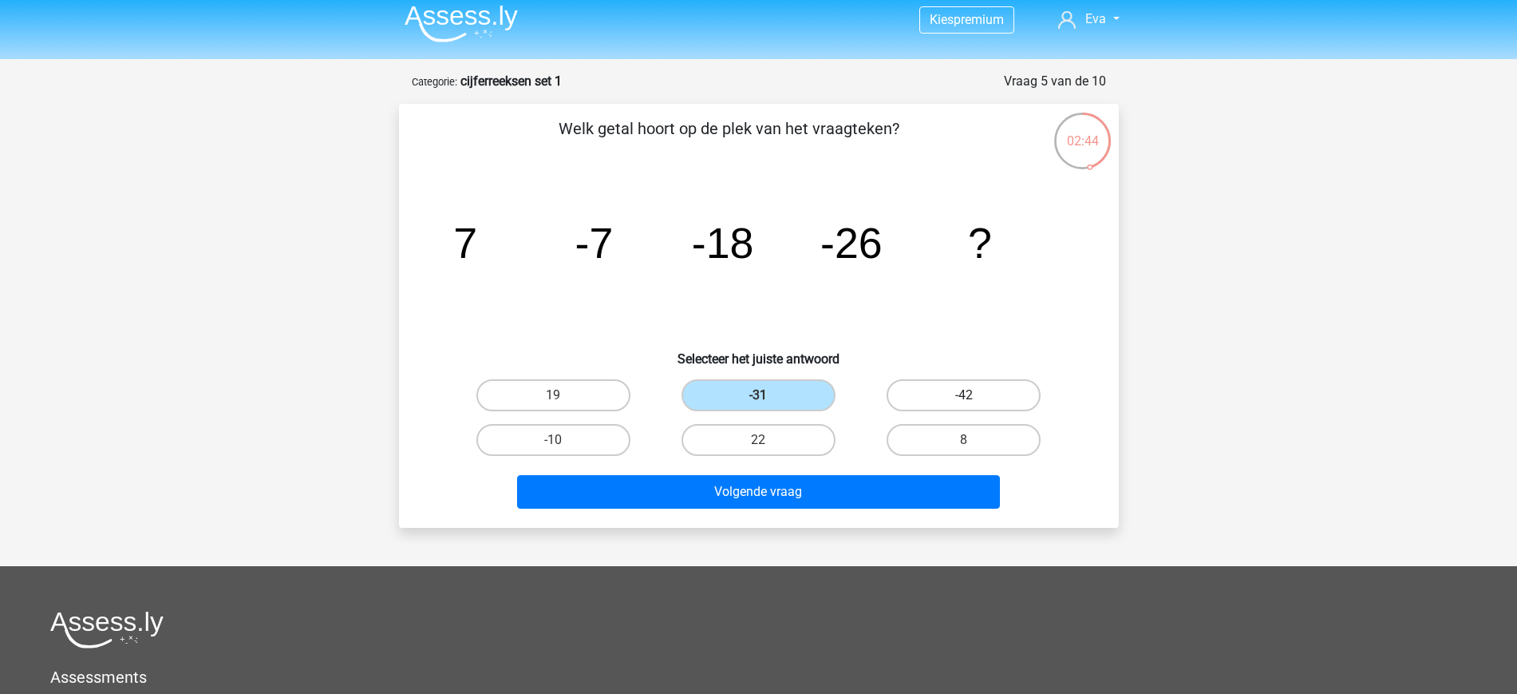
click at [973, 393] on label "-42" at bounding box center [964, 395] width 154 height 32
click at [973, 395] on input "-42" at bounding box center [969, 400] width 10 height 10
radio input "true"
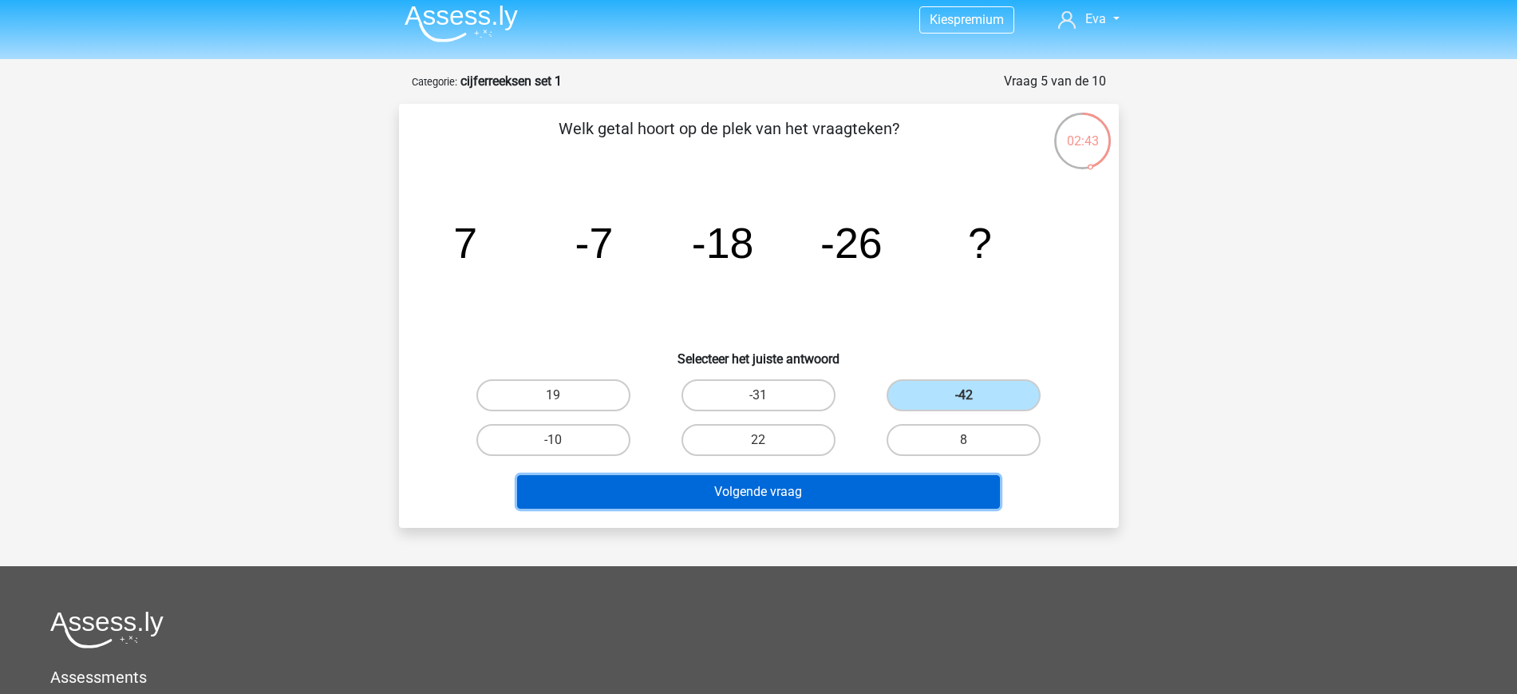
click at [832, 489] on button "Volgende vraag" at bounding box center [758, 492] width 483 height 34
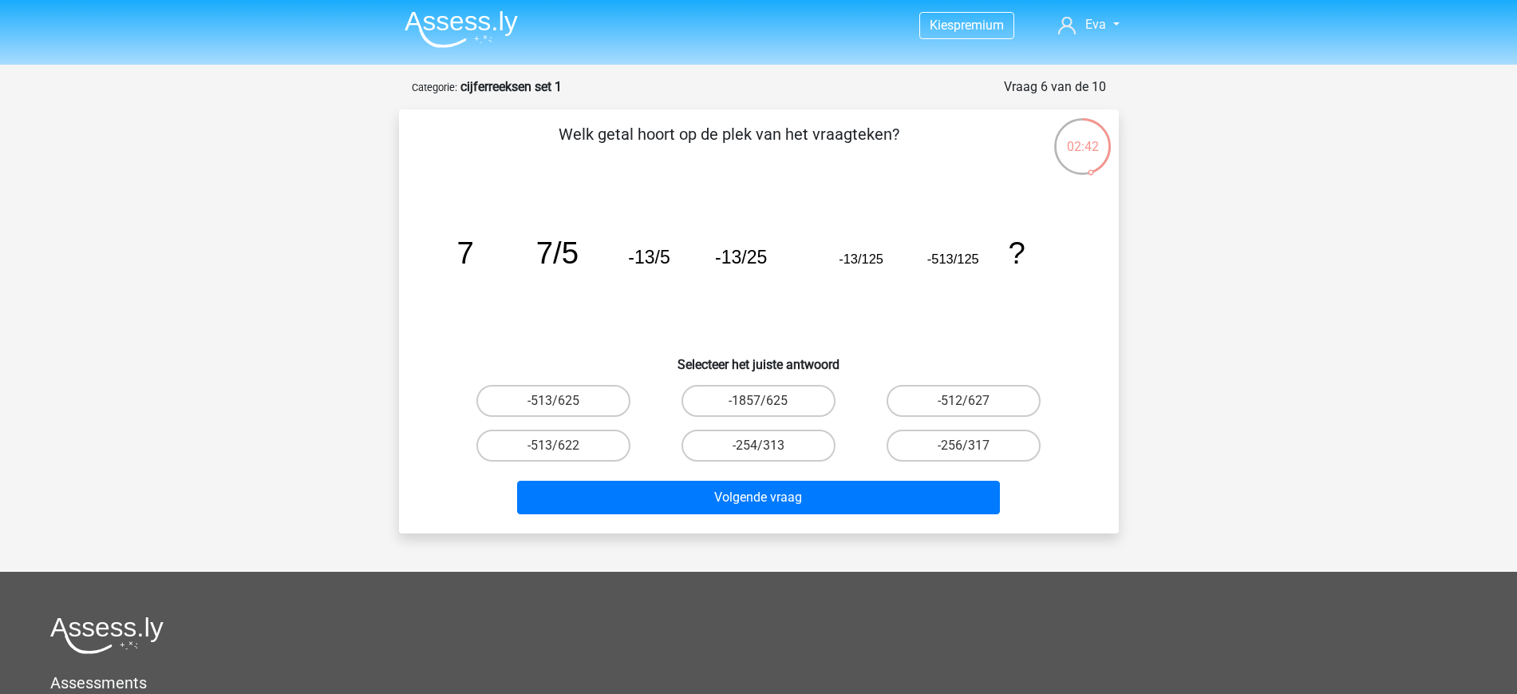
scroll to position [1, 0]
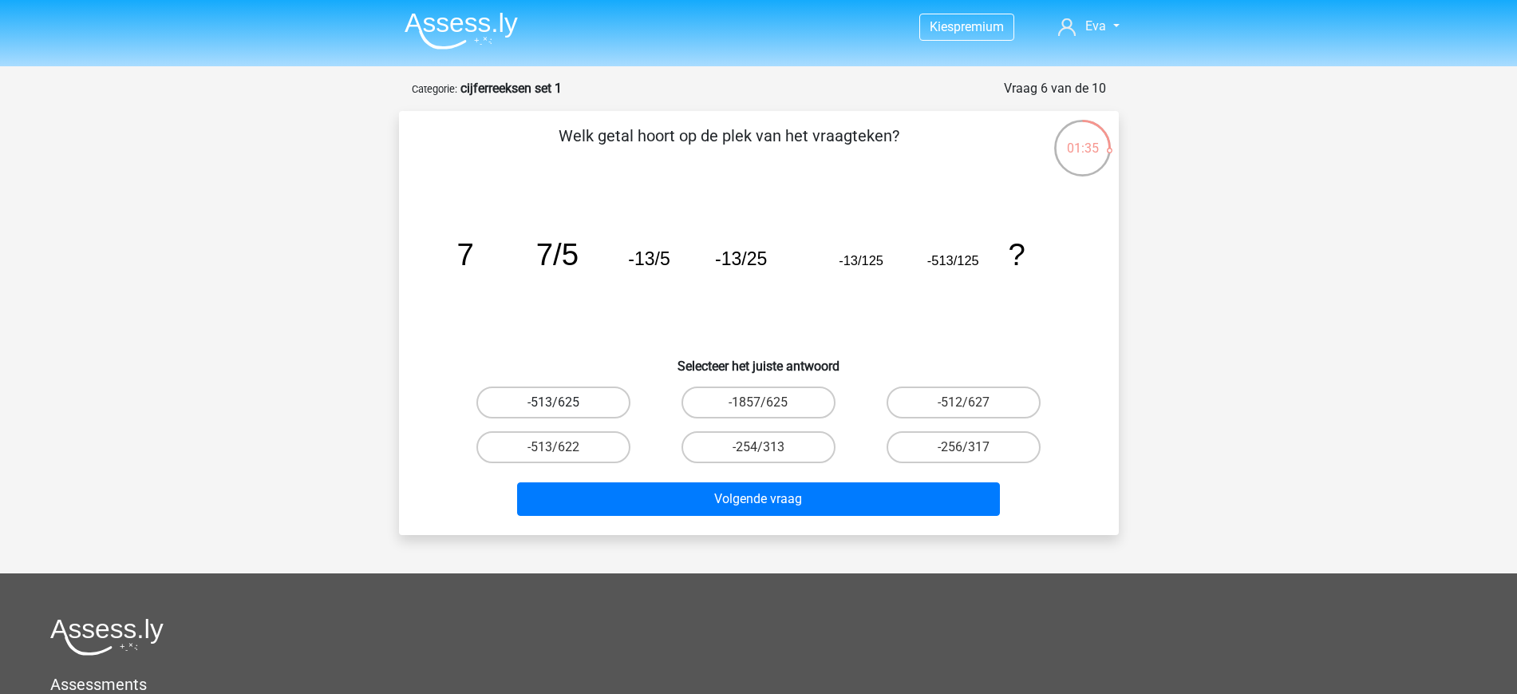
click at [590, 400] on label "-513/625" at bounding box center [553, 402] width 154 height 32
click at [563, 402] on input "-513/625" at bounding box center [558, 407] width 10 height 10
radio input "true"
click at [725, 464] on div "-254/313" at bounding box center [758, 447] width 205 height 45
click at [725, 479] on div "Volgende vraag" at bounding box center [759, 495] width 669 height 53
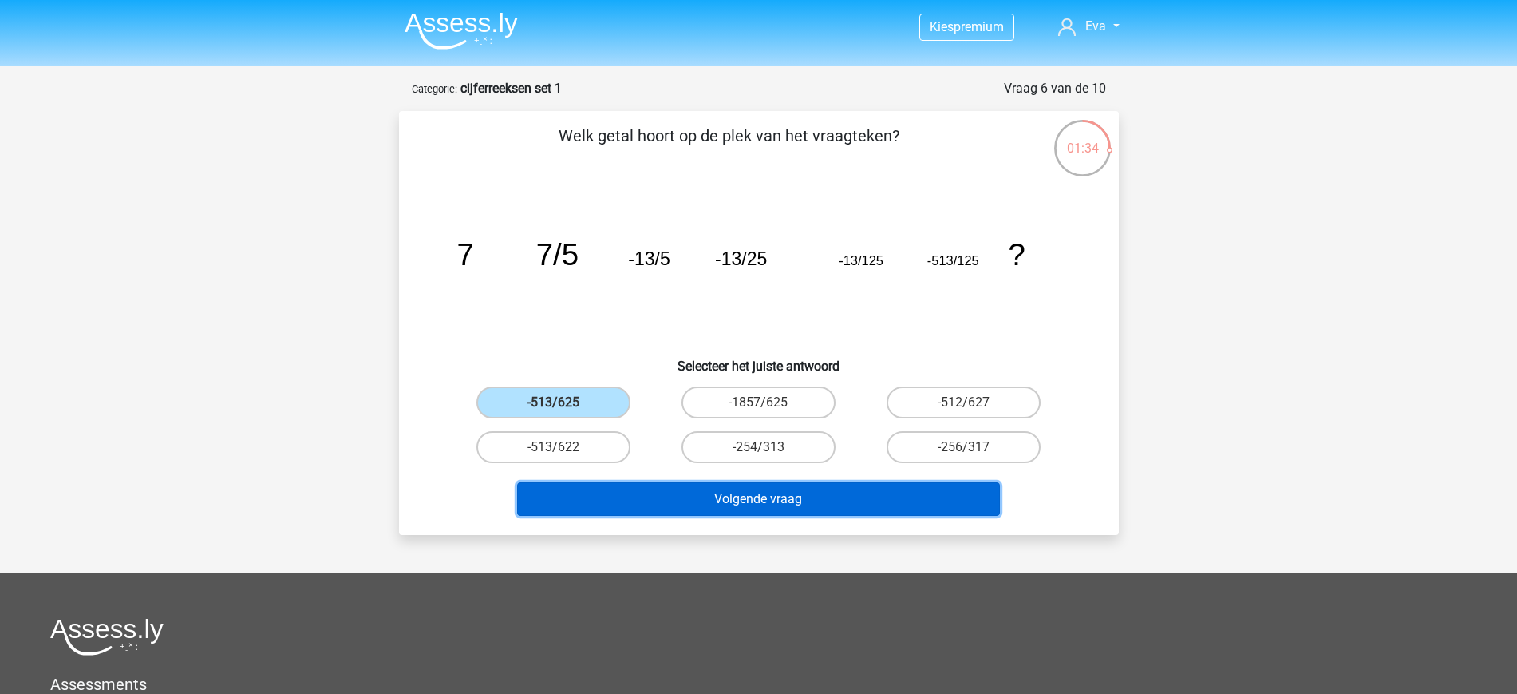
click at [737, 500] on button "Volgende vraag" at bounding box center [758, 499] width 483 height 34
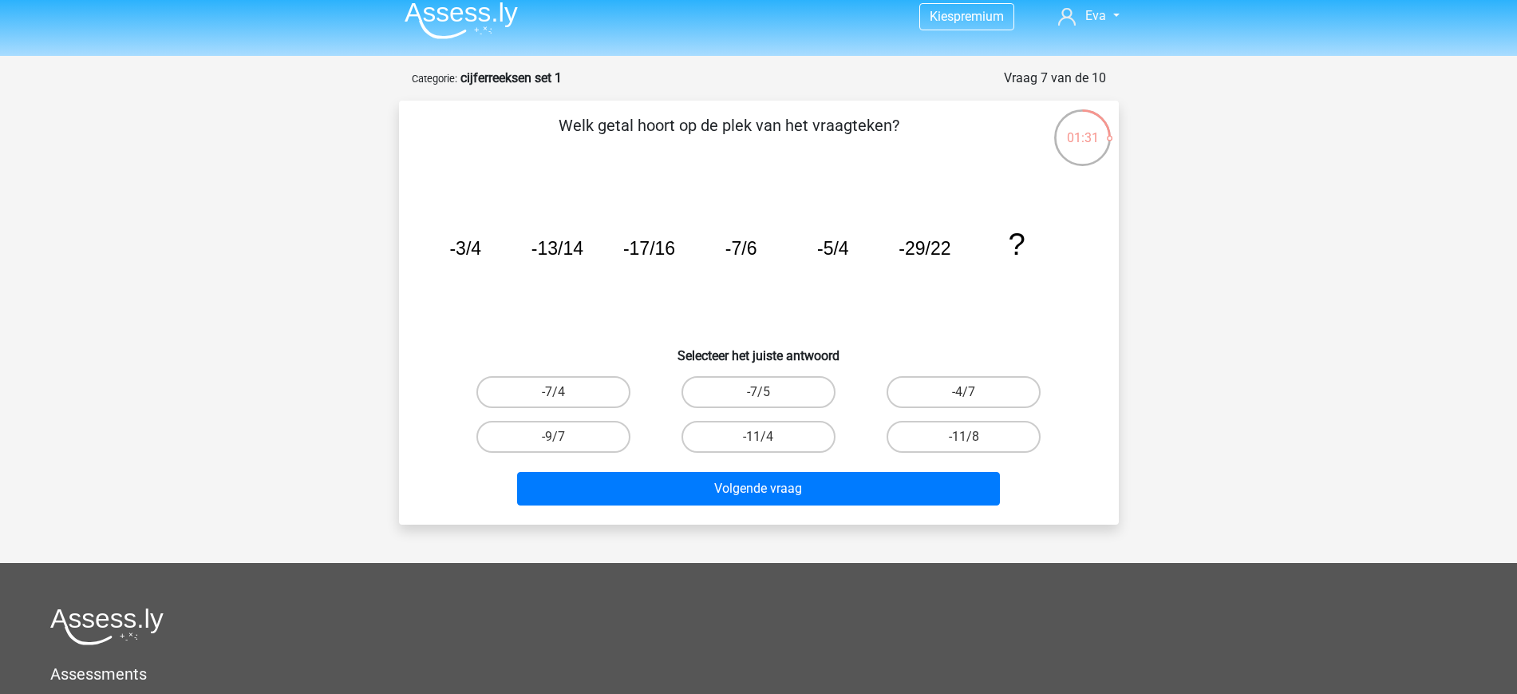
scroll to position [0, 0]
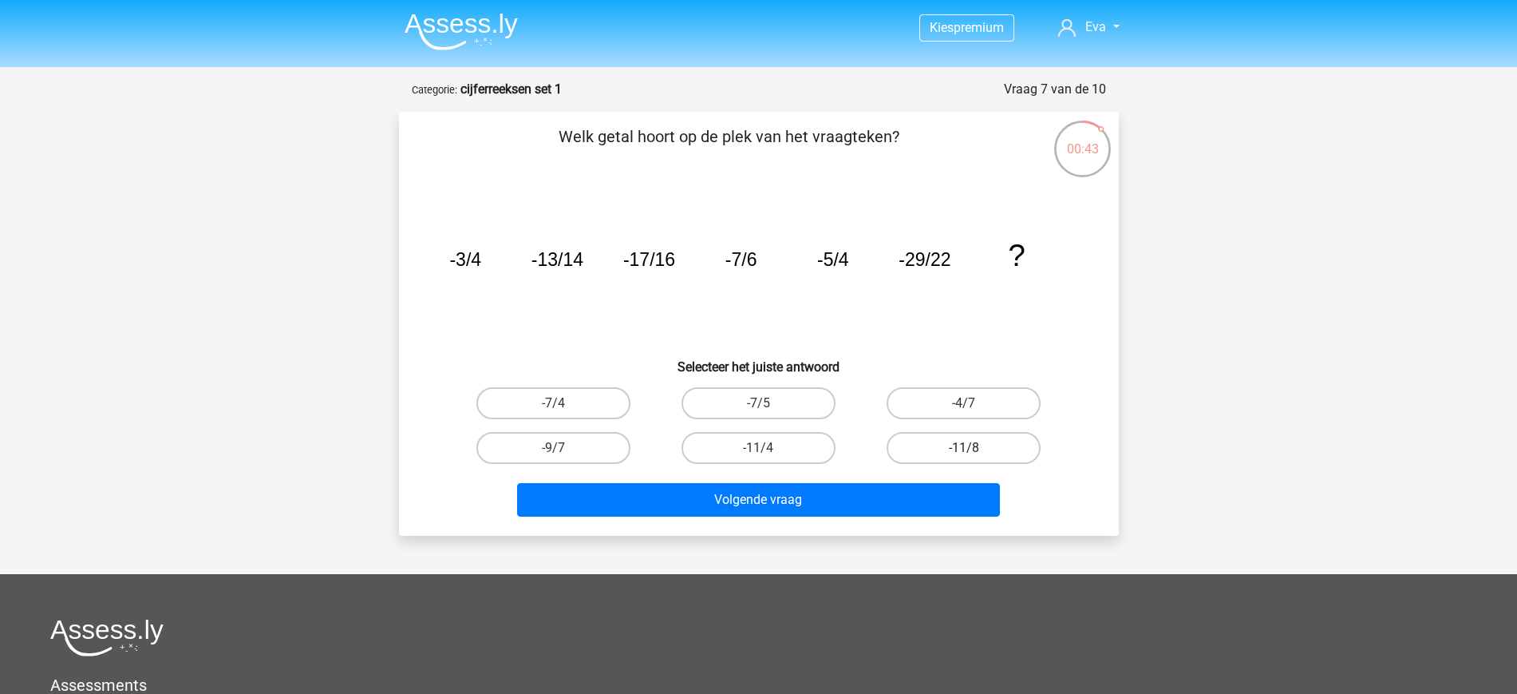
click at [958, 445] on label "-11/8" at bounding box center [964, 448] width 154 height 32
click at [964, 448] on input "-11/8" at bounding box center [969, 453] width 10 height 10
radio input "true"
click at [811, 449] on label "-11/4" at bounding box center [759, 448] width 154 height 32
click at [769, 449] on input "-11/4" at bounding box center [763, 453] width 10 height 10
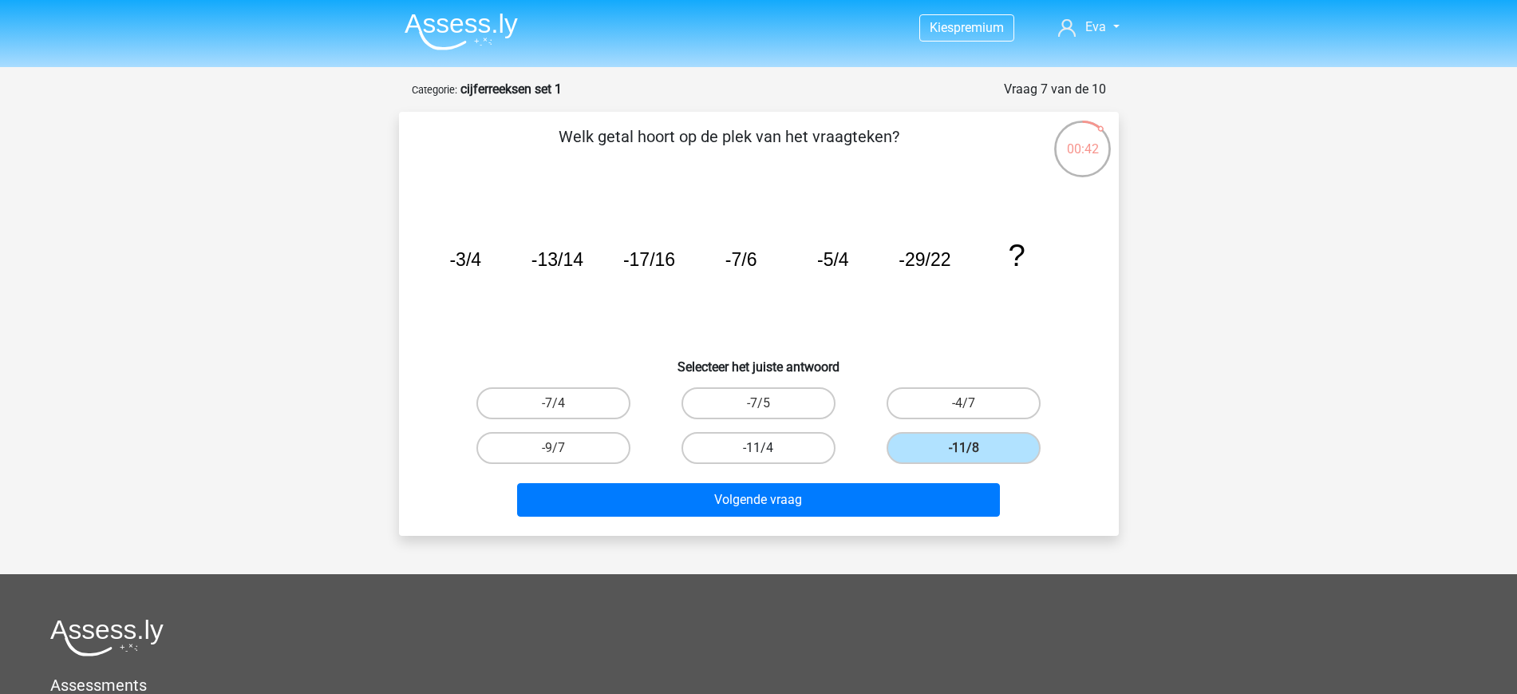
radio input "true"
click at [981, 450] on label "-11/8" at bounding box center [964, 448] width 154 height 32
click at [974, 450] on input "-11/8" at bounding box center [969, 453] width 10 height 10
radio input "true"
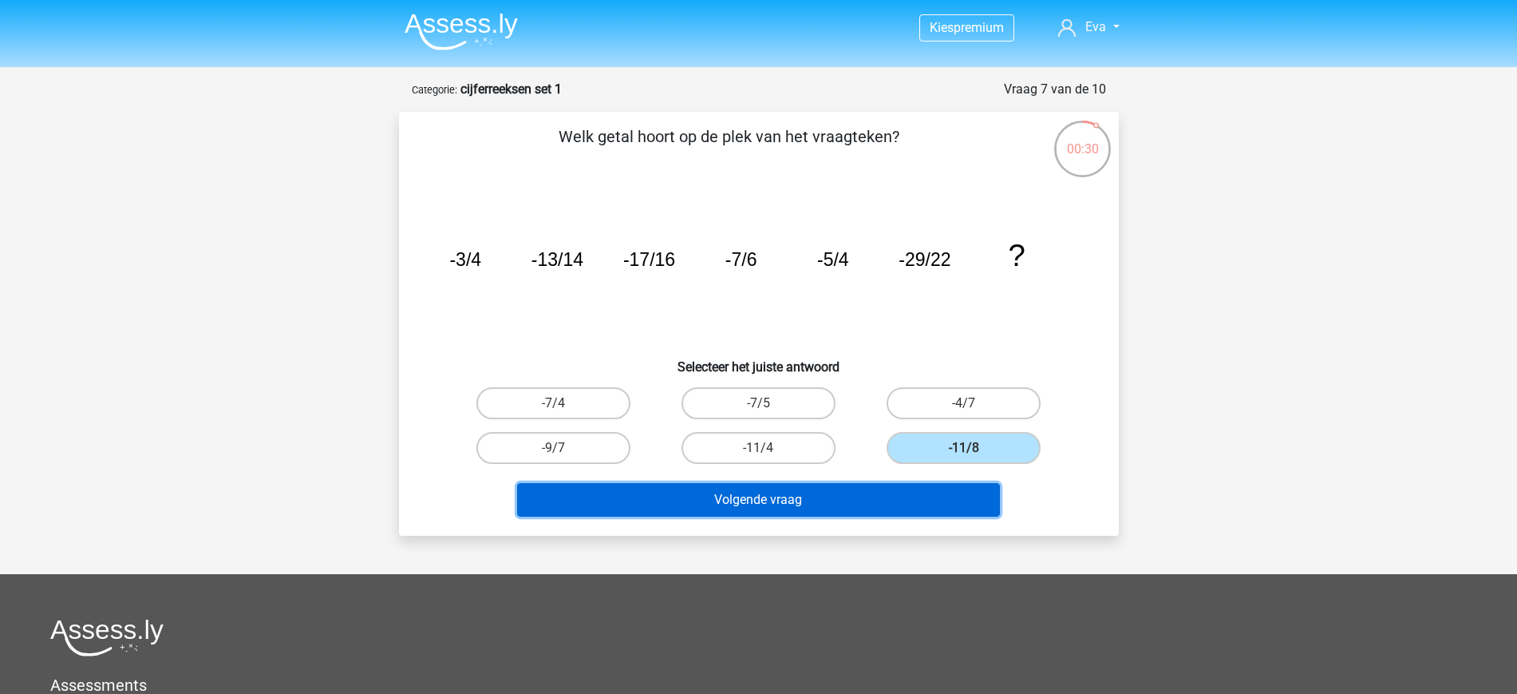
click at [878, 499] on button "Volgende vraag" at bounding box center [758, 500] width 483 height 34
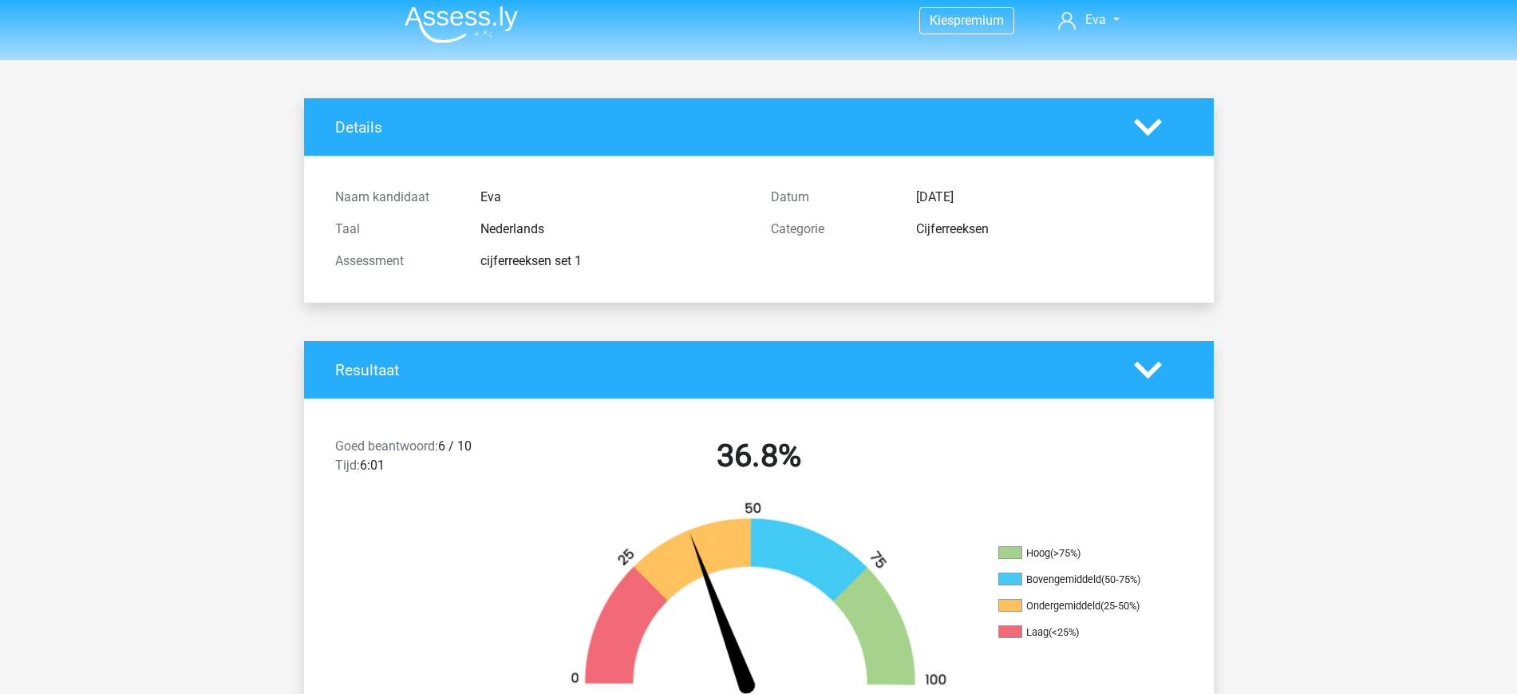
scroll to position [2, 0]
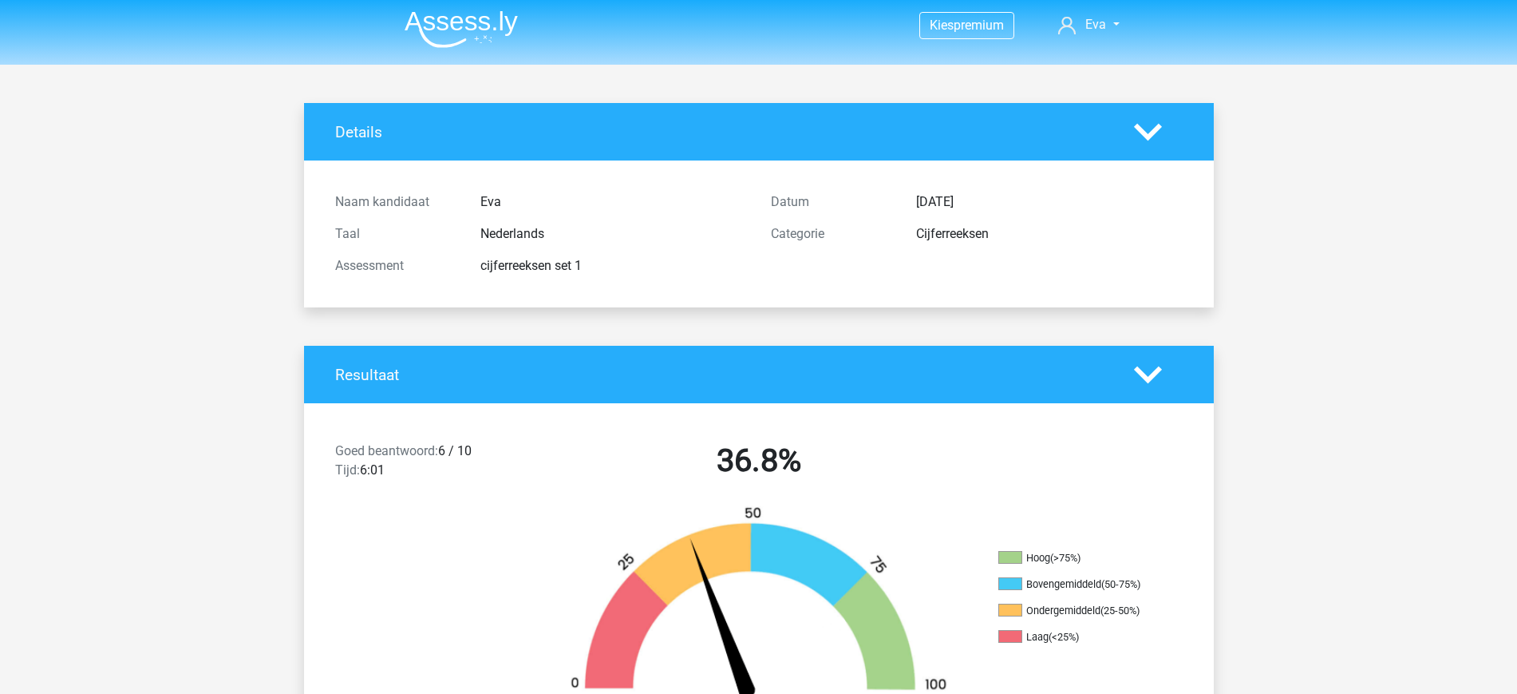
click at [470, 7] on li at bounding box center [455, 26] width 126 height 44
click at [473, 16] on img at bounding box center [461, 29] width 113 height 38
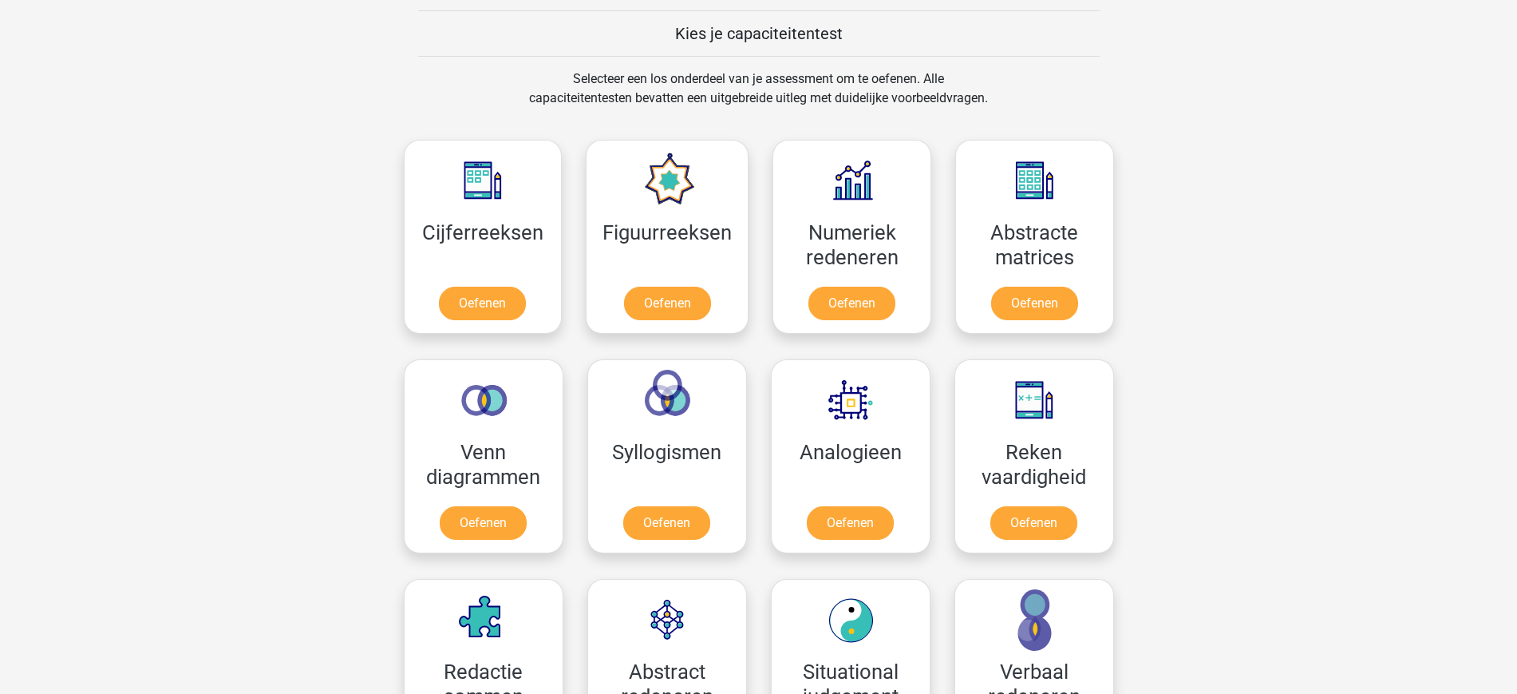
scroll to position [619, 0]
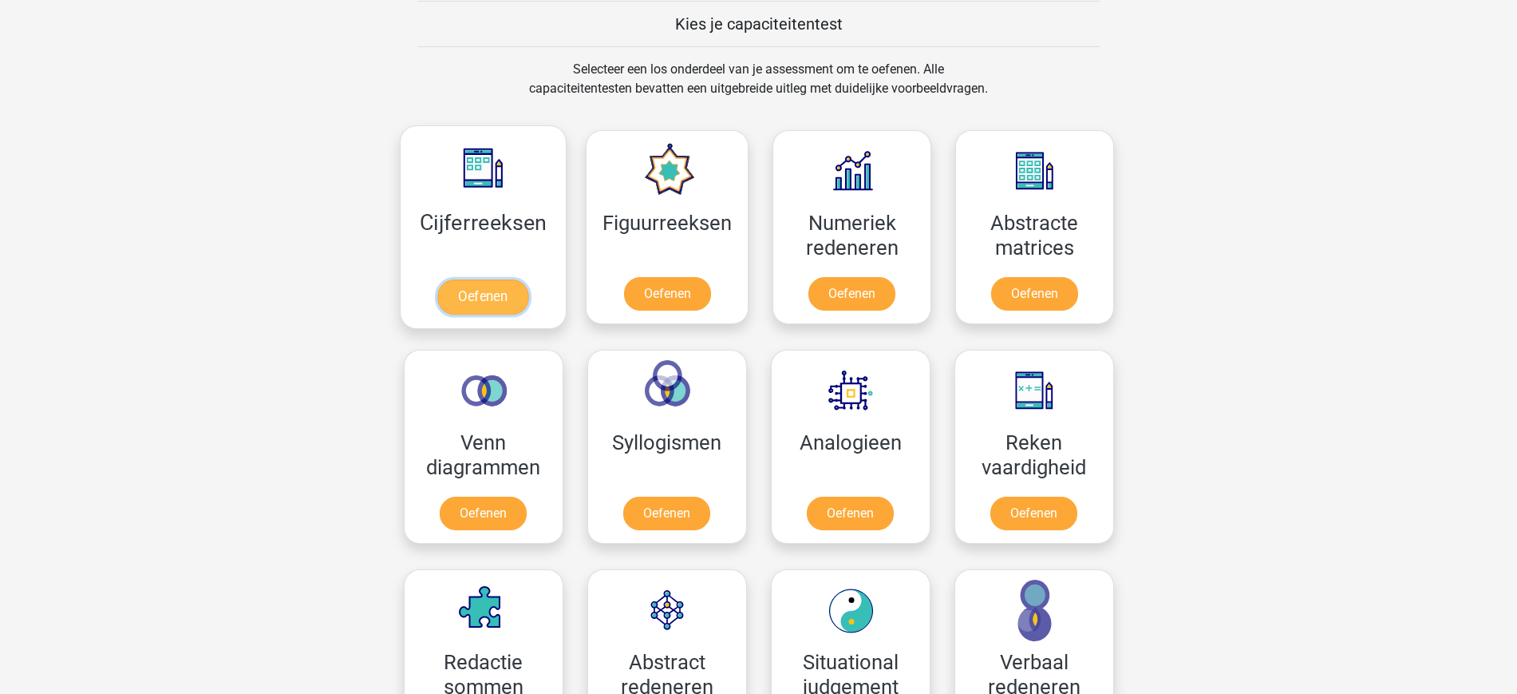
click at [512, 309] on link "Oefenen" at bounding box center [482, 296] width 91 height 35
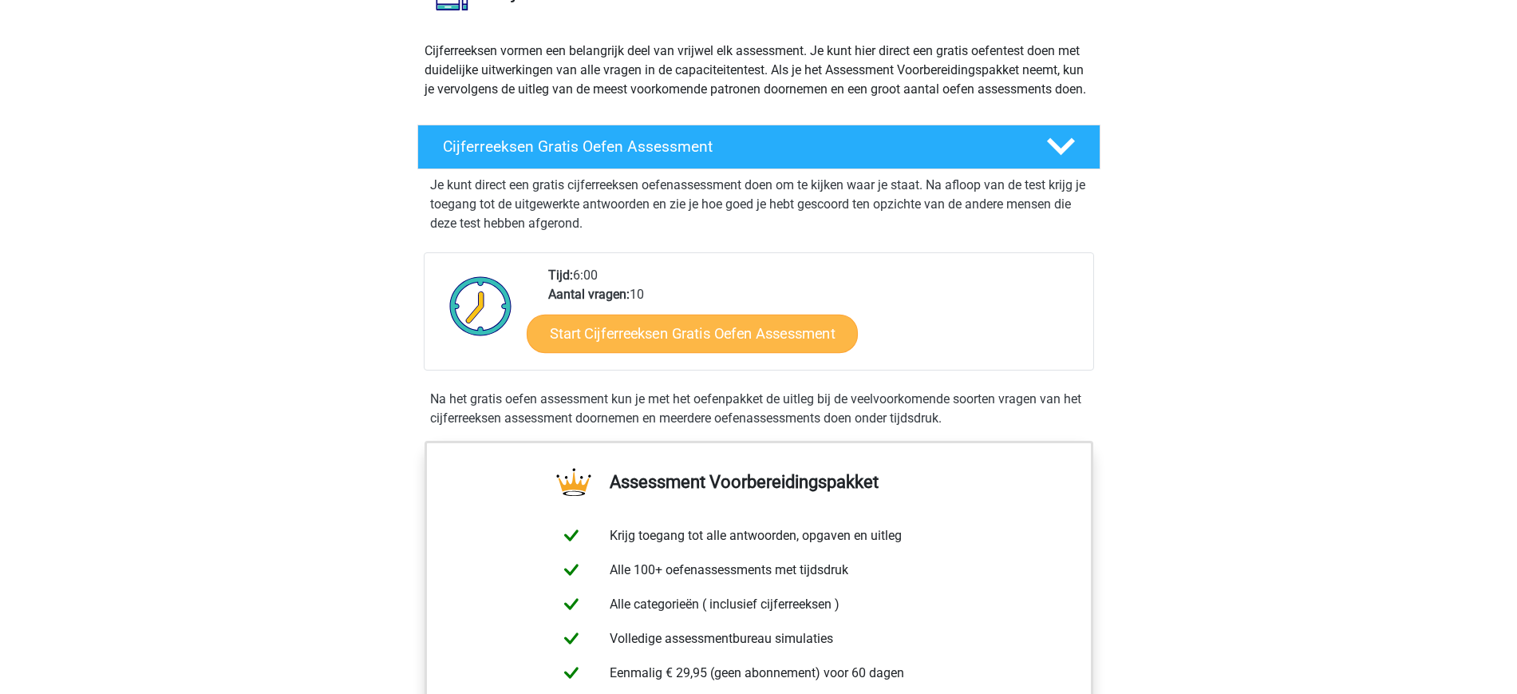
scroll to position [160, 0]
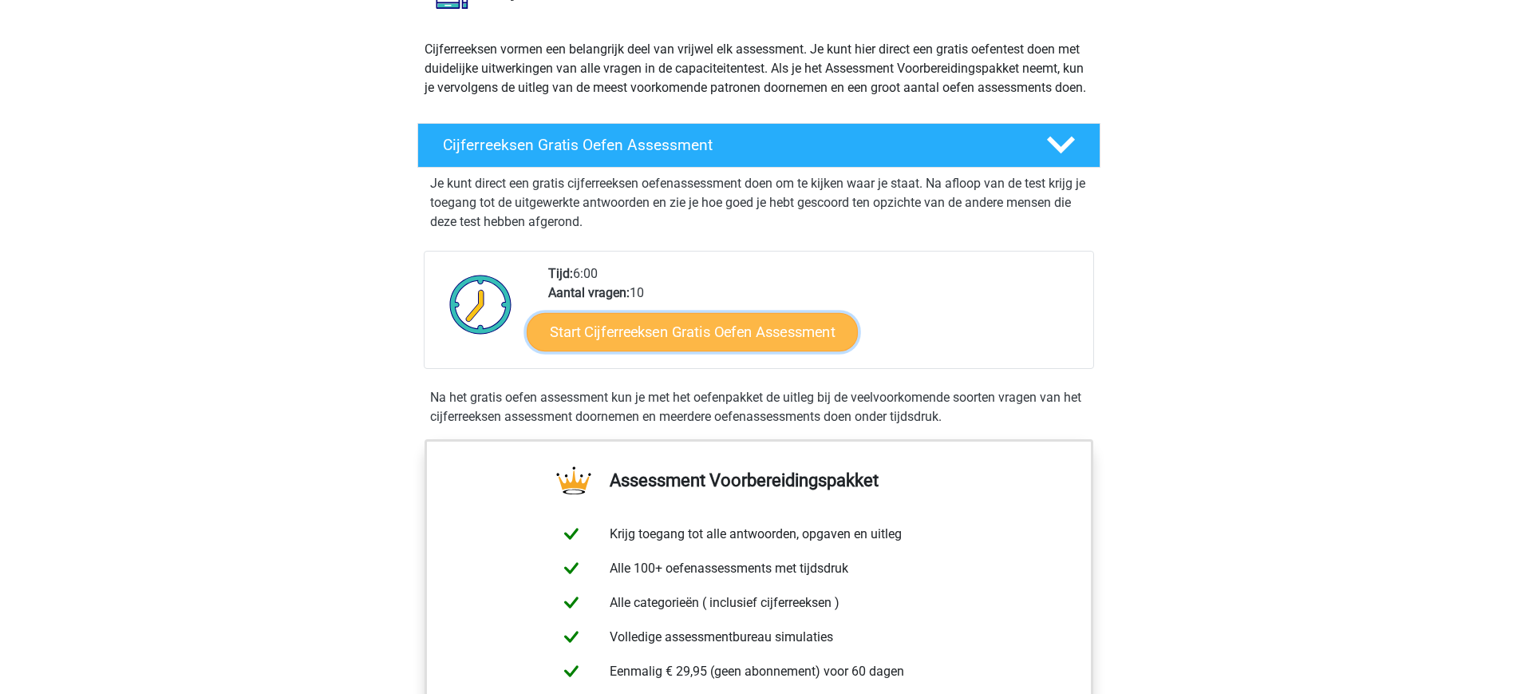
click at [754, 350] on link "Start Cijferreeksen Gratis Oefen Assessment" at bounding box center [692, 331] width 331 height 38
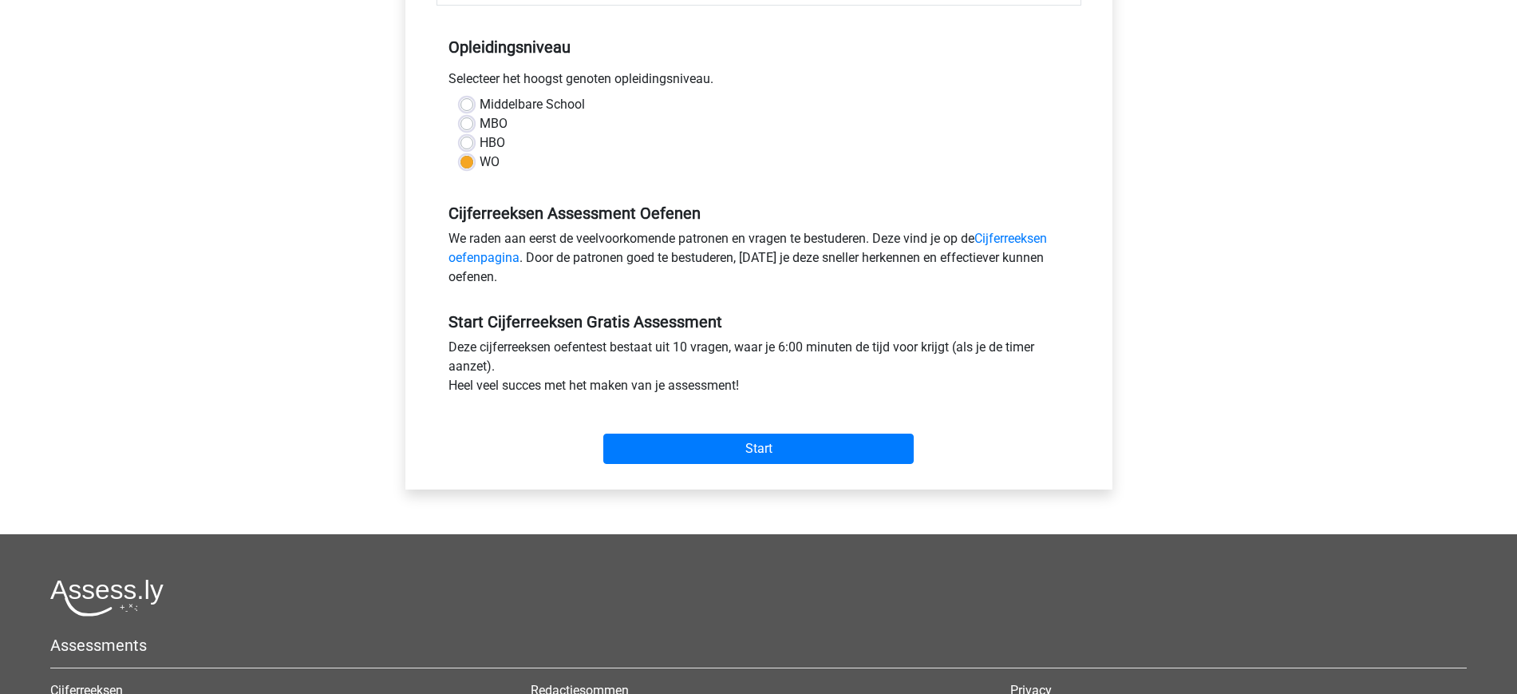
scroll to position [306, 0]
click at [769, 436] on input "Start" at bounding box center [758, 448] width 310 height 30
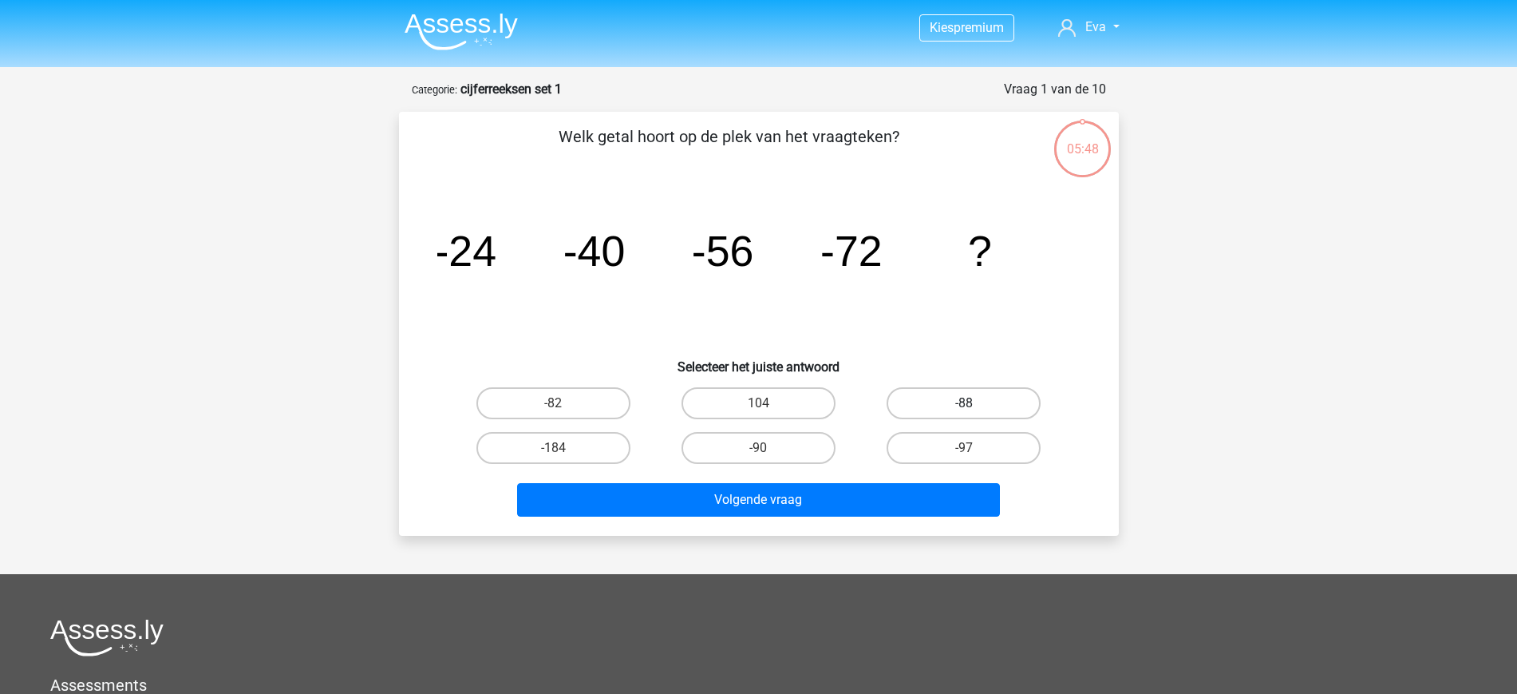
click at [990, 400] on label "-88" at bounding box center [964, 403] width 154 height 32
click at [974, 403] on input "-88" at bounding box center [969, 408] width 10 height 10
radio input "true"
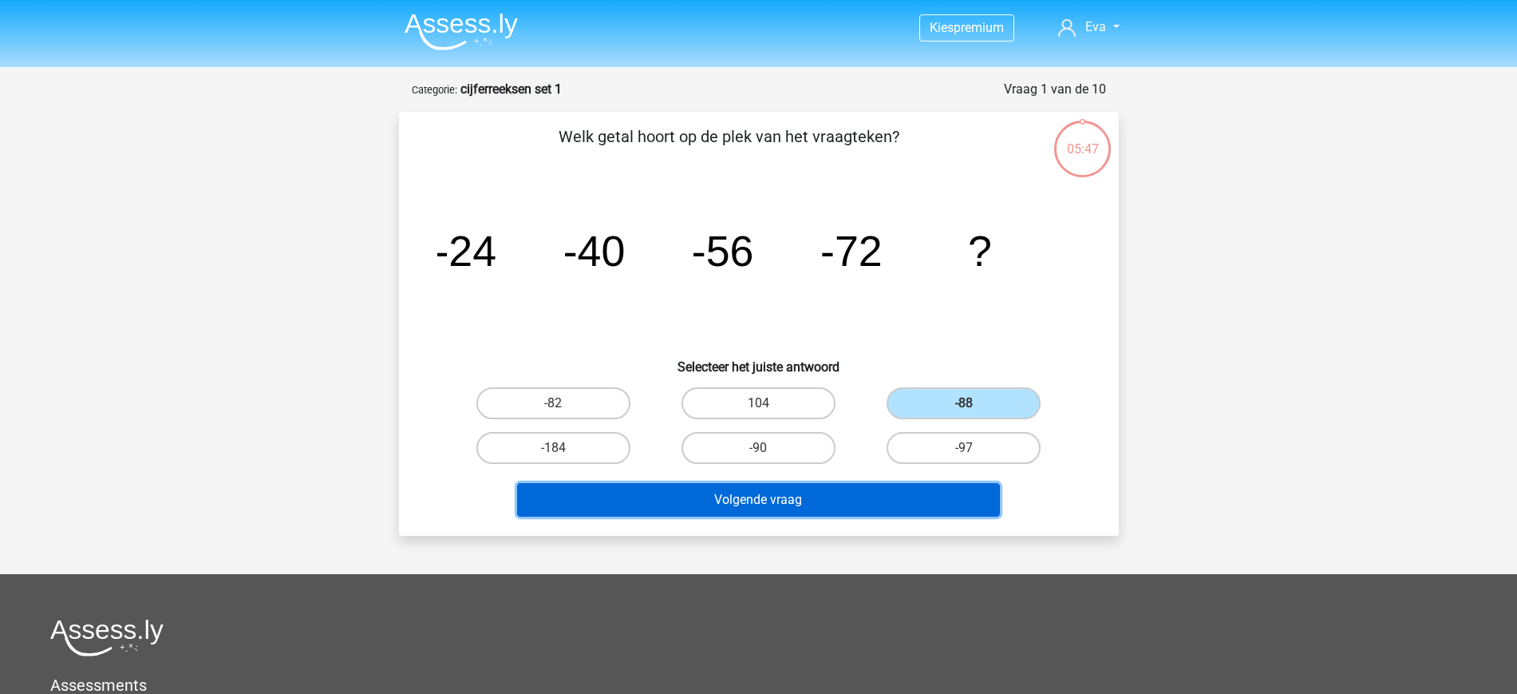
click at [824, 501] on button "Volgende vraag" at bounding box center [758, 500] width 483 height 34
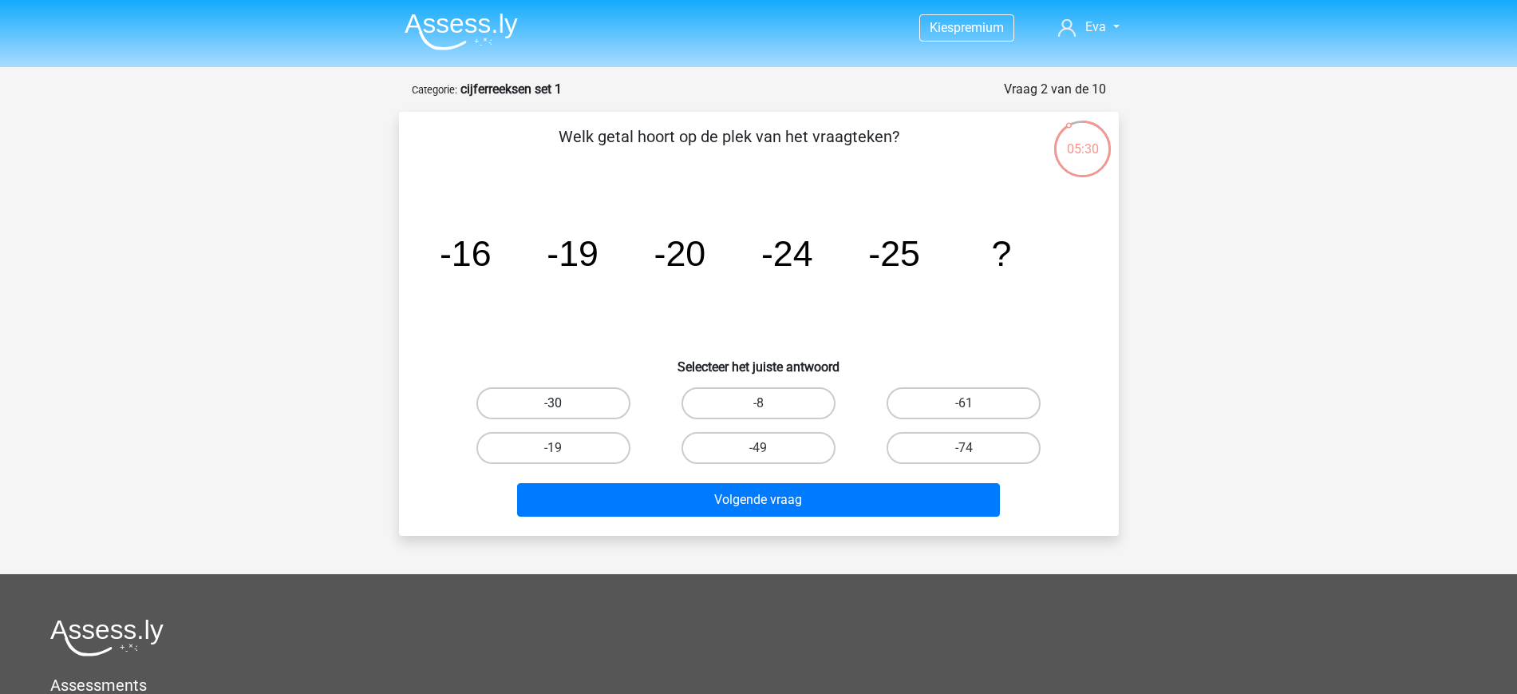
click at [548, 407] on label "-30" at bounding box center [553, 403] width 154 height 32
click at [553, 407] on input "-30" at bounding box center [558, 408] width 10 height 10
radio input "true"
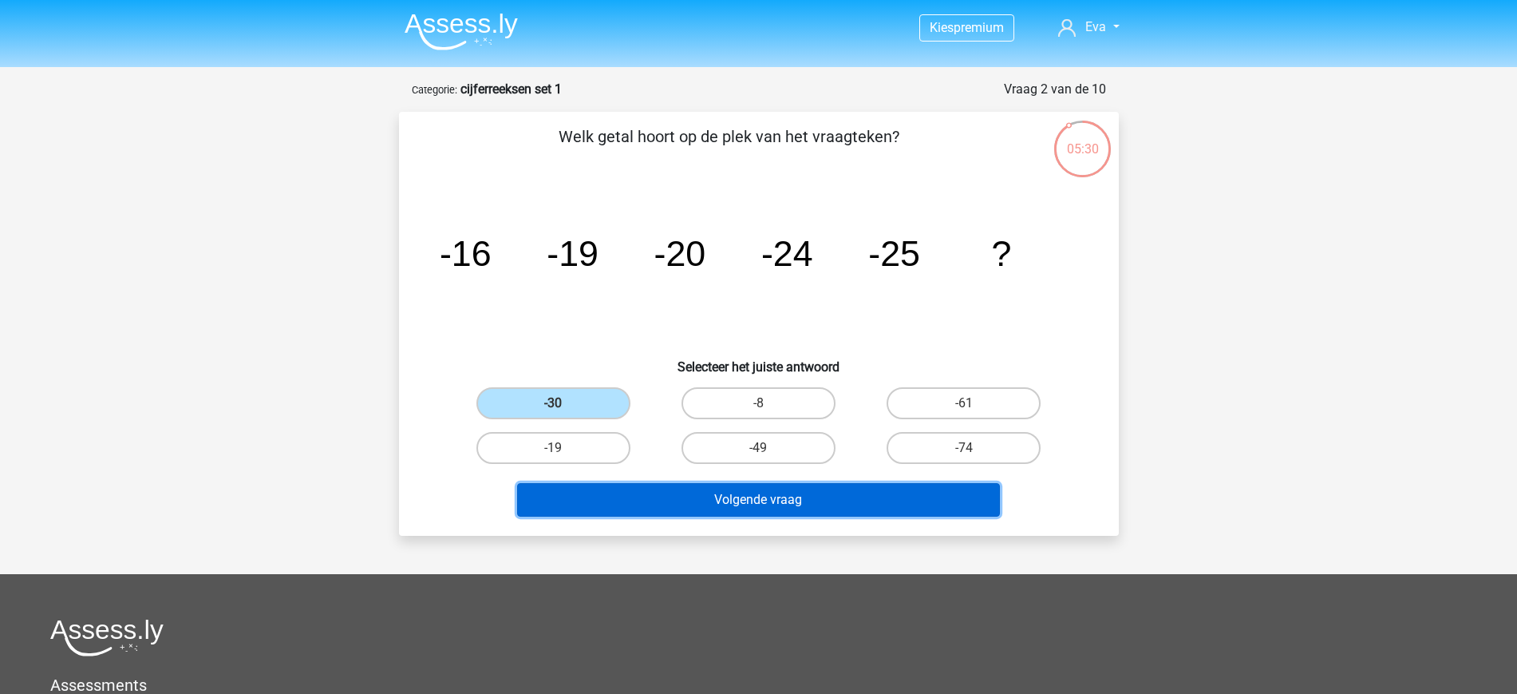
click at [702, 505] on button "Volgende vraag" at bounding box center [758, 500] width 483 height 34
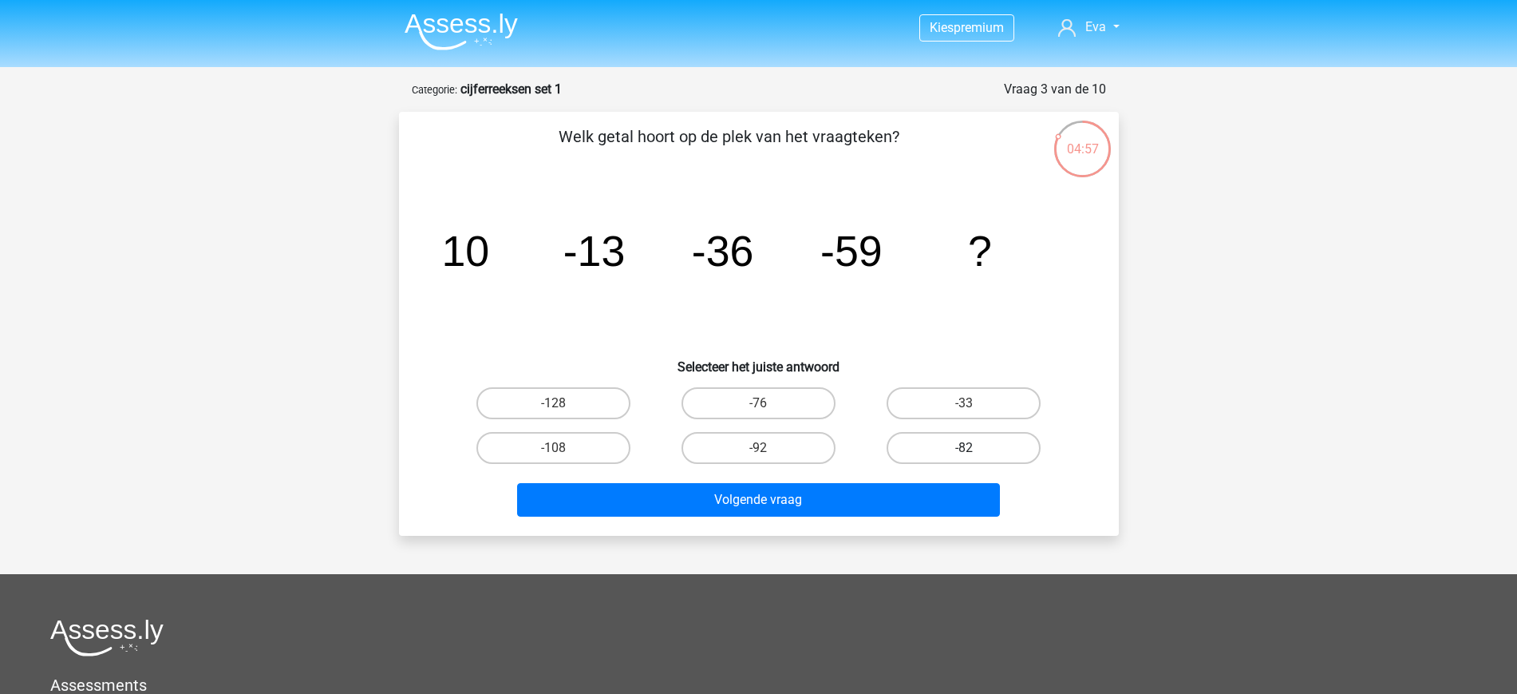
click at [984, 449] on label "-82" at bounding box center [964, 448] width 154 height 32
click at [974, 449] on input "-82" at bounding box center [969, 453] width 10 height 10
radio input "true"
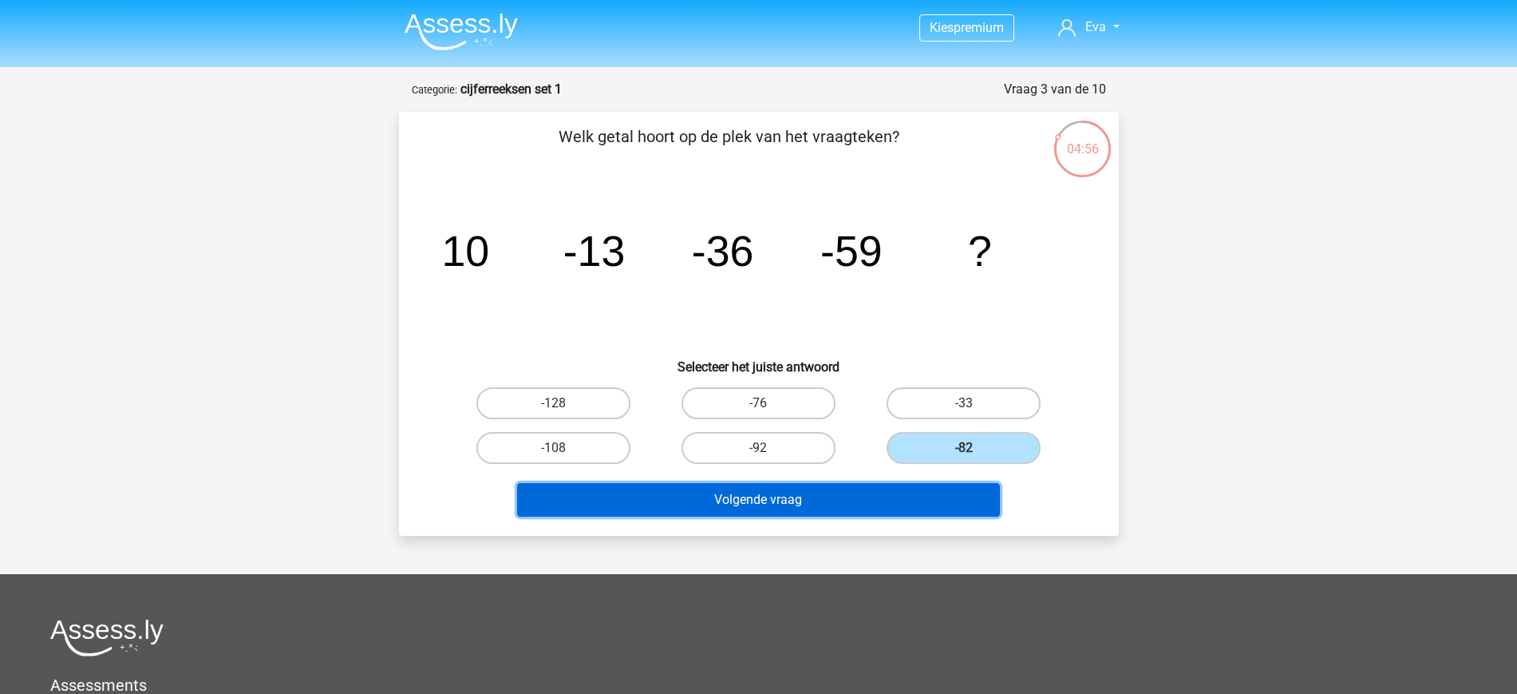
click at [866, 492] on button "Volgende vraag" at bounding box center [758, 500] width 483 height 34
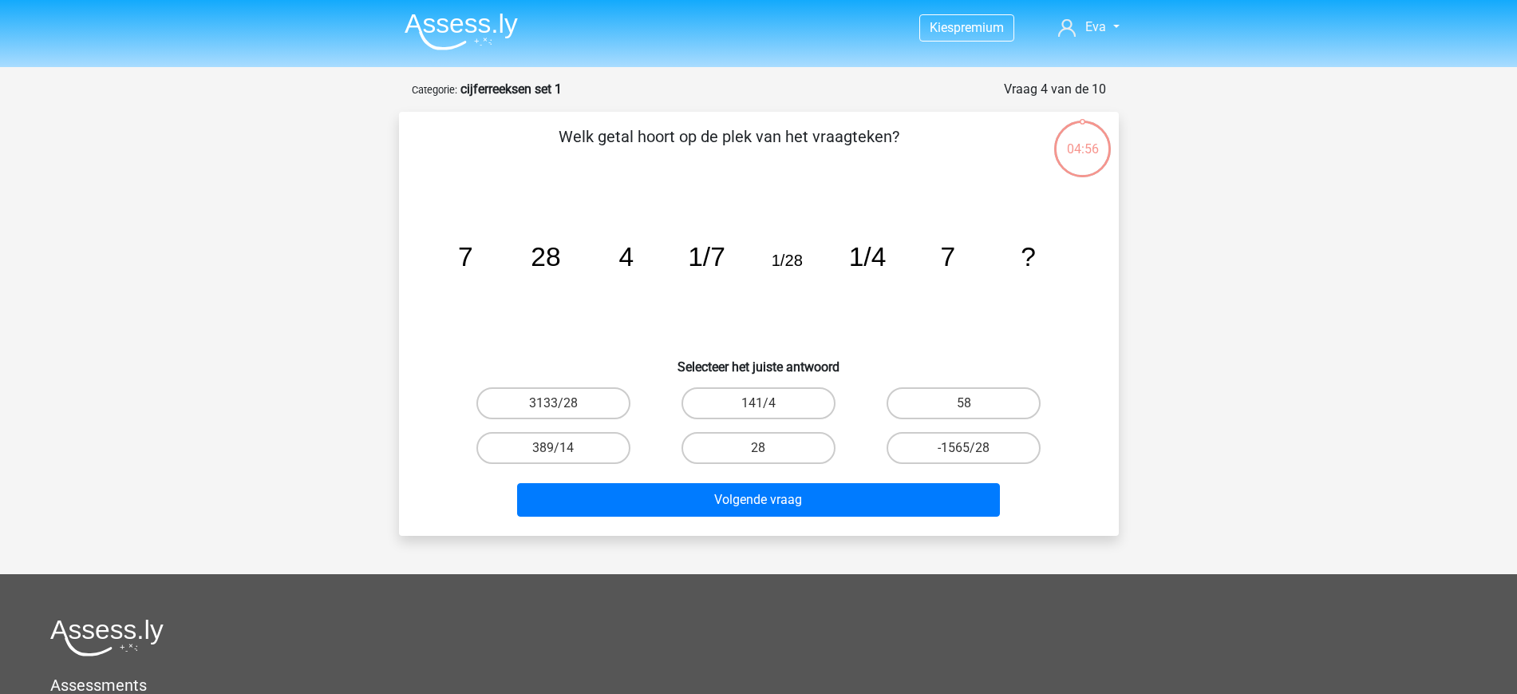
scroll to position [80, 0]
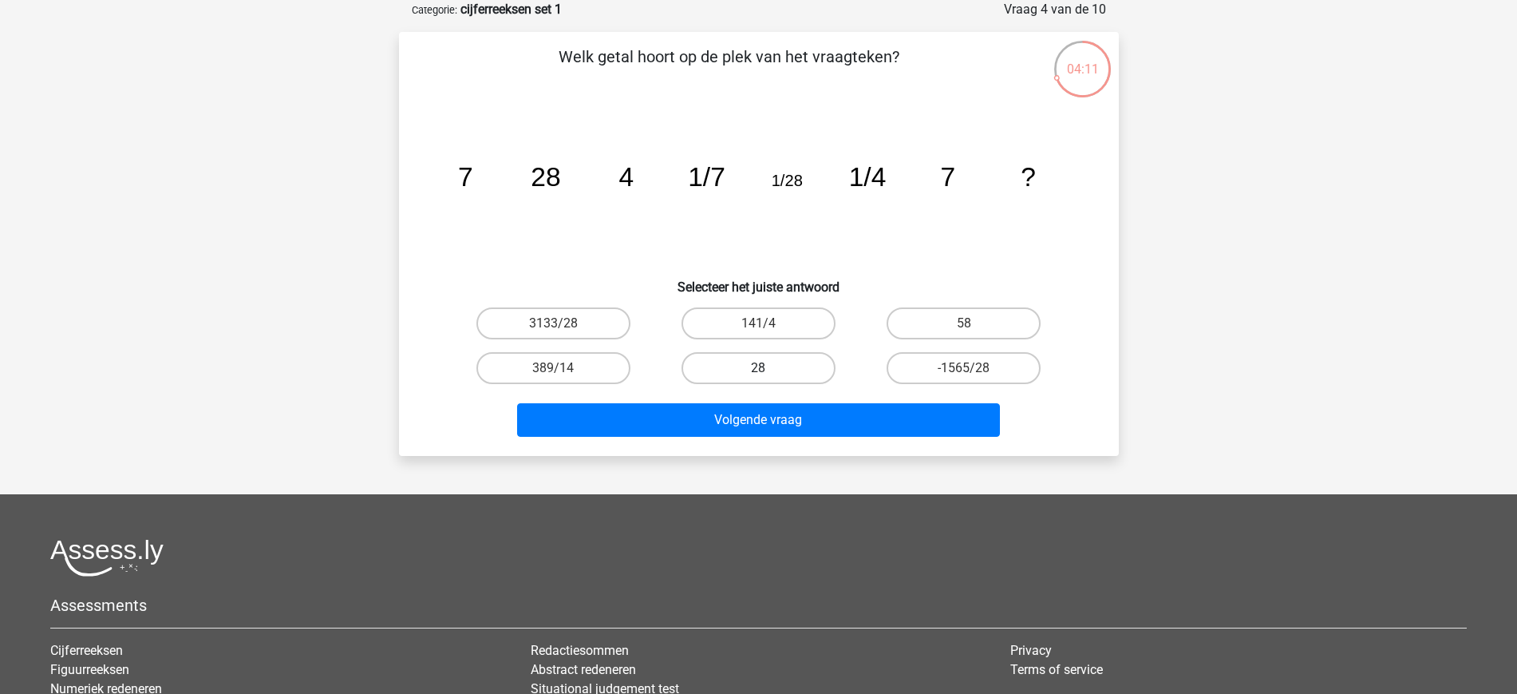
click at [743, 365] on label "28" at bounding box center [759, 368] width 154 height 32
click at [758, 368] on input "28" at bounding box center [763, 373] width 10 height 10
radio input "true"
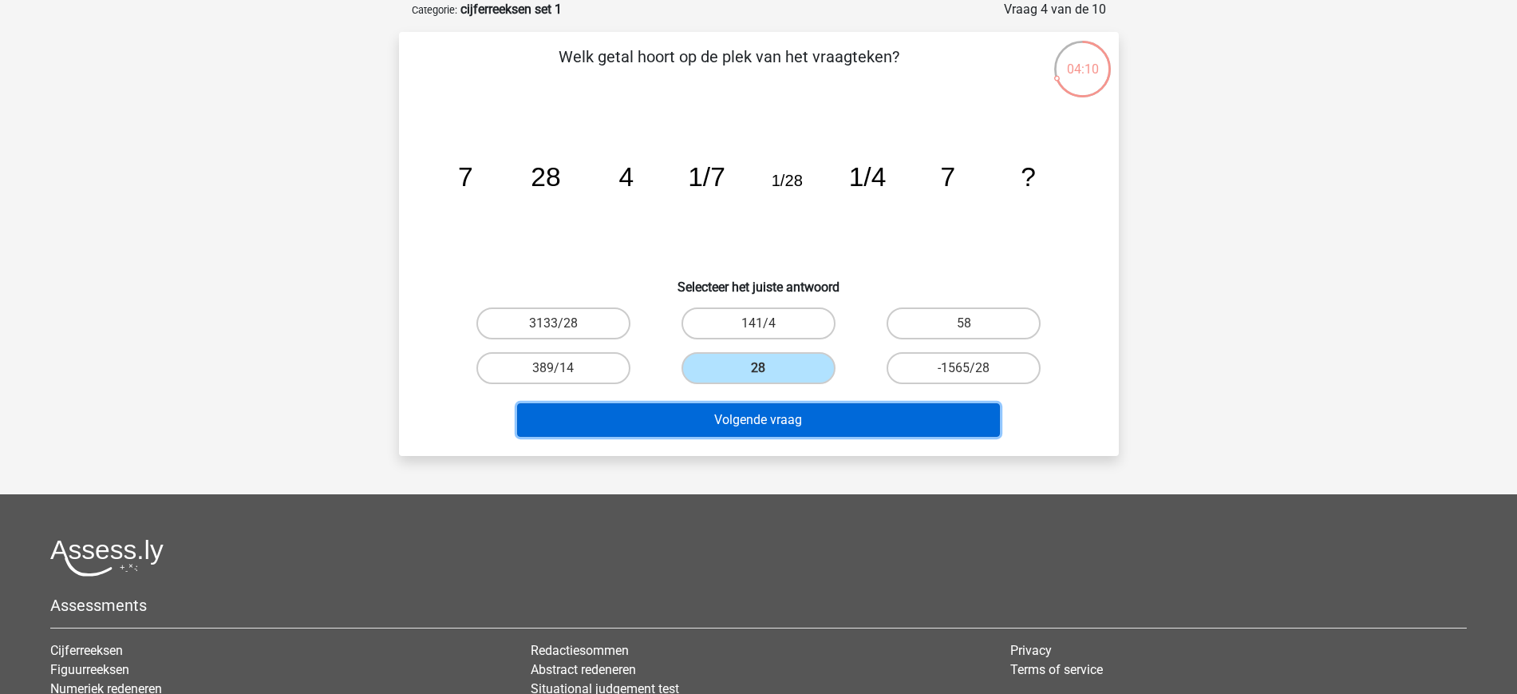
click at [764, 422] on button "Volgende vraag" at bounding box center [758, 420] width 483 height 34
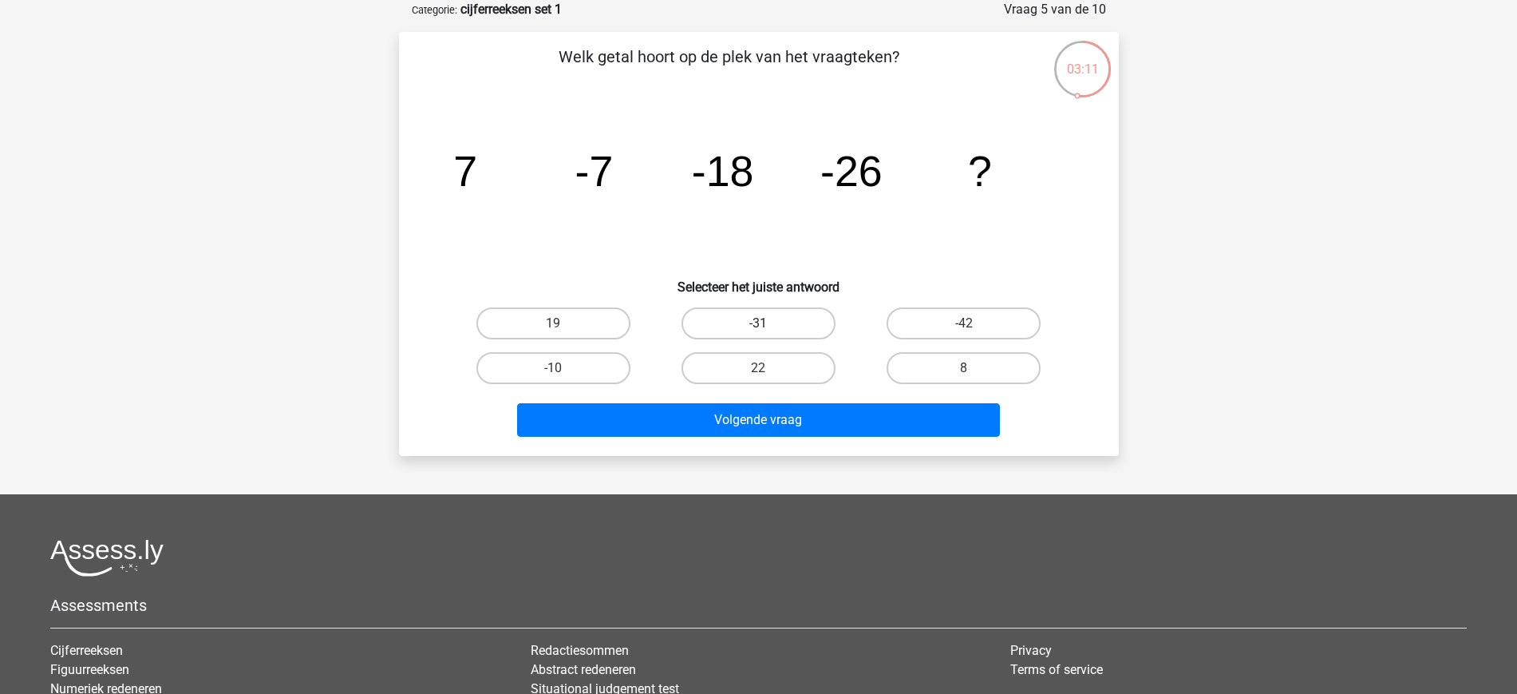
click at [711, 326] on label "-31" at bounding box center [759, 323] width 154 height 32
click at [758, 326] on input "-31" at bounding box center [763, 328] width 10 height 10
radio input "true"
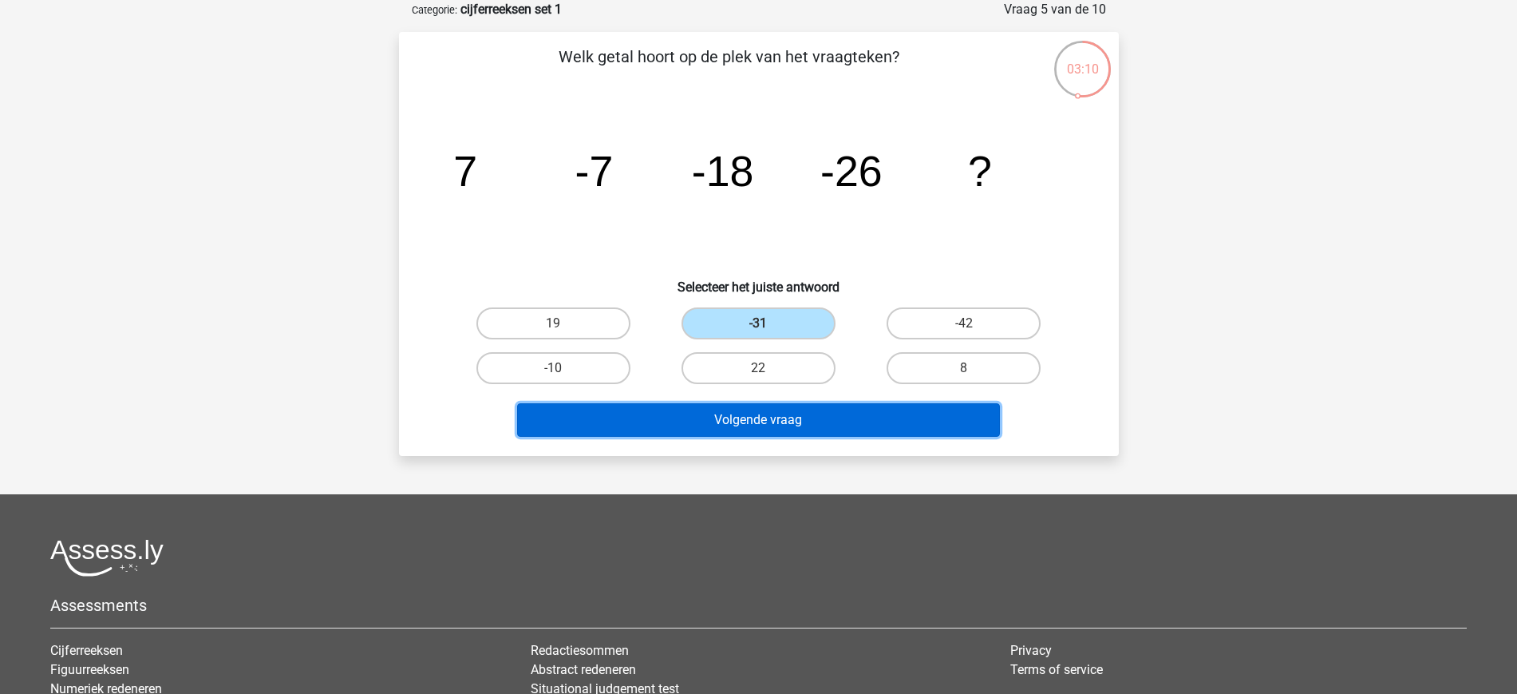
click at [734, 413] on button "Volgende vraag" at bounding box center [758, 420] width 483 height 34
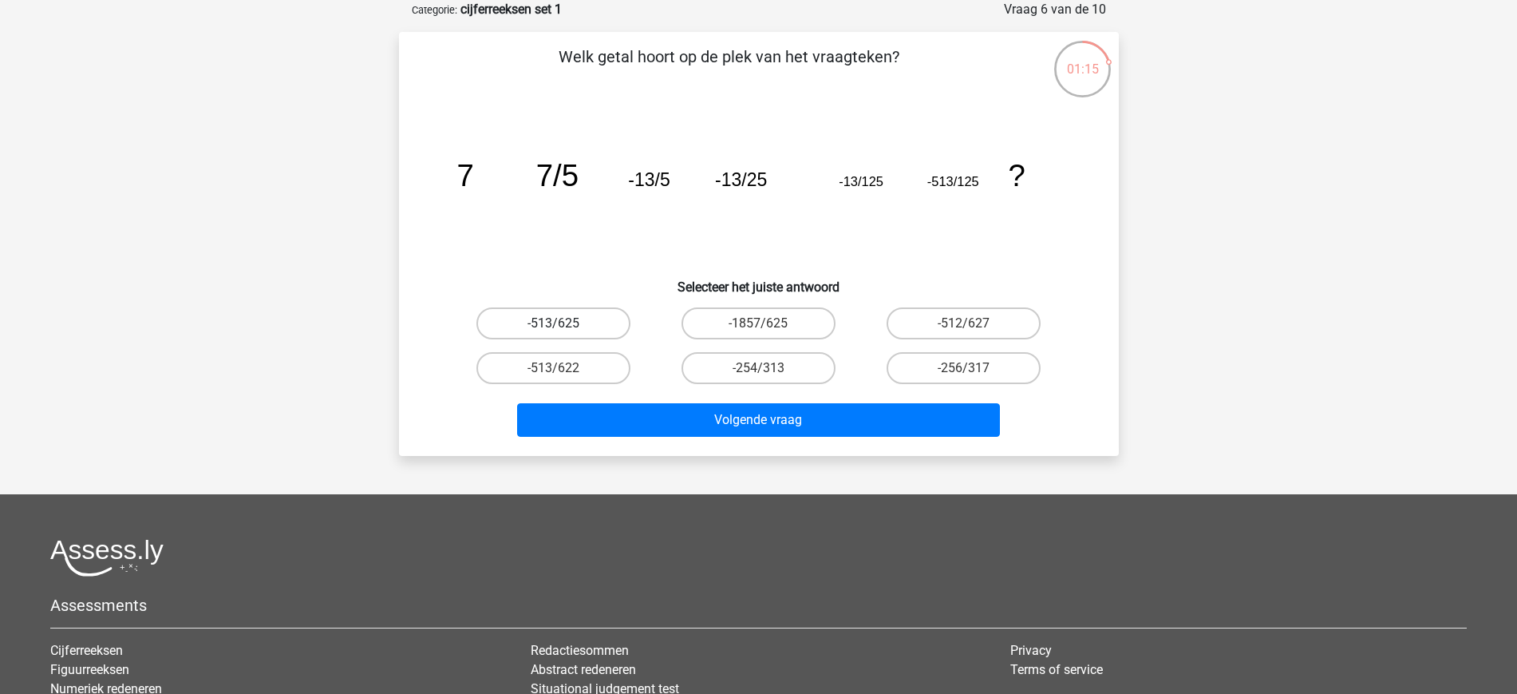
click at [570, 323] on label "-513/625" at bounding box center [553, 323] width 154 height 32
click at [563, 323] on input "-513/625" at bounding box center [558, 328] width 10 height 10
radio input "true"
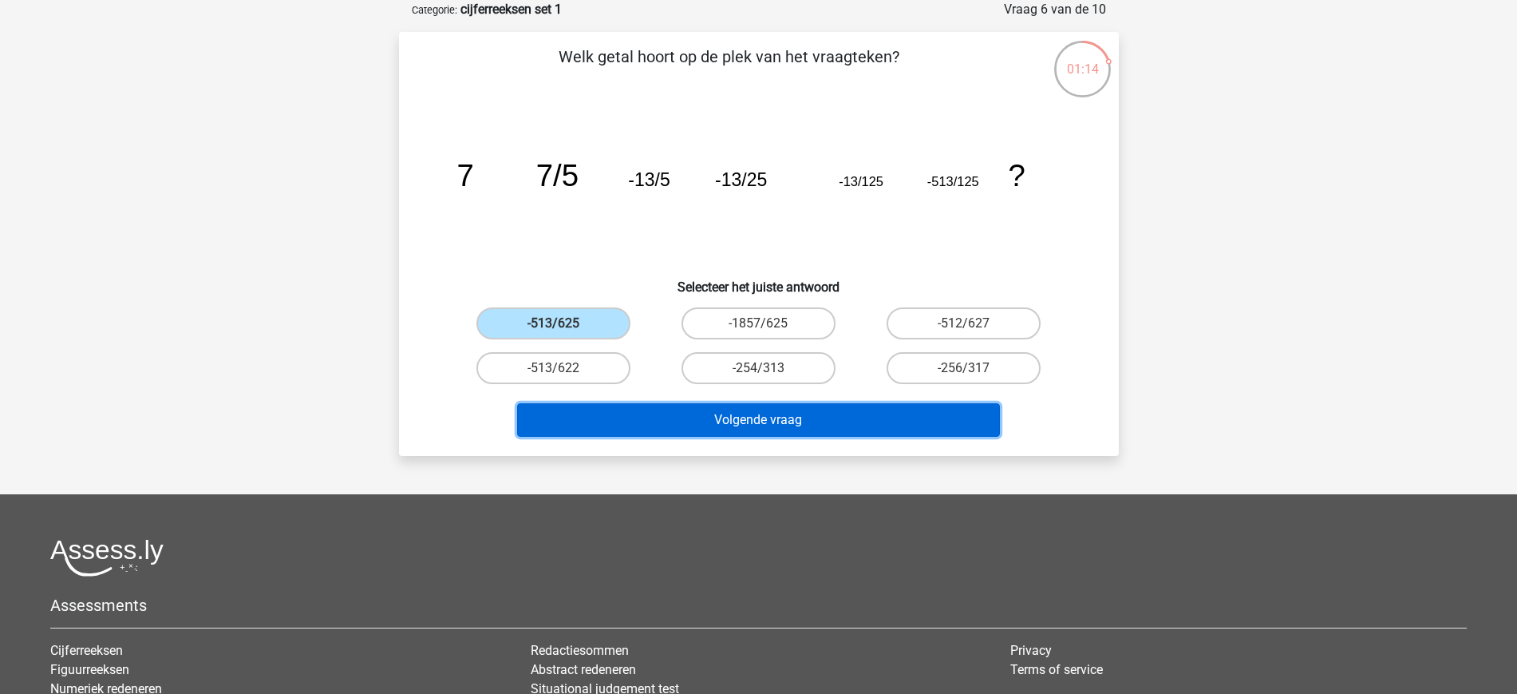
click at [705, 417] on button "Volgende vraag" at bounding box center [758, 420] width 483 height 34
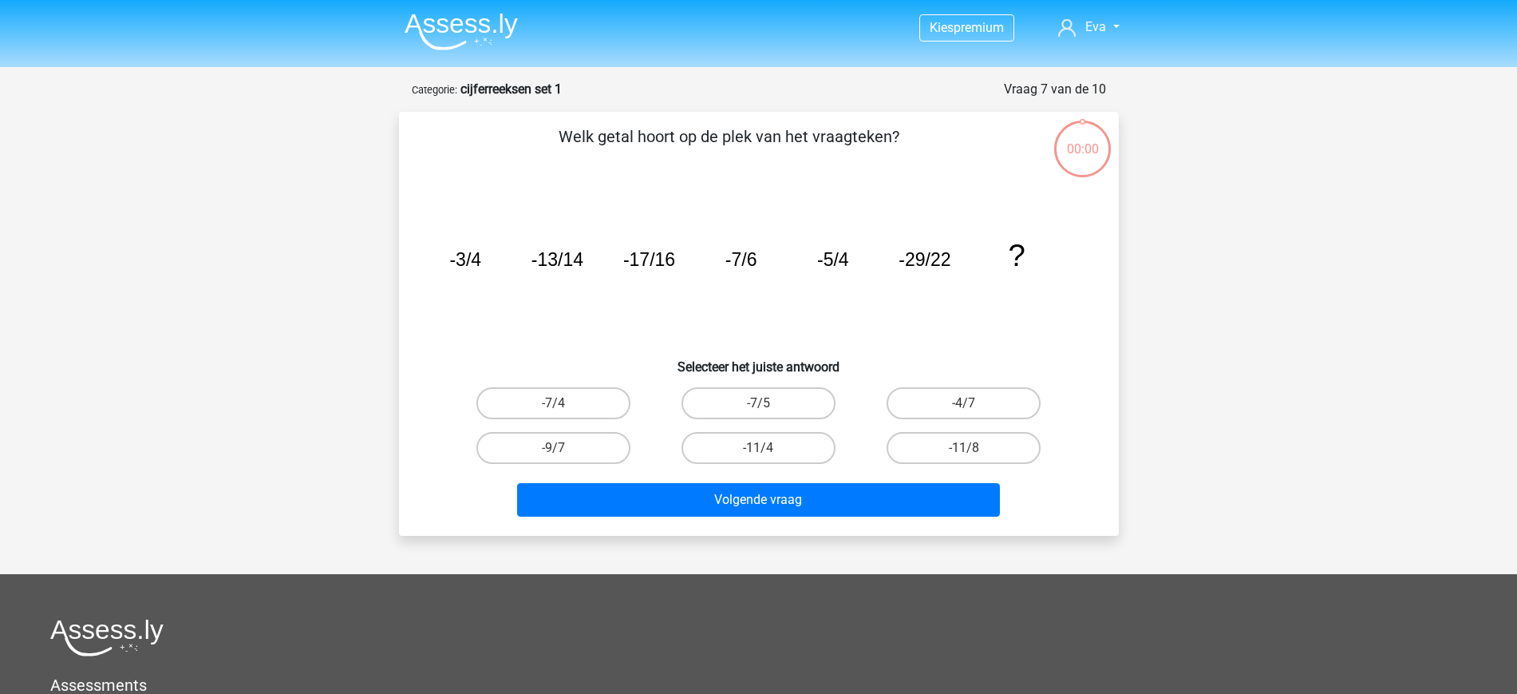
scroll to position [80, 0]
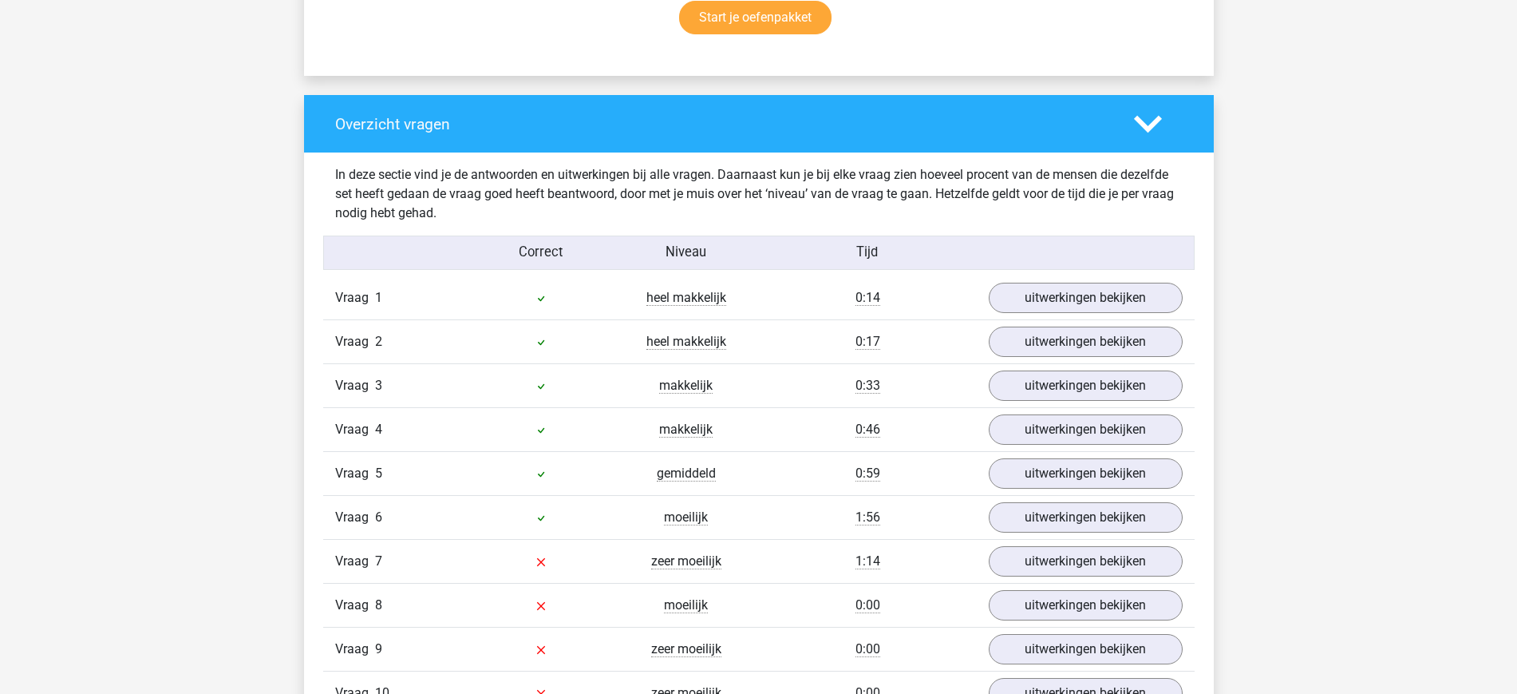
scroll to position [1305, 0]
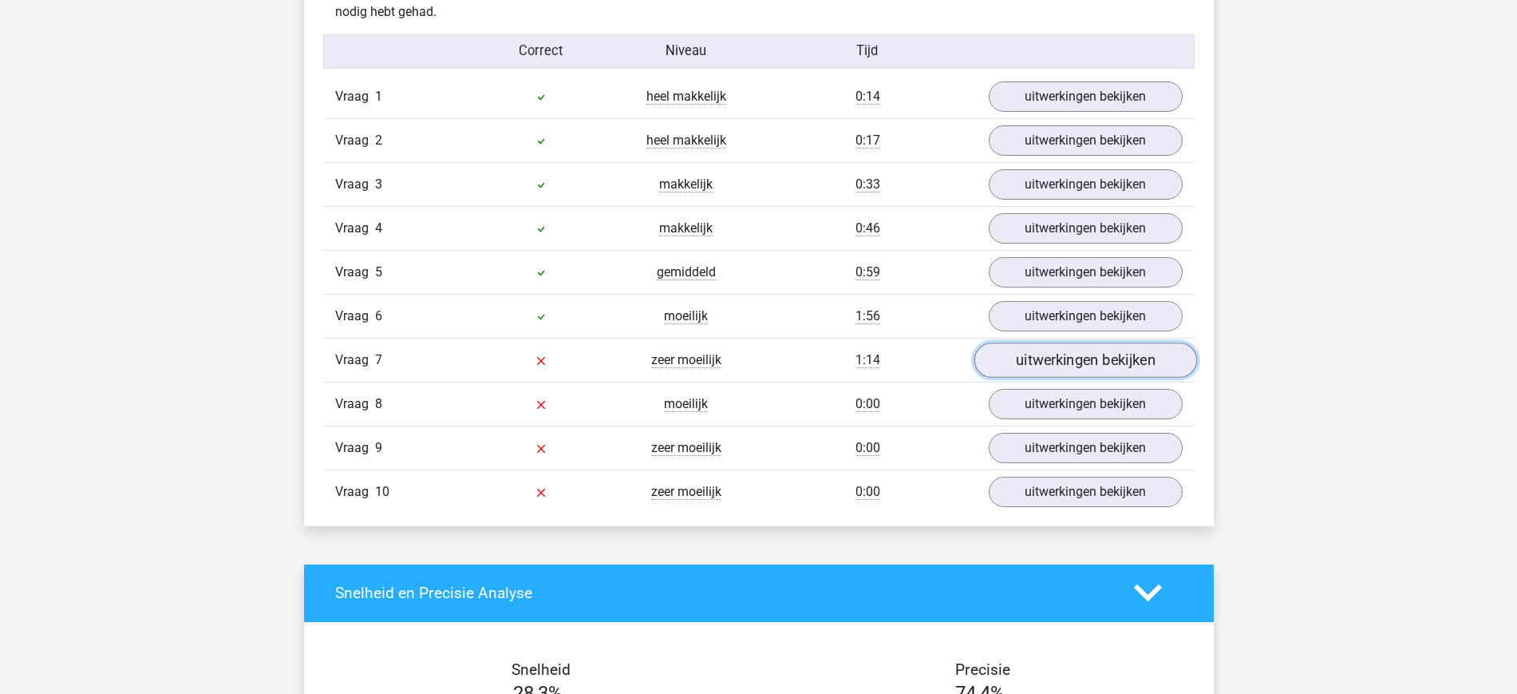
click at [1093, 370] on link "uitwerkingen bekijken" at bounding box center [1085, 359] width 223 height 35
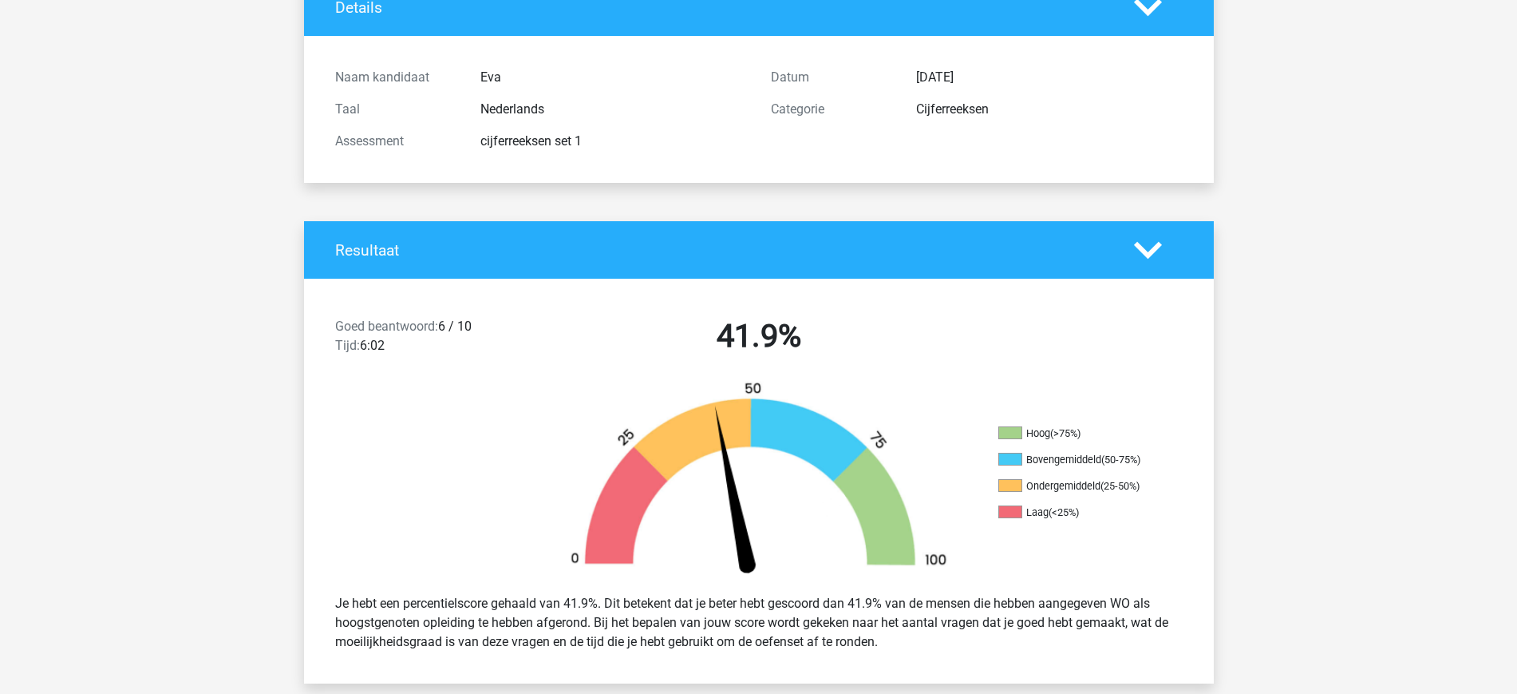
scroll to position [0, 0]
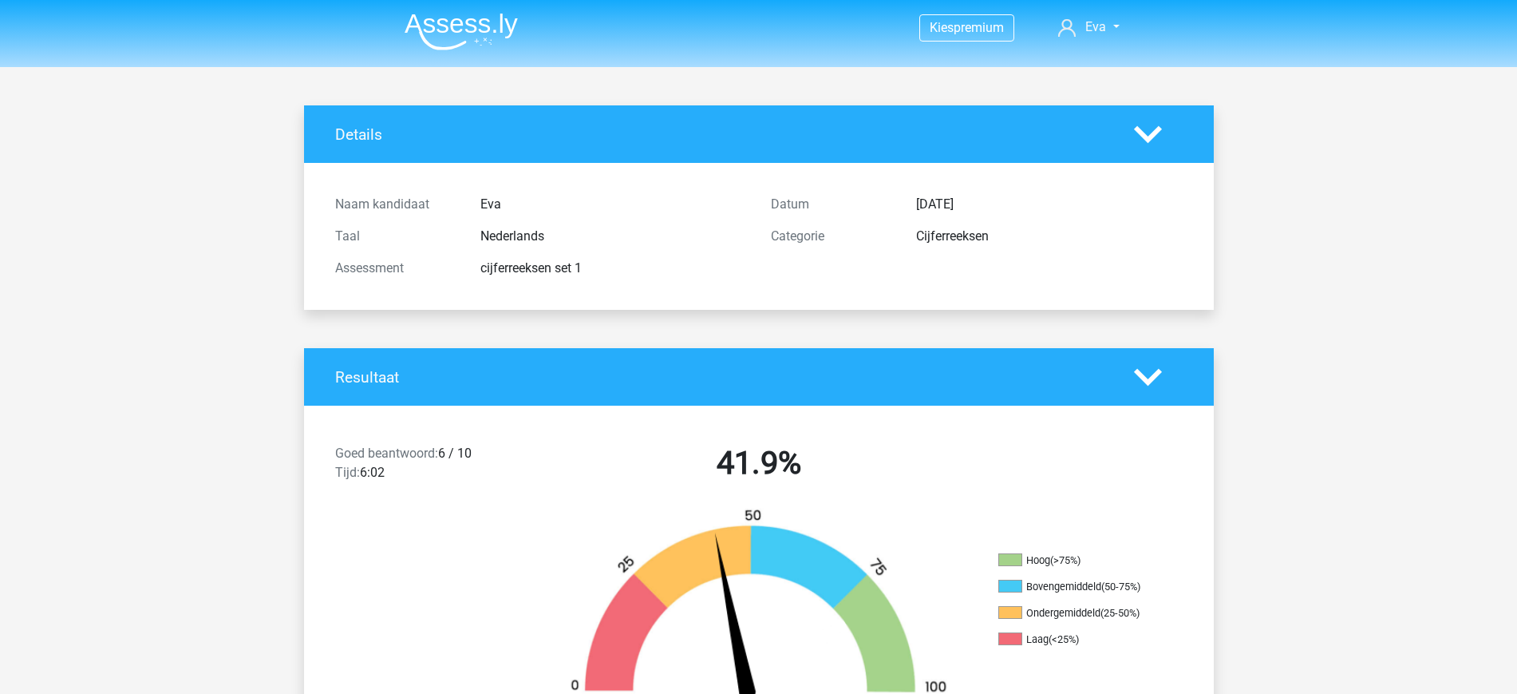
click at [494, 1] on header "Kies premium Eva eva_vanglasenap@hotmail.com" at bounding box center [758, 33] width 1517 height 67
click at [489, 21] on img at bounding box center [461, 32] width 113 height 38
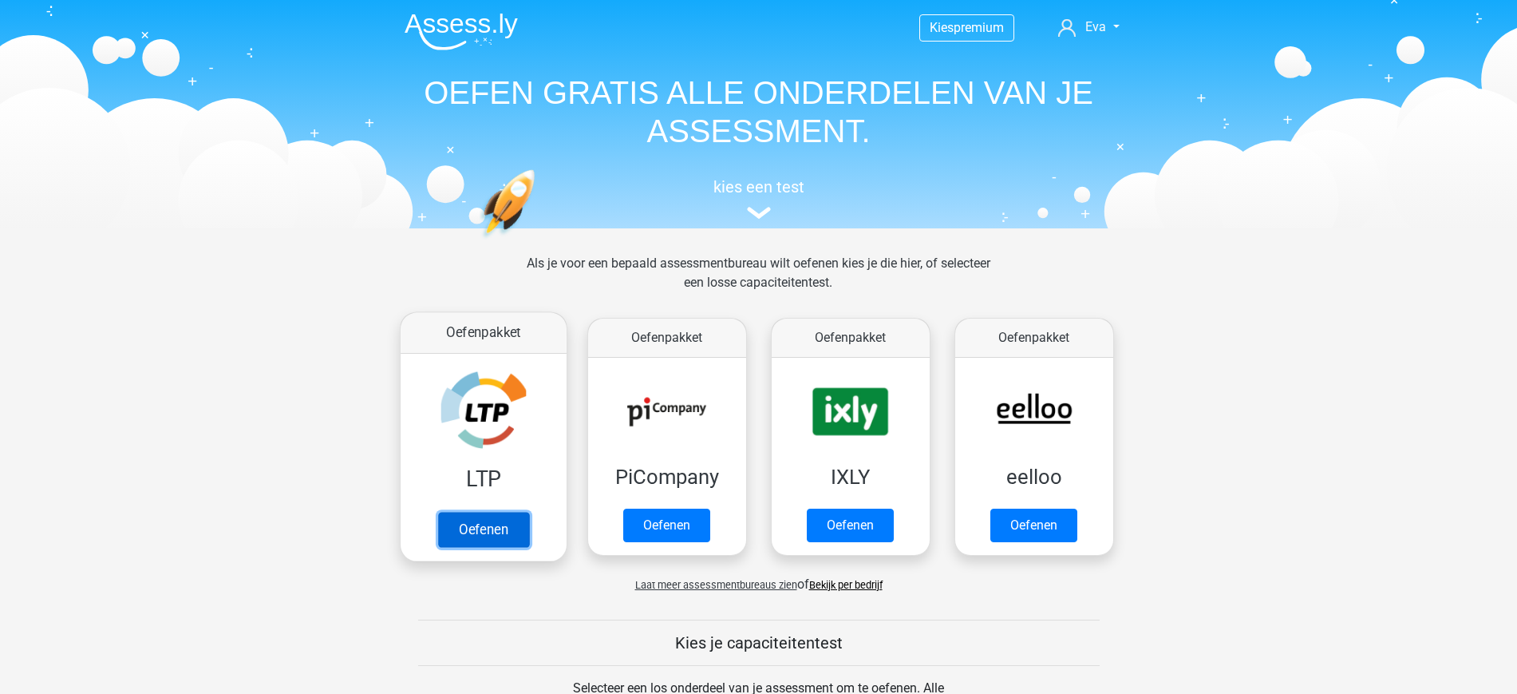
click at [472, 535] on link "Oefenen" at bounding box center [482, 529] width 91 height 35
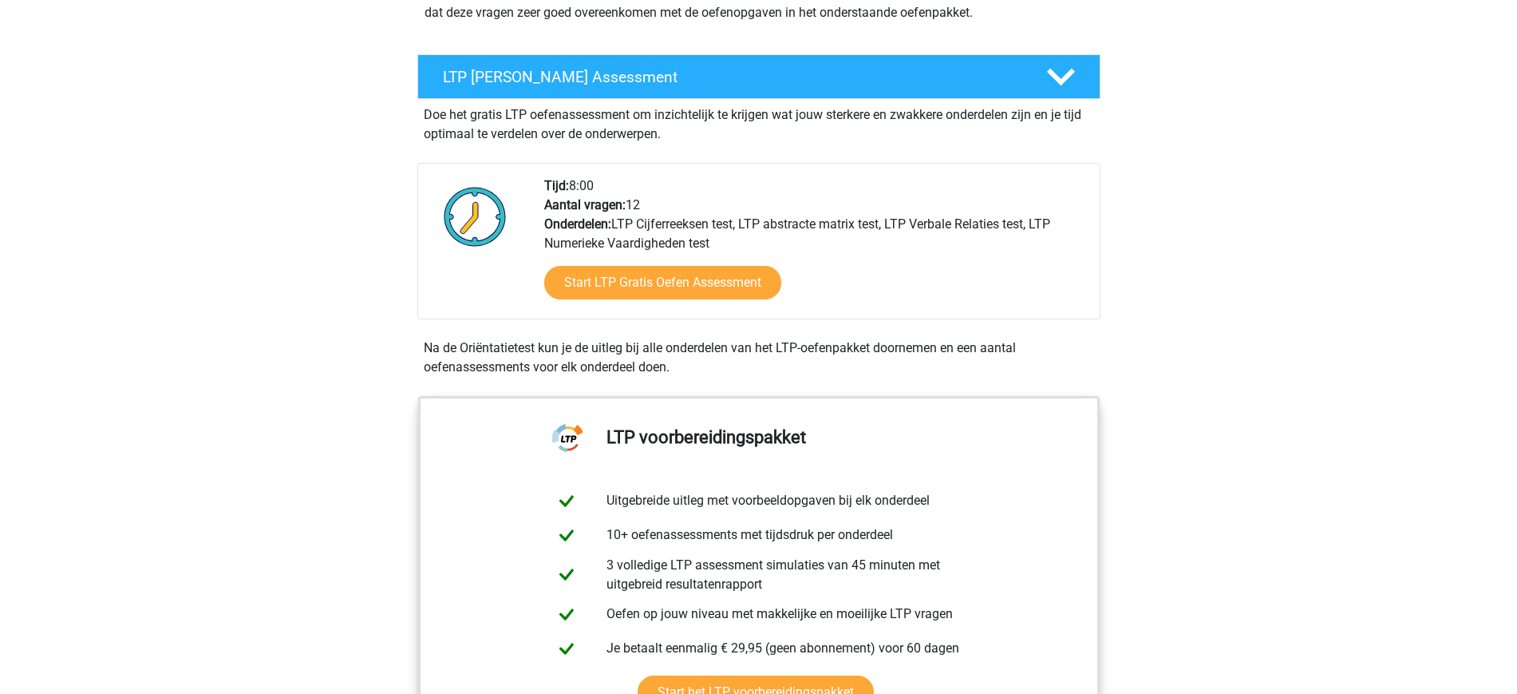
scroll to position [255, 0]
click at [689, 298] on div "Start LTP Gratis Oefen Assessment" at bounding box center [815, 284] width 543 height 65
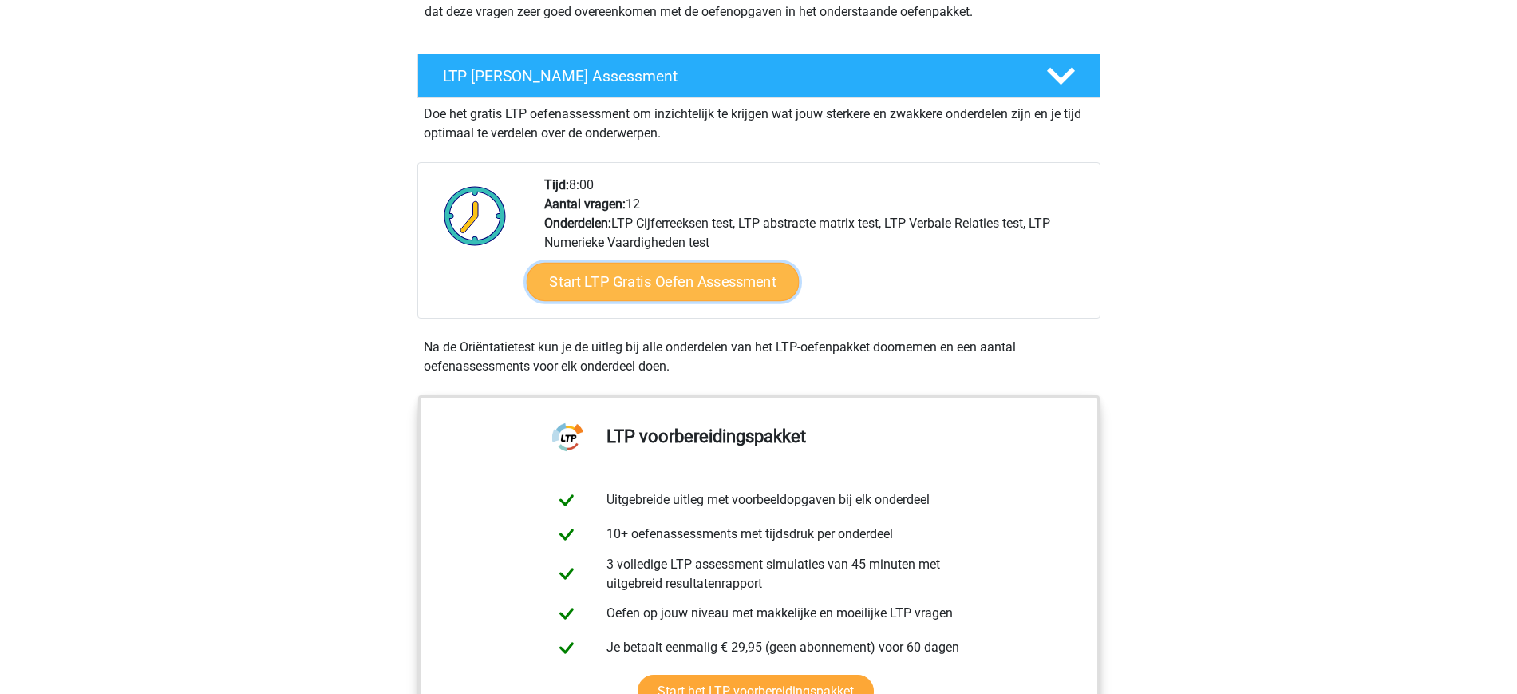
click at [680, 283] on link "Start LTP Gratis Oefen Assessment" at bounding box center [662, 282] width 273 height 38
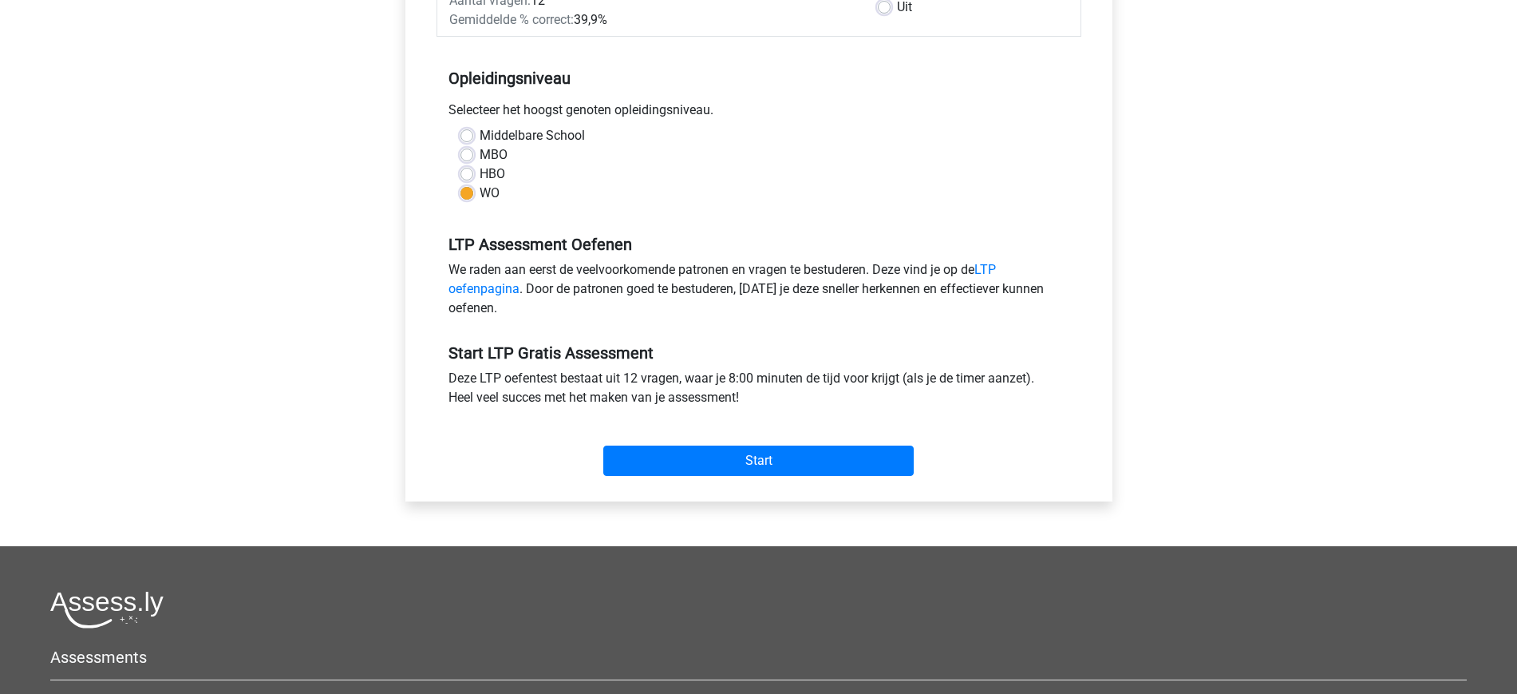
scroll to position [314, 0]
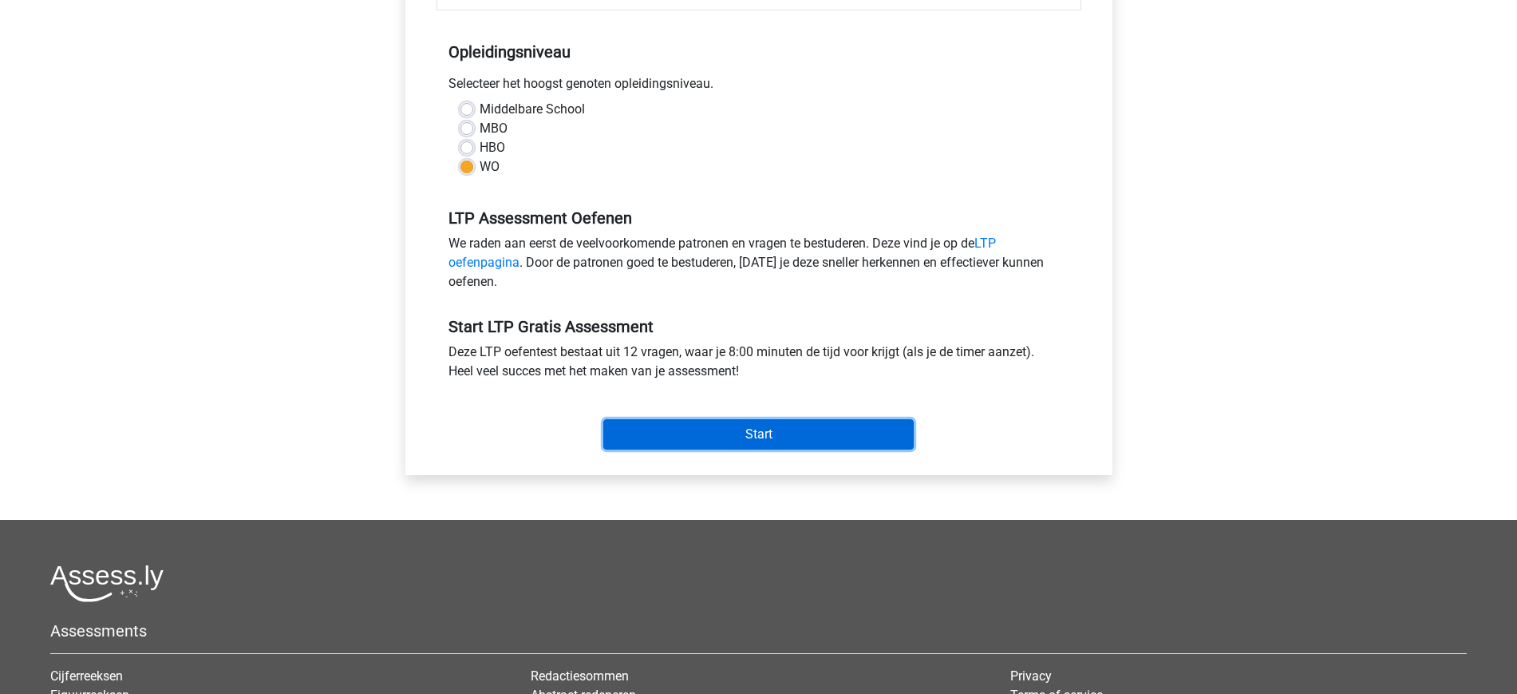
click at [813, 436] on input "Start" at bounding box center [758, 434] width 310 height 30
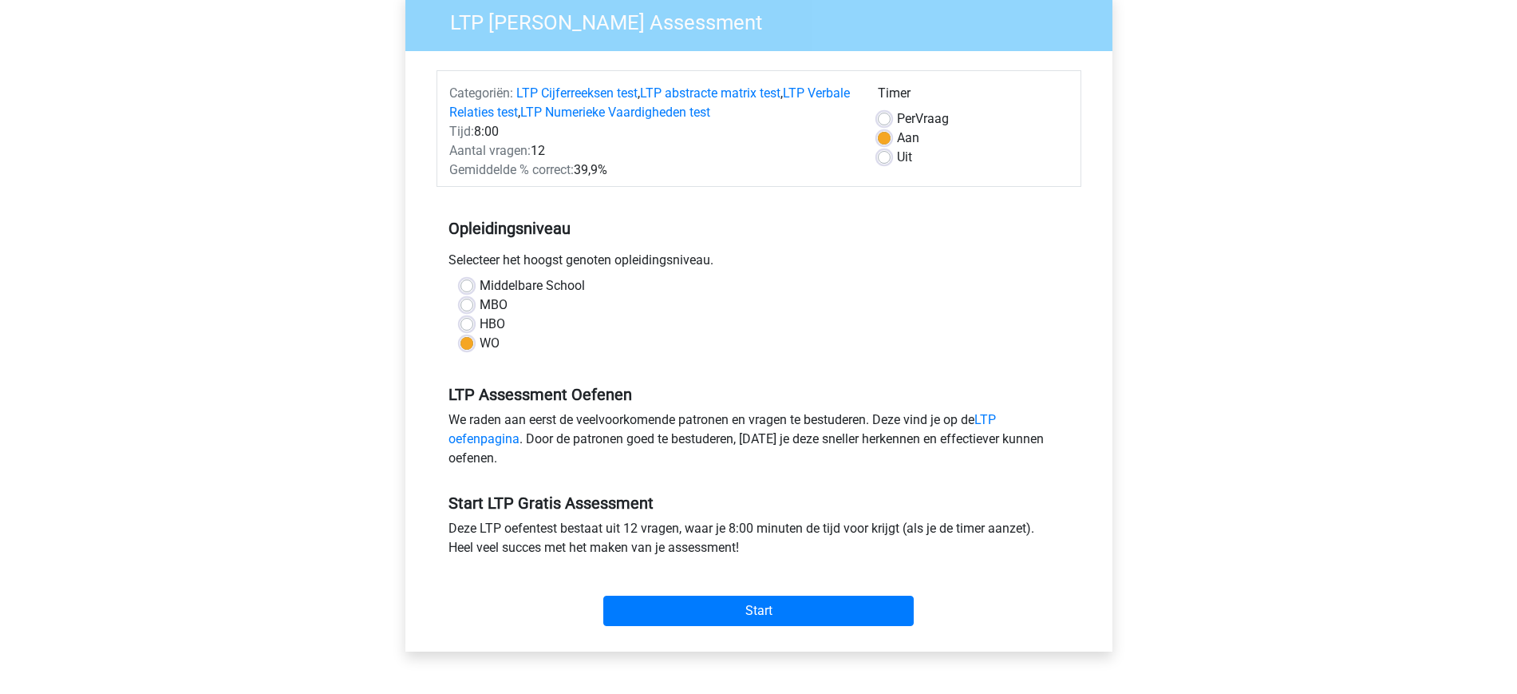
scroll to position [240, 0]
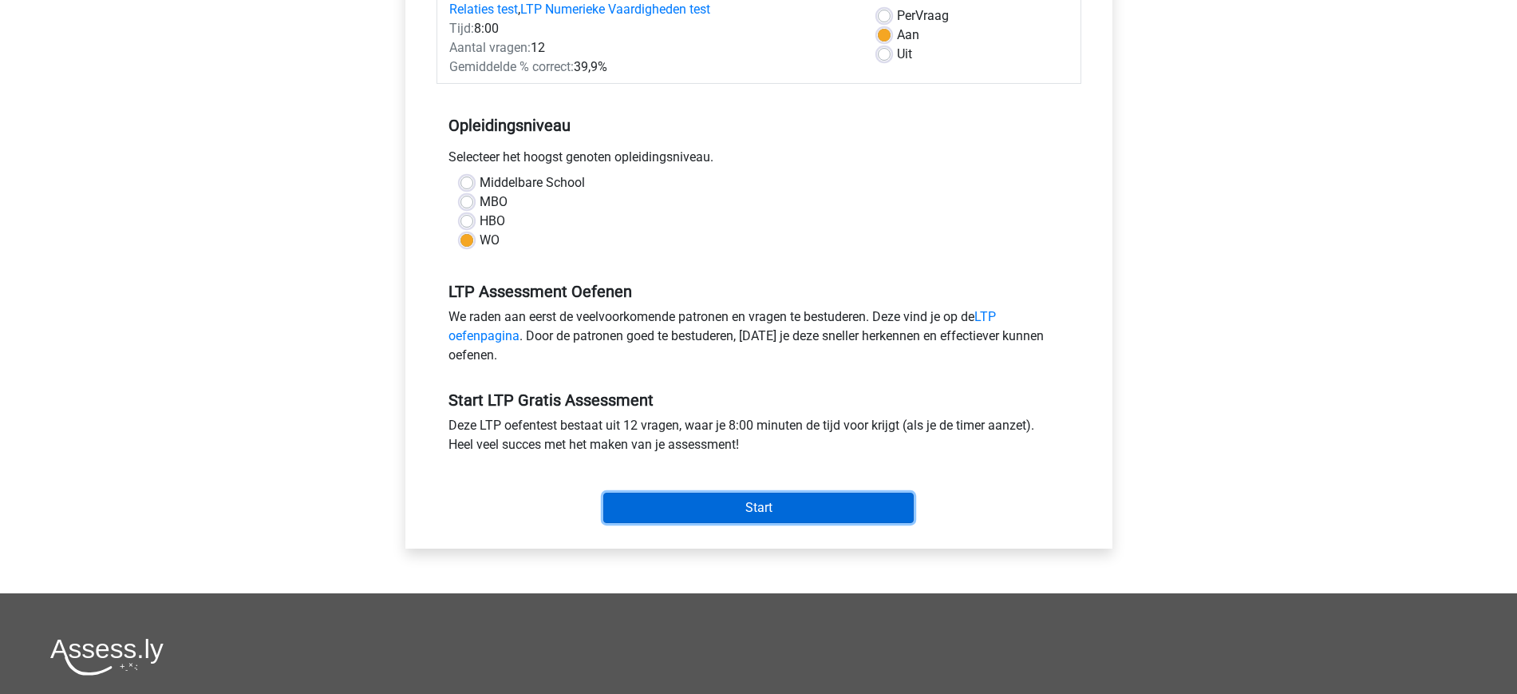
click at [816, 501] on input "Start" at bounding box center [758, 507] width 310 height 30
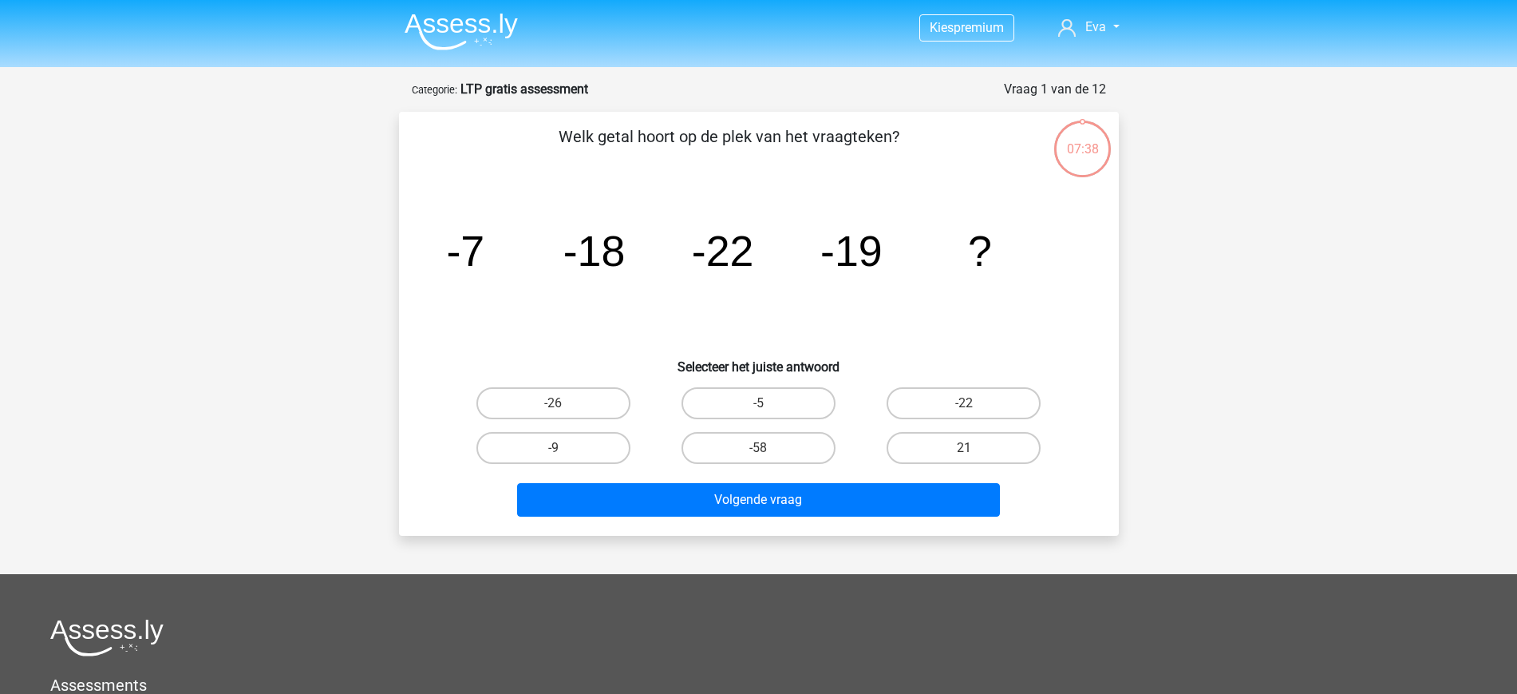
click at [1049, 164] on div "Welk getal hoort op de plek van het vraagteken? image/svg+xml -7 -18 -22 -19 ? …" at bounding box center [758, 323] width 707 height 398
click at [1073, 153] on div "07:38" at bounding box center [1083, 139] width 60 height 40
click at [587, 397] on label "-26" at bounding box center [553, 403] width 154 height 32
click at [563, 403] on input "-26" at bounding box center [558, 408] width 10 height 10
radio input "true"
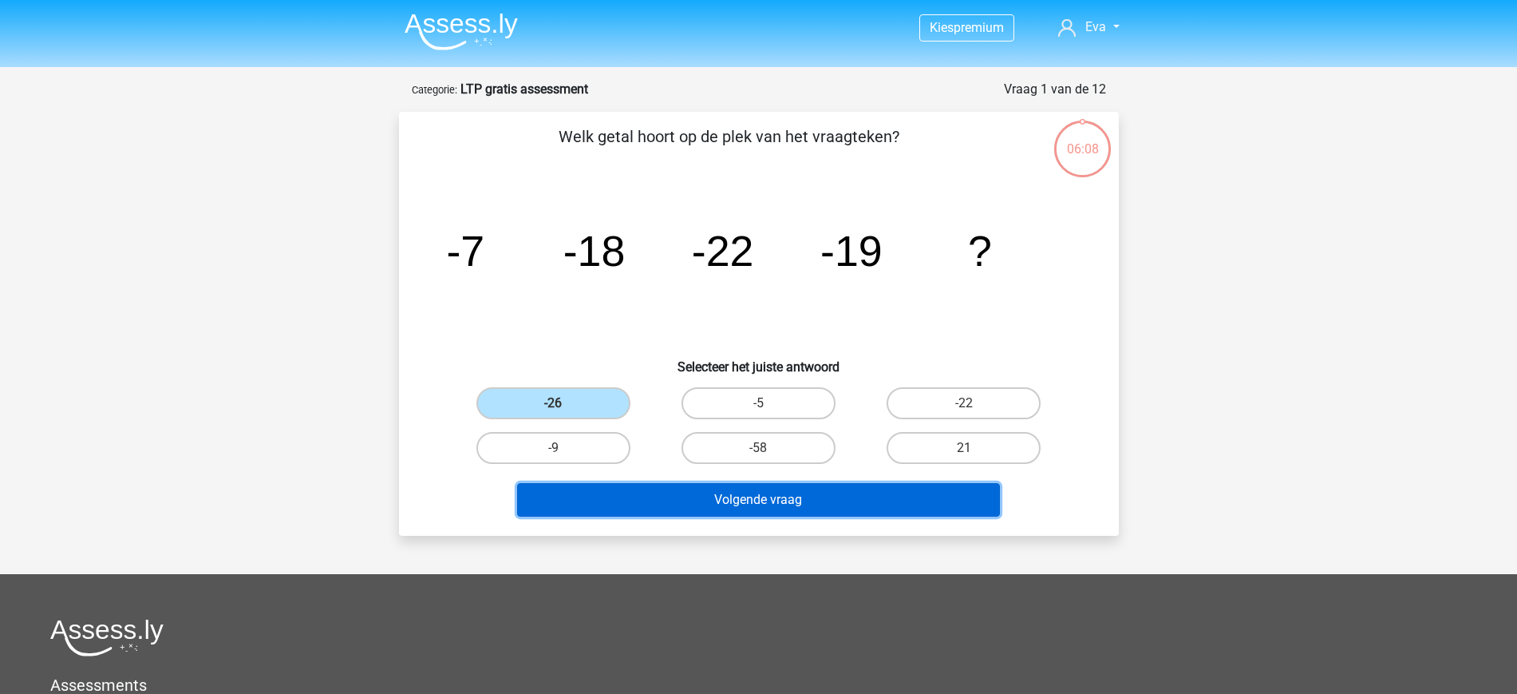
click at [836, 496] on button "Volgende vraag" at bounding box center [758, 500] width 483 height 34
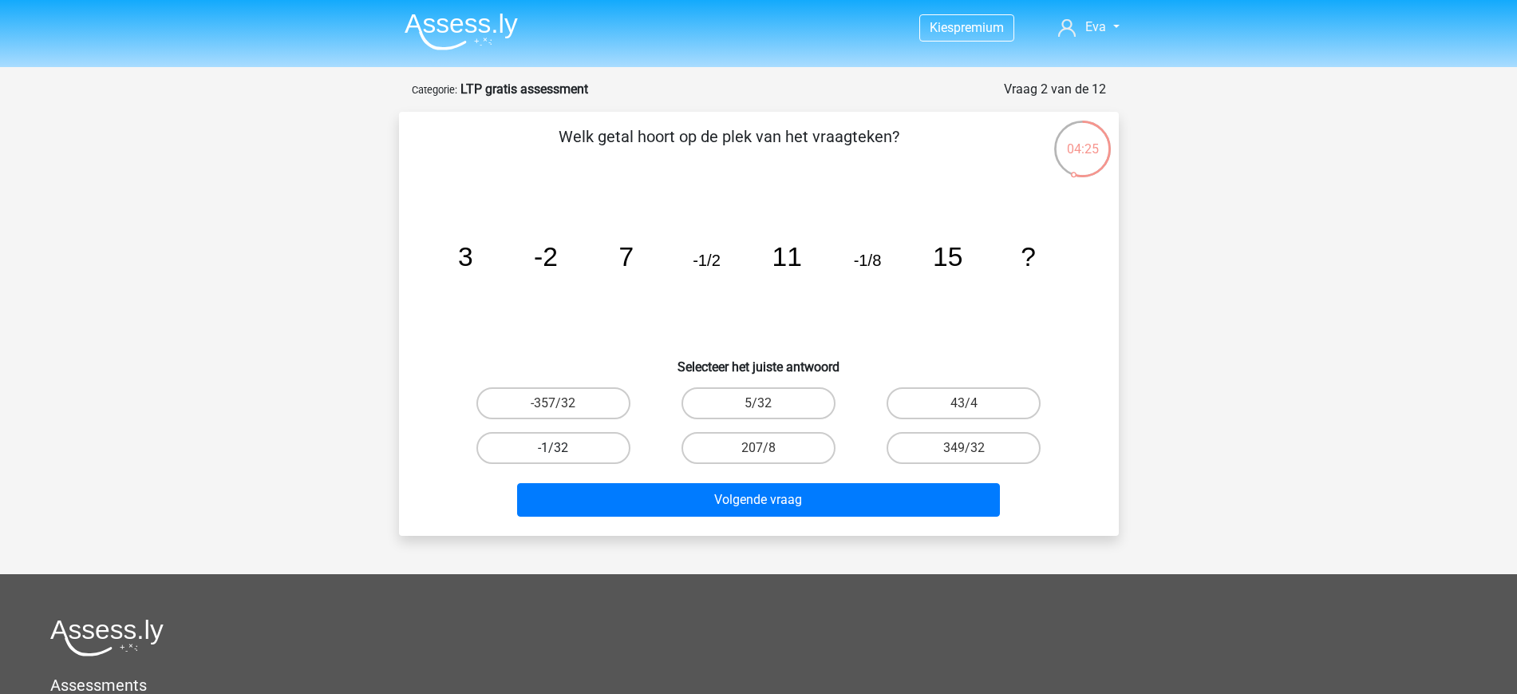
click at [598, 445] on label "-1/32" at bounding box center [553, 448] width 154 height 32
click at [563, 448] on input "-1/32" at bounding box center [558, 453] width 10 height 10
radio input "true"
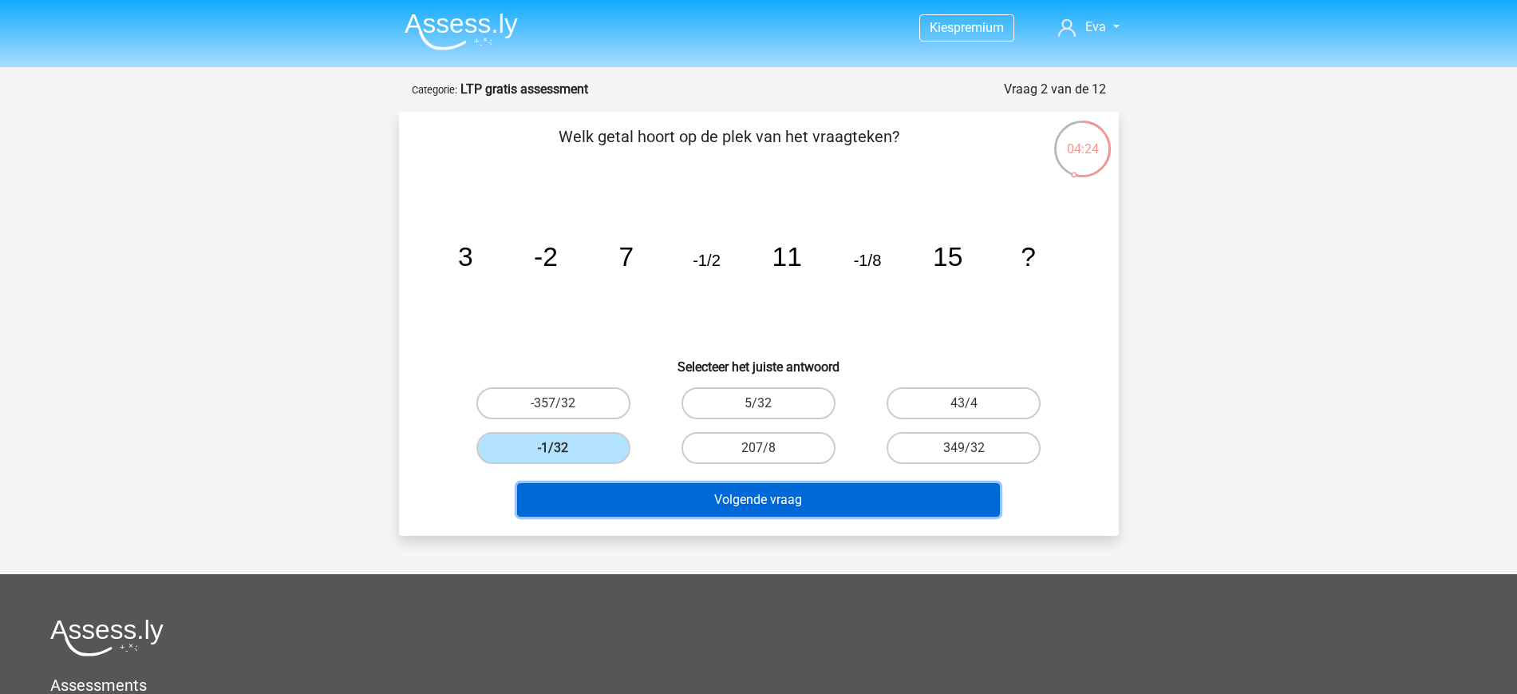
click at [824, 499] on button "Volgende vraag" at bounding box center [758, 500] width 483 height 34
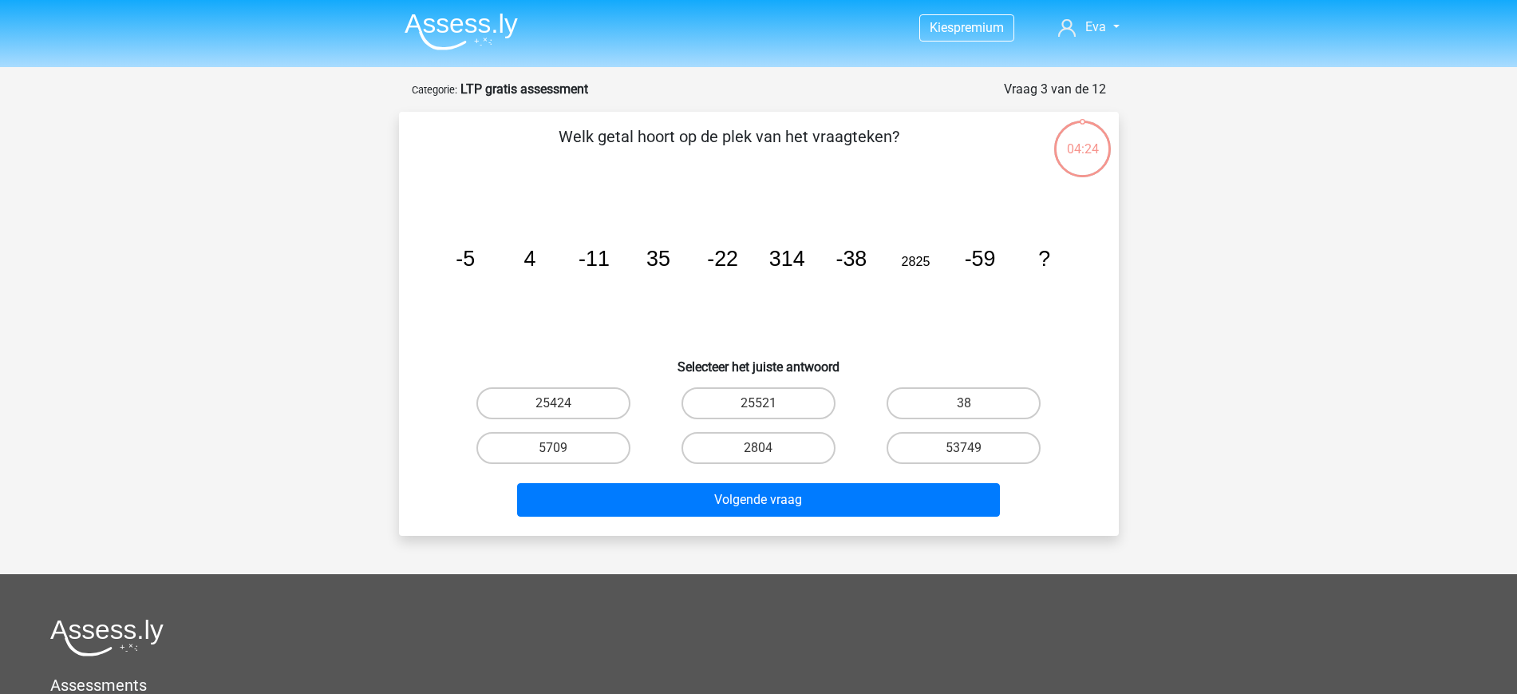
scroll to position [80, 0]
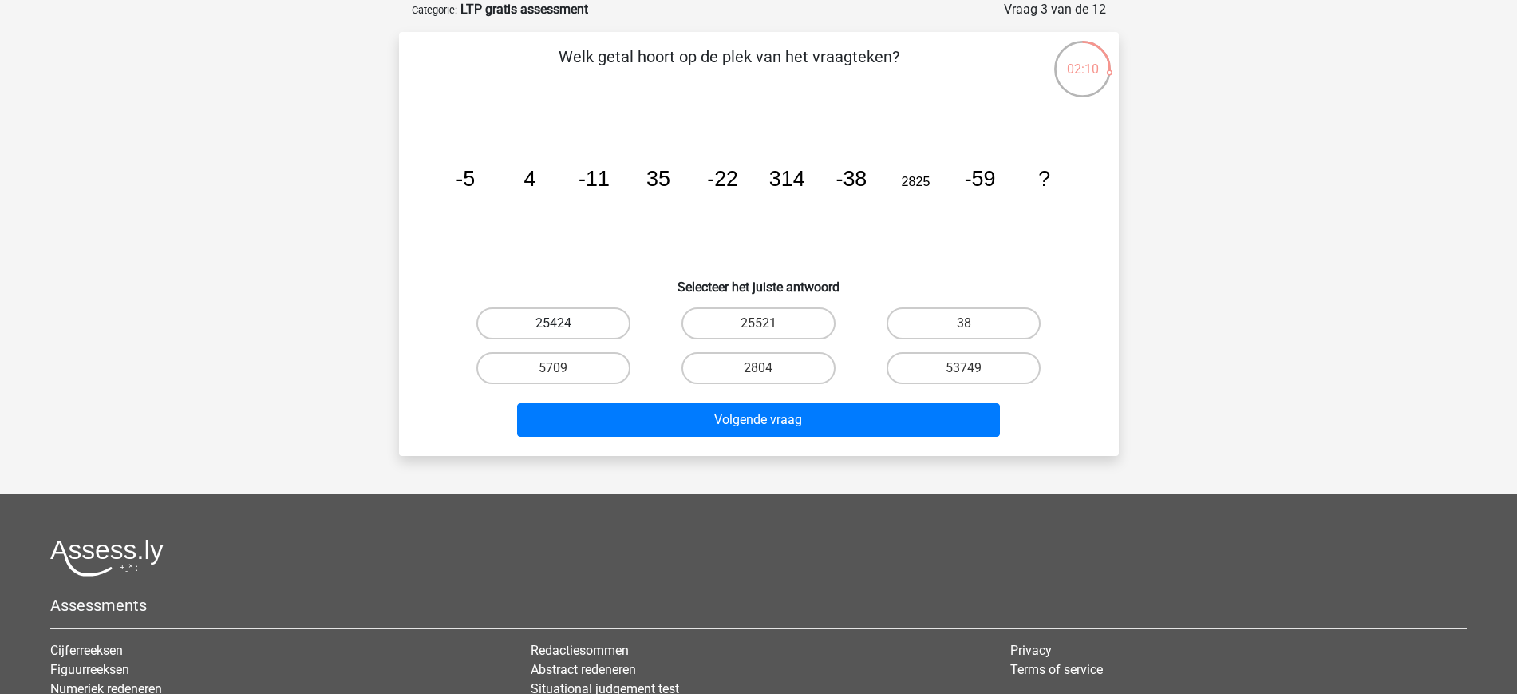
click at [593, 320] on label "25424" at bounding box center [553, 323] width 154 height 32
click at [563, 323] on input "25424" at bounding box center [558, 328] width 10 height 10
radio input "true"
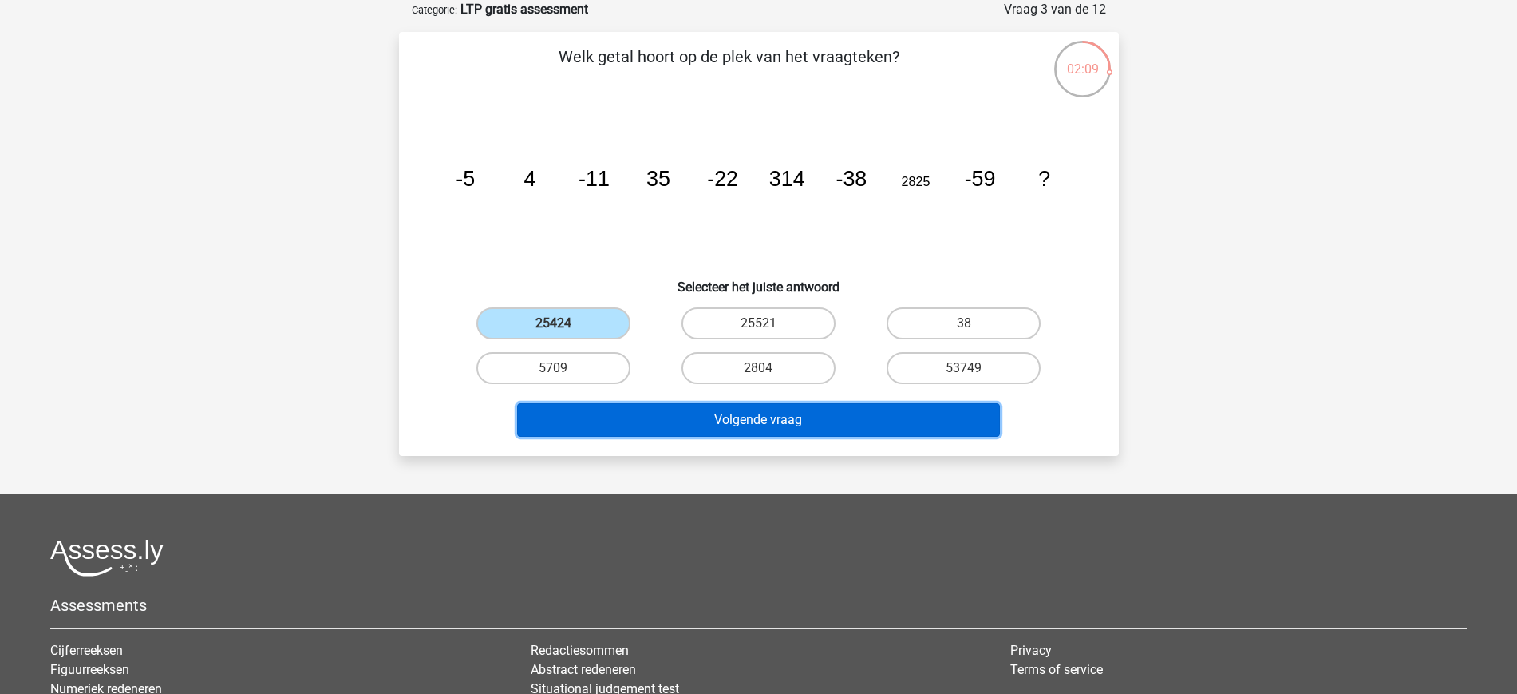
click at [823, 429] on button "Volgende vraag" at bounding box center [758, 420] width 483 height 34
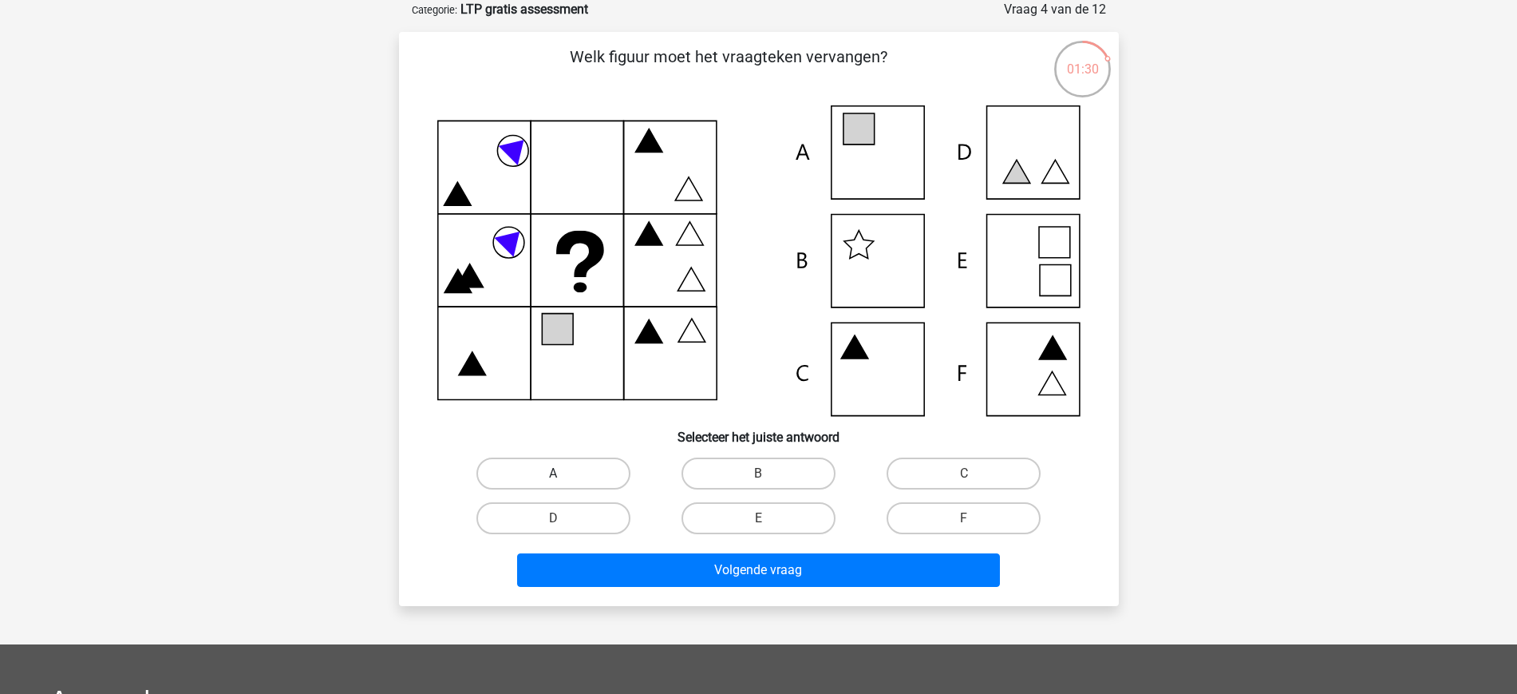
click at [579, 476] on label "A" at bounding box center [553, 473] width 154 height 32
click at [563, 476] on input "A" at bounding box center [558, 478] width 10 height 10
radio input "true"
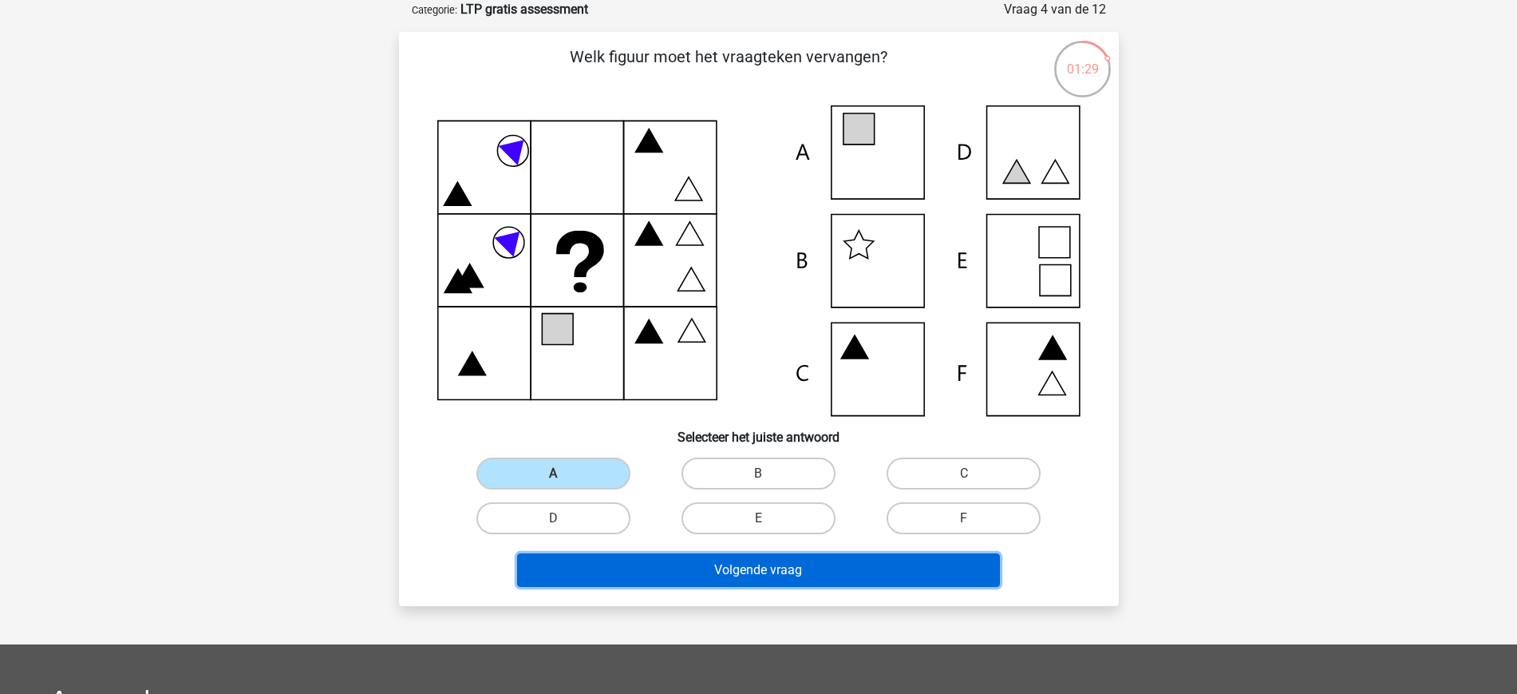
click at [705, 562] on button "Volgende vraag" at bounding box center [758, 570] width 483 height 34
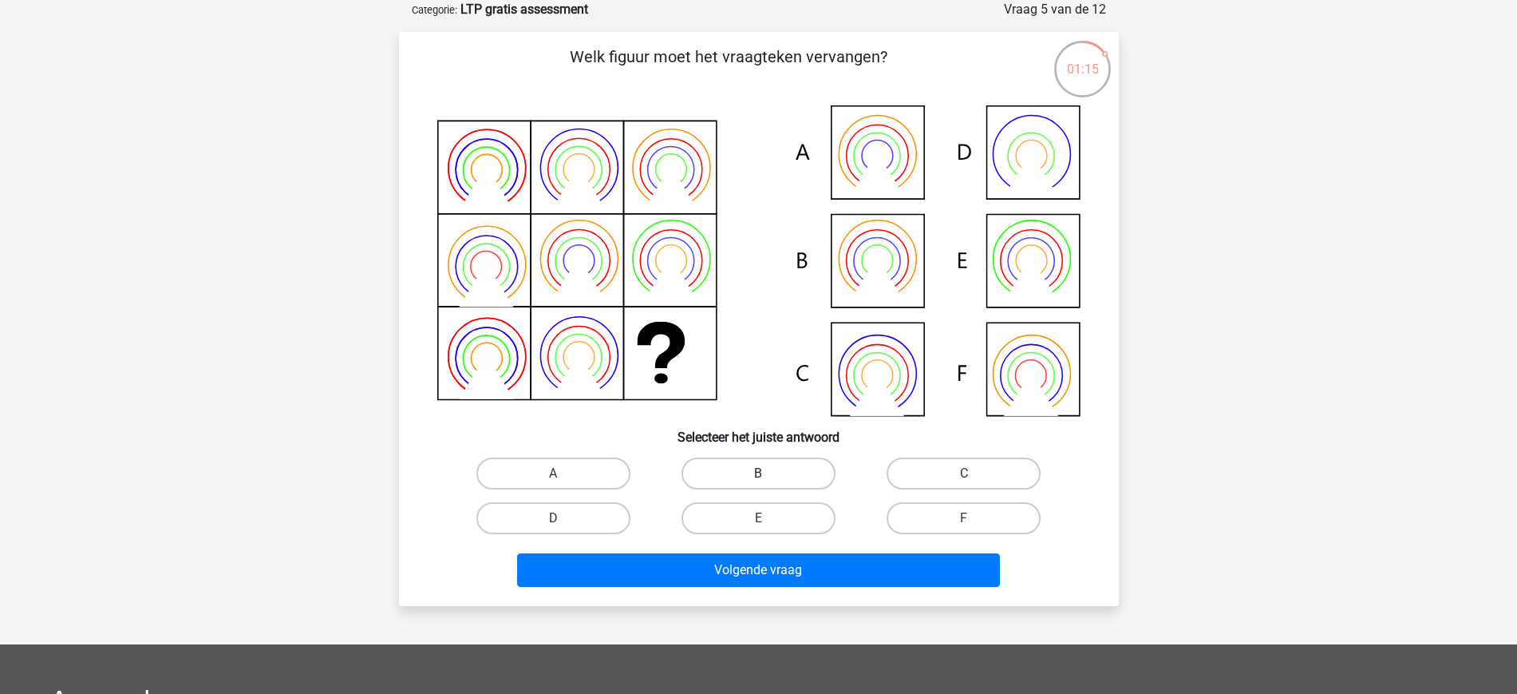
click at [726, 477] on label "B" at bounding box center [759, 473] width 154 height 32
click at [758, 477] on input "B" at bounding box center [763, 478] width 10 height 10
radio input "true"
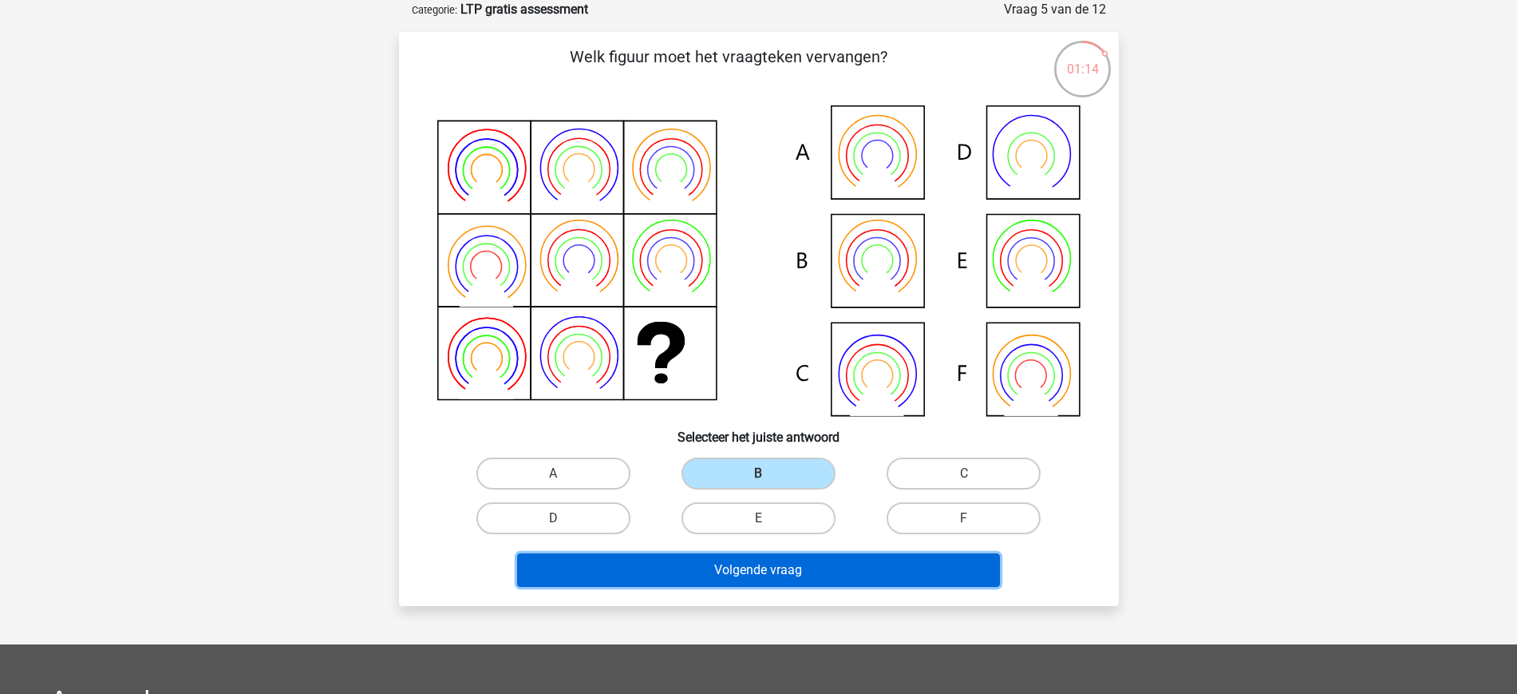
click at [820, 580] on button "Volgende vraag" at bounding box center [758, 570] width 483 height 34
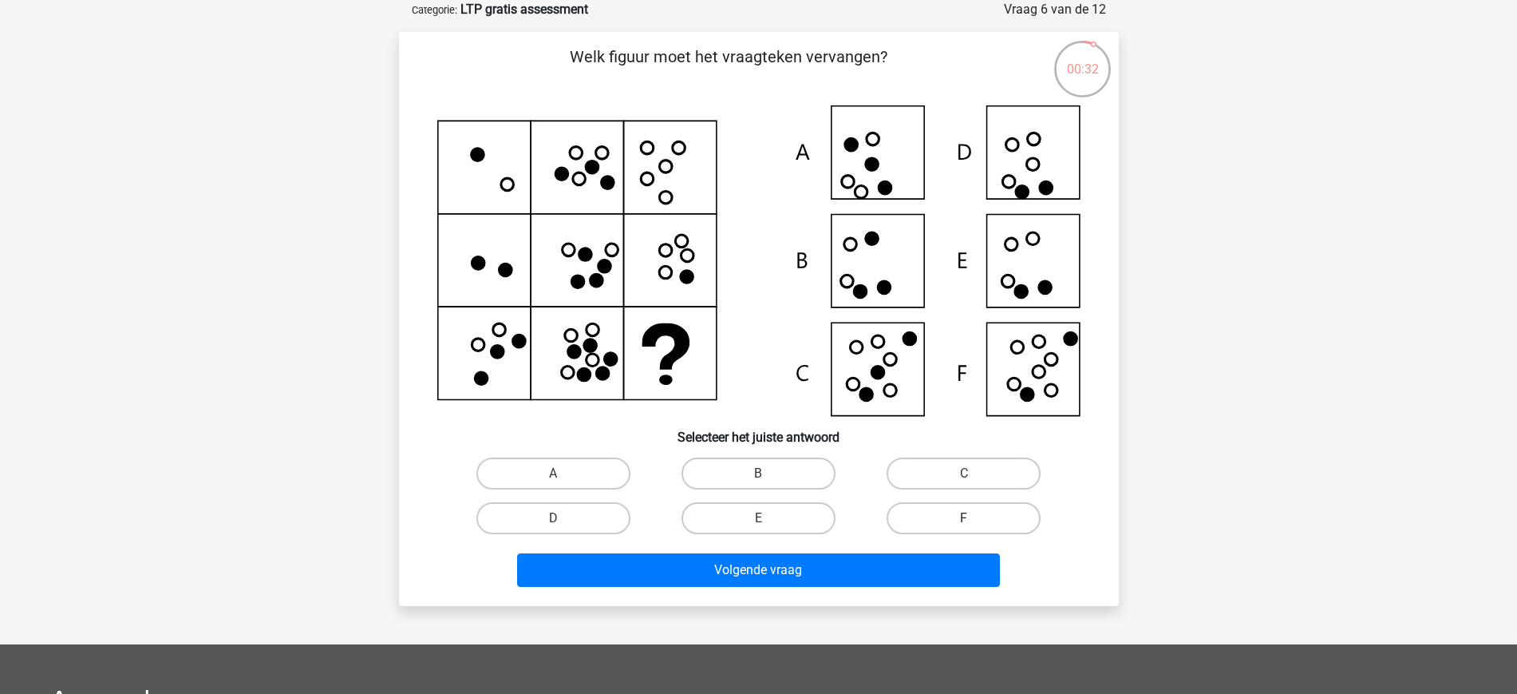
click at [968, 508] on label "F" at bounding box center [964, 518] width 154 height 32
click at [968, 518] on input "F" at bounding box center [969, 523] width 10 height 10
radio input "true"
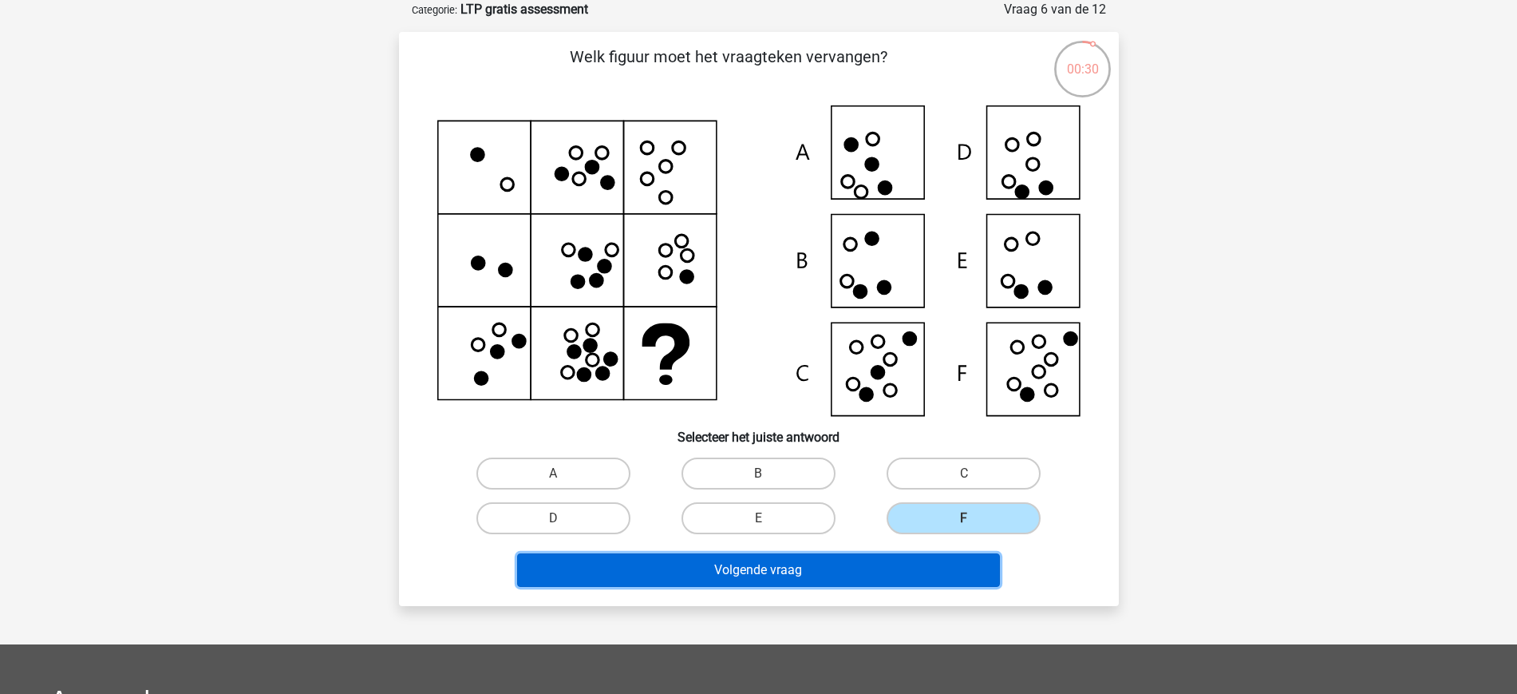
click at [868, 575] on button "Volgende vraag" at bounding box center [758, 570] width 483 height 34
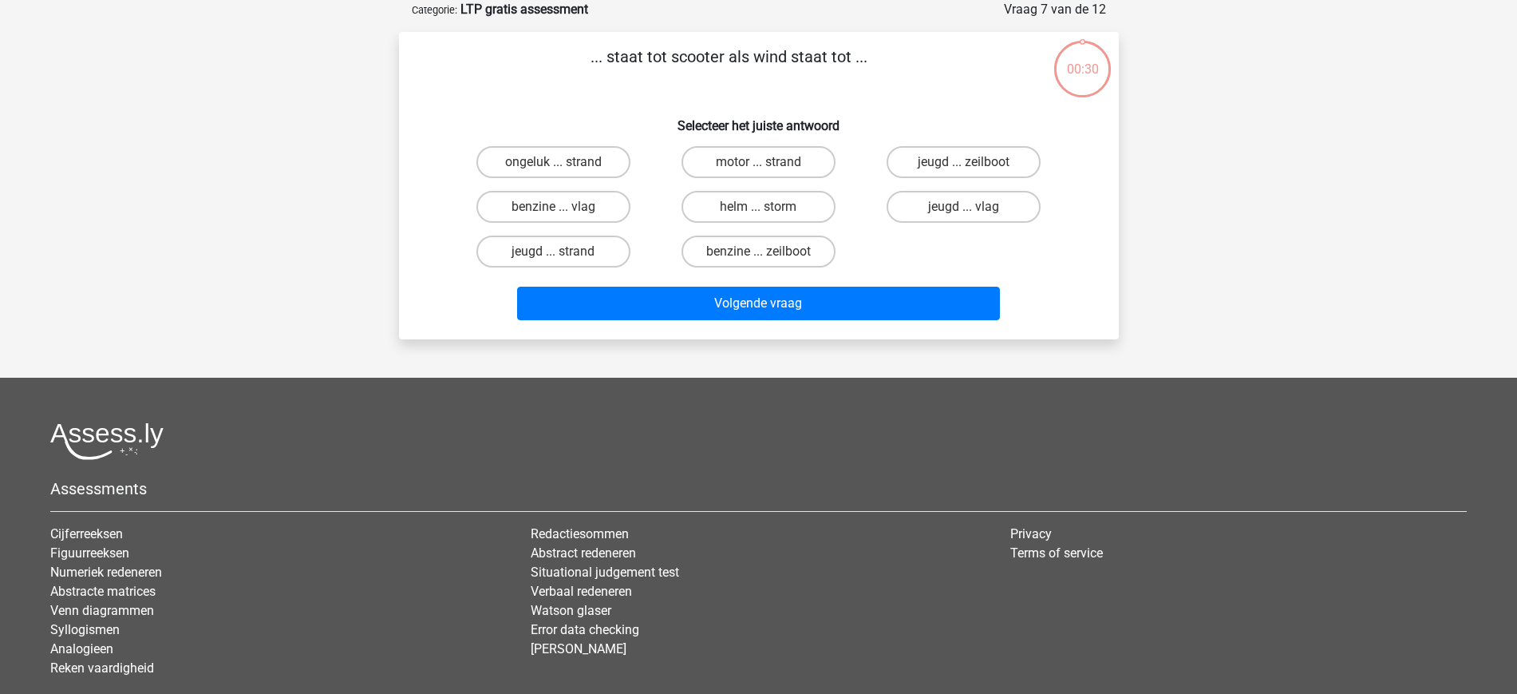
scroll to position [0, 0]
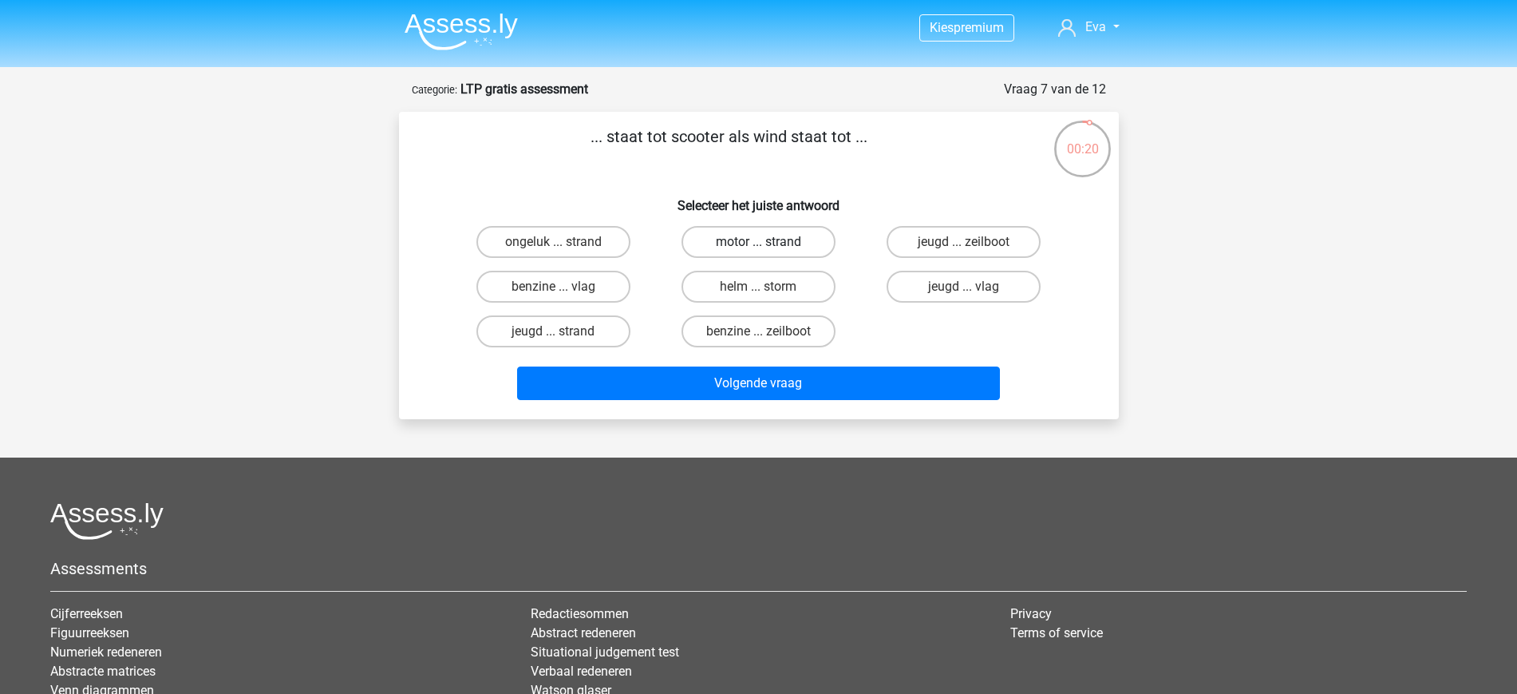
click at [800, 241] on label "motor ... strand" at bounding box center [759, 242] width 154 height 32
click at [769, 242] on input "motor ... strand" at bounding box center [763, 247] width 10 height 10
radio input "true"
click at [590, 290] on label "benzine ... vlag" at bounding box center [553, 287] width 154 height 32
click at [563, 290] on input "benzine ... vlag" at bounding box center [558, 292] width 10 height 10
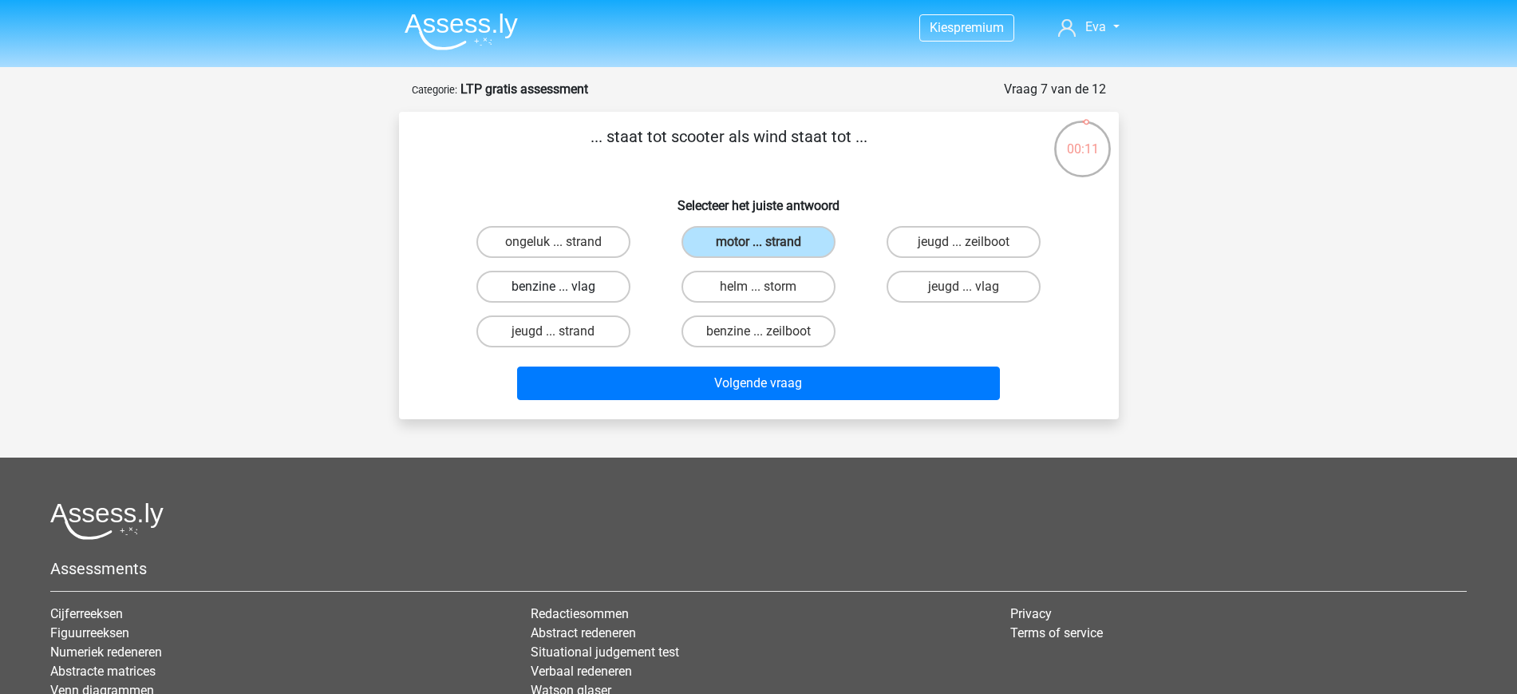
radio input "true"
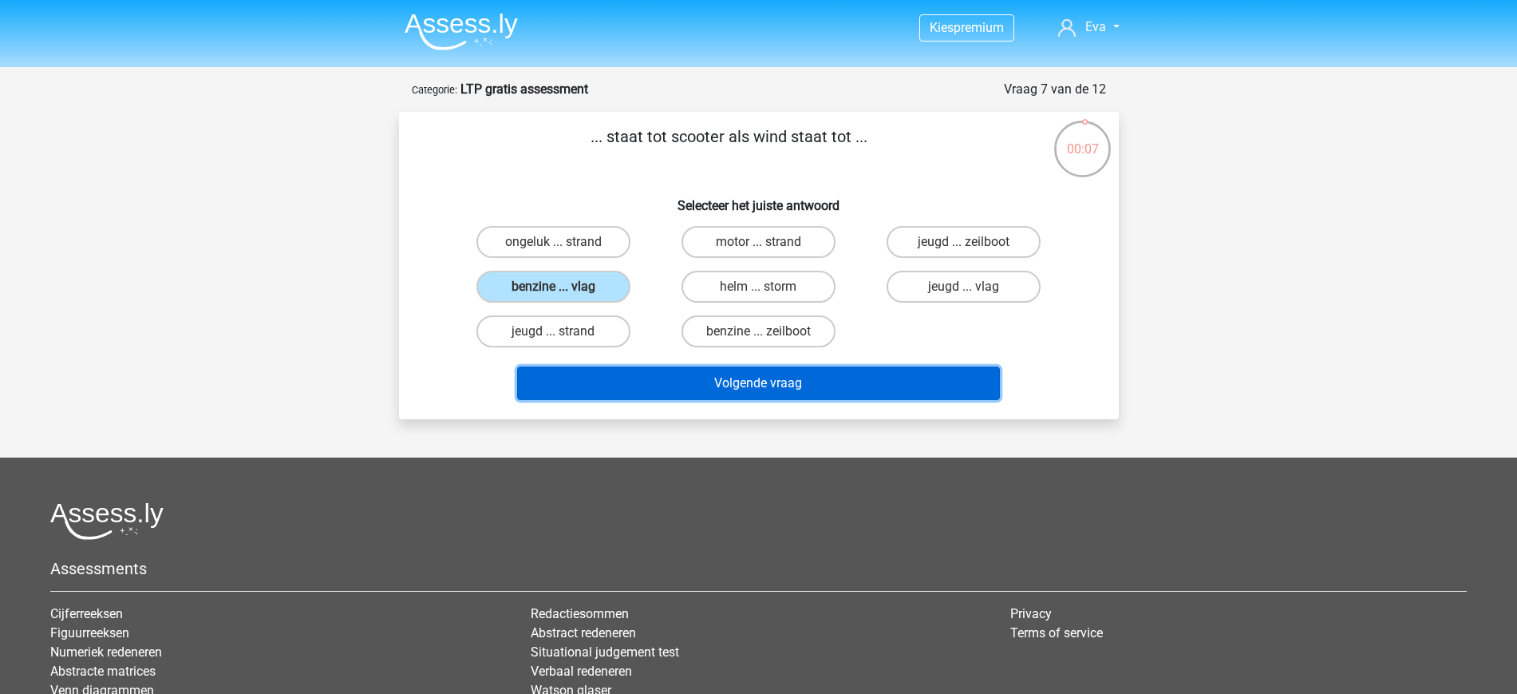
click at [807, 379] on button "Volgende vraag" at bounding box center [758, 383] width 483 height 34
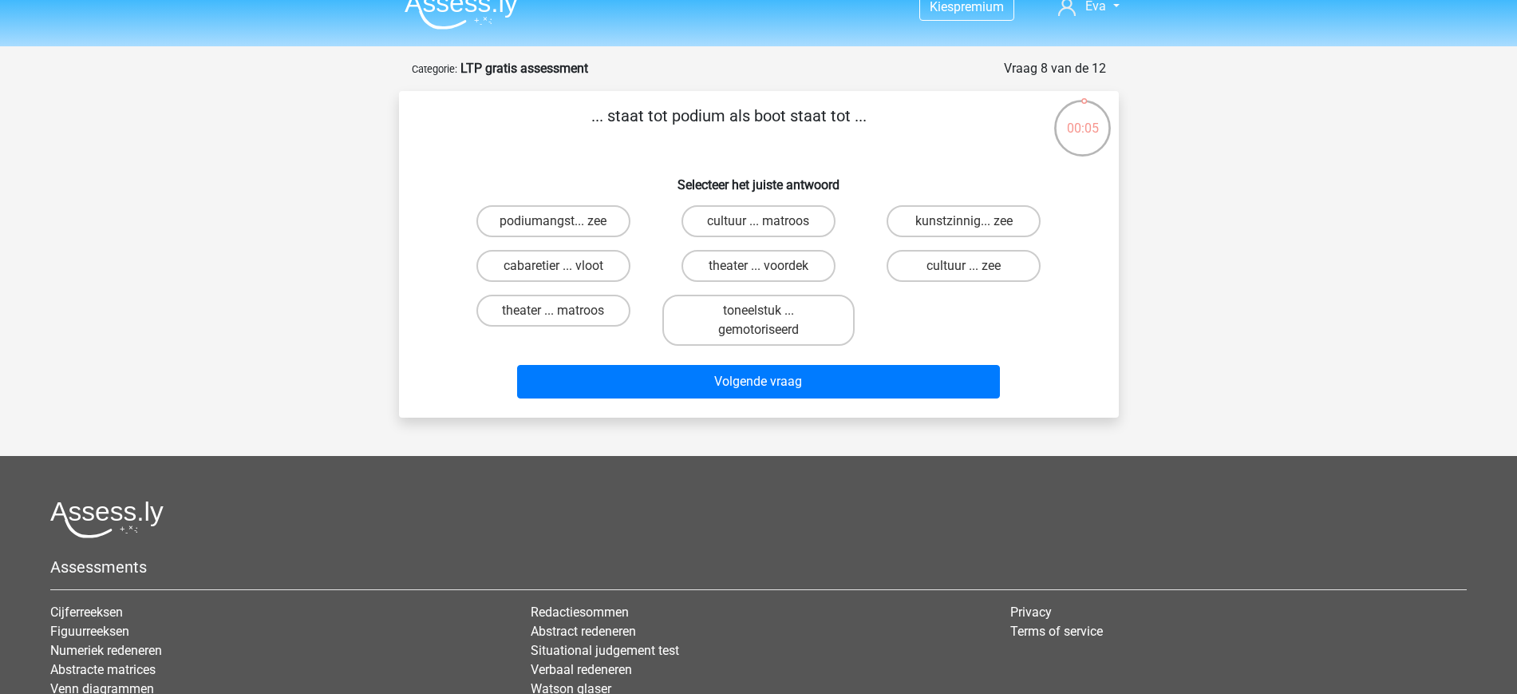
scroll to position [20, 0]
click at [598, 267] on label "cabaretier ... vloot" at bounding box center [553, 267] width 154 height 32
click at [563, 267] on input "cabaretier ... vloot" at bounding box center [558, 272] width 10 height 10
radio input "true"
click at [788, 274] on label "theater ... voordek" at bounding box center [759, 267] width 154 height 32
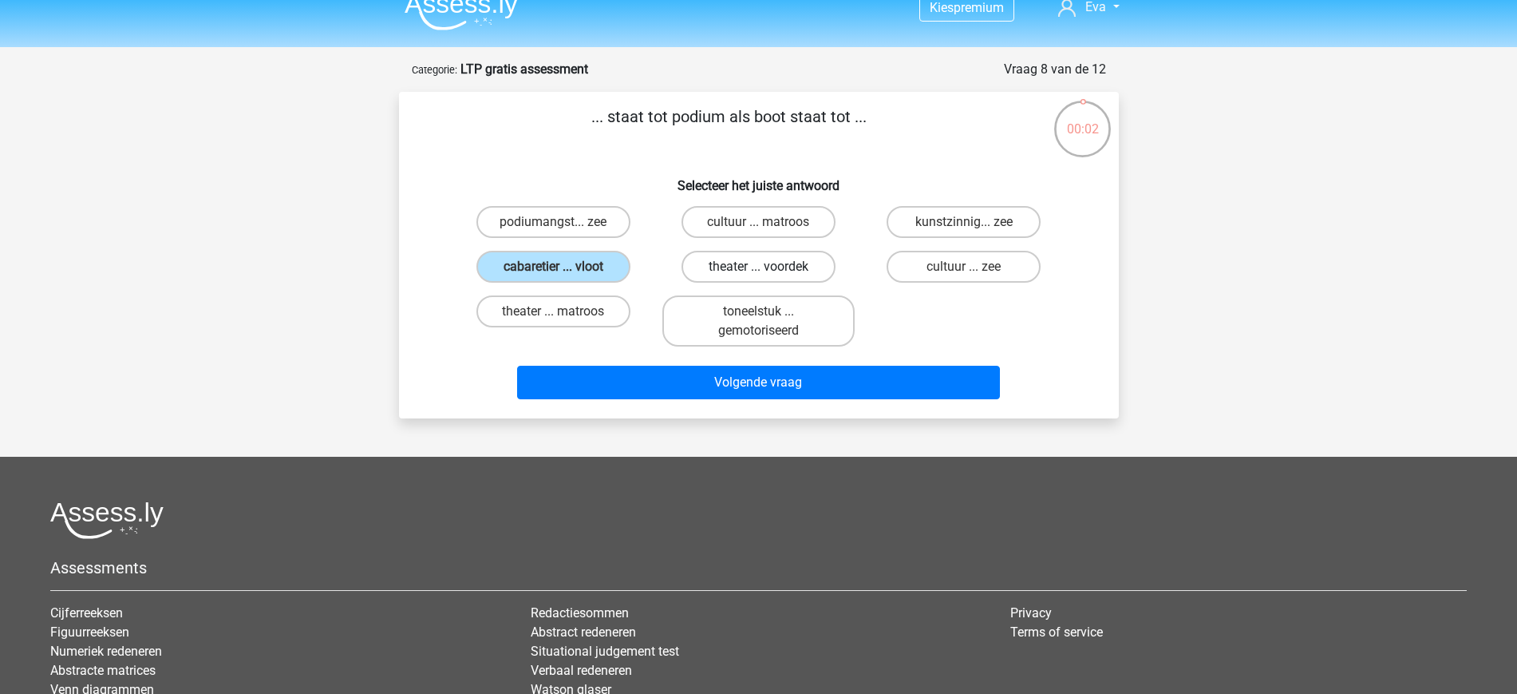
click at [769, 274] on input "theater ... voordek" at bounding box center [763, 272] width 10 height 10
radio input "true"
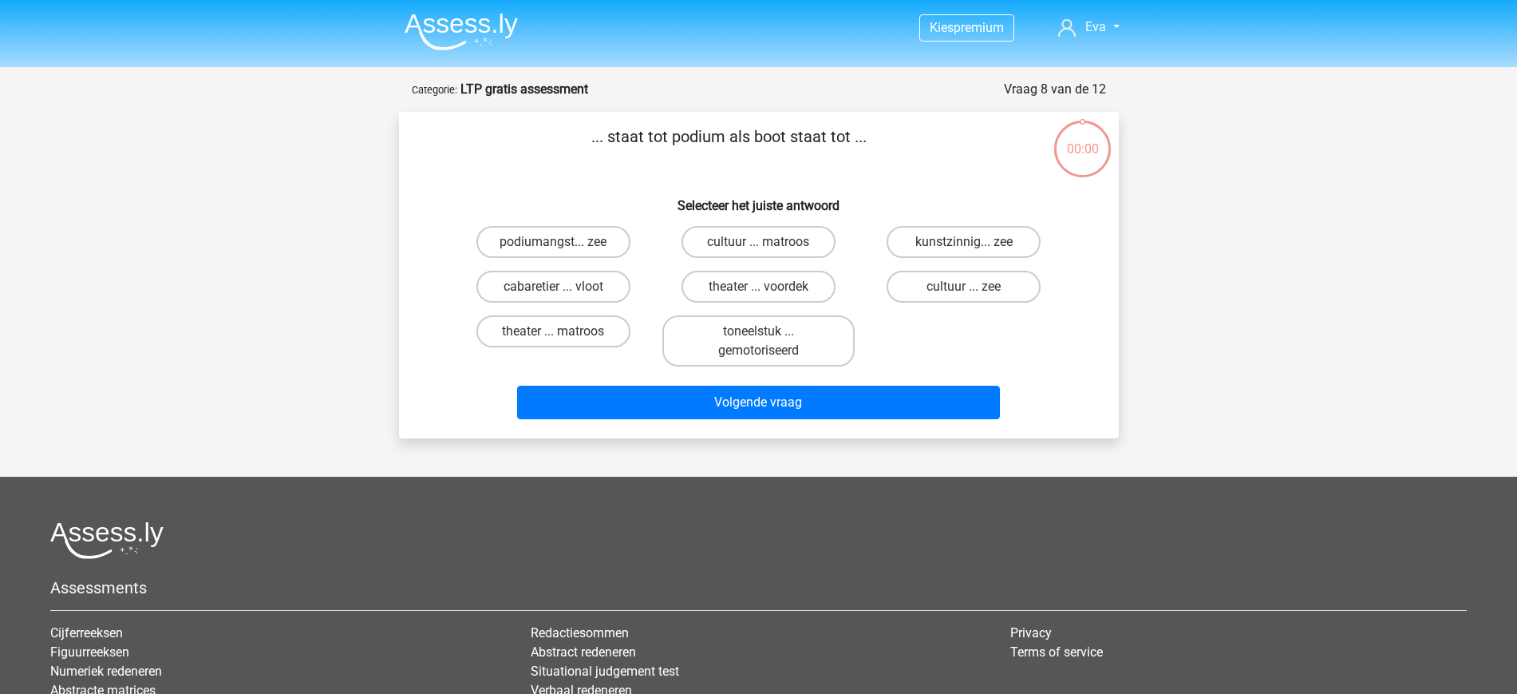
scroll to position [20, 0]
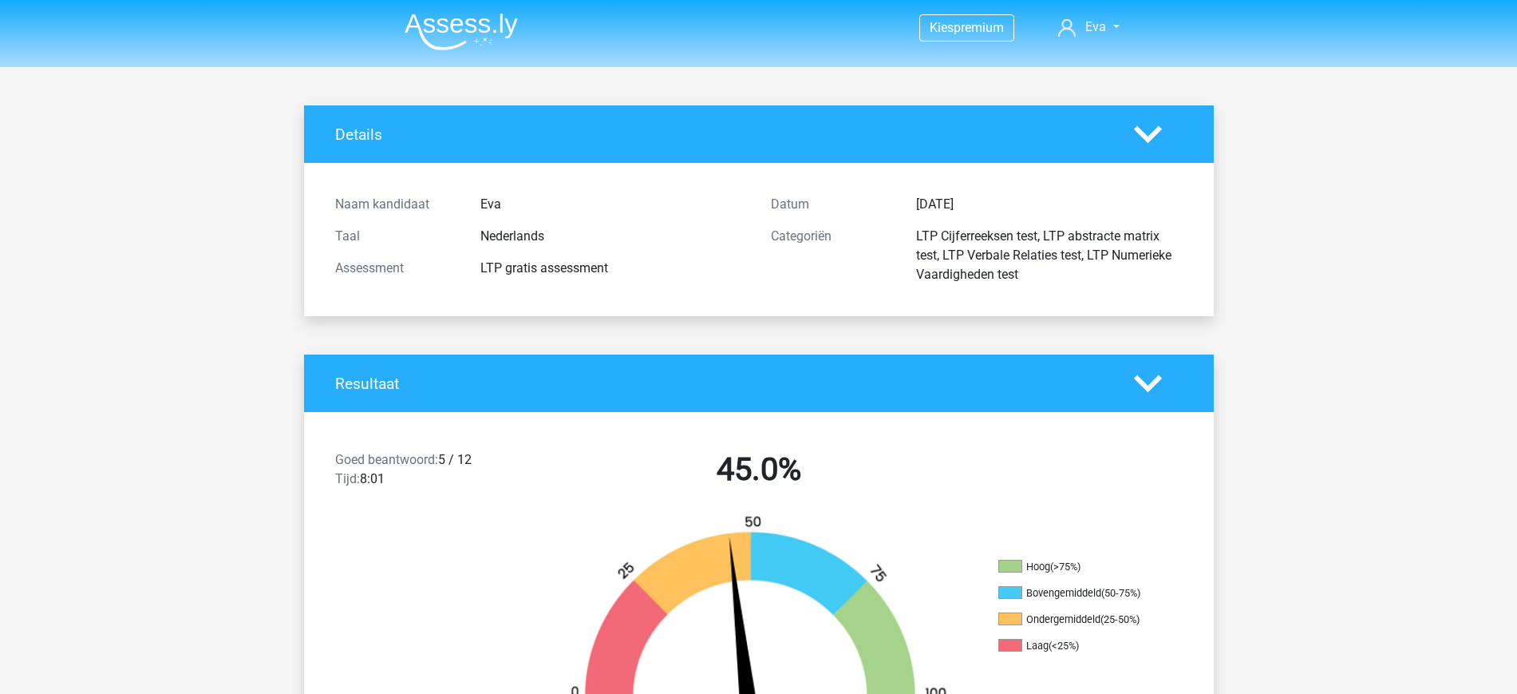
click at [440, 24] on img at bounding box center [461, 32] width 113 height 38
